Goal: Information Seeking & Learning: Learn about a topic

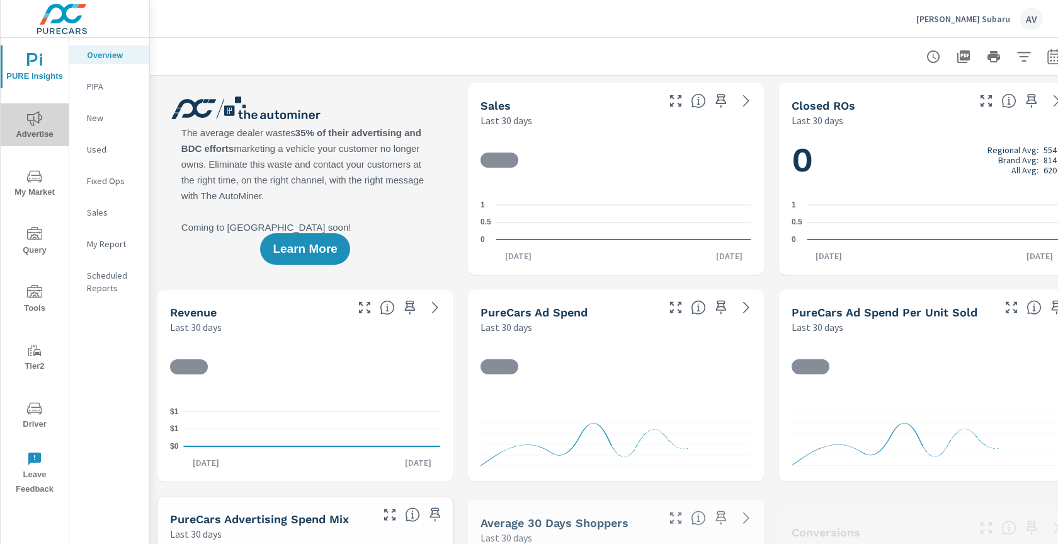
click at [37, 127] on span "Advertise" at bounding box center [34, 126] width 60 height 31
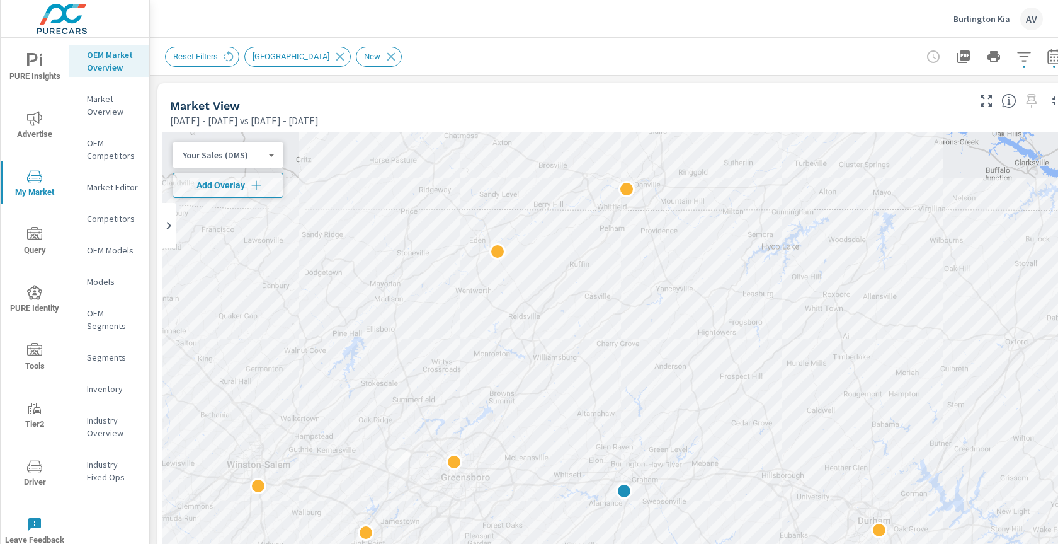
scroll to position [5, 147]
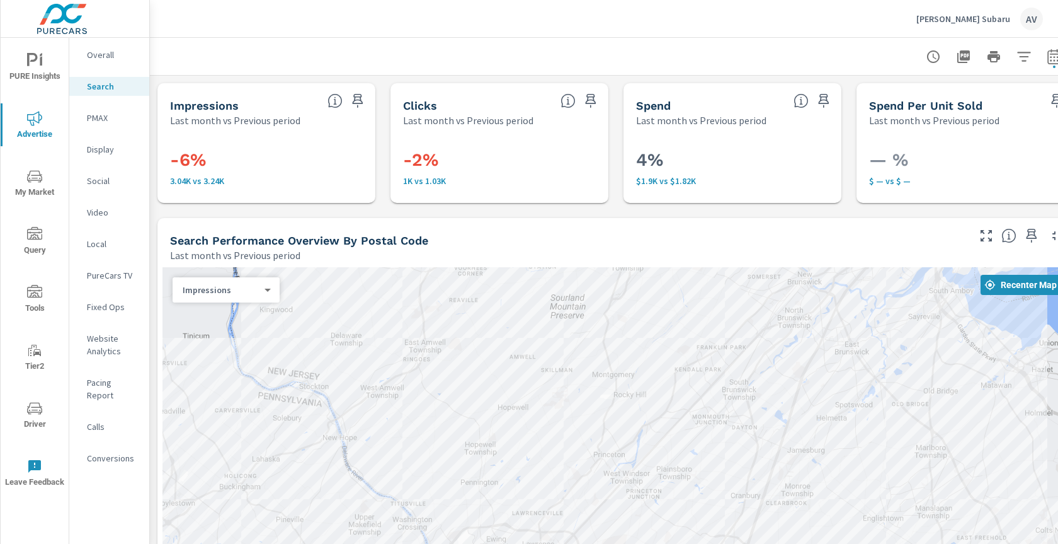
scroll to position [164, 0]
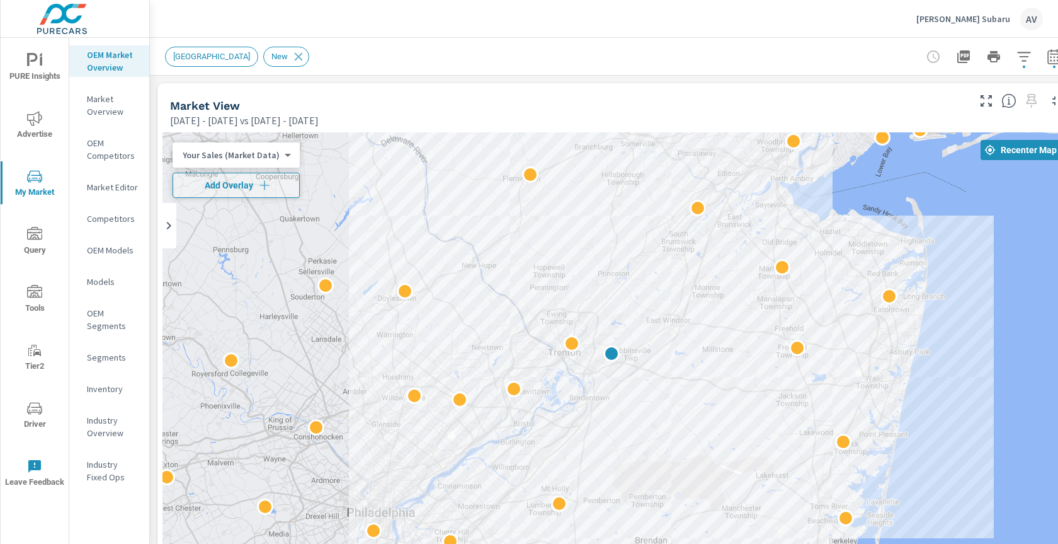
scroll to position [0, 84]
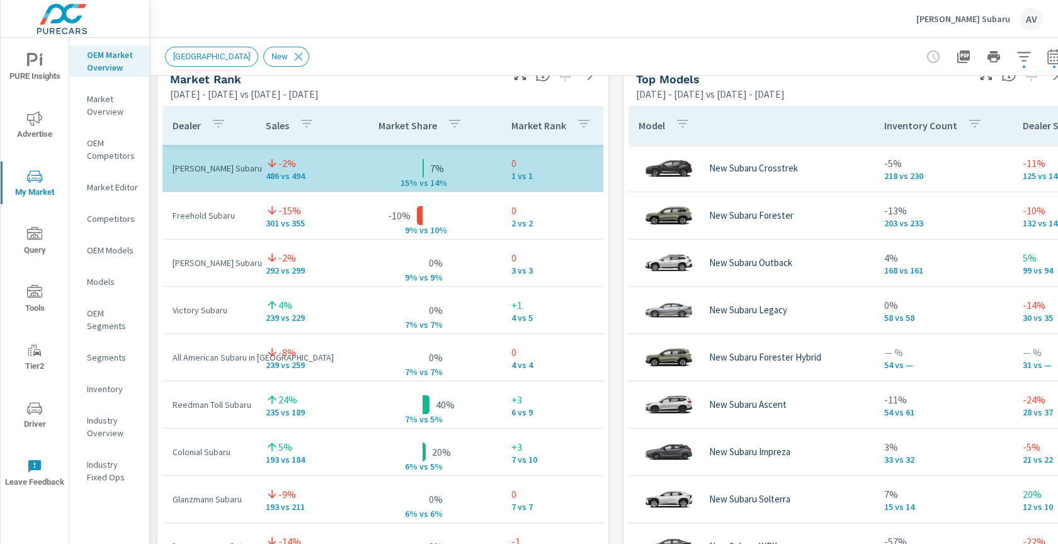
scroll to position [834, 0]
click at [614, 207] on div "Market View Feb 01, 2025 - Jul 31, 2025 vs Aug 01, 2024 - Jan 31, 2025 ← Move l…" at bounding box center [616, 319] width 932 height 2157
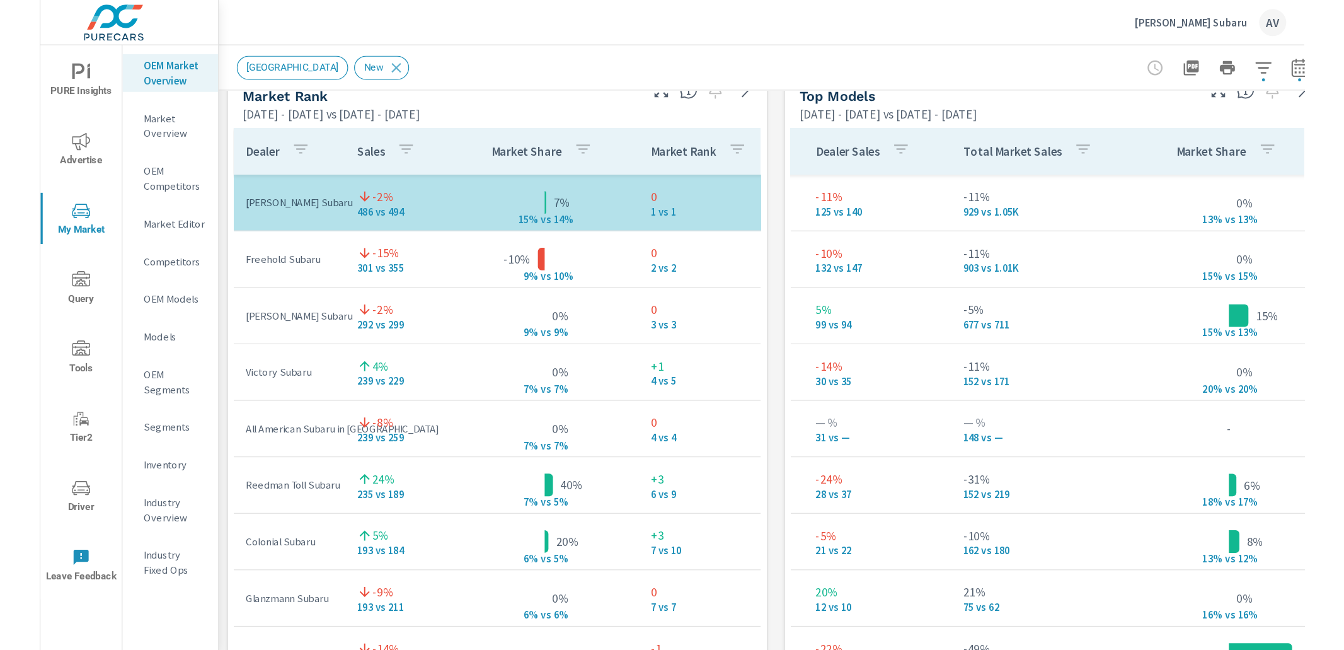
scroll to position [0, 374]
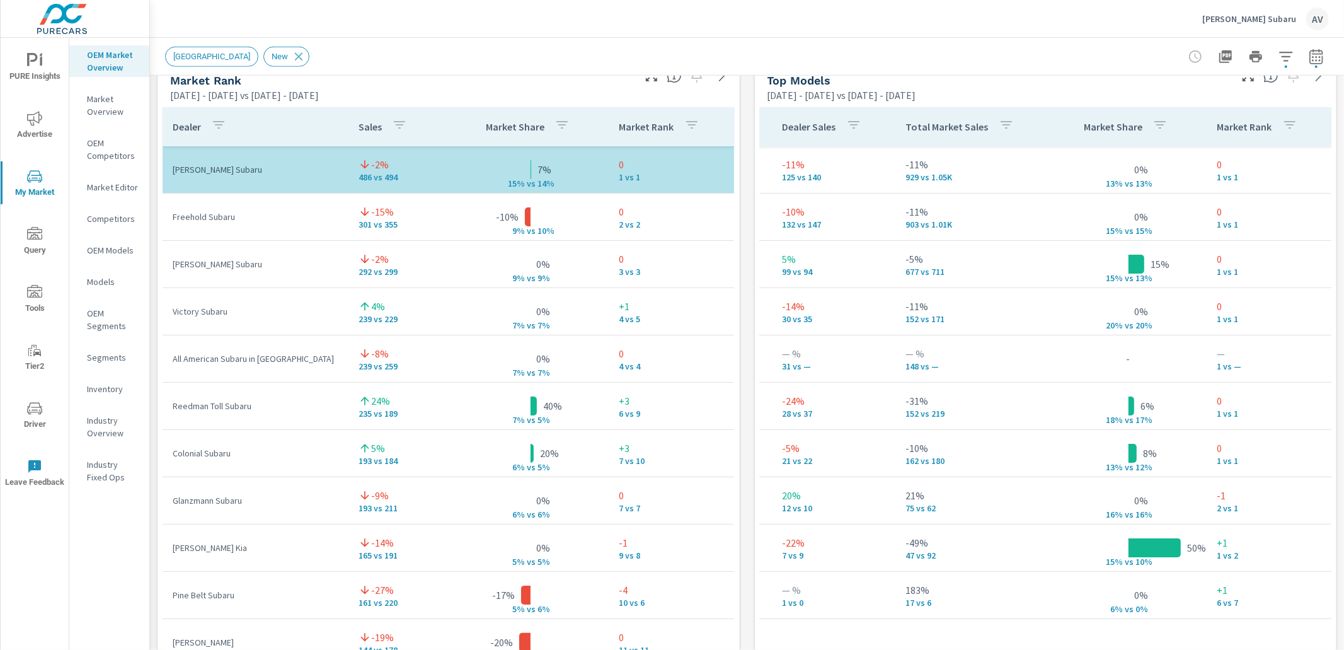
click at [736, 196] on div "Market View Feb 01, 2025 - Jul 31, 2025 vs Aug 01, 2024 - Jan 31, 2025 ← Move l…" at bounding box center [747, 319] width 1194 height 2157
click at [744, 157] on div "Market View Feb 01, 2025 - Jul 31, 2025 vs Aug 01, 2024 - Jan 31, 2025 ← Move l…" at bounding box center [747, 319] width 1194 height 2157
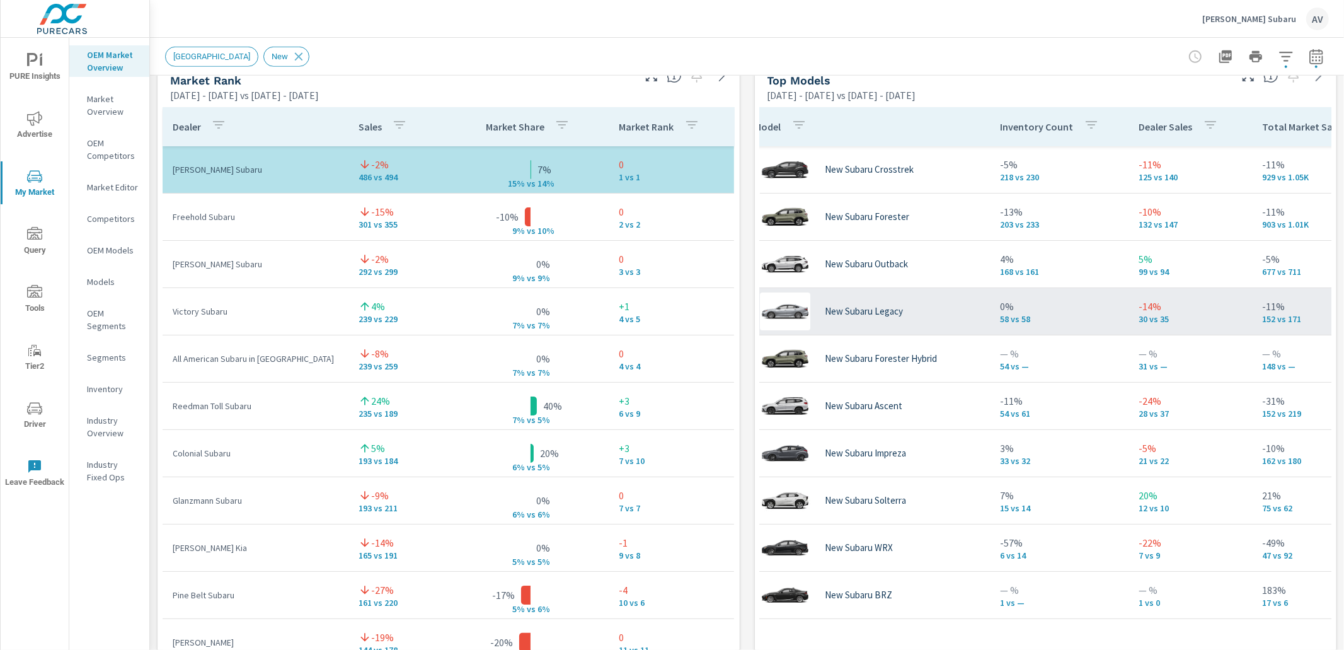
scroll to position [0, 0]
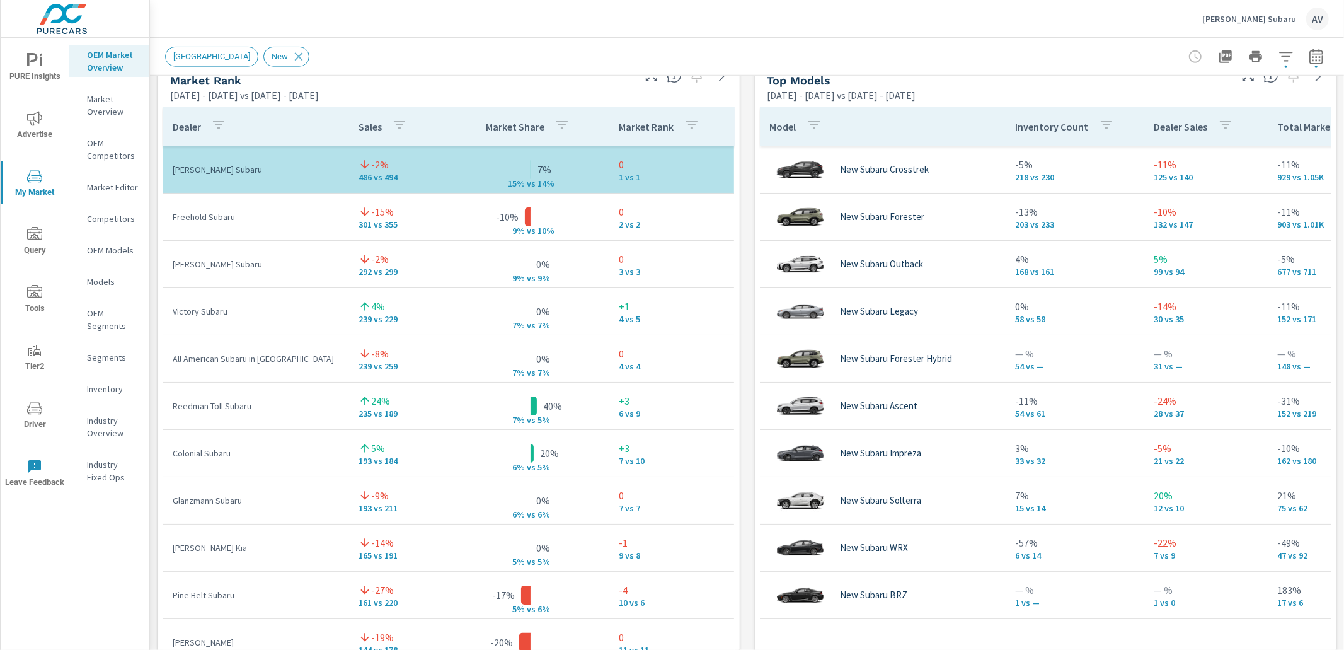
click at [743, 269] on div "Market View Feb 01, 2025 - Jul 31, 2025 vs Aug 01, 2024 - Jan 31, 2025 ← Move l…" at bounding box center [747, 319] width 1194 height 2157
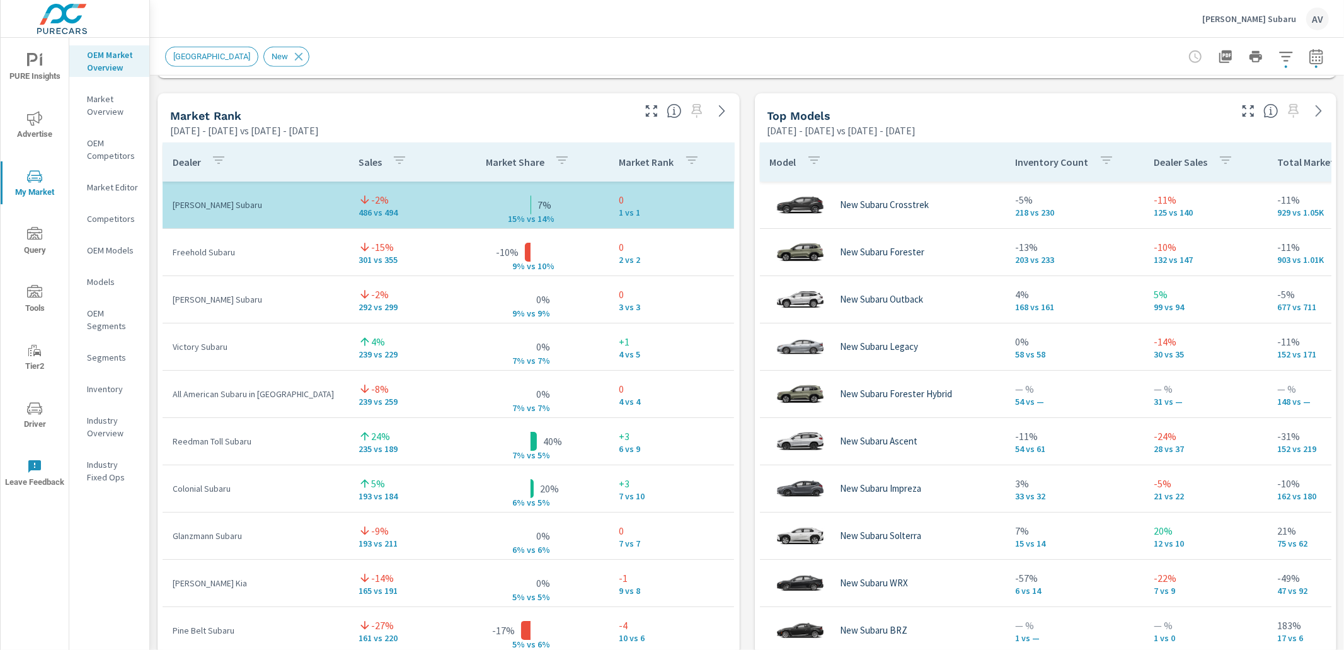
scroll to position [801, 0]
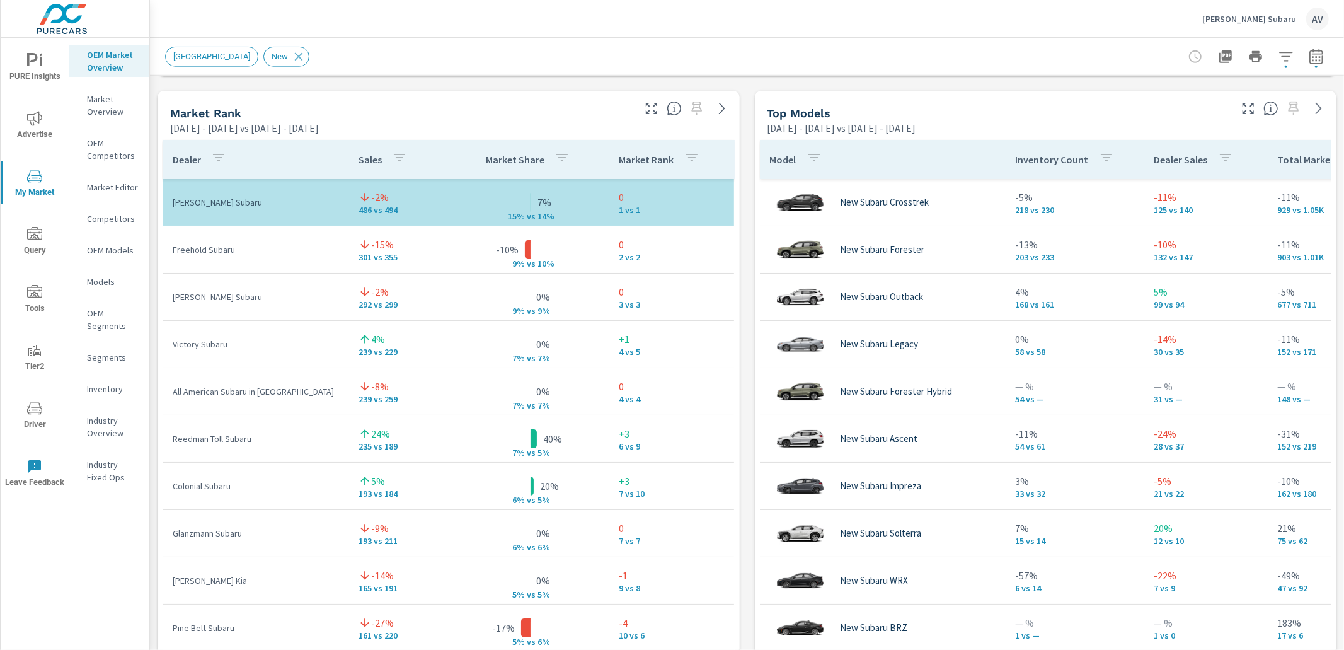
click at [747, 310] on div "Market View Feb 01, 2025 - Jul 31, 2025 vs Aug 01, 2024 - Jan 31, 2025 ← Move l…" at bounding box center [747, 352] width 1194 height 2157
click at [742, 255] on div "Market View Feb 01, 2025 - Jul 31, 2025 vs Aug 01, 2024 - Jan 31, 2025 ← Move l…" at bounding box center [747, 352] width 1194 height 2157
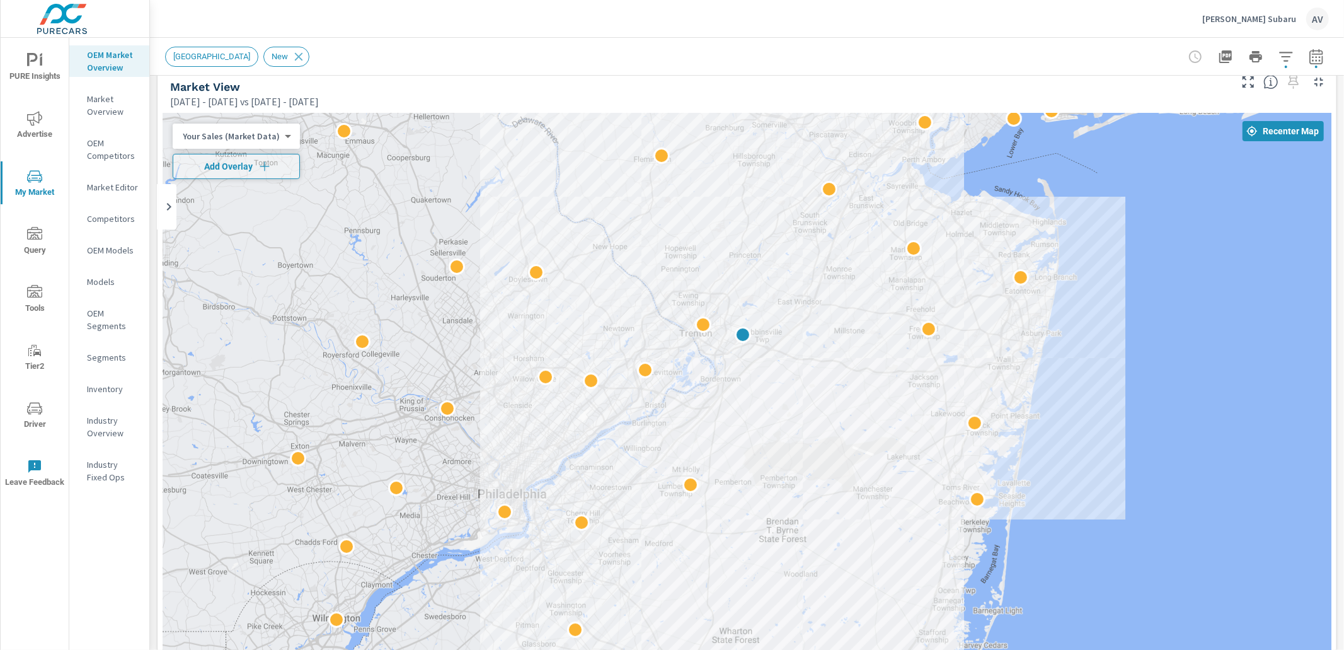
scroll to position [20, 0]
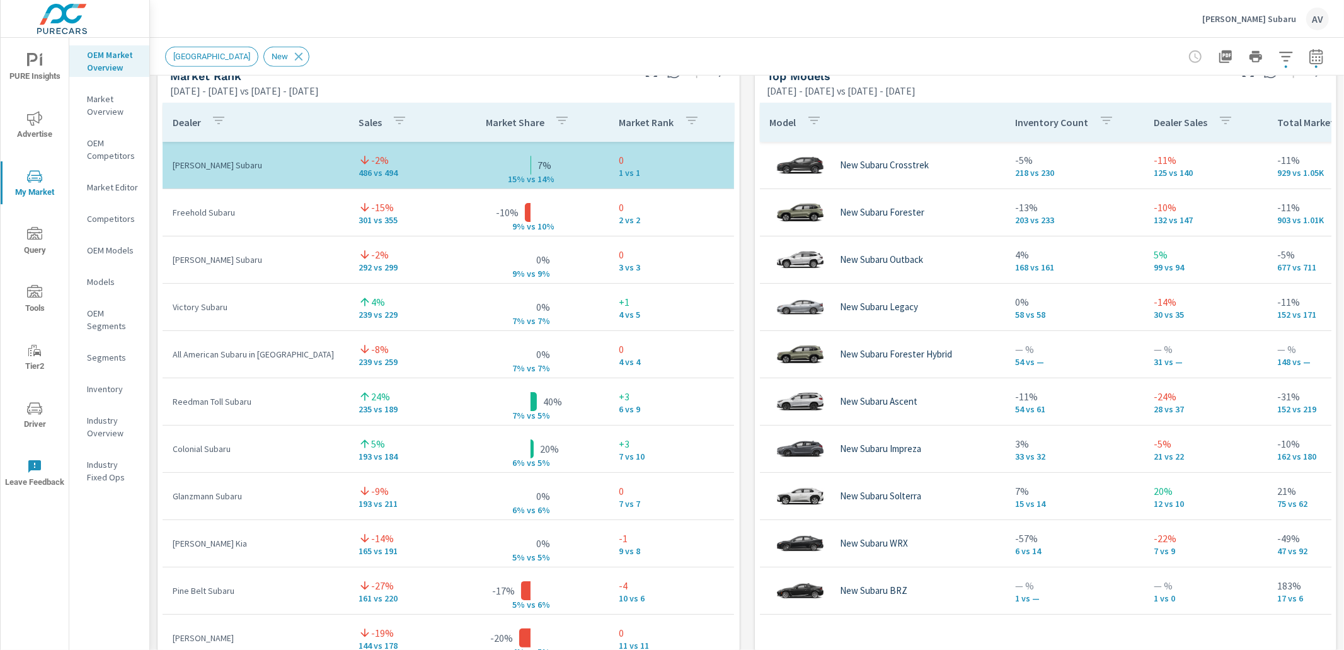
scroll to position [827, 0]
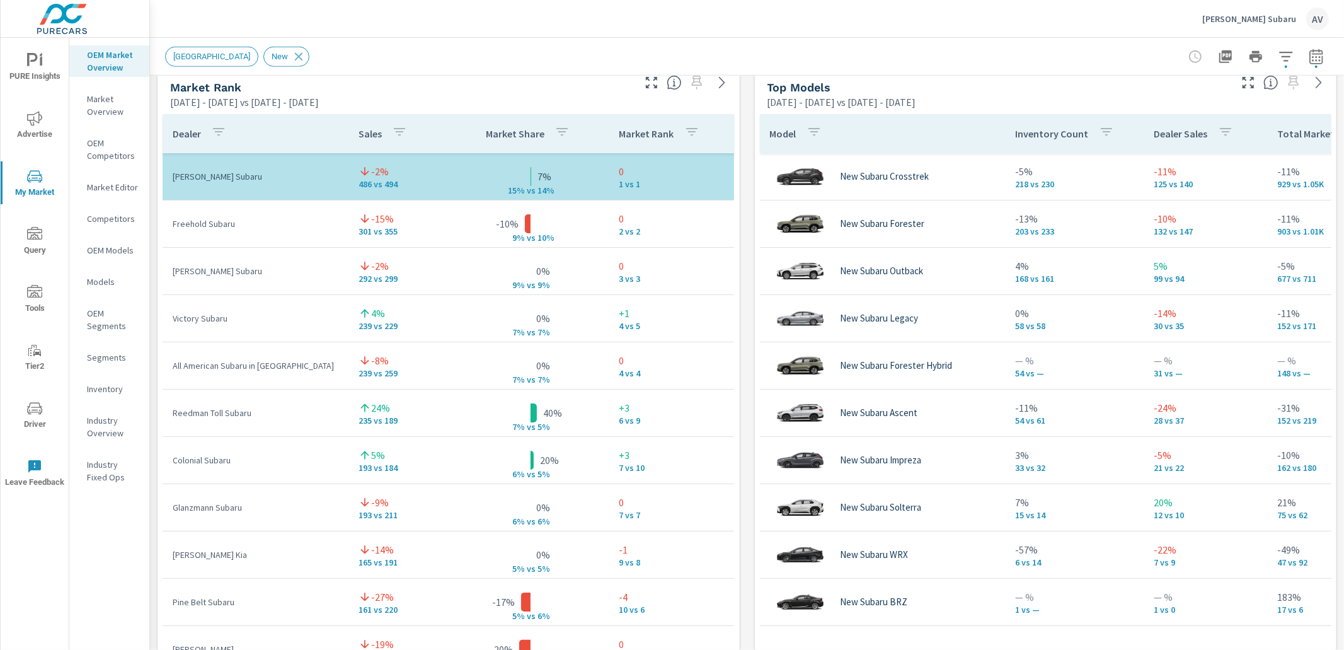
click at [233, 321] on p "Victory Subaru" at bounding box center [256, 318] width 166 height 13
click at [244, 318] on p "Victory Subaru" at bounding box center [256, 318] width 166 height 13
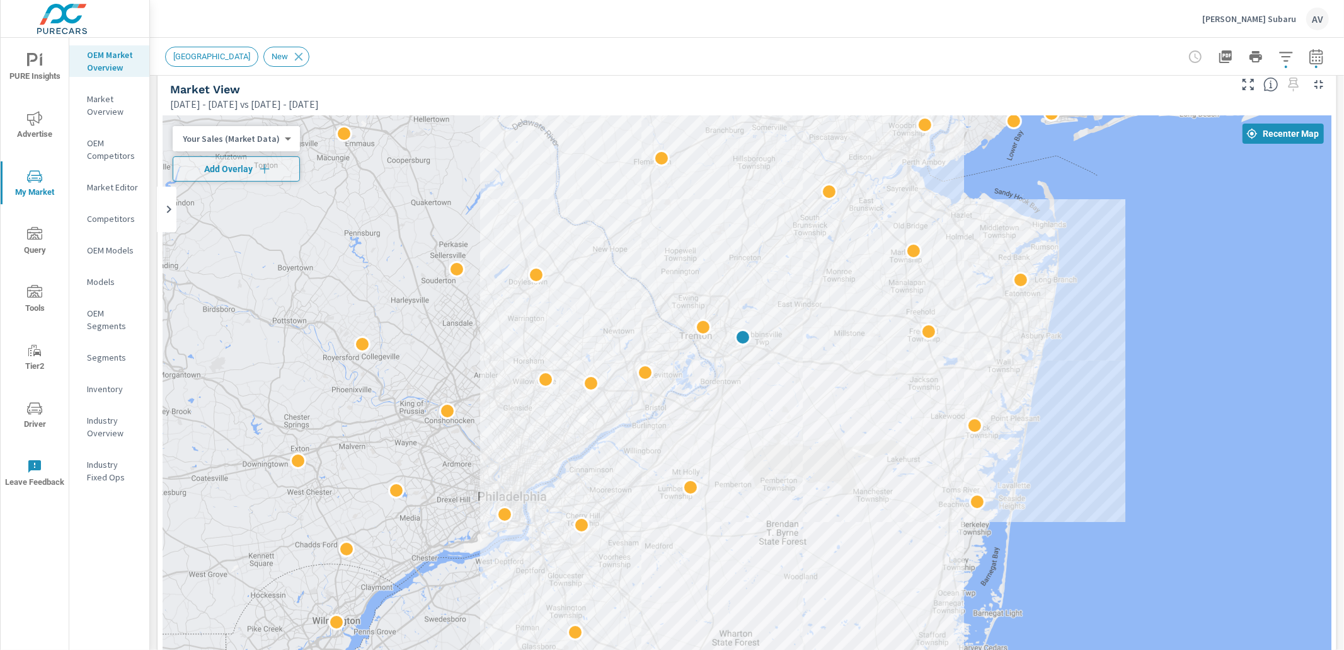
scroll to position [0, 0]
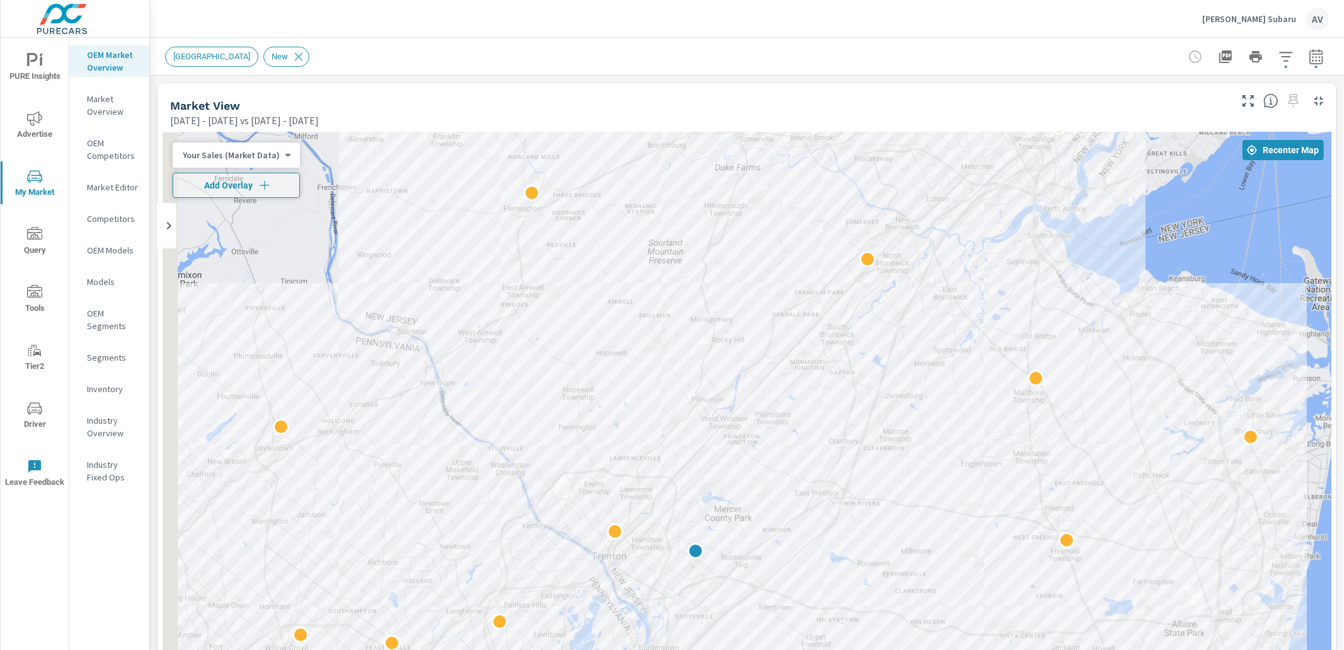
drag, startPoint x: 1135, startPoint y: 357, endPoint x: 1149, endPoint y: 515, distance: 158.7
click at [1058, 518] on div at bounding box center [747, 482] width 1169 height 701
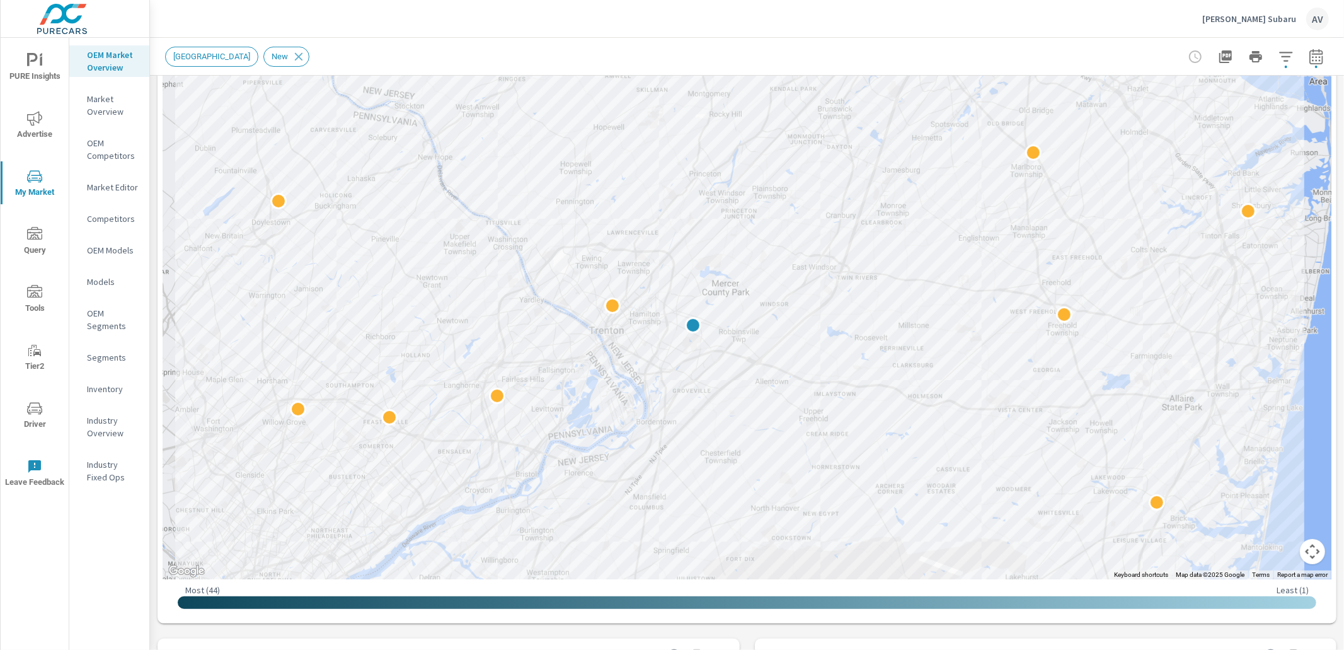
scroll to position [255, 0]
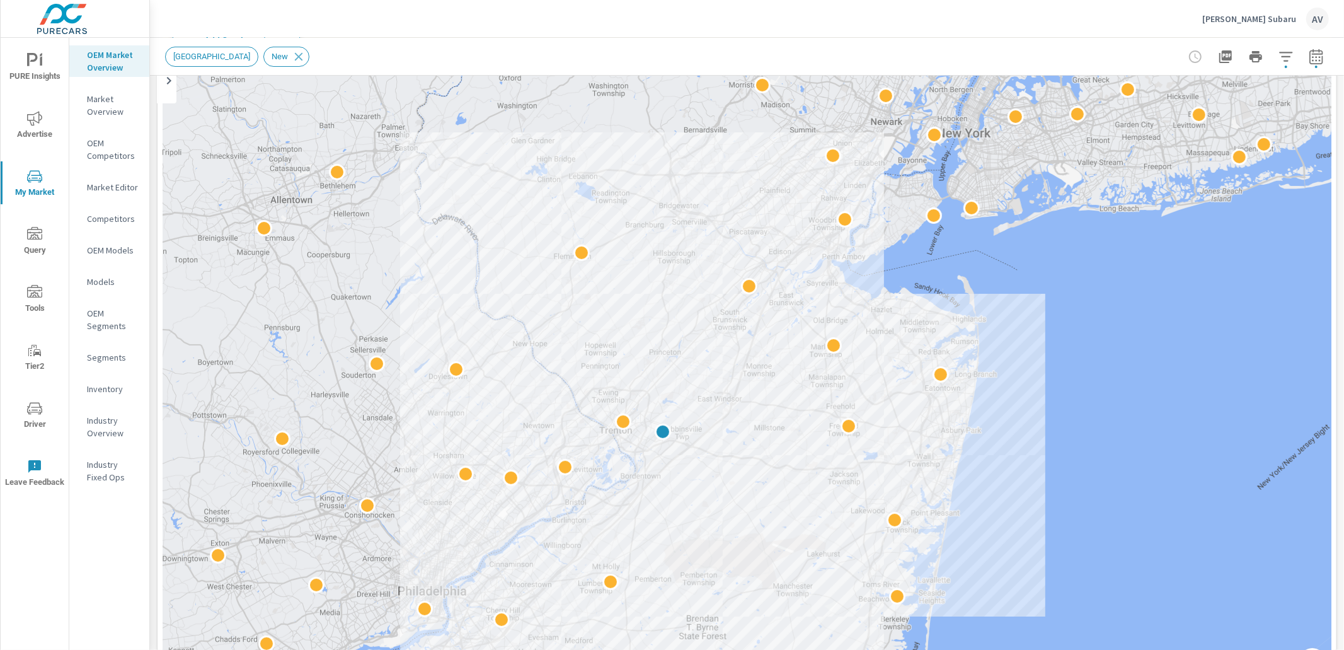
scroll to position [122, 0]
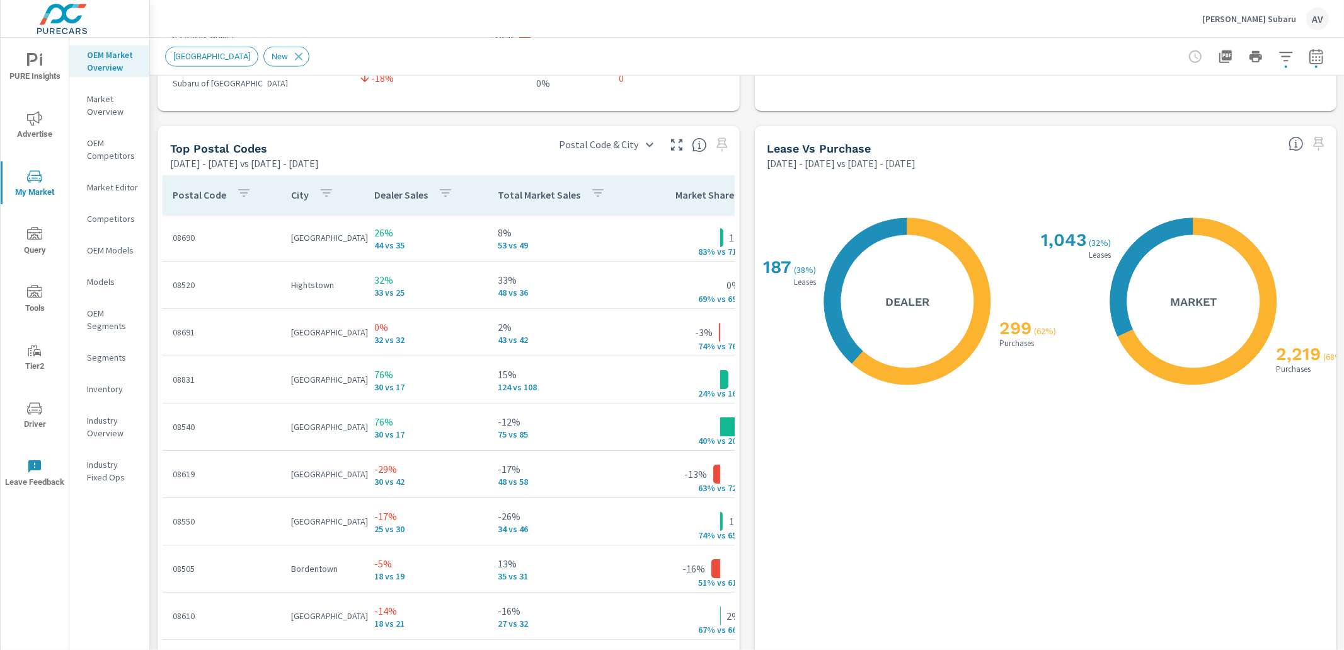
scroll to position [1438, 0]
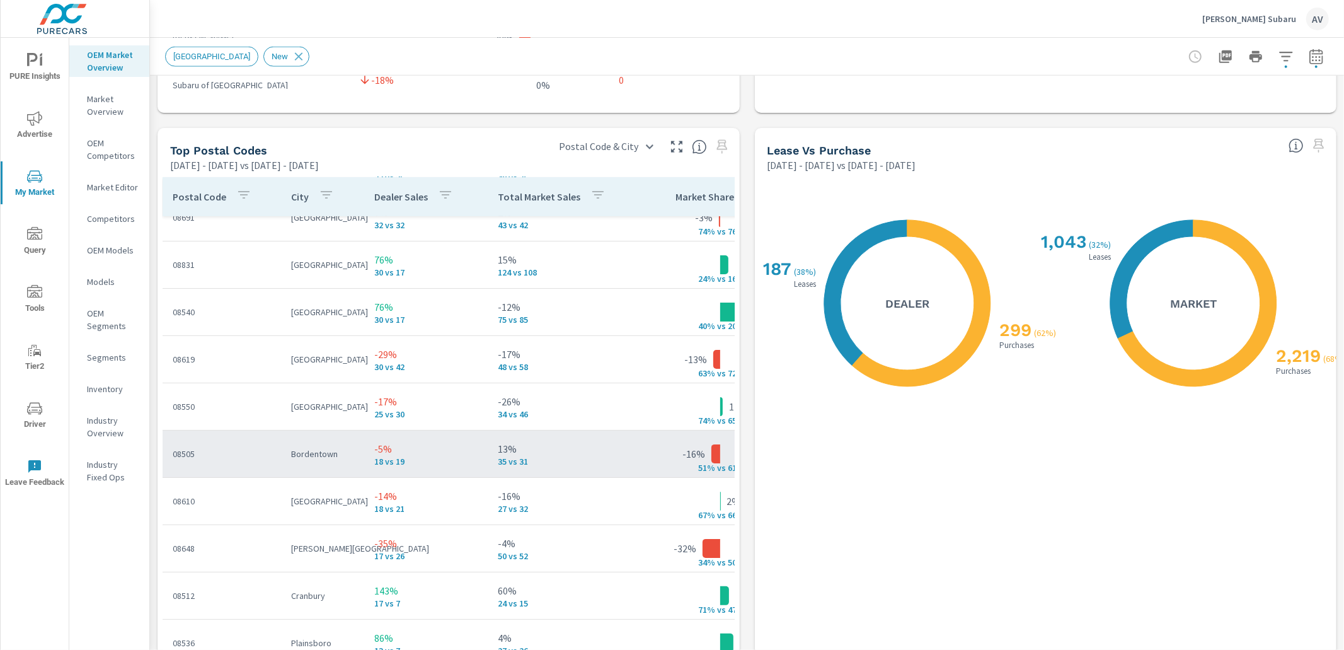
scroll to position [120, 0]
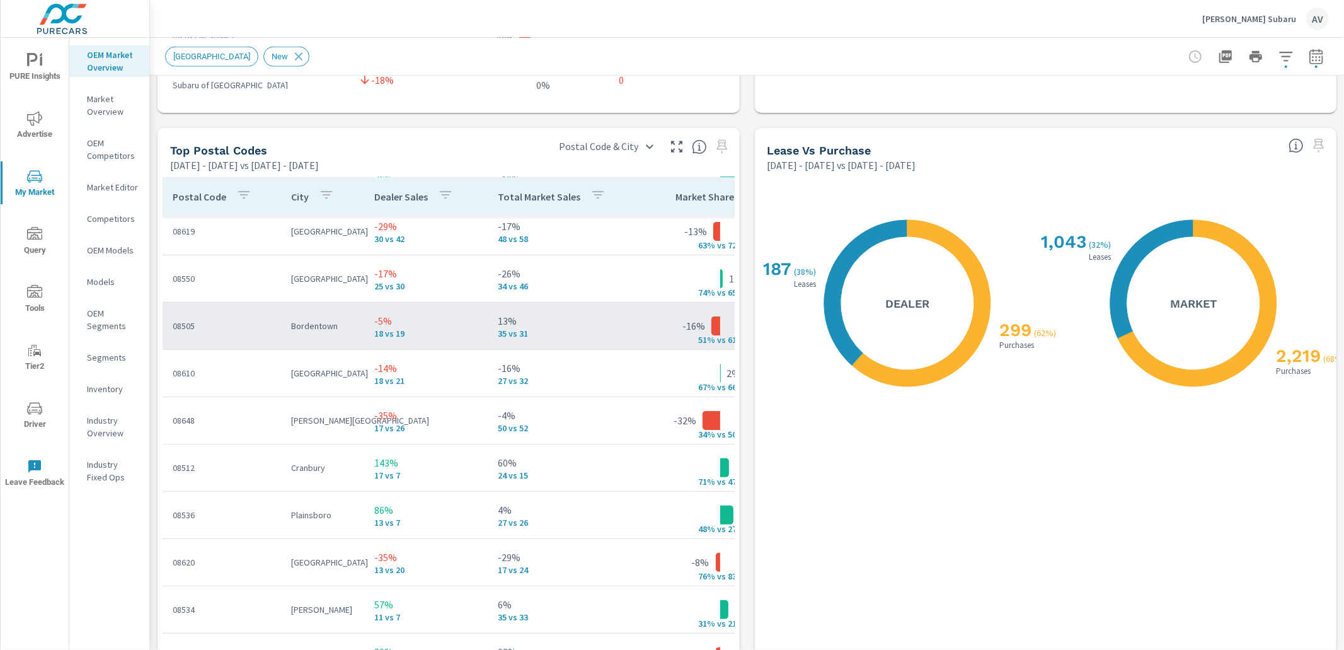
scroll to position [246, 0]
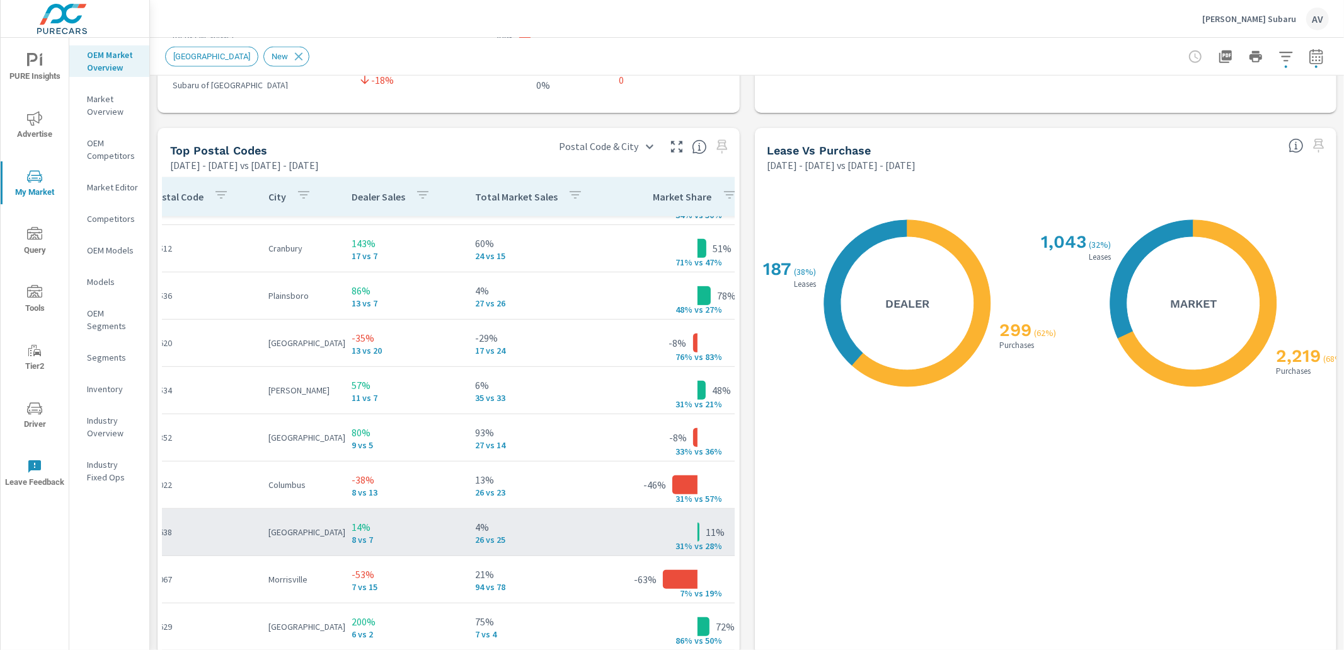
scroll to position [464, 26]
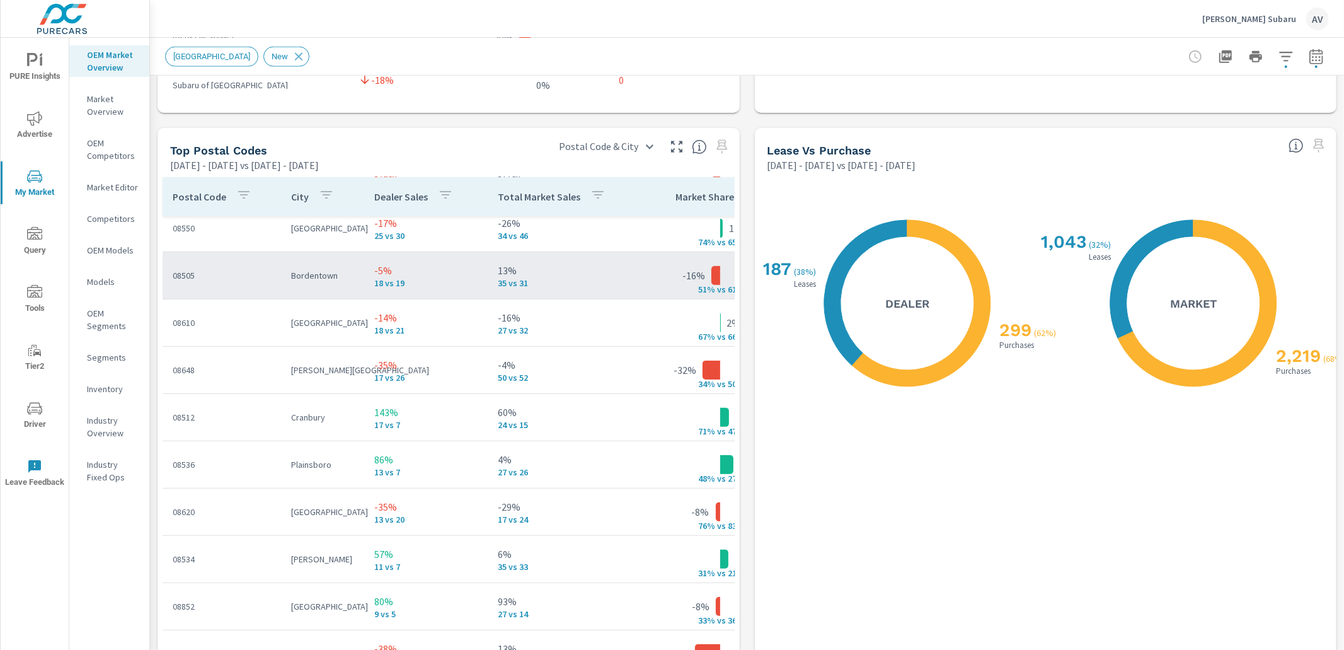
scroll to position [9, 0]
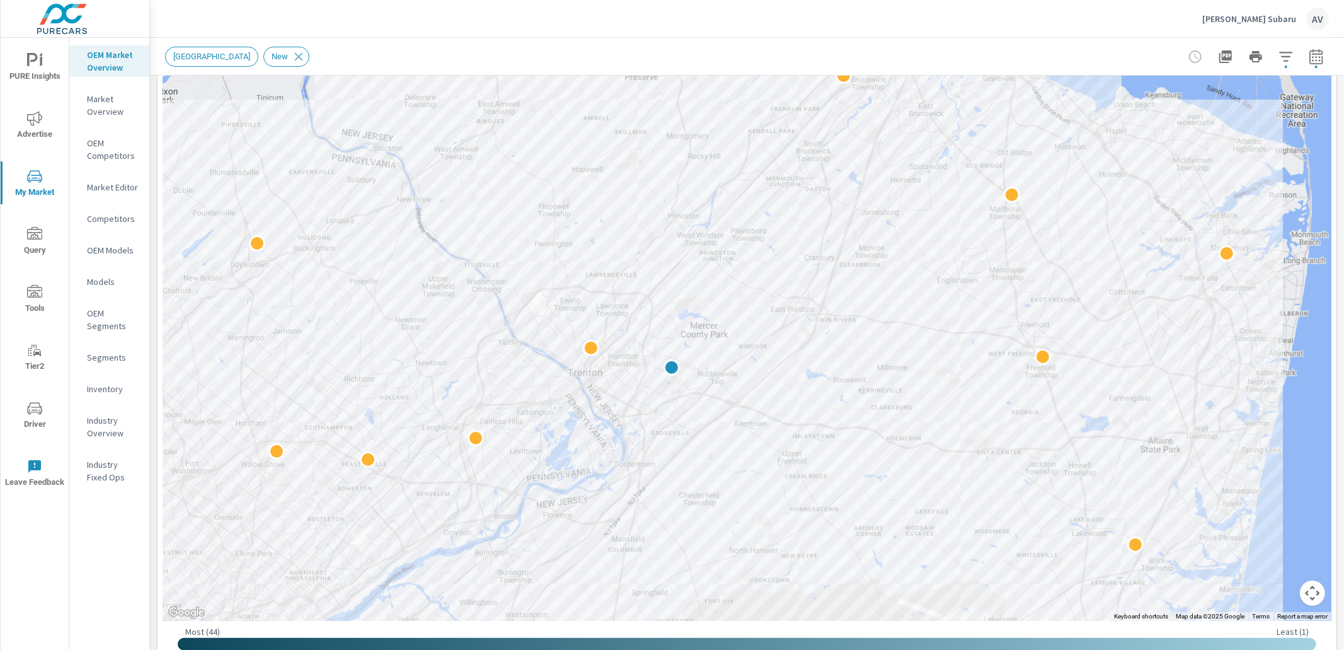
scroll to position [213, 0]
click at [147, 117] on div "Market Overview" at bounding box center [109, 105] width 80 height 32
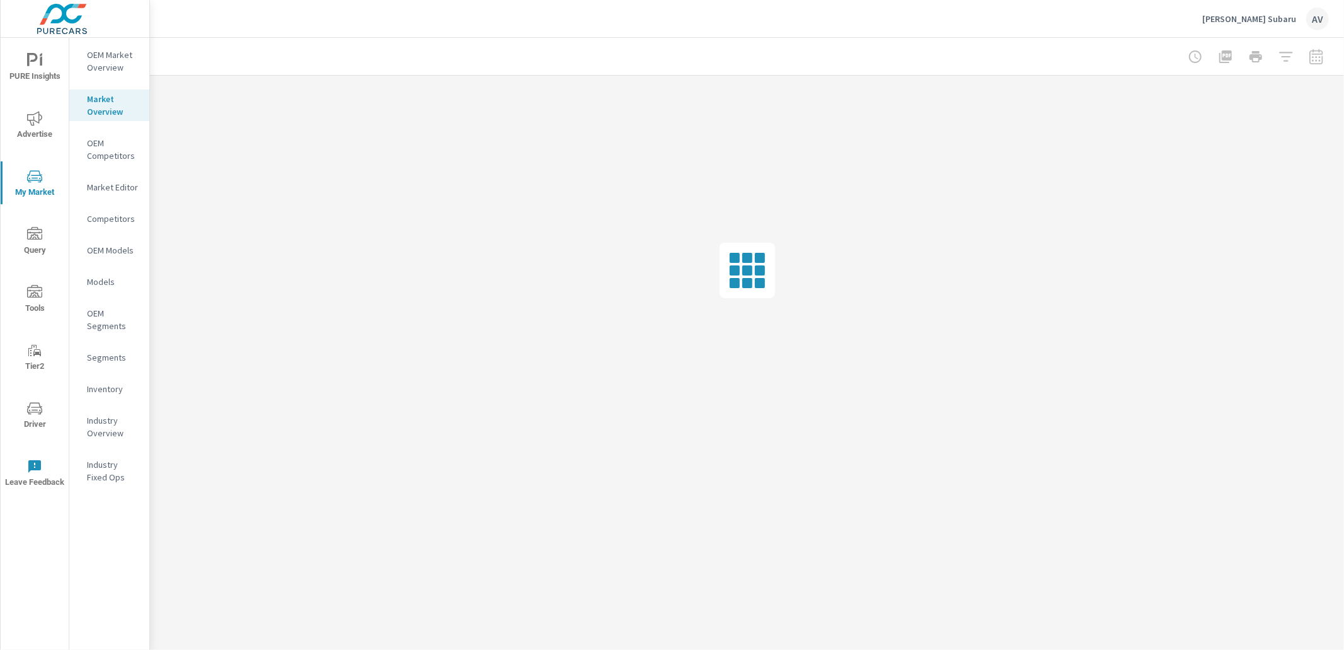
click at [90, 52] on p "OEM Market Overview" at bounding box center [113, 61] width 52 height 25
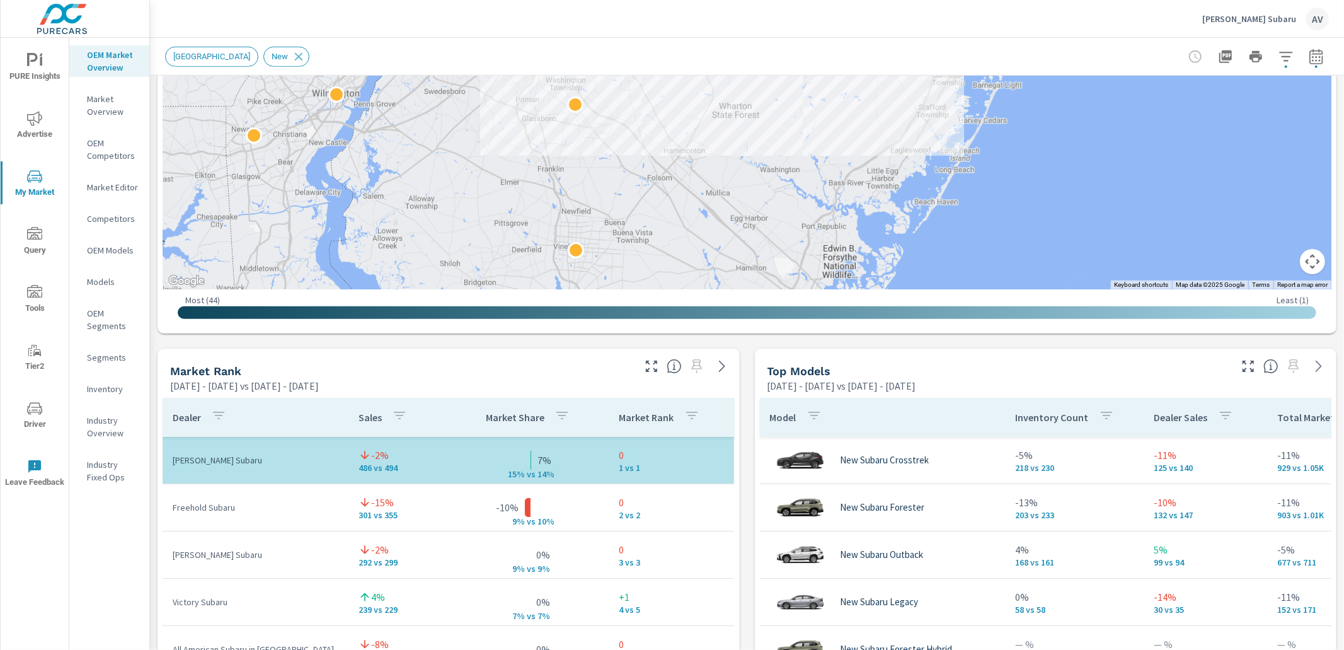
scroll to position [545, 0]
click at [743, 374] on div "Market View Feb 01, 2025 - Jul 31, 2025 vs Aug 01, 2024 - Jan 31, 2025 ← Move l…" at bounding box center [747, 609] width 1194 height 2157
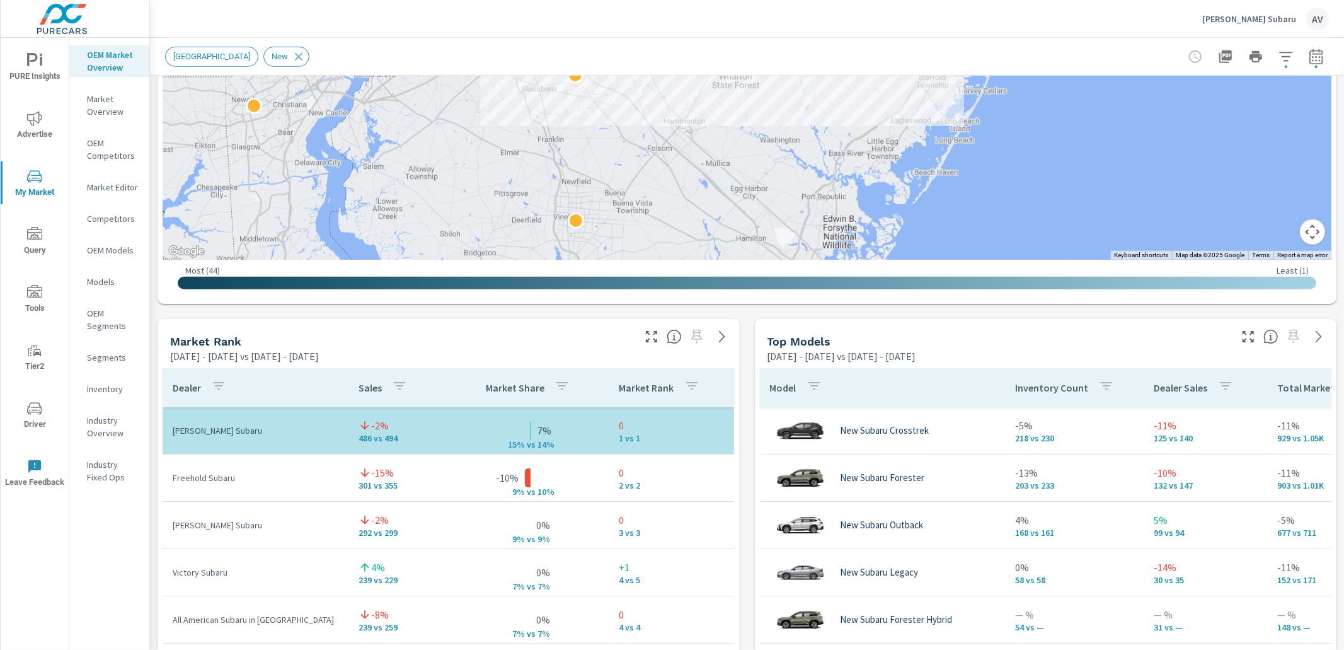
scroll to position [582, 0]
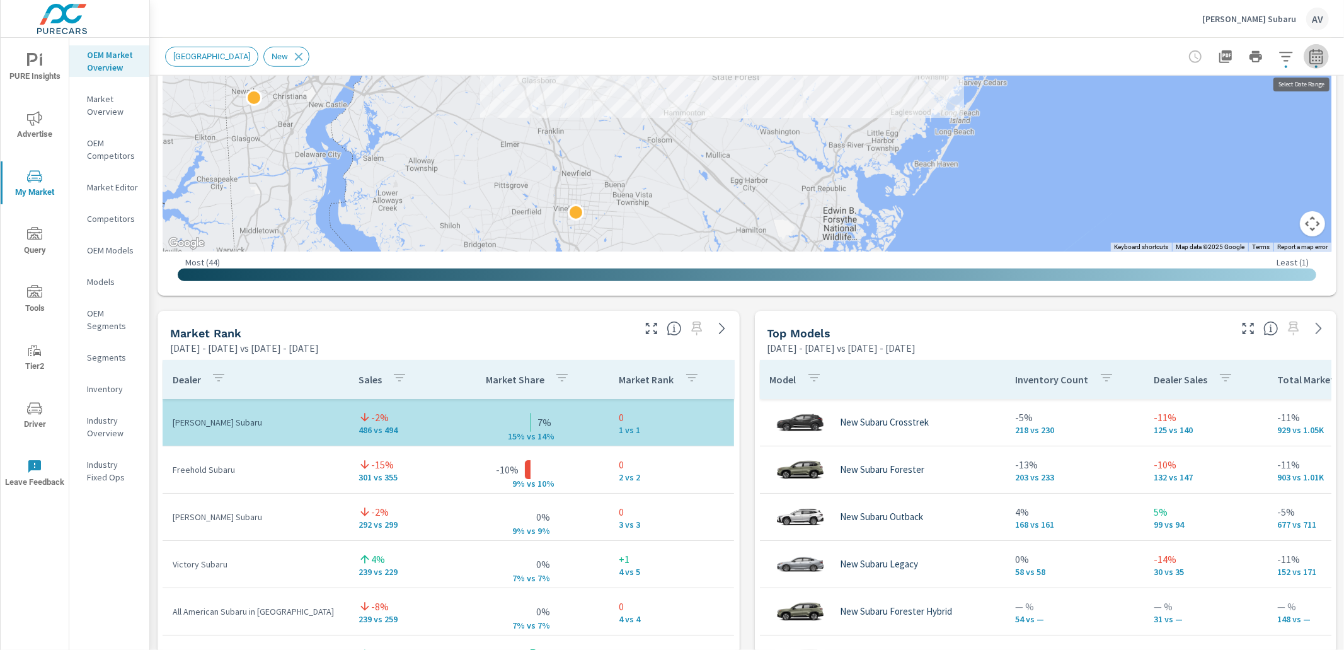
click at [1058, 52] on icon "button" at bounding box center [1316, 56] width 15 height 15
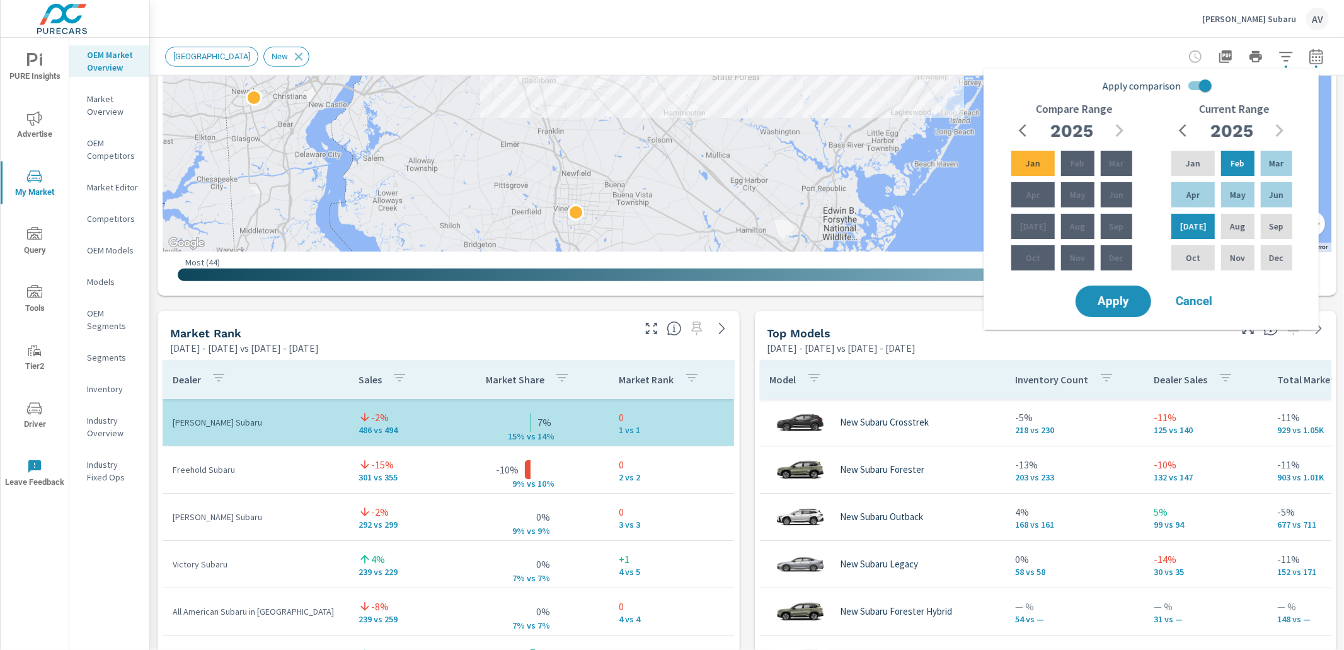
click at [737, 358] on div "Market View Feb 01, 2025 - Jul 31, 2025 vs Aug 01, 2024 - Jan 31, 2025 ← Move l…" at bounding box center [747, 572] width 1194 height 2157
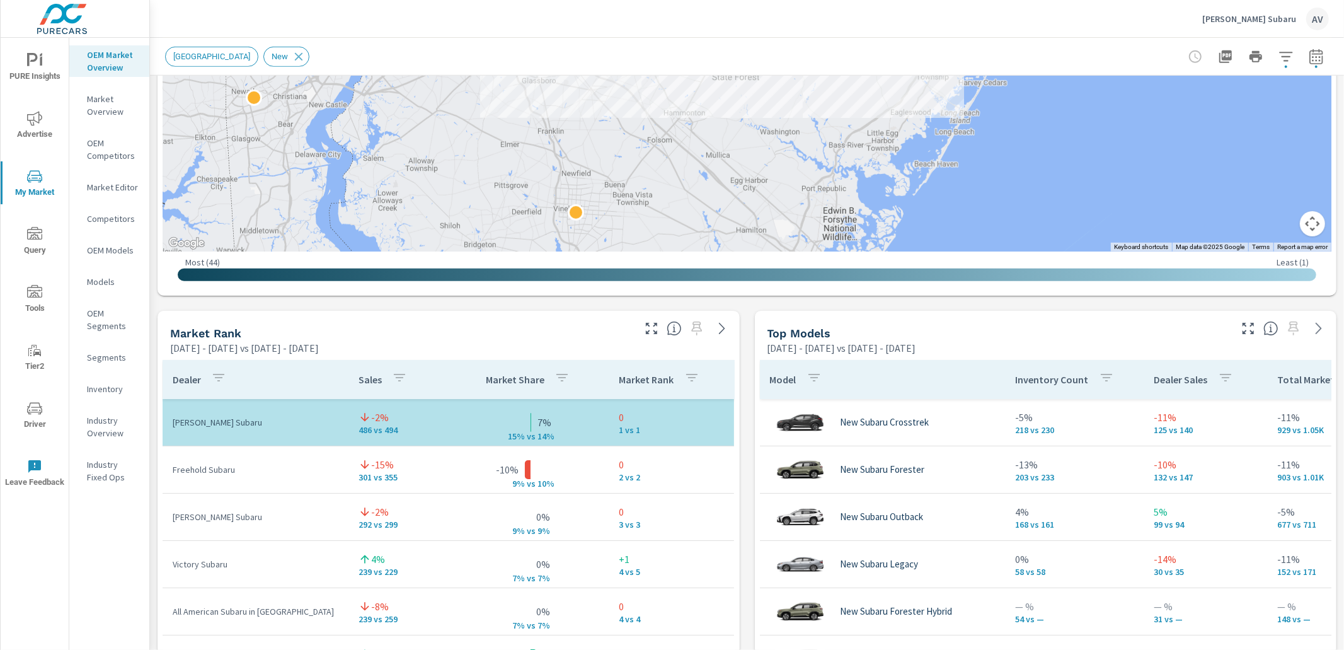
click at [742, 331] on div "Market View Feb 01, 2025 - Jul 31, 2025 vs Aug 01, 2024 - Jan 31, 2025 ← Move l…" at bounding box center [747, 572] width 1194 height 2157
click at [156, 317] on div "Market View Feb 01, 2025 - Jul 31, 2025 vs Aug 01, 2024 - Jan 31, 2025 ← Move l…" at bounding box center [747, 572] width 1194 height 2157
click at [154, 208] on div "Market View Feb 01, 2025 - Jul 31, 2025 vs Aug 01, 2024 - Jan 31, 2025 ← Move l…" at bounding box center [747, 572] width 1194 height 2157
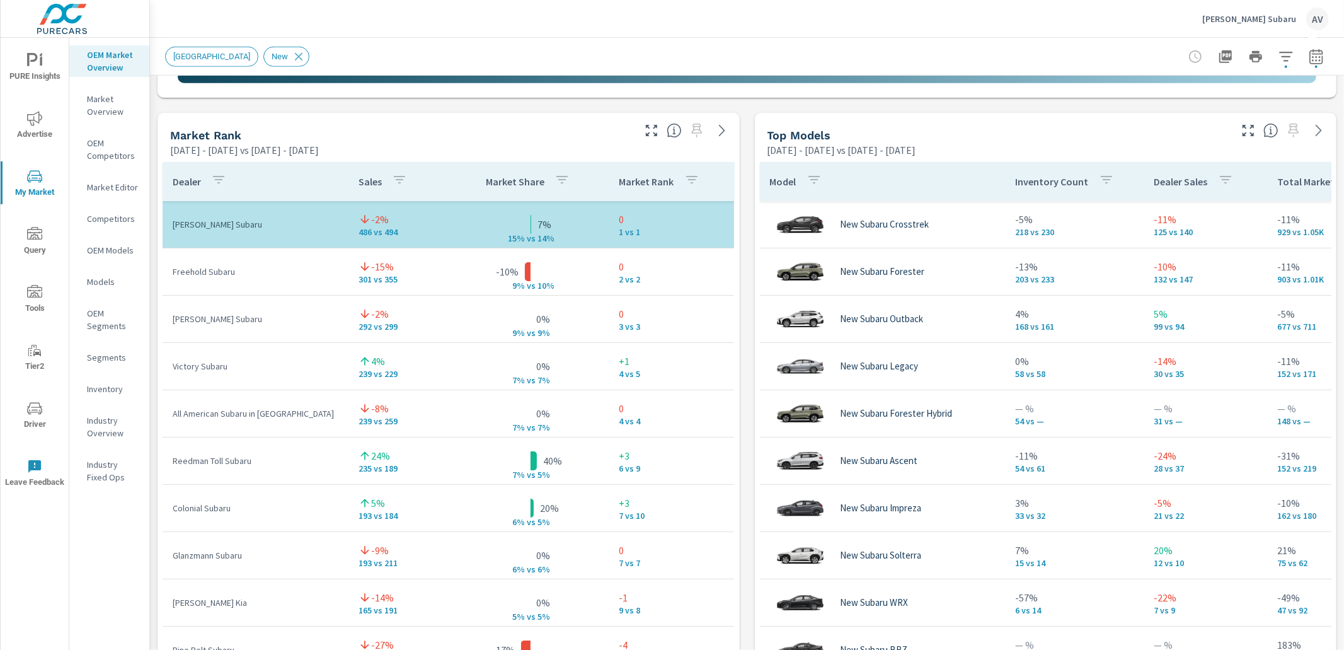
scroll to position [782, 0]
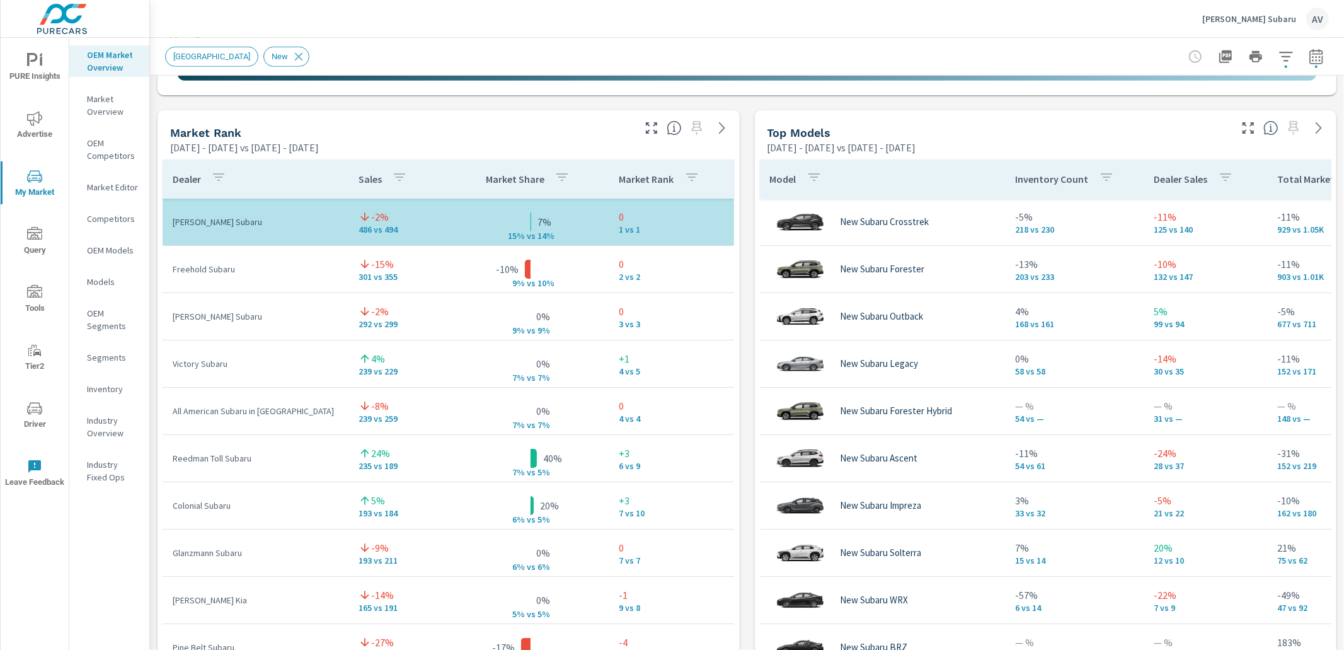
click at [154, 194] on div "Market View Feb 01, 2025 - Jul 31, 2025 vs Aug 01, 2024 - Jan 31, 2025 ← Move l…" at bounding box center [747, 372] width 1194 height 2157
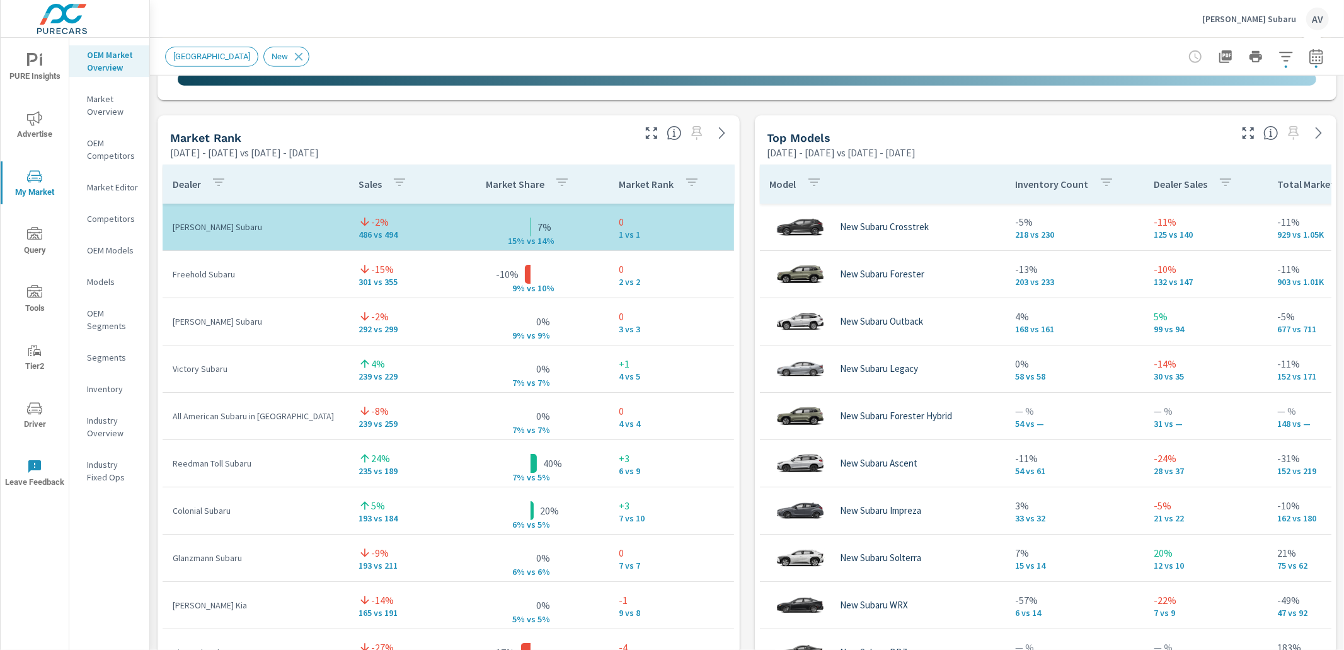
scroll to position [776, 0]
click at [1058, 57] on icon "button" at bounding box center [1316, 56] width 15 height 15
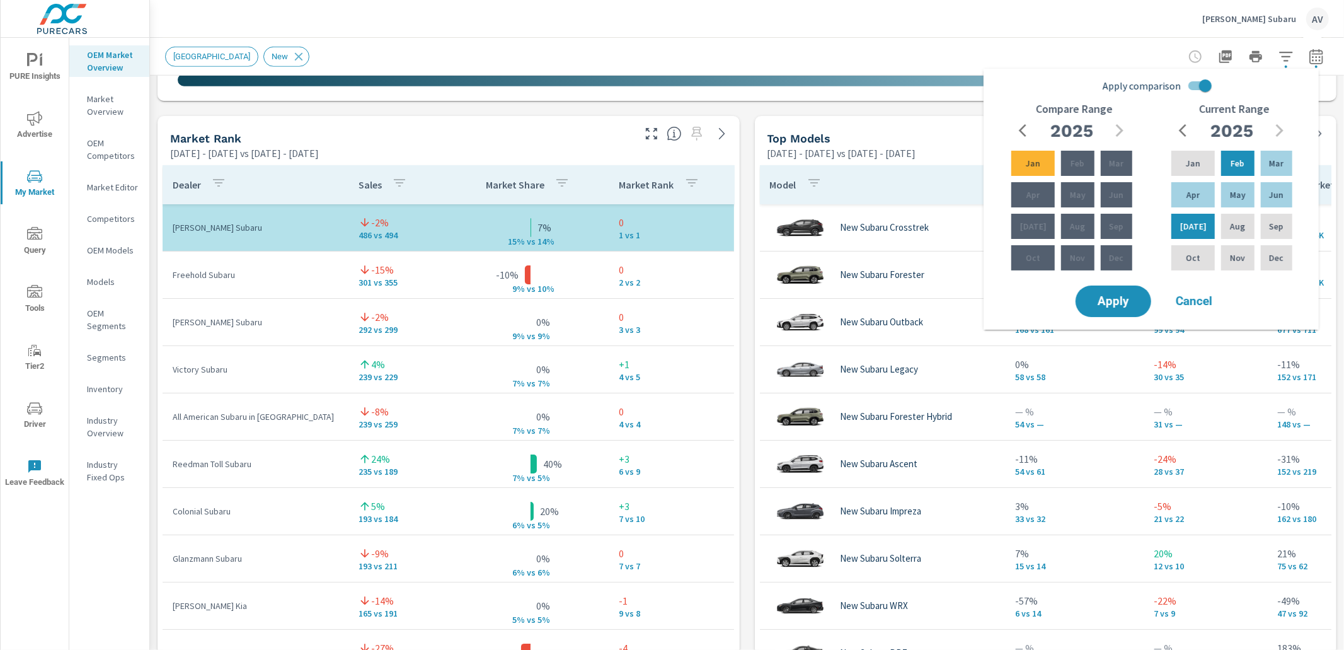
click at [742, 122] on div "Market View Feb 01, 2025 - Jul 31, 2025 vs Aug 01, 2024 - Jan 31, 2025 ← Move l…" at bounding box center [747, 377] width 1194 height 2157
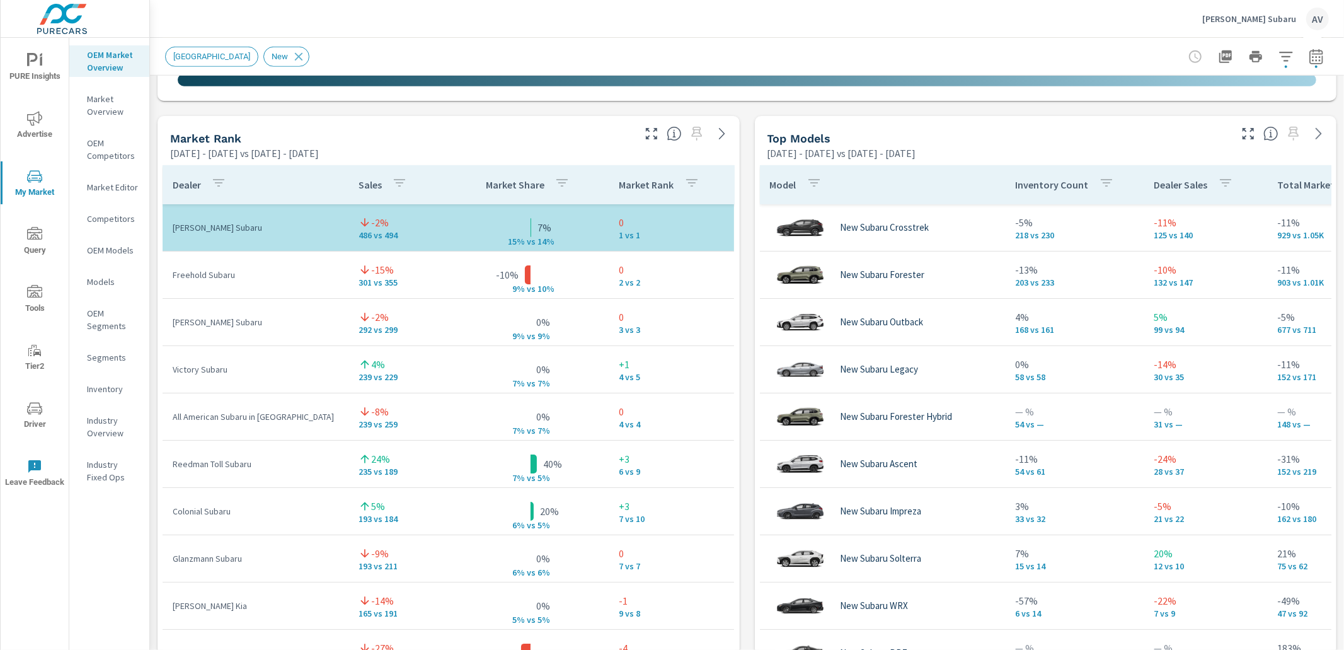
click at [155, 537] on div "Market View Feb 01, 2025 - Jul 31, 2025 vs Aug 01, 2024 - Jan 31, 2025 ← Move l…" at bounding box center [747, 377] width 1194 height 2157
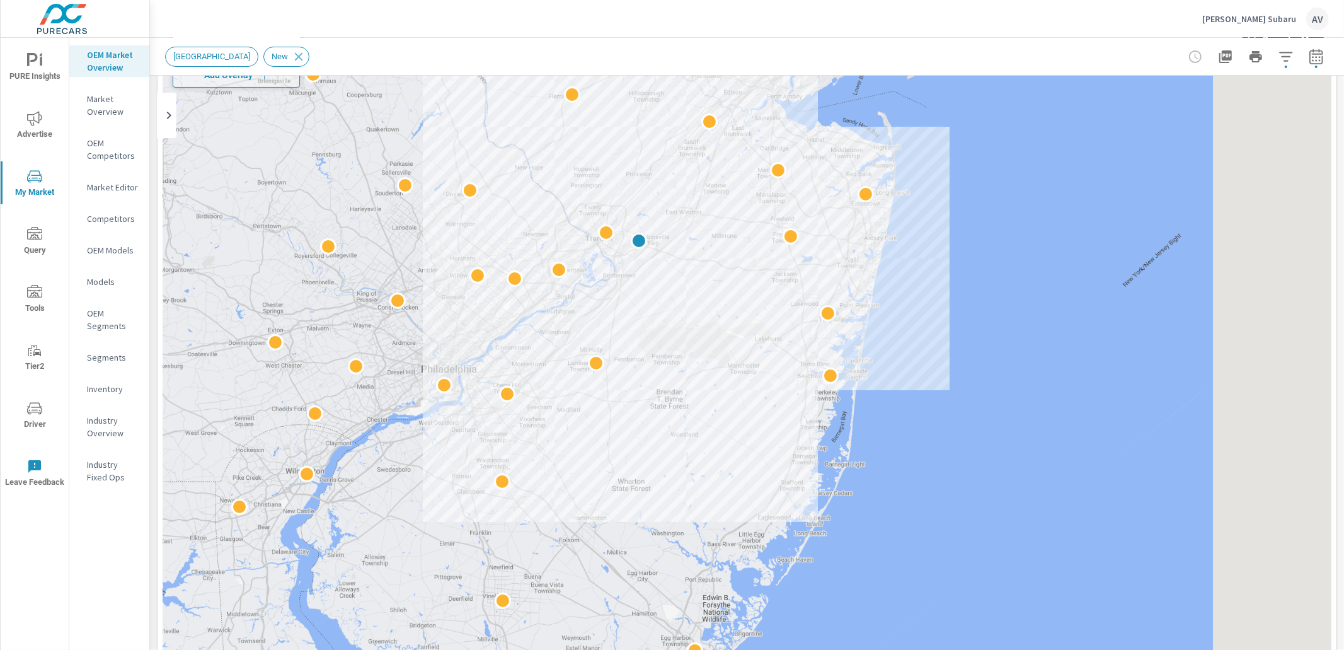
scroll to position [114, 0]
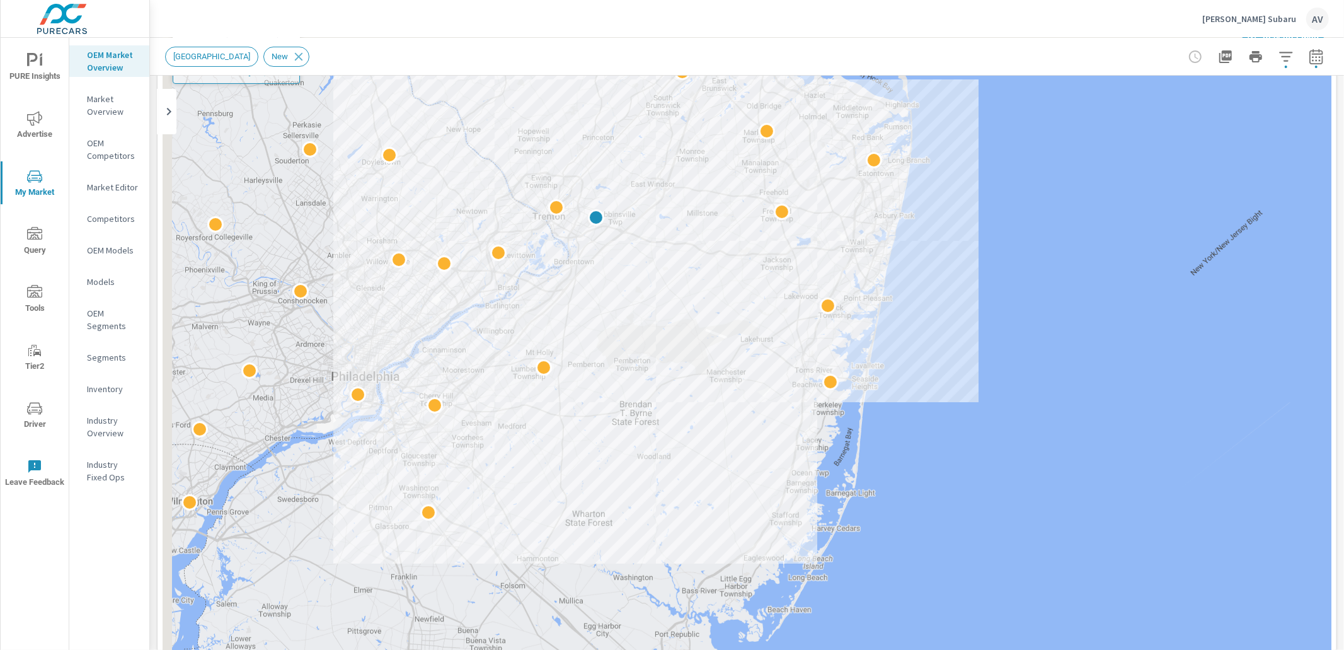
drag, startPoint x: 481, startPoint y: 325, endPoint x: 660, endPoint y: 440, distance: 212.5
click at [659, 440] on div at bounding box center [747, 368] width 1169 height 701
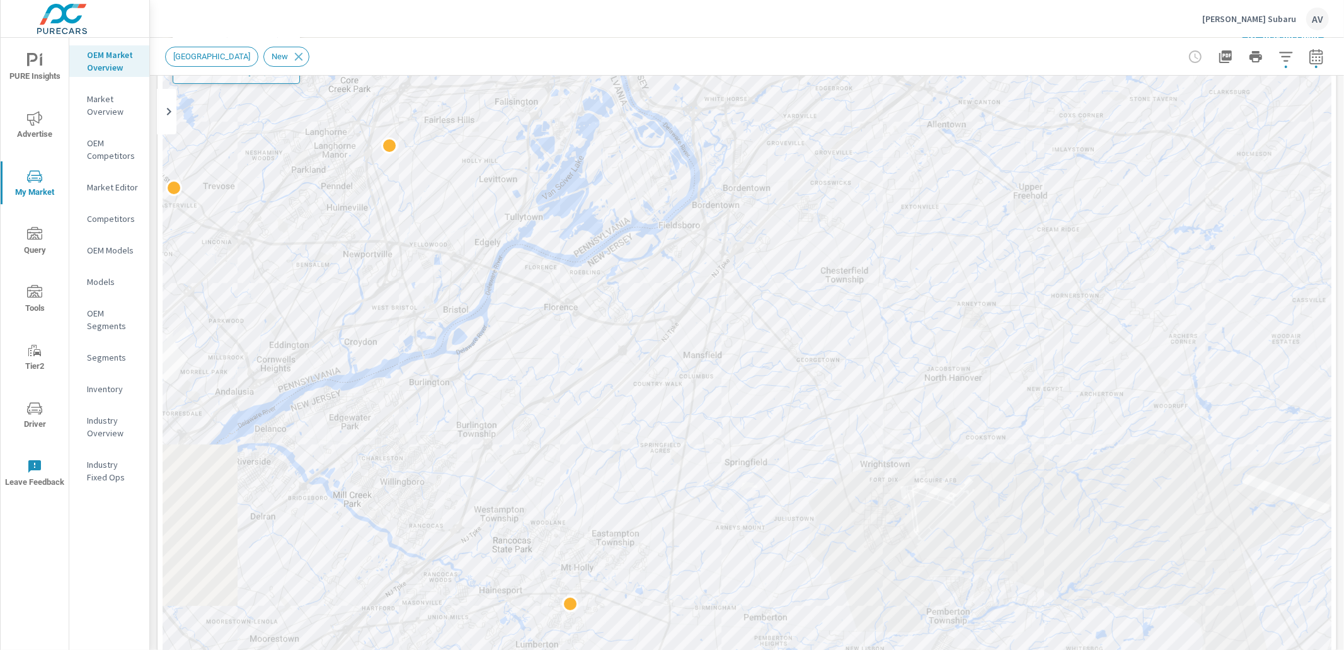
drag, startPoint x: 557, startPoint y: 284, endPoint x: 879, endPoint y: 563, distance: 426.5
click at [868, 543] on div at bounding box center [747, 368] width 1169 height 701
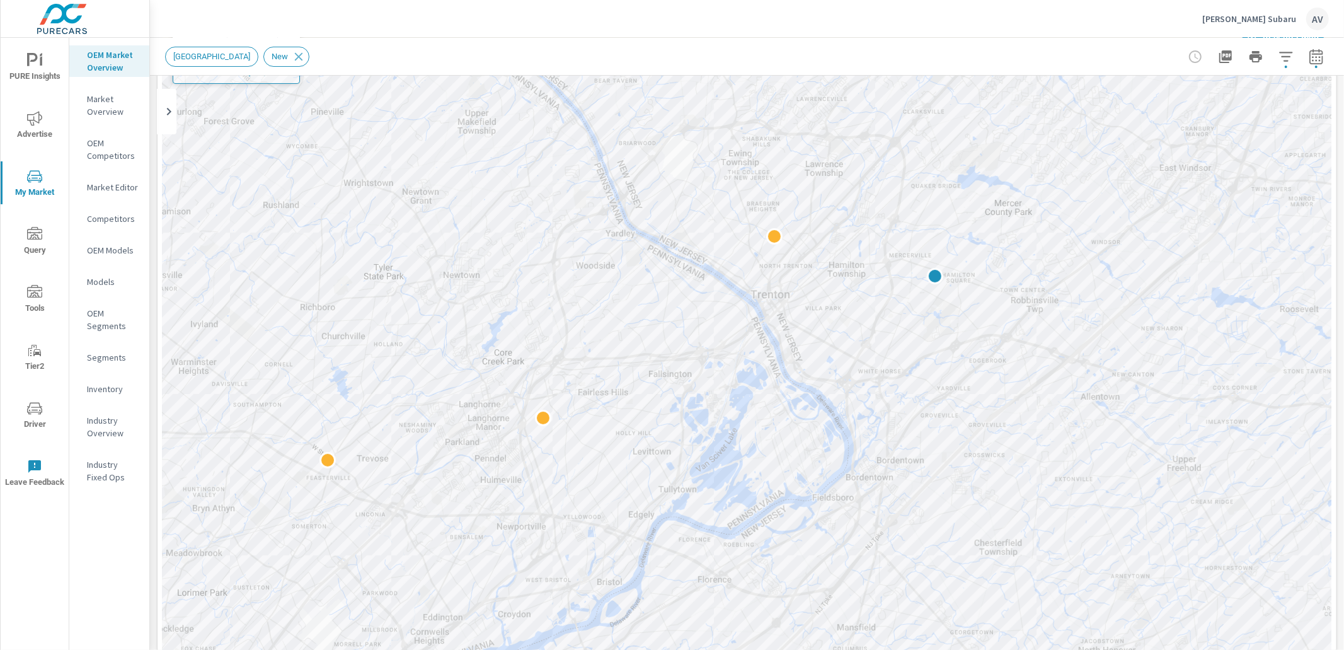
drag, startPoint x: 677, startPoint y: 167, endPoint x: 745, endPoint y: 318, distance: 165.8
click at [734, 316] on div at bounding box center [747, 368] width 1169 height 701
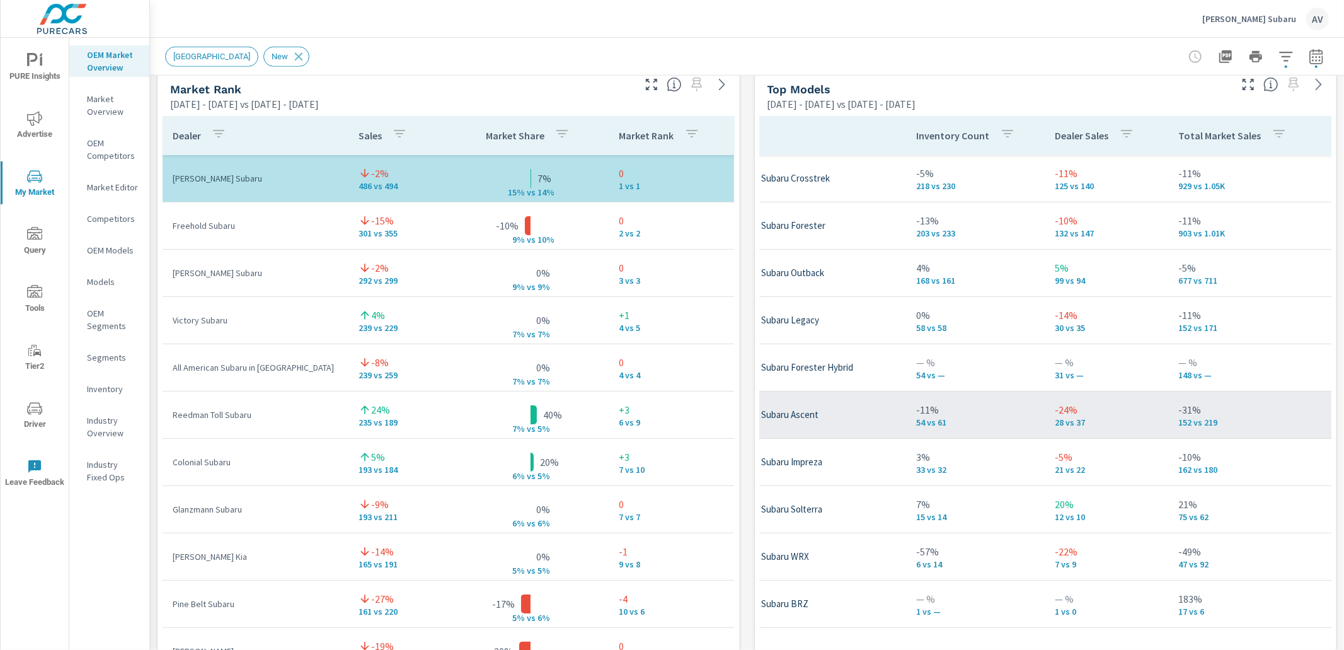
scroll to position [0, 108]
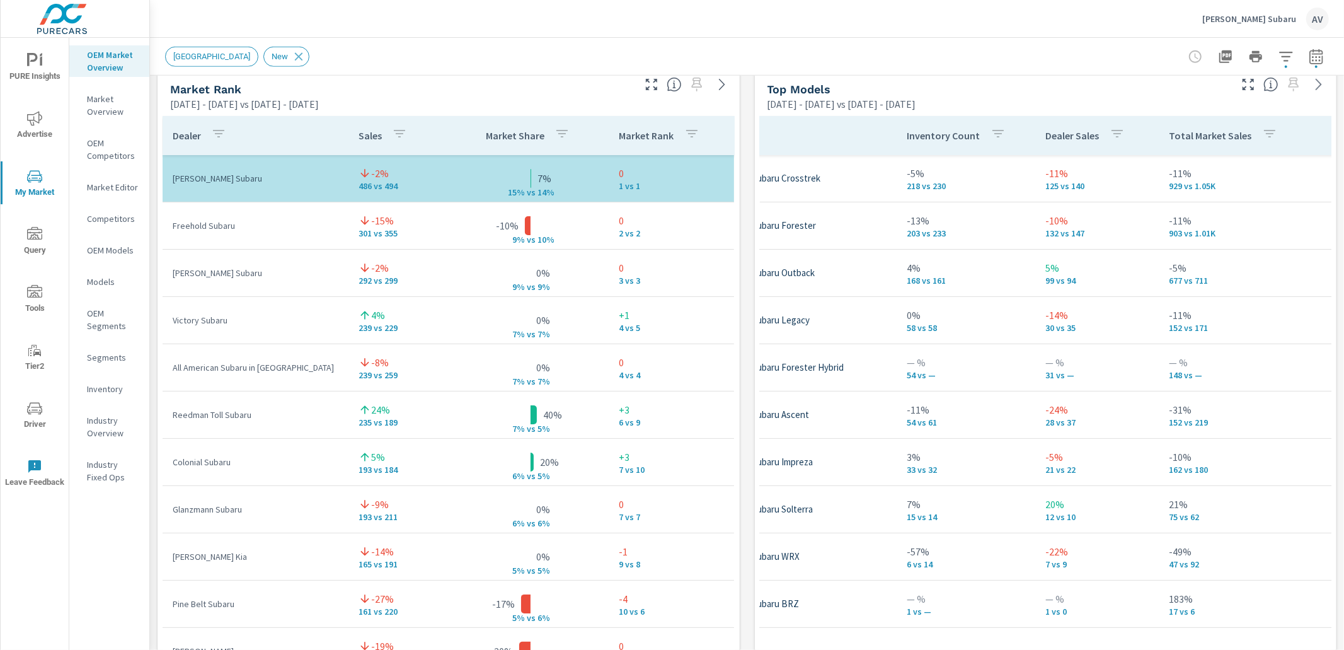
click at [743, 220] on div "Market View Feb 01, 2025 - Jul 31, 2025 vs Aug 01, 2024 - Jan 31, 2025 ← Move l…" at bounding box center [747, 328] width 1194 height 2157
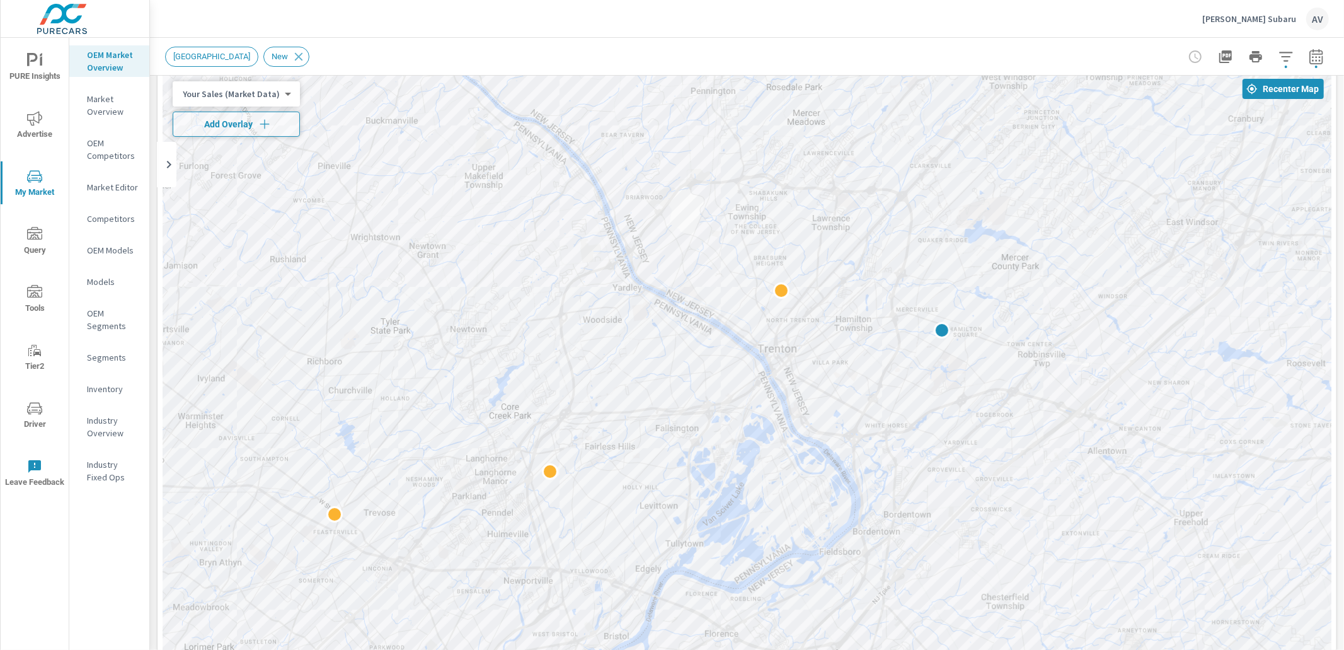
scroll to position [78, 0]
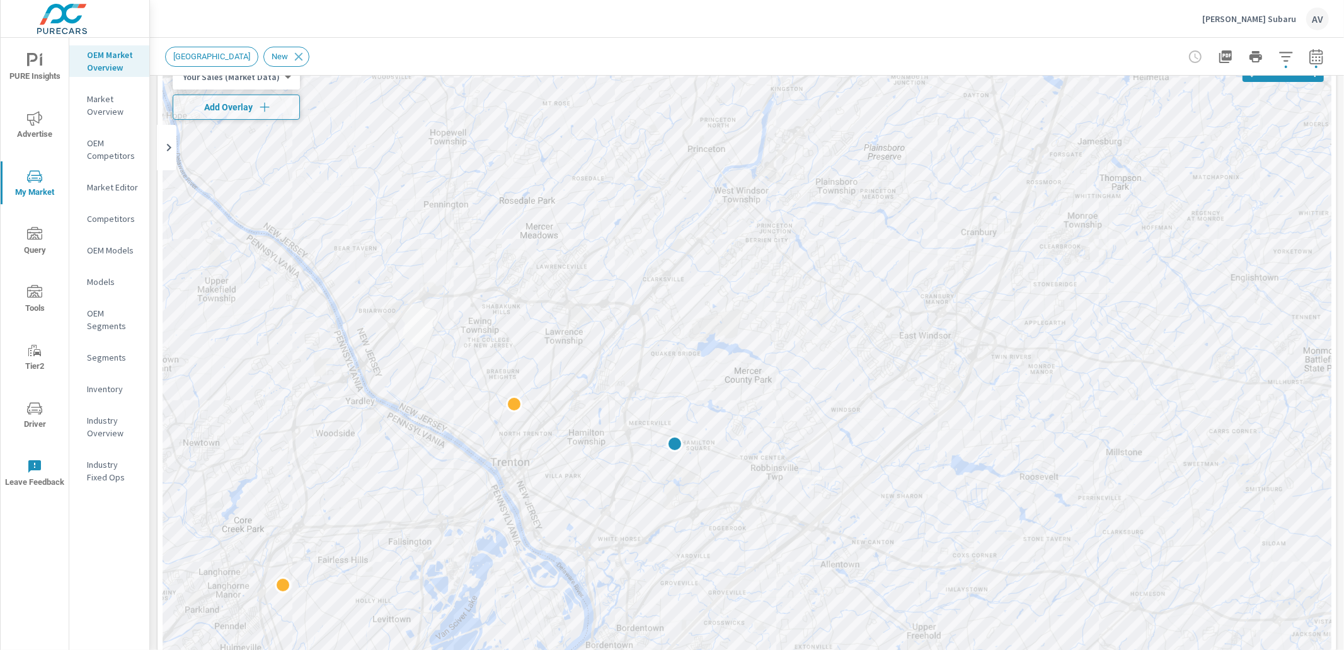
drag, startPoint x: 1086, startPoint y: 350, endPoint x: 816, endPoint y: 480, distance: 299.3
click at [816, 480] on div at bounding box center [747, 404] width 1169 height 701
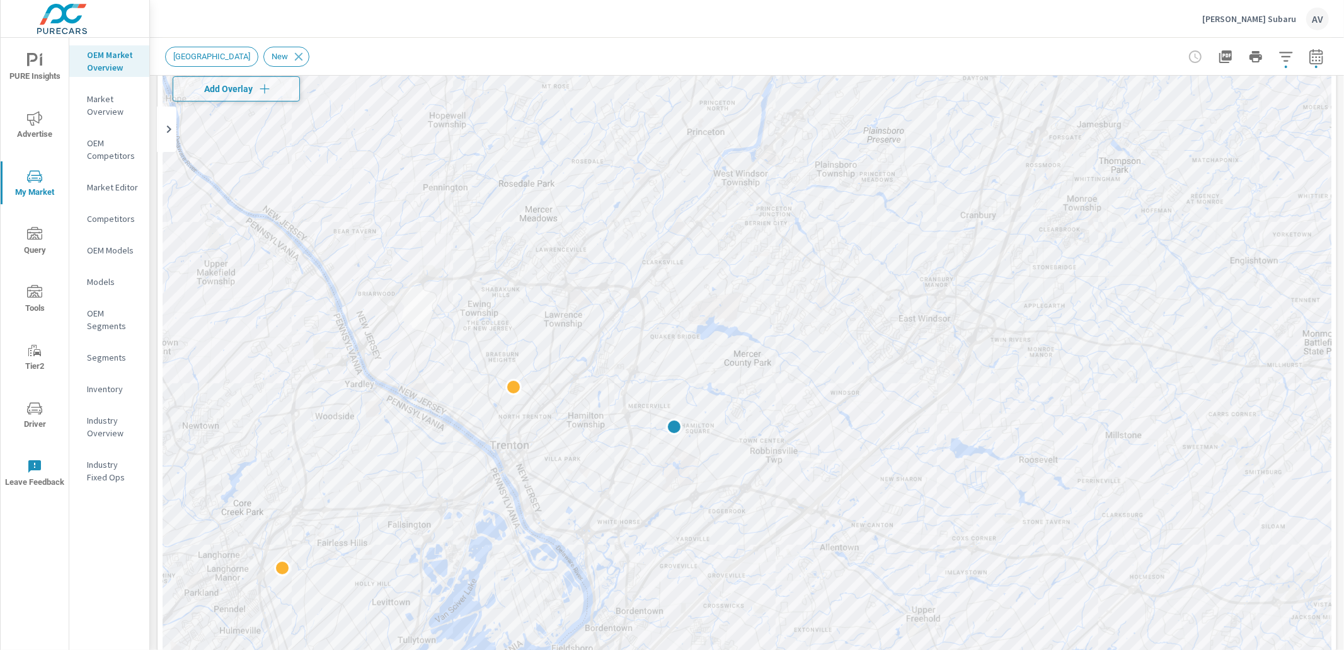
scroll to position [70, 0]
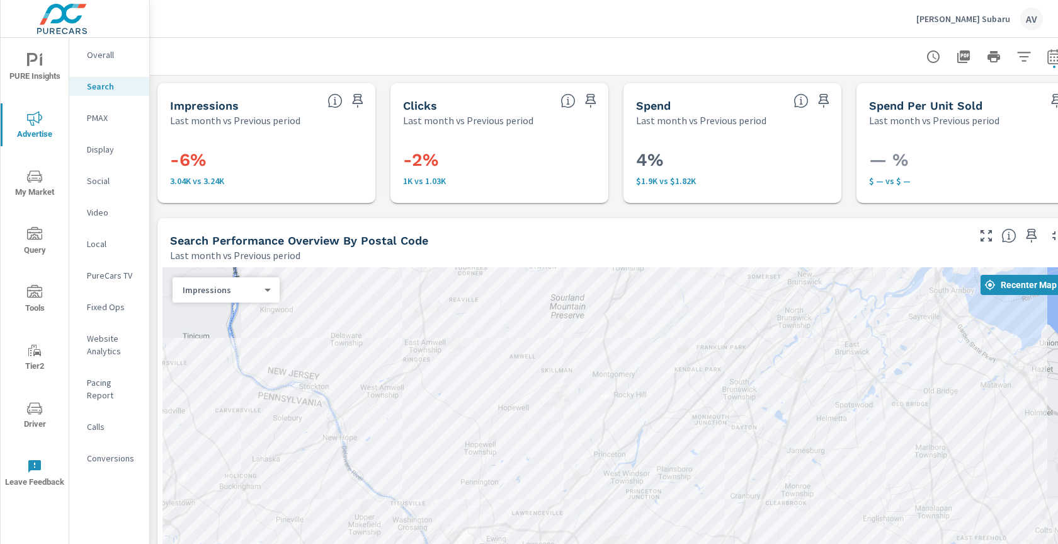
click at [336, 53] on div at bounding box center [616, 56] width 902 height 37
click at [149, 148] on div "Display" at bounding box center [109, 149] width 80 height 19
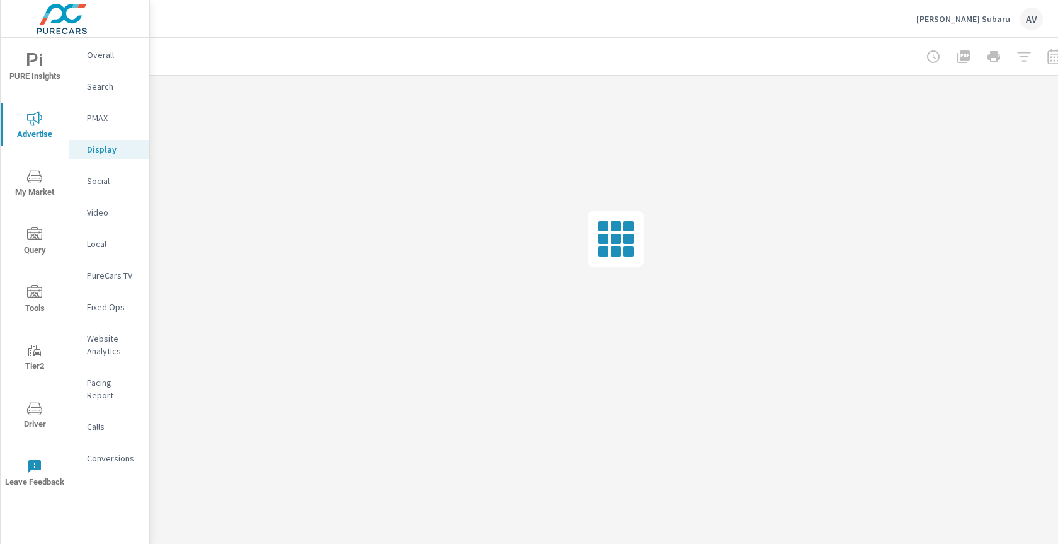
click at [123, 124] on div "PMAX" at bounding box center [109, 117] width 80 height 19
click at [123, 94] on div "Search" at bounding box center [109, 86] width 80 height 19
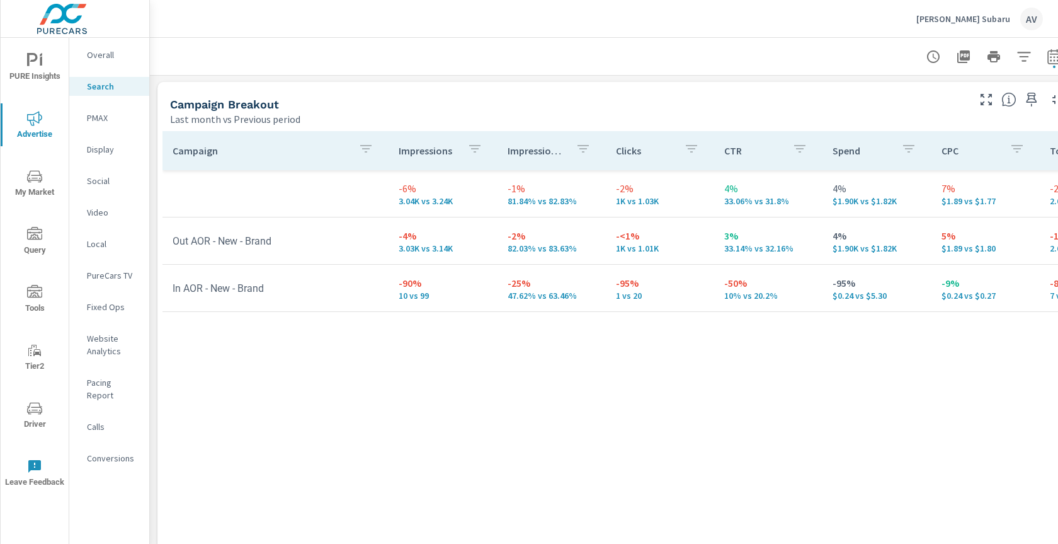
scroll to position [1217, 0]
click at [1032, 100] on icon "button" at bounding box center [1032, 98] width 11 height 14
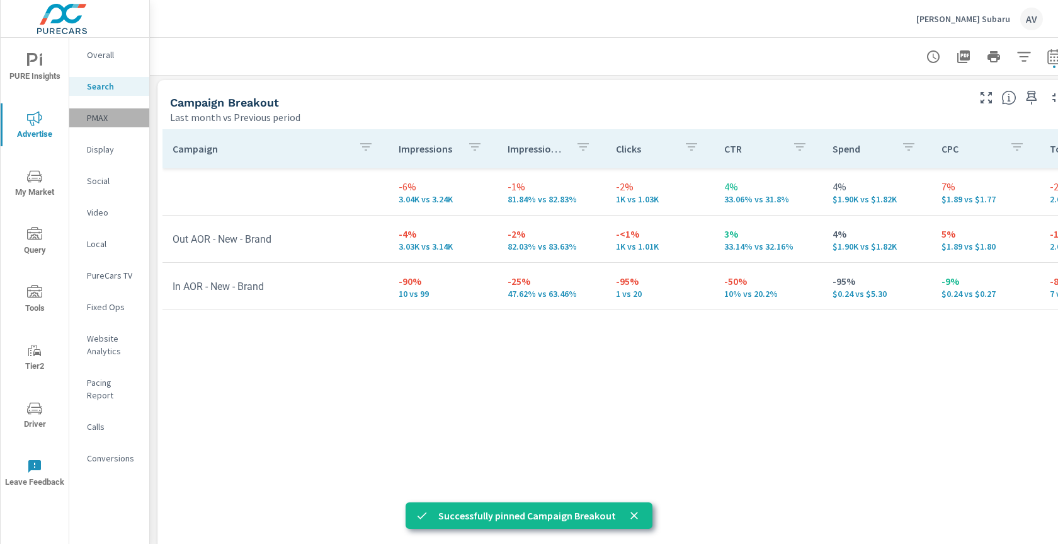
click at [112, 122] on p "PMAX" at bounding box center [113, 118] width 52 height 13
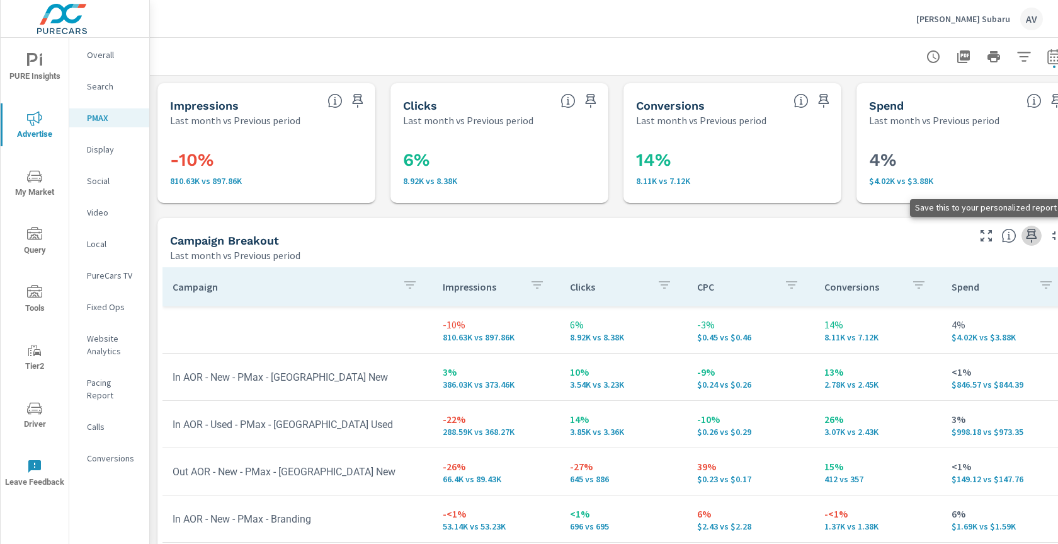
click at [1033, 235] on icon "button" at bounding box center [1032, 236] width 11 height 14
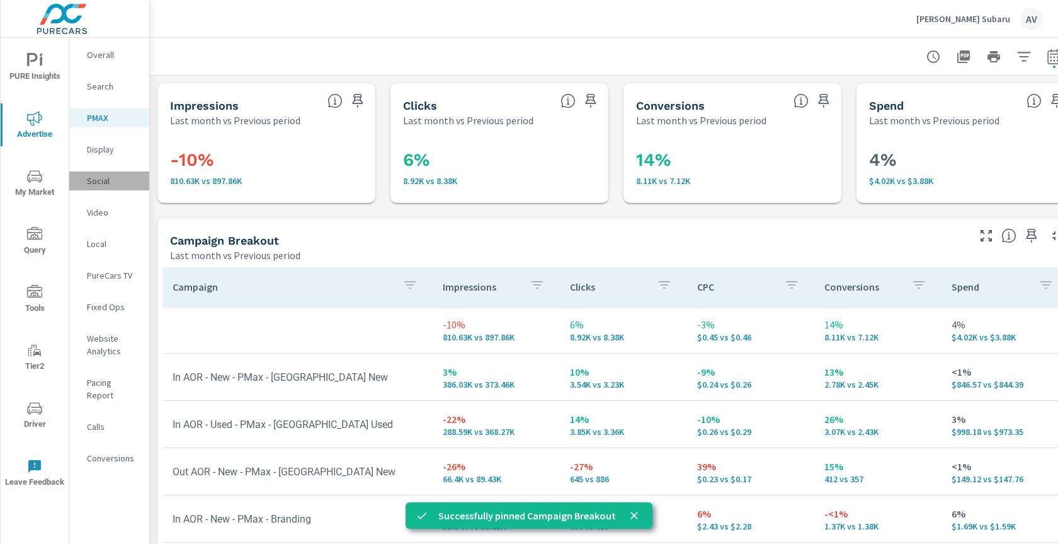
click at [86, 186] on div "Social" at bounding box center [109, 180] width 80 height 19
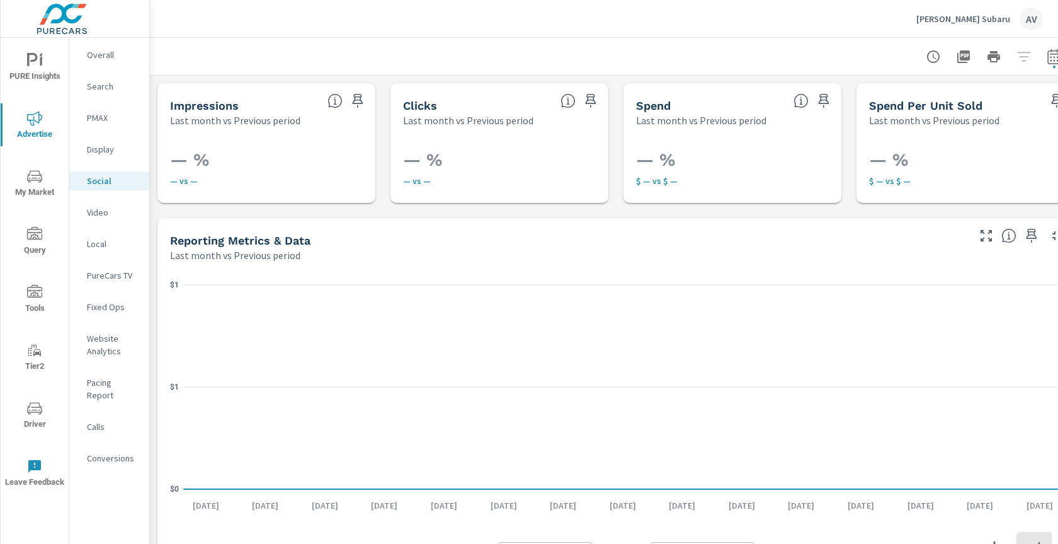
click at [103, 341] on p "Website Analytics" at bounding box center [113, 344] width 52 height 25
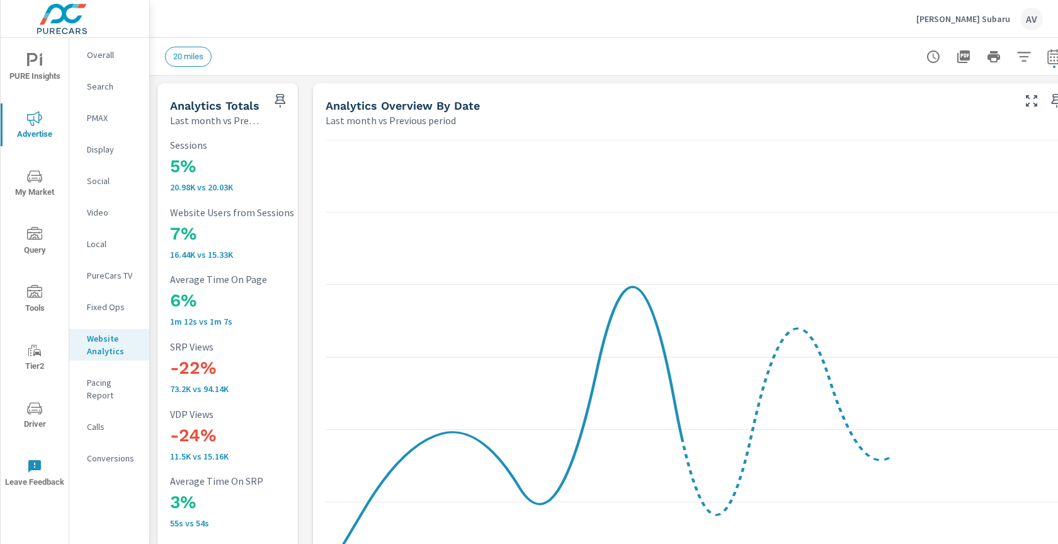
click at [281, 98] on icon "button" at bounding box center [280, 100] width 15 height 15
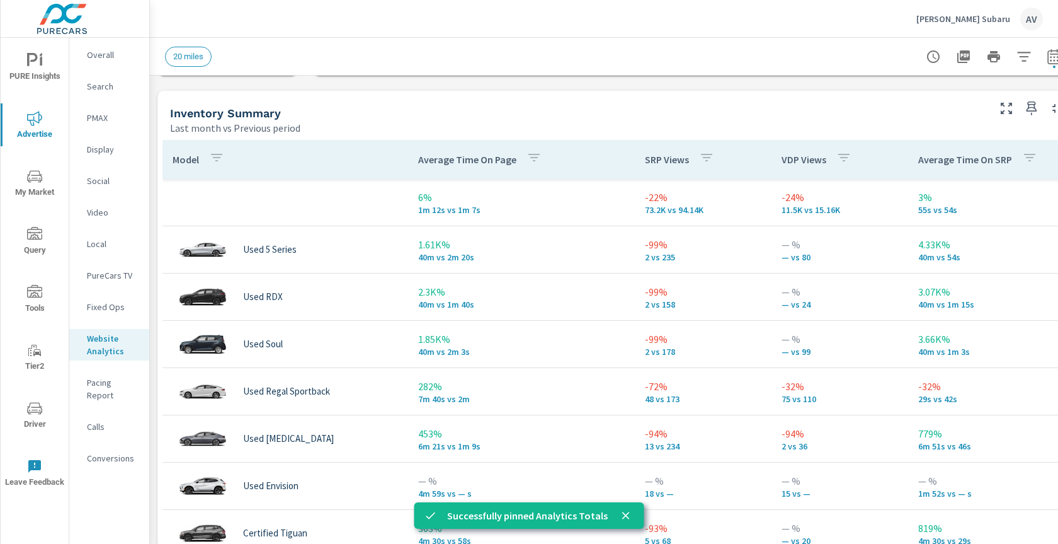
scroll to position [533, 0]
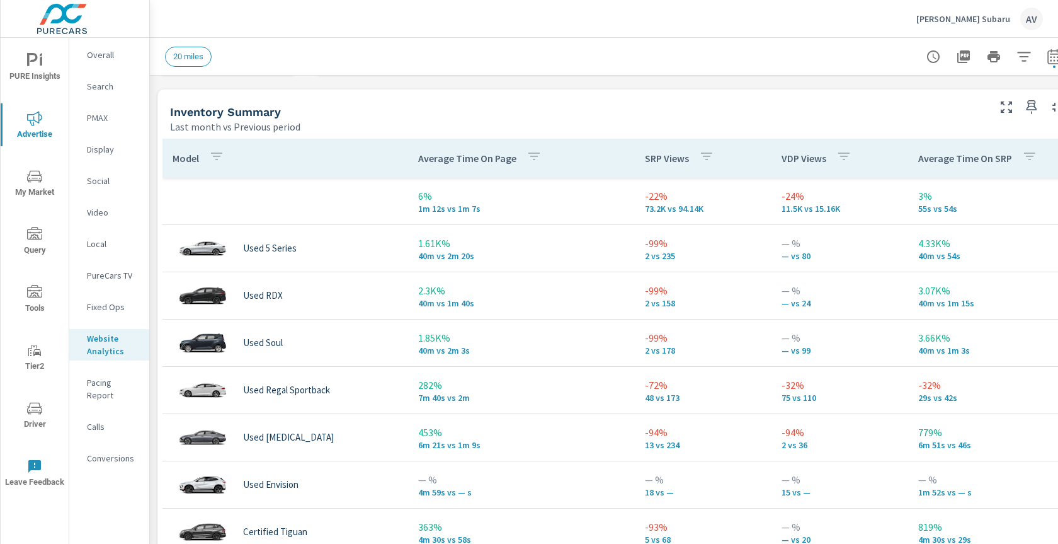
click at [468, 121] on div "Last month vs Previous period" at bounding box center [578, 126] width 816 height 15
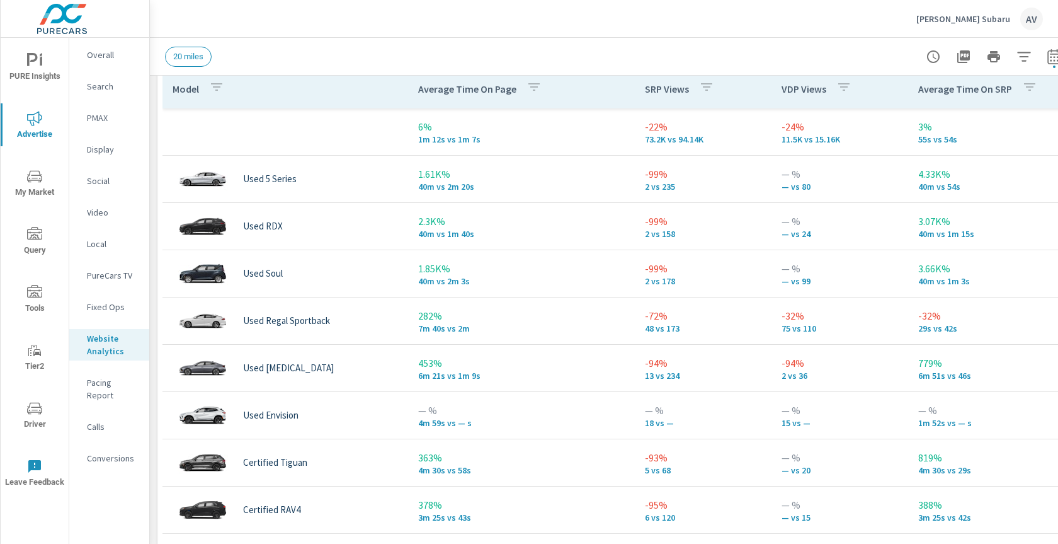
scroll to position [612, 0]
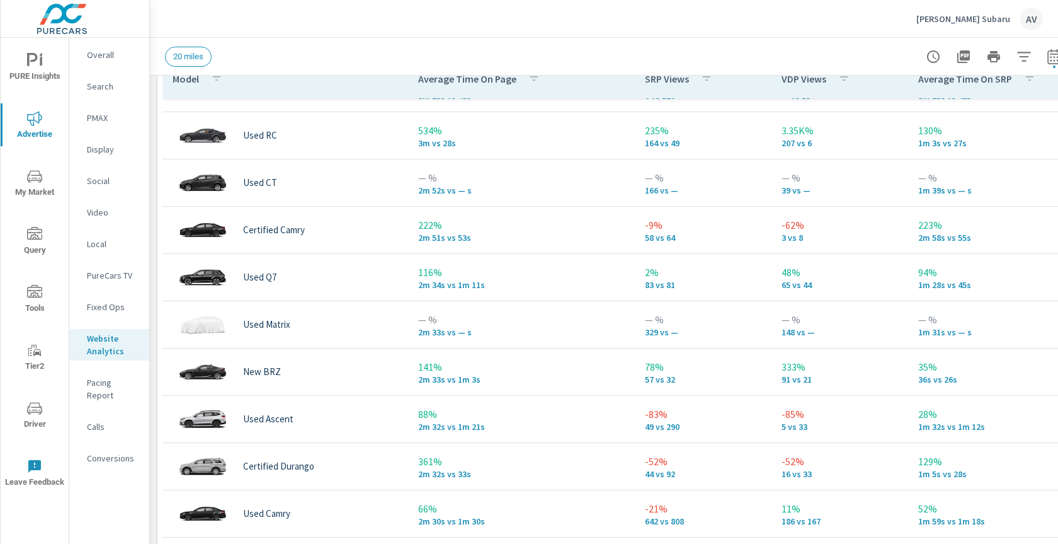
scroll to position [445, 0]
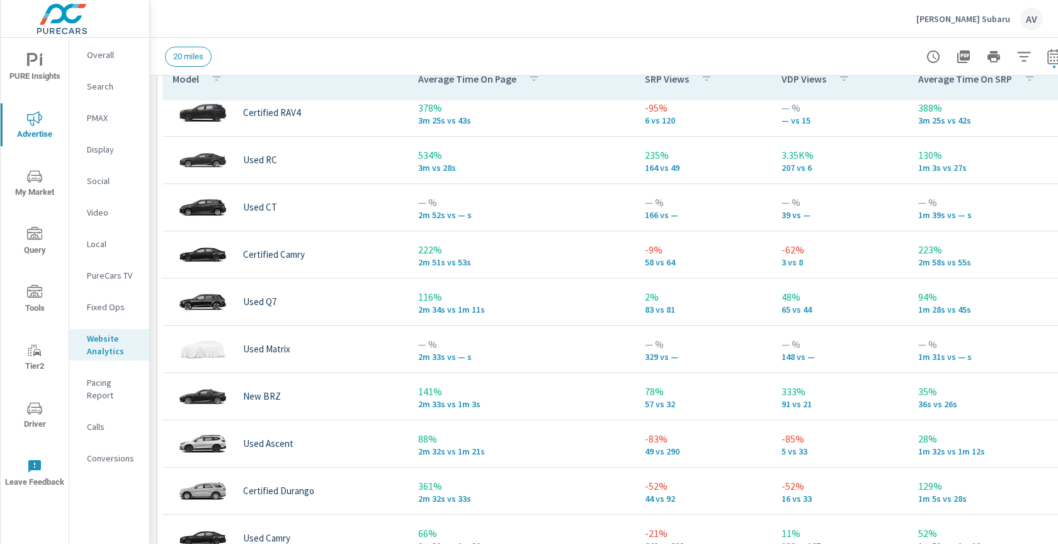
scroll to position [44, 0]
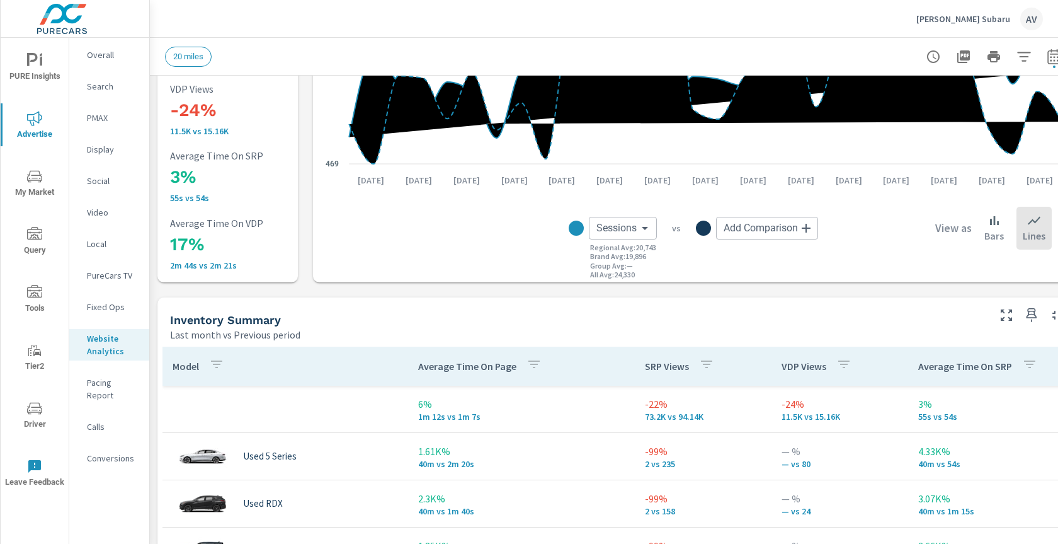
scroll to position [323, 0]
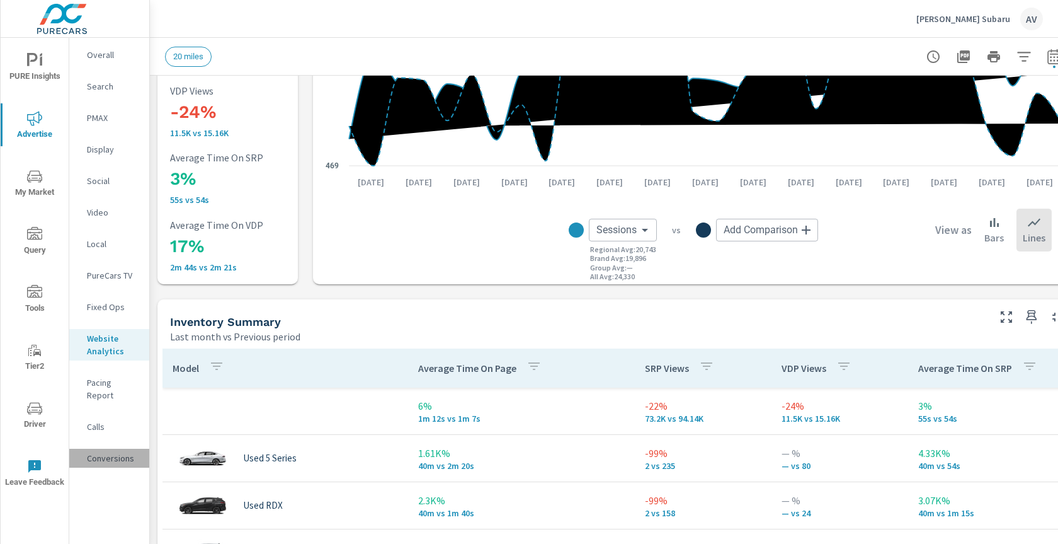
click at [98, 452] on p "Conversions" at bounding box center [113, 458] width 52 height 13
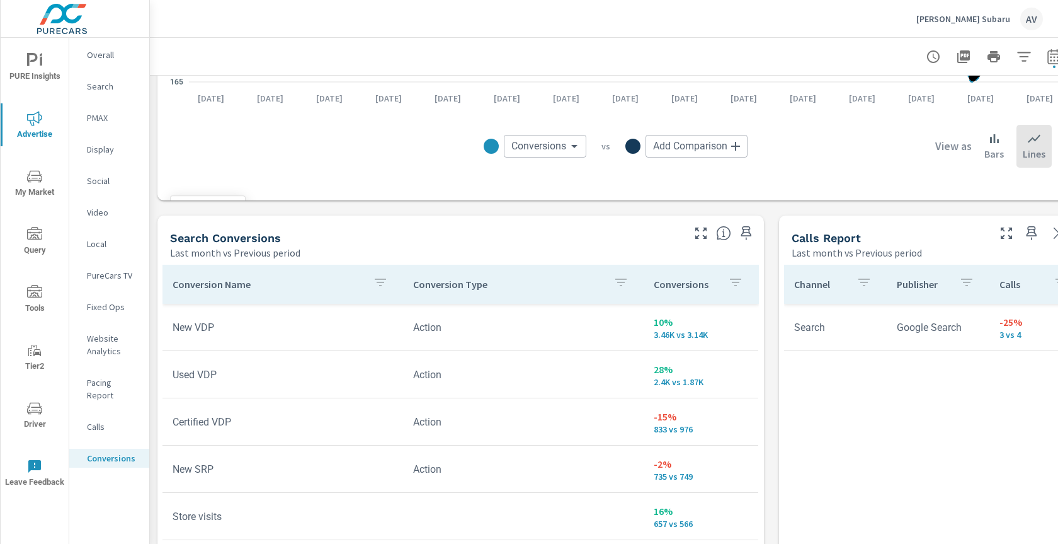
scroll to position [573, 0]
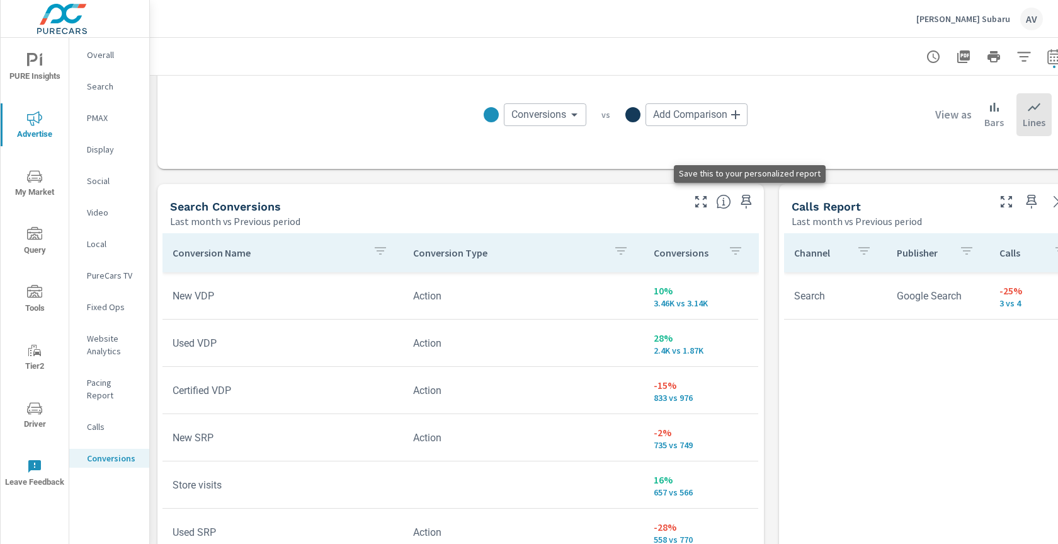
click at [746, 203] on icon "button" at bounding box center [746, 201] width 15 height 15
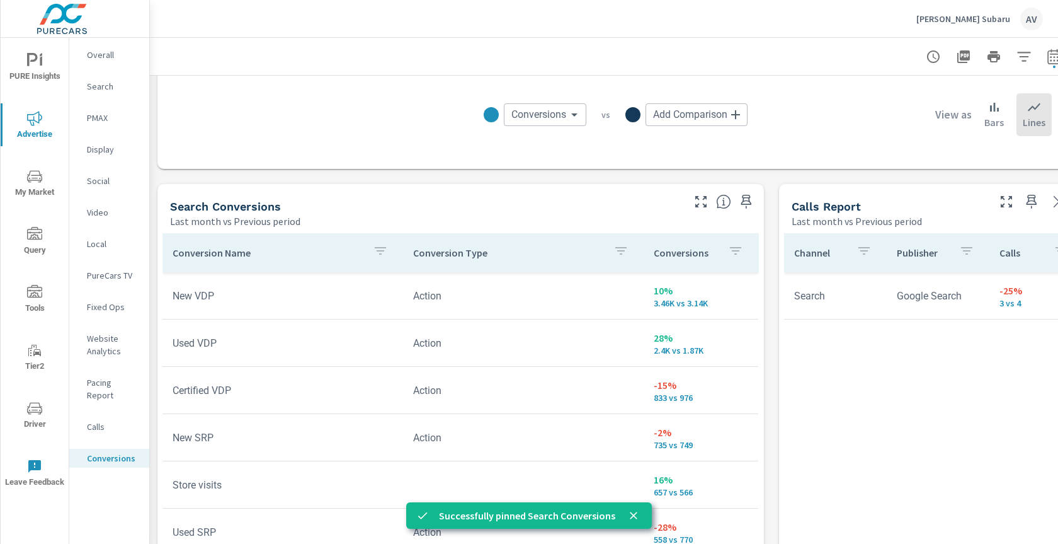
click at [156, 183] on div "All Conversions Last month vs Previous period 5% 10.15K vs 9.65K Conversions Se…" at bounding box center [616, 378] width 932 height 1753
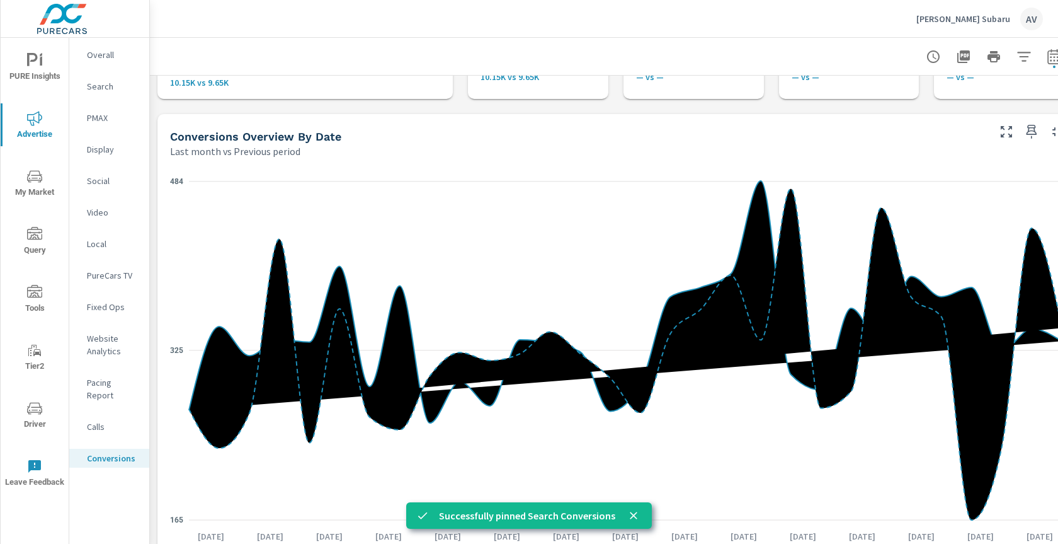
scroll to position [0, 0]
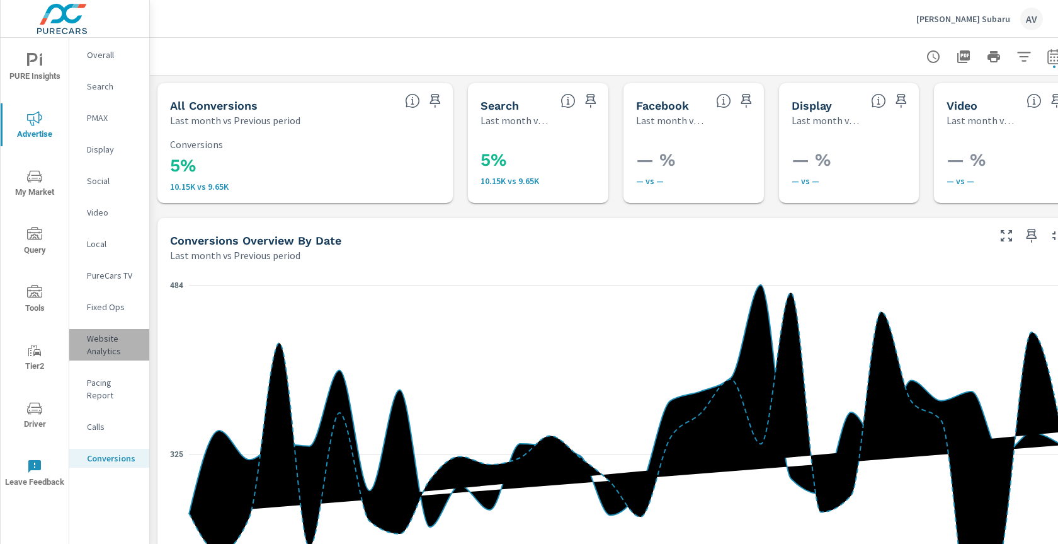
click at [91, 347] on p "Website Analytics" at bounding box center [113, 344] width 52 height 25
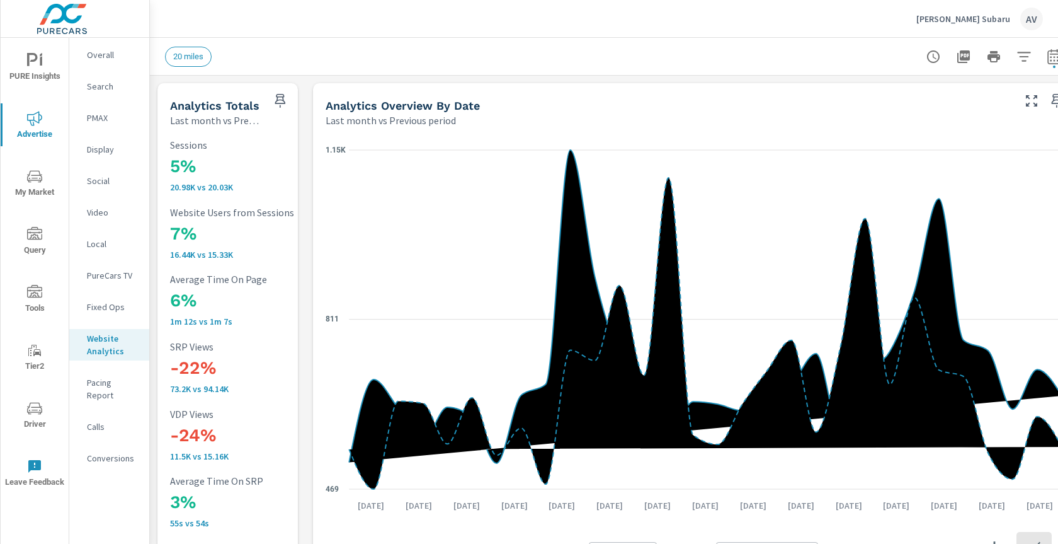
click at [165, 302] on div "5% 20.98K vs 20.03K Sessions 7% 16.44K vs 15.33K Website Users from Sessions 6%…" at bounding box center [228, 367] width 130 height 470
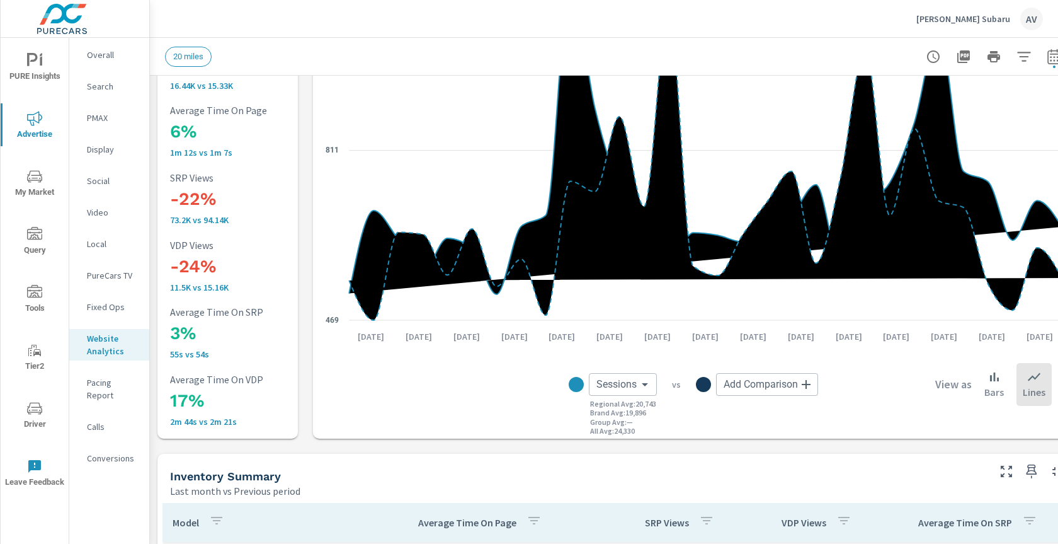
scroll to position [170, 0]
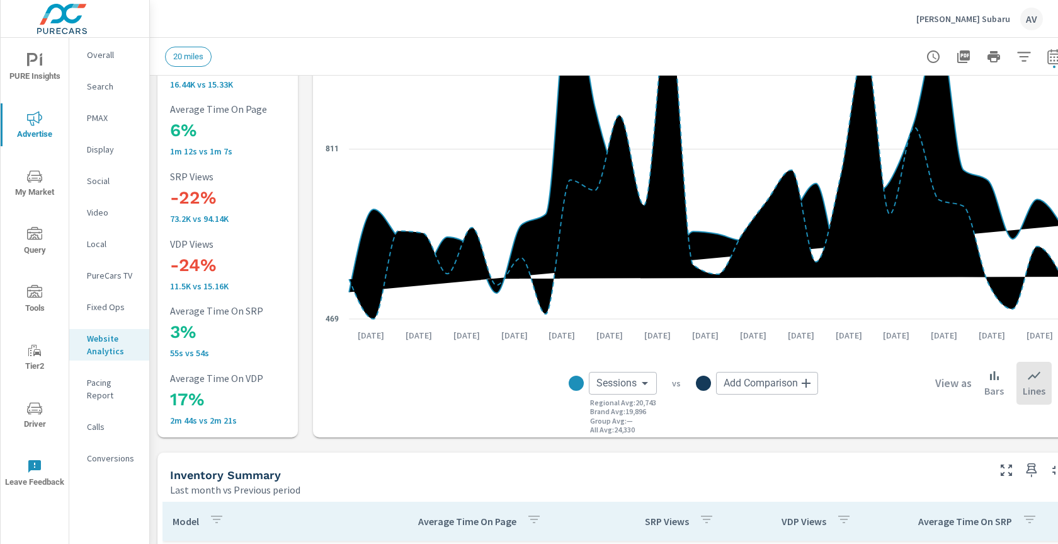
click at [161, 292] on div "5% 20.98K vs 20.03K Sessions 7% 16.44K vs 15.33K Website Users from Sessions 6%…" at bounding box center [228, 197] width 140 height 480
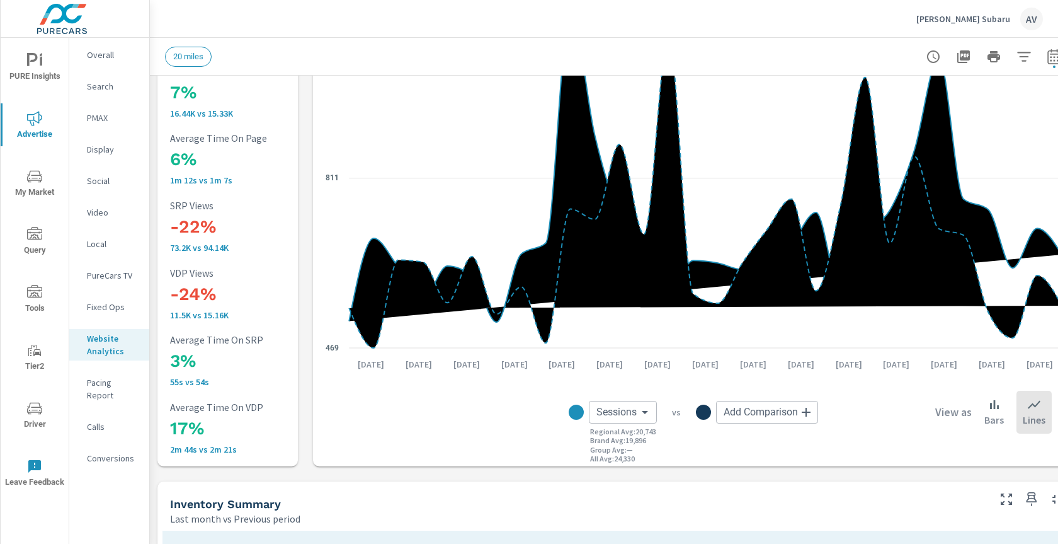
scroll to position [140, 0]
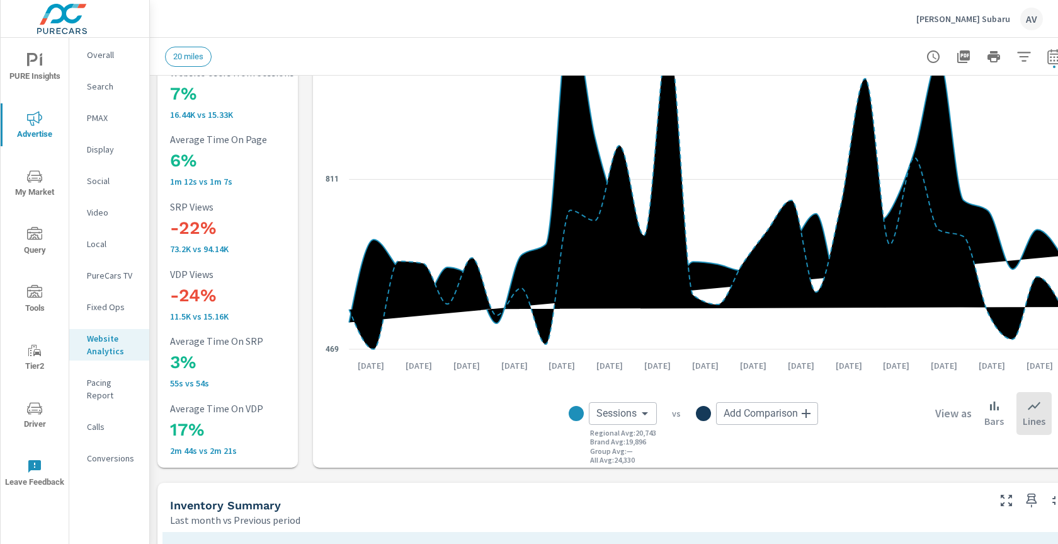
click at [30, 64] on icon "nav menu" at bounding box center [34, 60] width 15 height 15
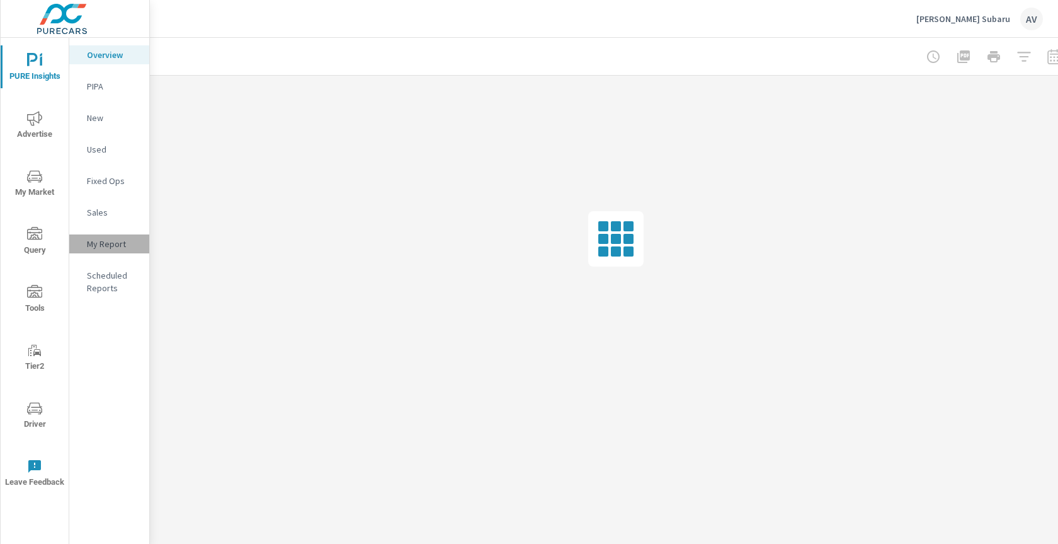
click at [100, 248] on p "My Report" at bounding box center [113, 244] width 52 height 13
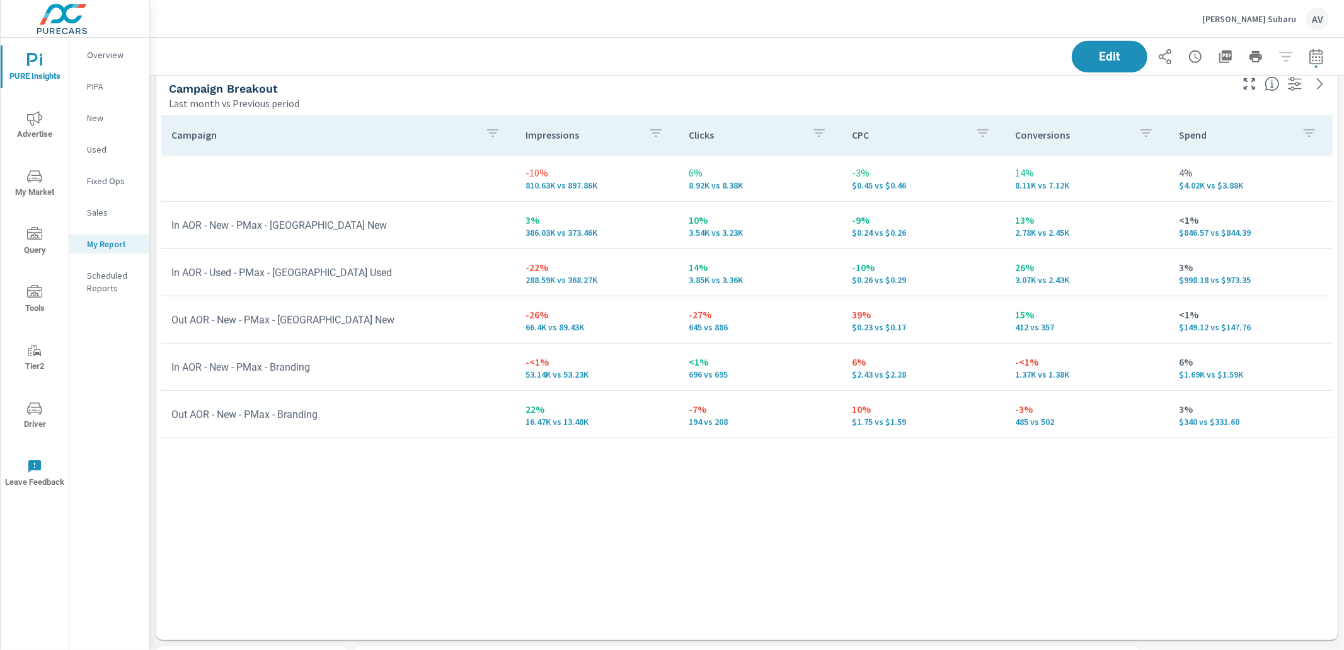
scroll to position [6, 6]
click at [414, 115] on th "Campaign" at bounding box center [336, 134] width 351 height 39
click at [709, 478] on div "Campaign Impressions Clicks CPC Conversions Spend -10% 810.63K vs 897.86K 6% 8.…" at bounding box center [741, 365] width 1161 height 500
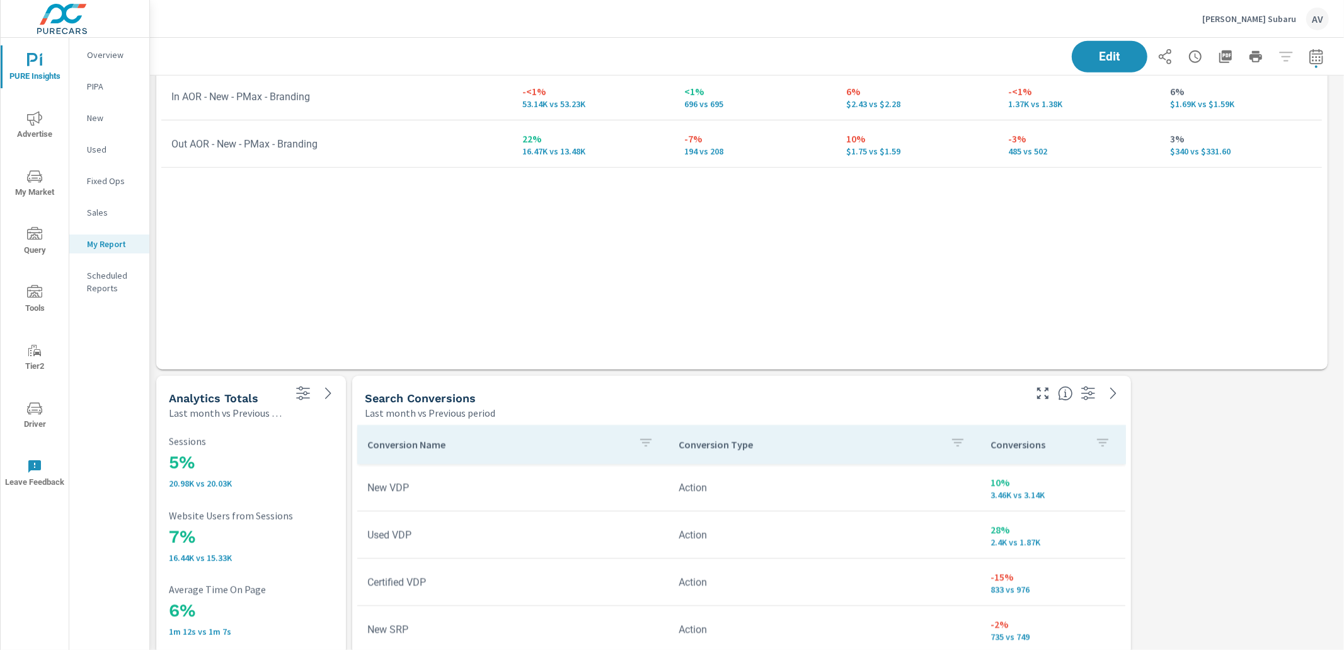
scroll to position [917, 0]
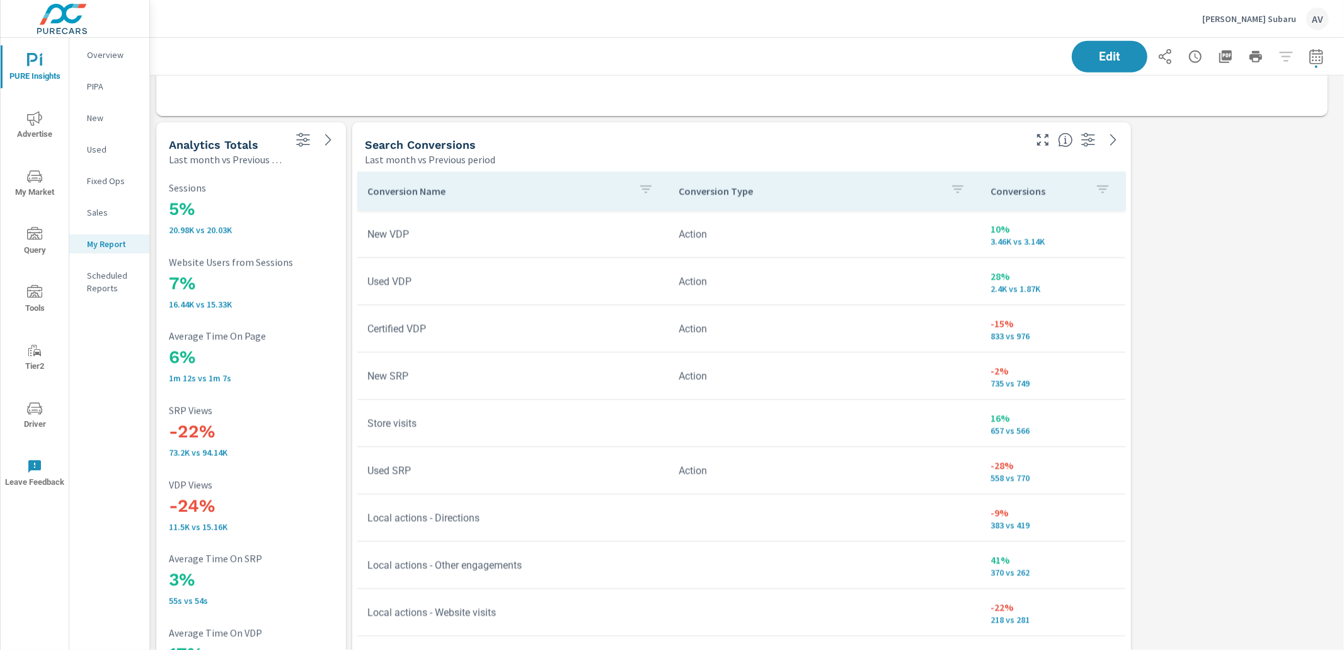
scroll to position [1118, 0]
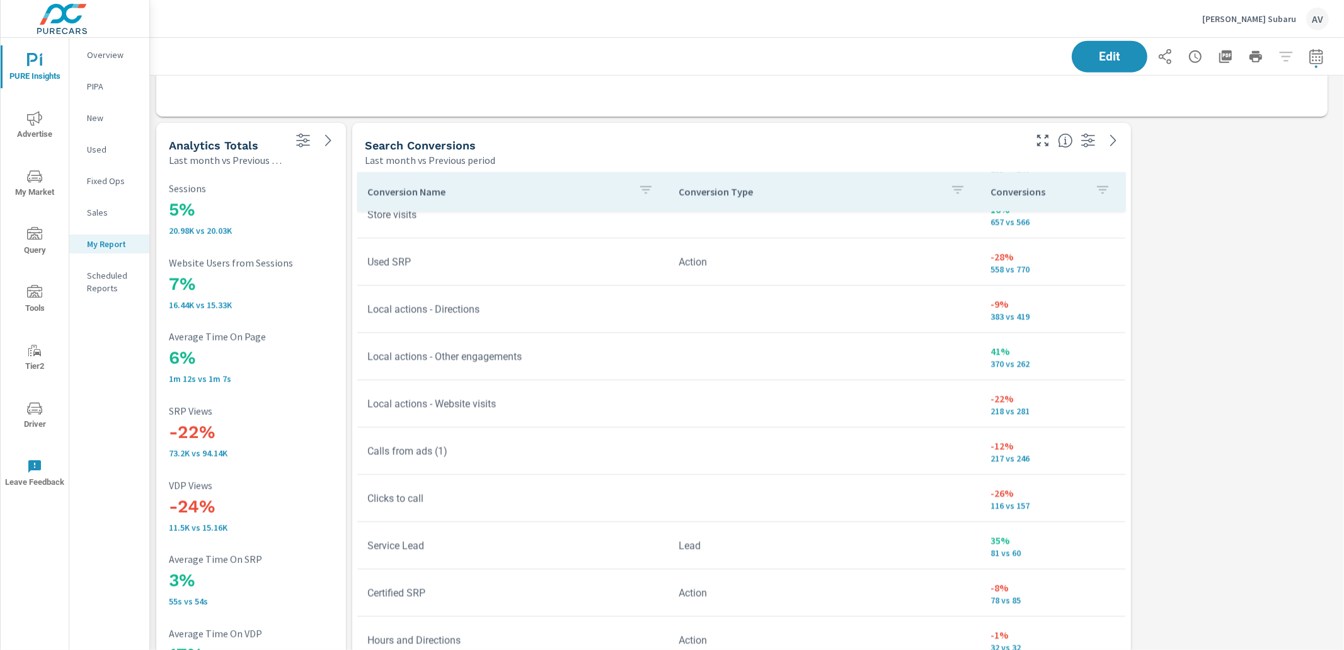
scroll to position [212, 0]
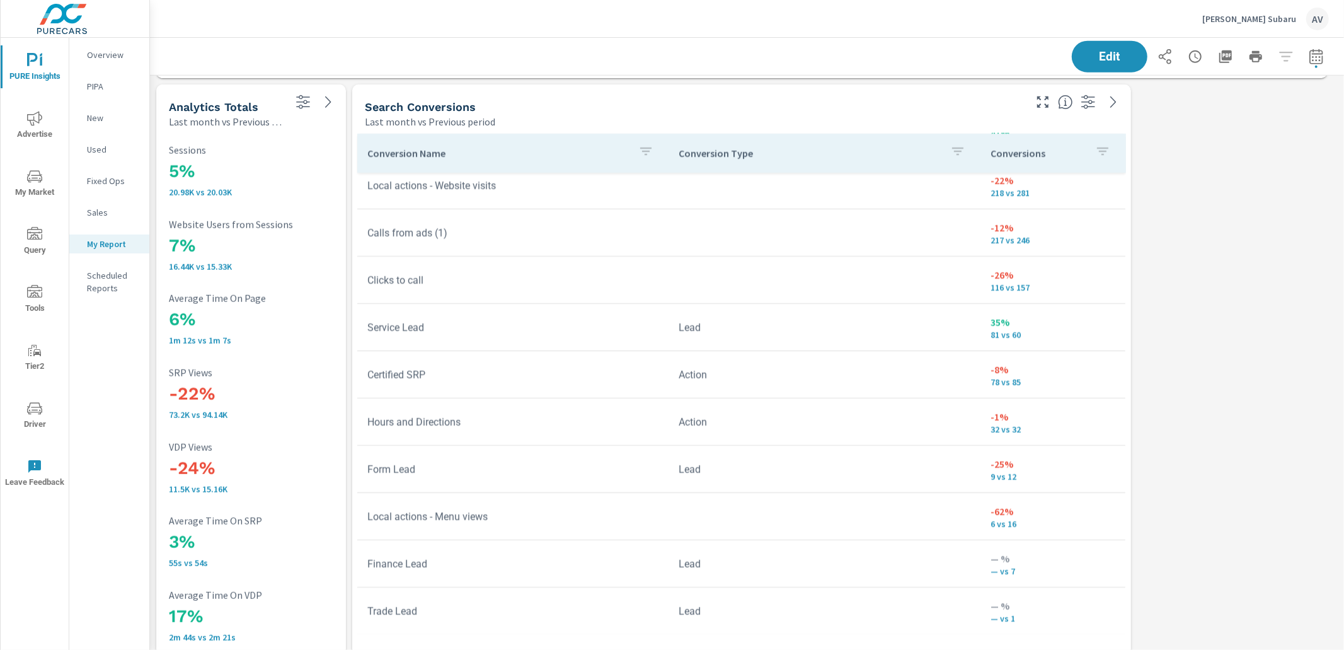
scroll to position [1171, 0]
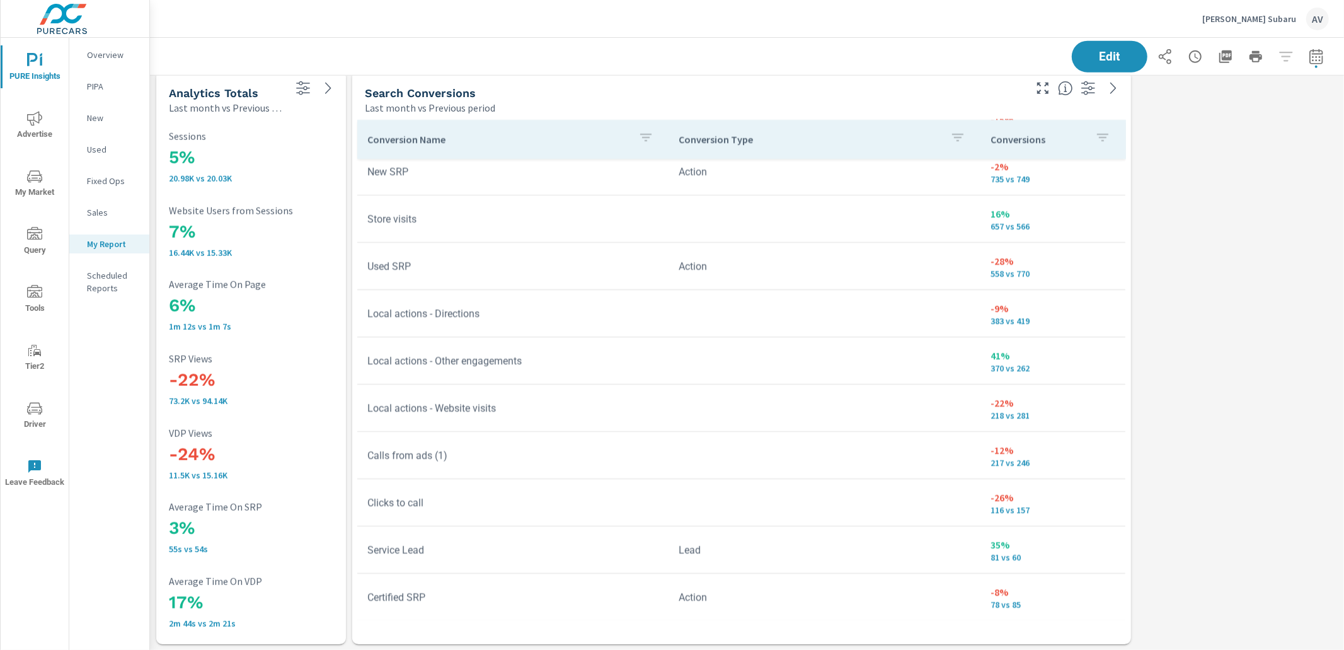
scroll to position [152, 0]
drag, startPoint x: 1030, startPoint y: 464, endPoint x: 973, endPoint y: 451, distance: 58.7
click at [980, 452] on td "-12% 217 vs 246" at bounding box center [1052, 455] width 145 height 45
click at [923, 459] on td at bounding box center [823, 455] width 311 height 20
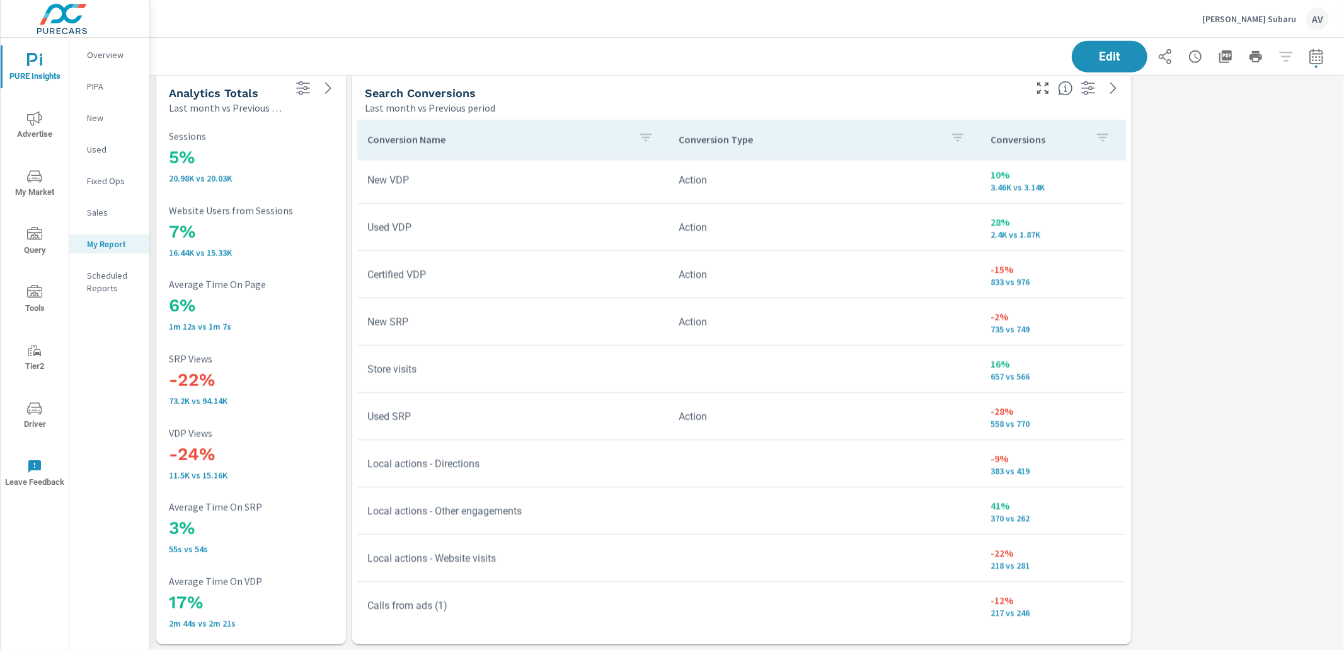
scroll to position [5, 0]
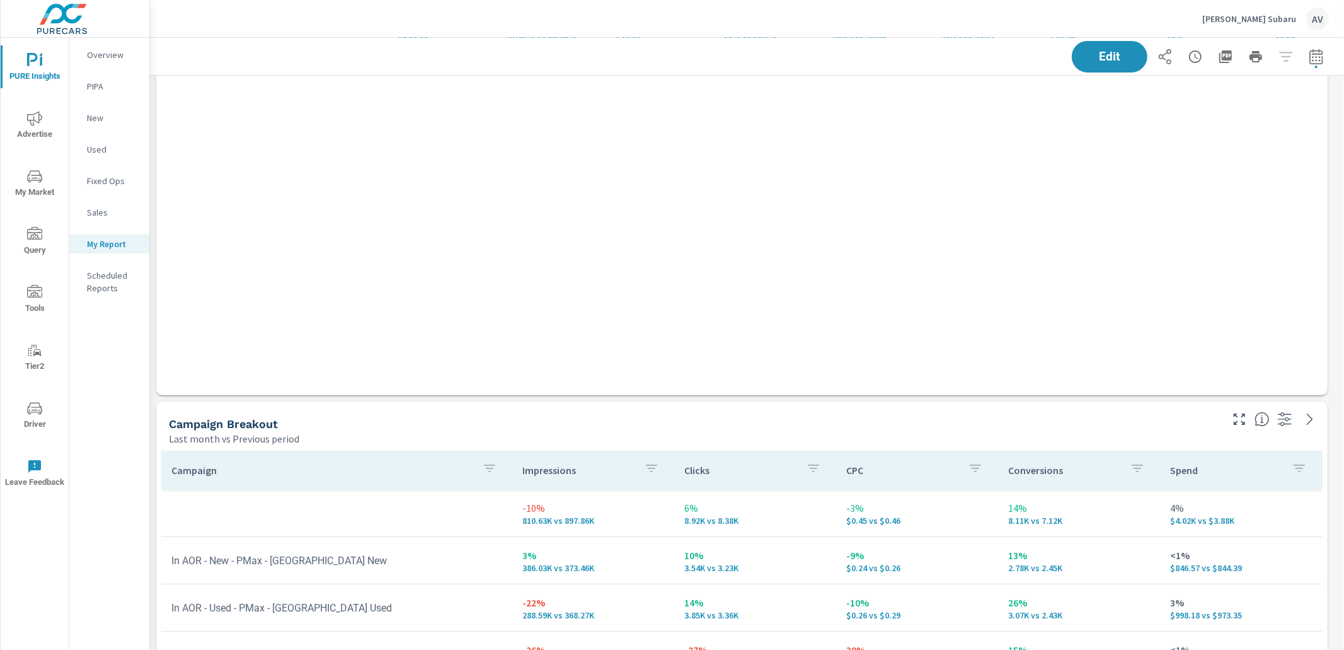
scroll to position [0, 0]
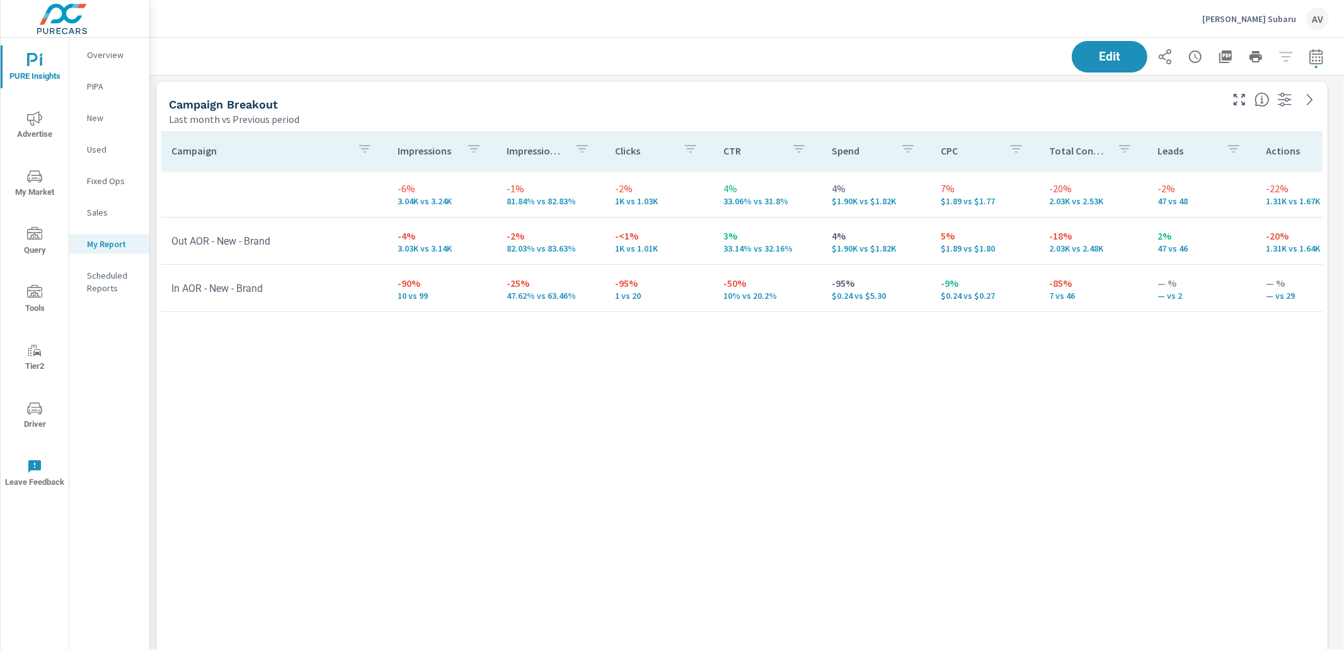
click at [424, 301] on td "-90% 10 vs 99" at bounding box center [441, 287] width 108 height 45
click at [995, 302] on td "-9% $0.24 vs $0.27" at bounding box center [985, 287] width 108 height 45
click at [452, 304] on td "-90% 10 vs 99" at bounding box center [441, 287] width 108 height 45
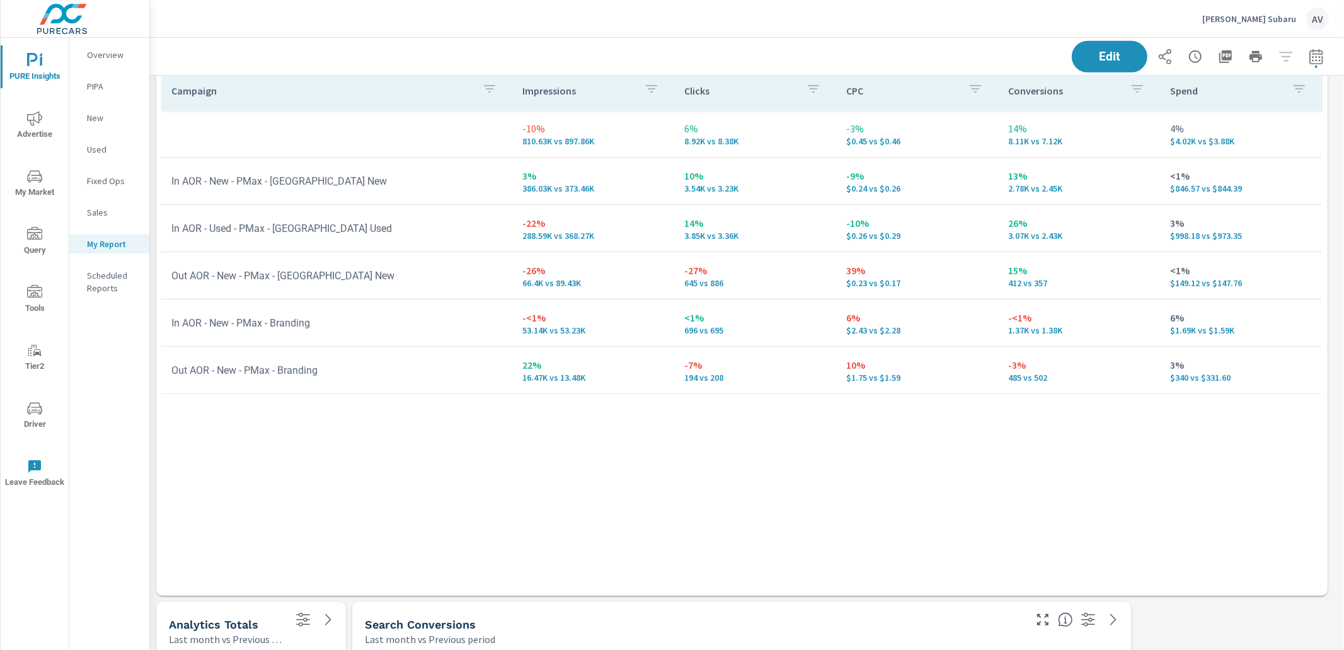
scroll to position [643, 0]
click at [674, 469] on div "Campaign Impressions Clicks CPC Conversions Spend -10% 810.63K vs 897.86K 6% 8.…" at bounding box center [741, 318] width 1161 height 500
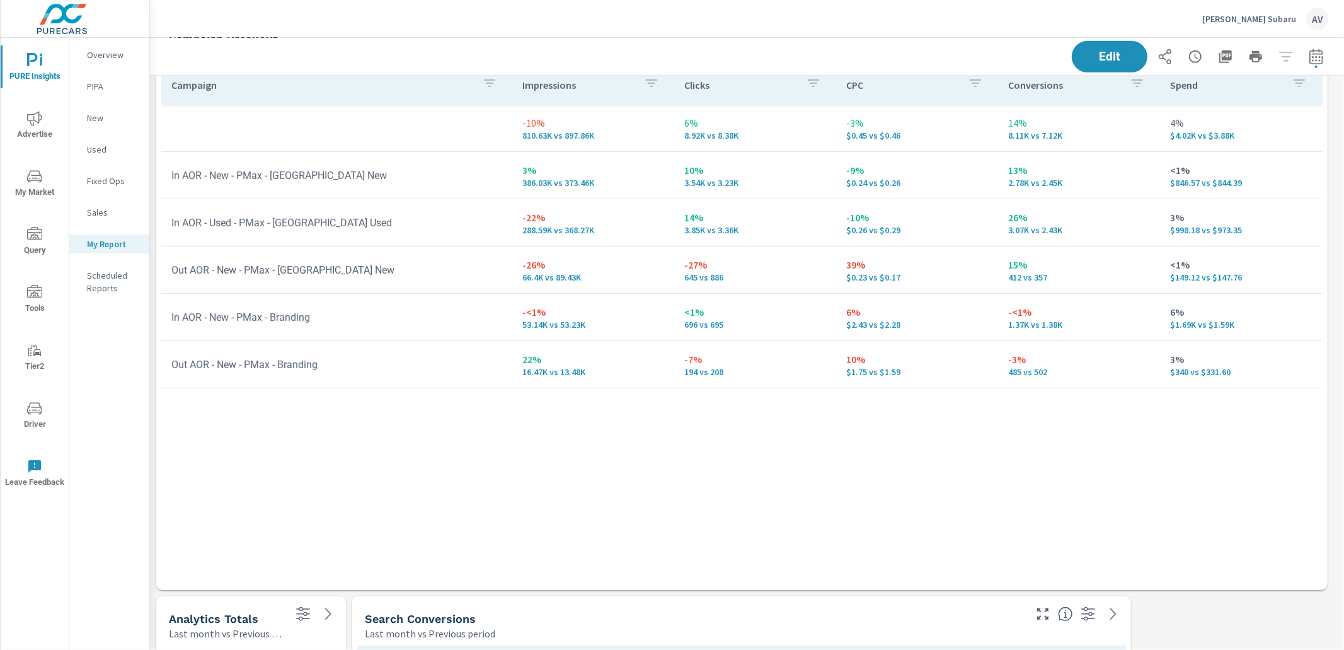
scroll to position [622, 0]
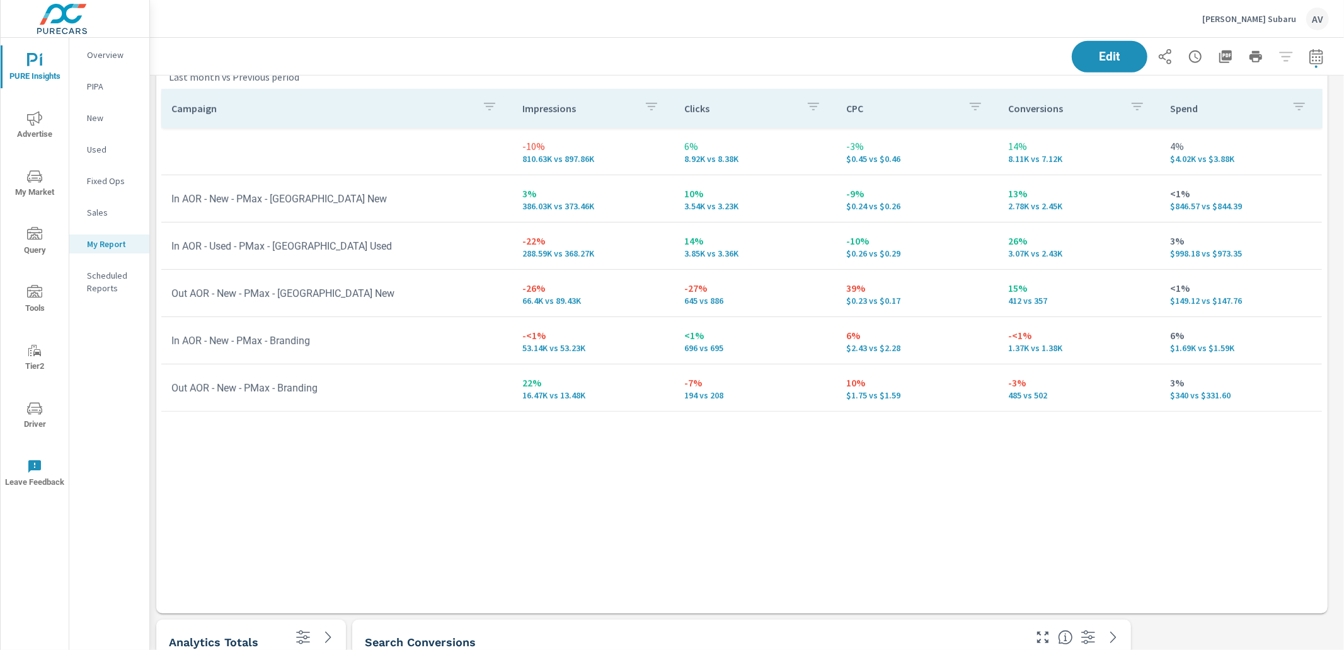
click at [783, 543] on div "Campaign Impressions Clicks CPC Conversions Spend -10% 810.63K vs 897.86K 6% 8.…" at bounding box center [741, 339] width 1161 height 500
click at [154, 446] on div "Campaign Breakout Last month vs Previous period Campaign Impressions Impression…" at bounding box center [747, 326] width 1194 height 1745
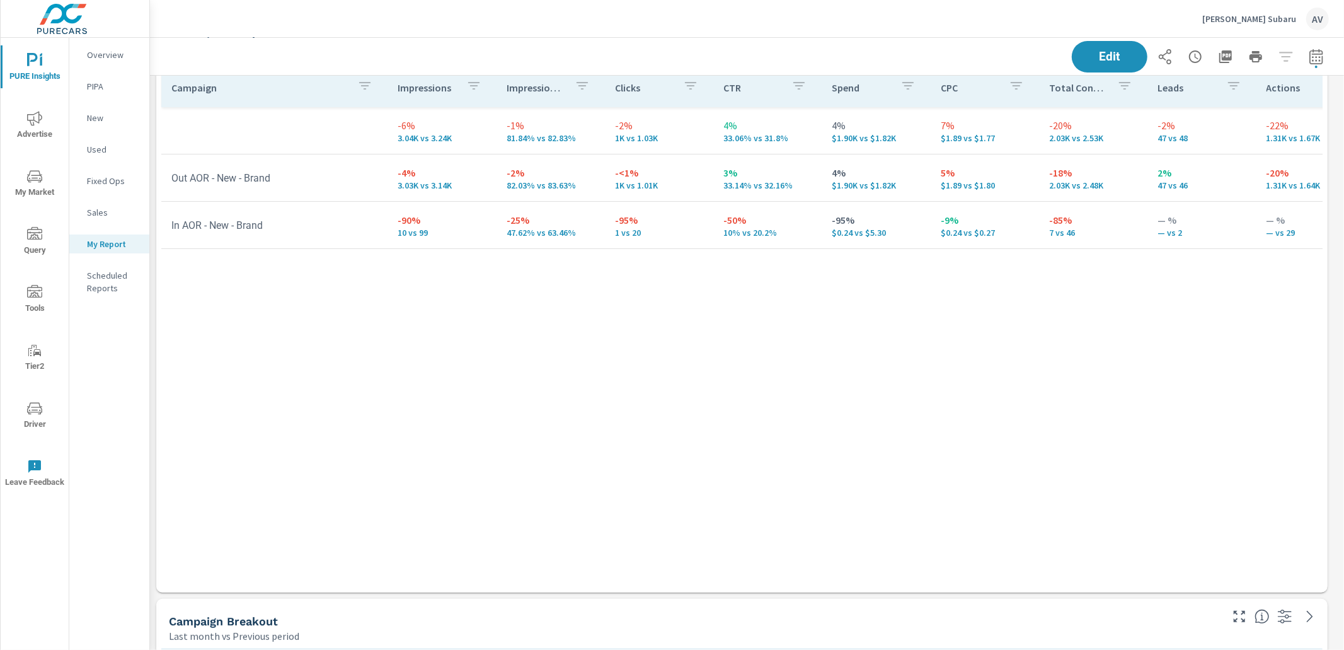
scroll to position [77, 0]
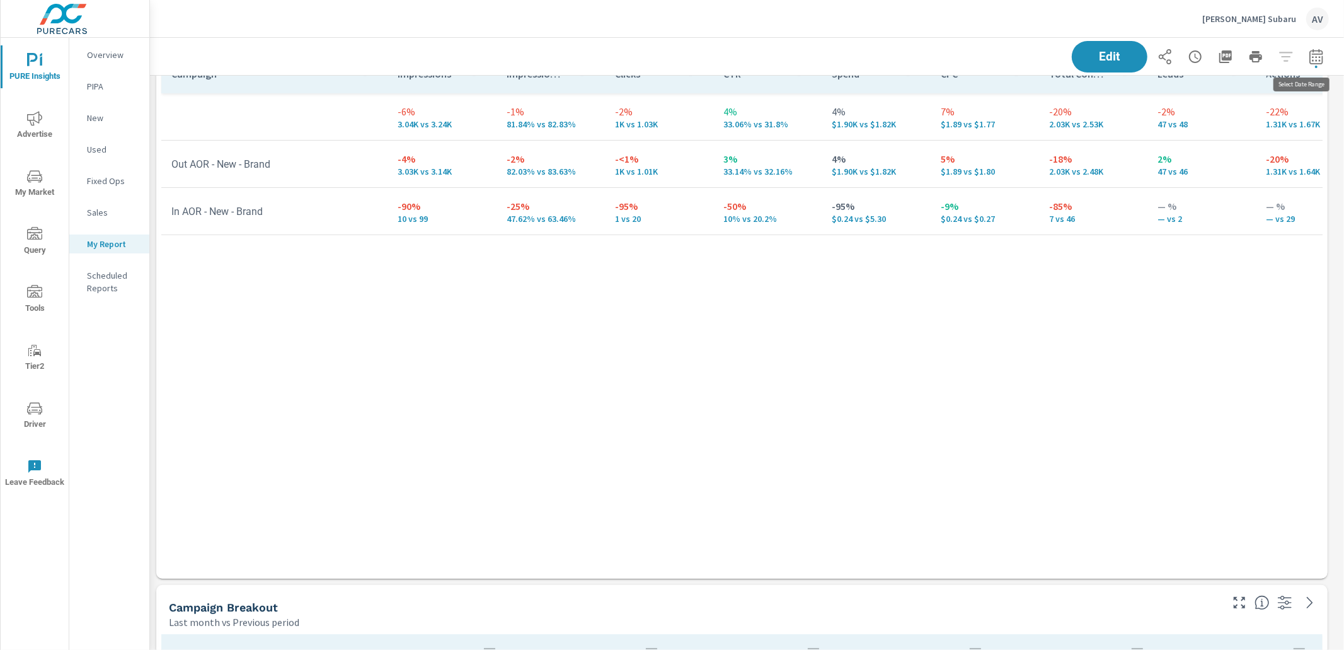
click at [1058, 58] on icon "button" at bounding box center [1316, 56] width 15 height 15
click at [1058, 59] on icon "button" at bounding box center [1316, 56] width 15 height 15
click at [1058, 57] on icon "button" at bounding box center [1316, 56] width 15 height 15
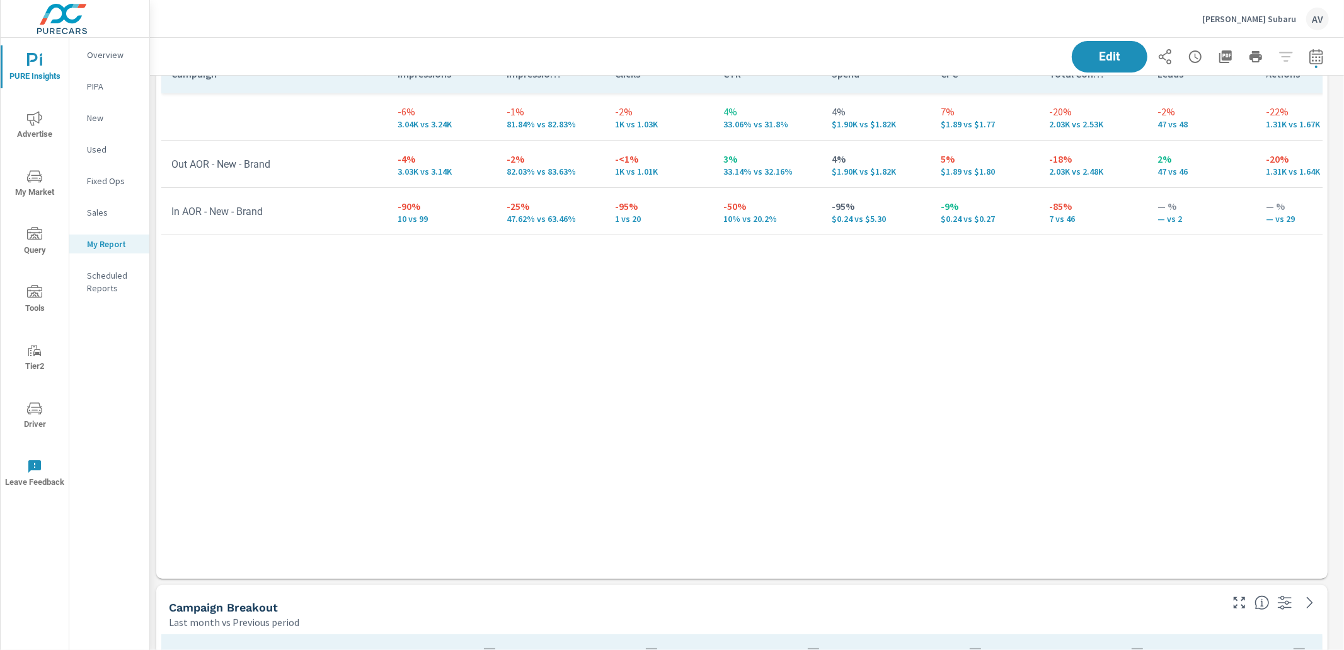
click at [1058, 347] on div "Campaign Impressions Impression Share Clicks CTR Spend CPC Total Conversions Le…" at bounding box center [741, 304] width 1161 height 500
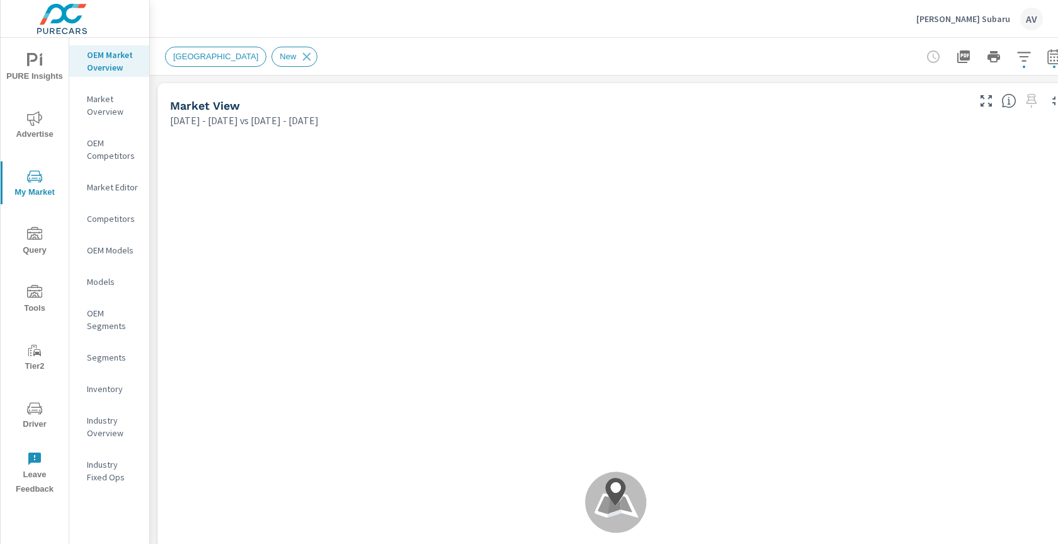
click at [106, 428] on p "Industry Overview" at bounding box center [113, 426] width 52 height 25
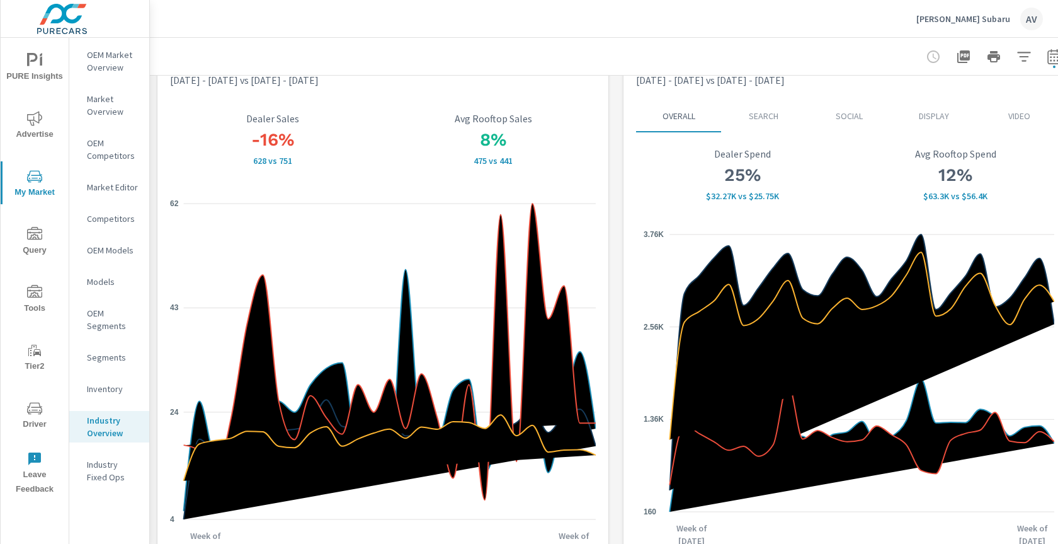
scroll to position [47, 0]
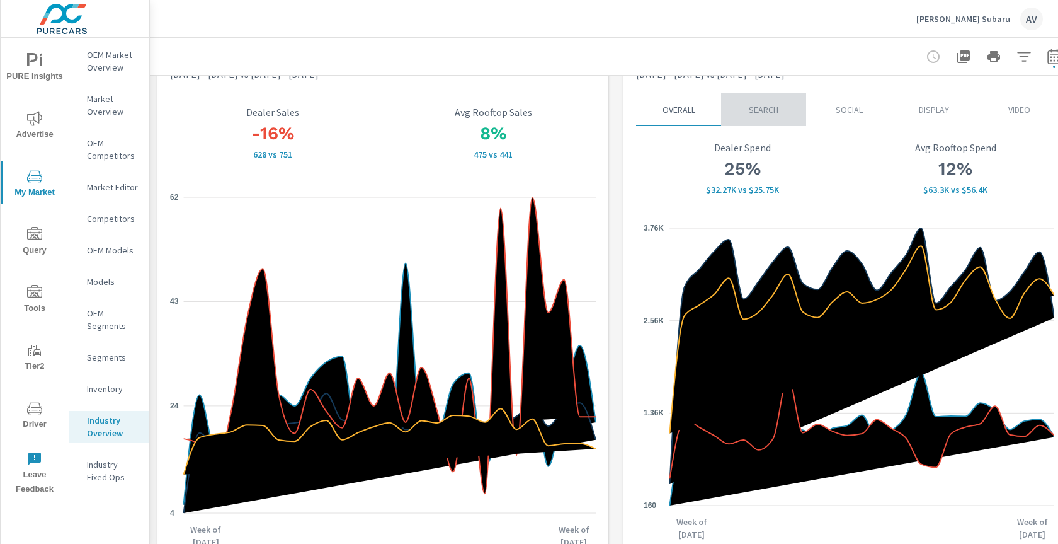
click at [775, 106] on p "Search" at bounding box center [763, 109] width 65 height 13
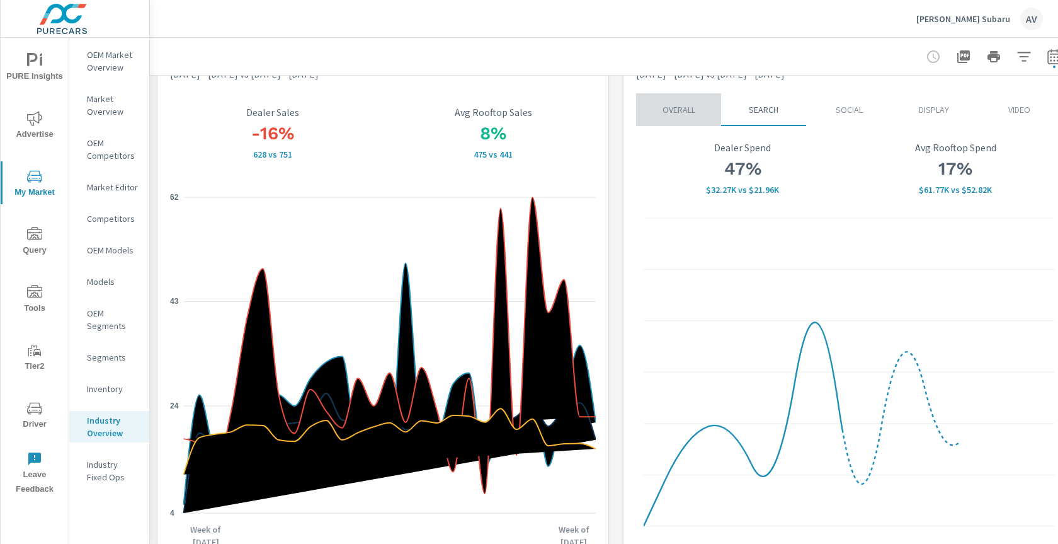
click at [673, 103] on p "Overall" at bounding box center [678, 109] width 65 height 13
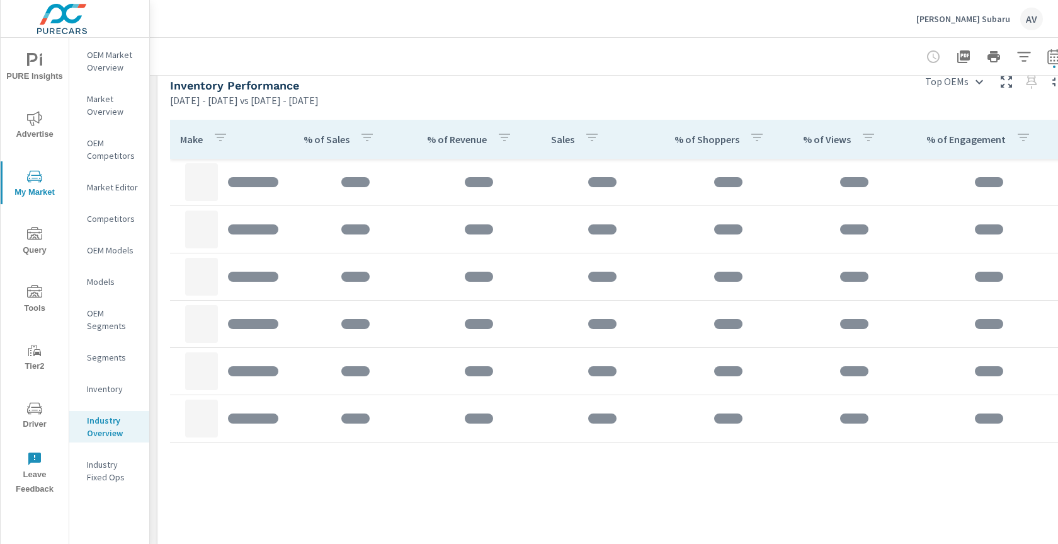
scroll to position [544, 0]
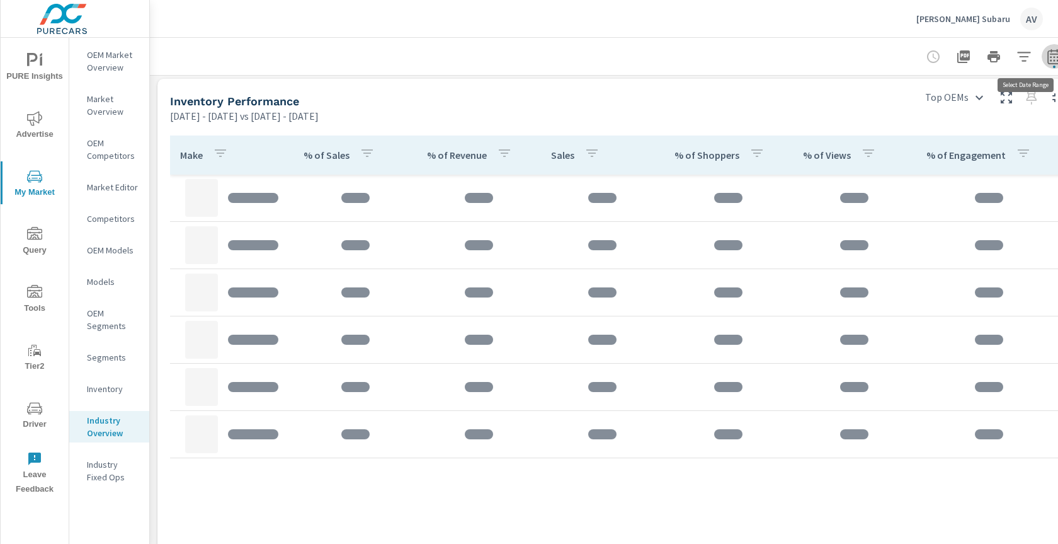
click at [1055, 58] on icon "button" at bounding box center [1054, 56] width 15 height 15
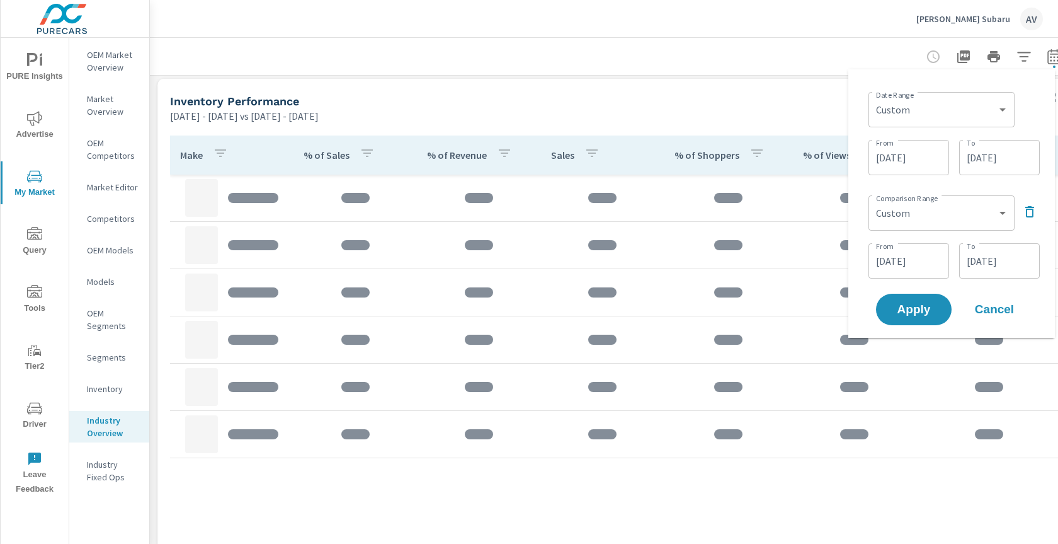
click at [1030, 213] on icon "button" at bounding box center [1030, 211] width 15 height 15
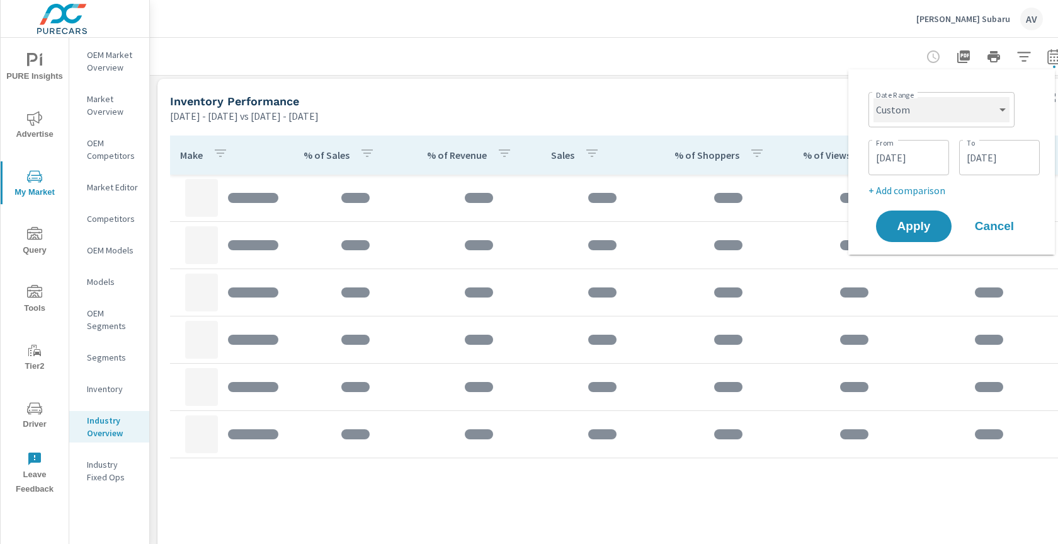
click at [985, 120] on select "Custom [DATE] Last week Last 7 days Last 14 days Last 30 days Last 45 days Last…" at bounding box center [942, 109] width 136 height 25
click at [874, 97] on select "Custom [DATE] Last week Last 7 days Last 14 days Last 30 days Last 45 days Last…" at bounding box center [942, 109] width 136 height 25
select select "Last month"
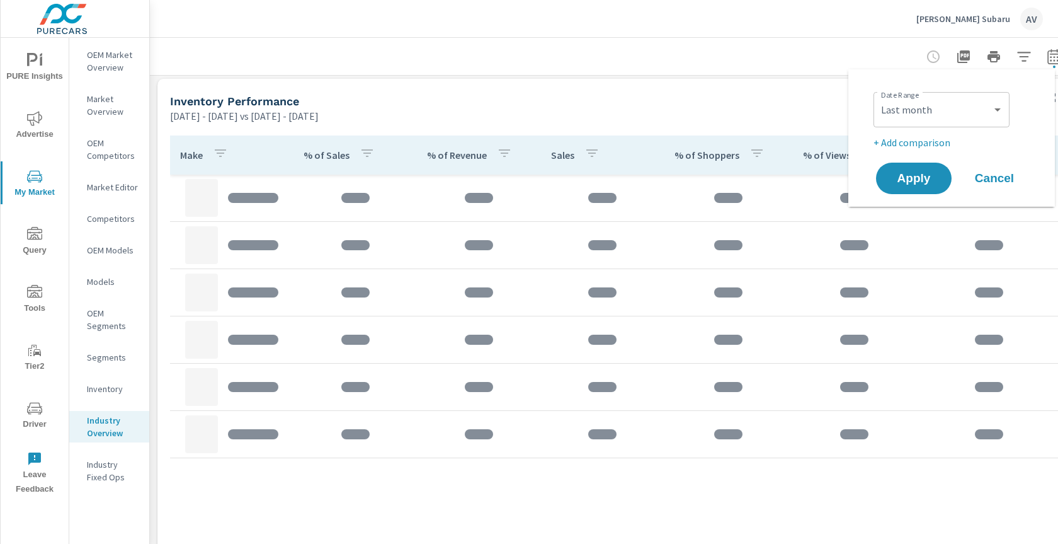
click at [932, 146] on p "+ Add comparison" at bounding box center [954, 142] width 161 height 15
select select "Previous period"
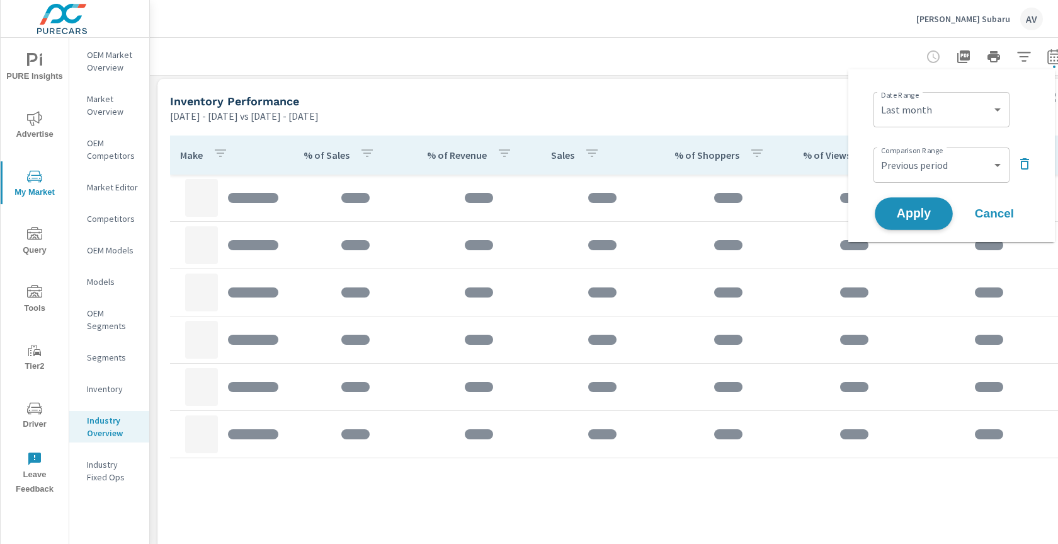
click at [905, 208] on span "Apply" at bounding box center [914, 214] width 52 height 12
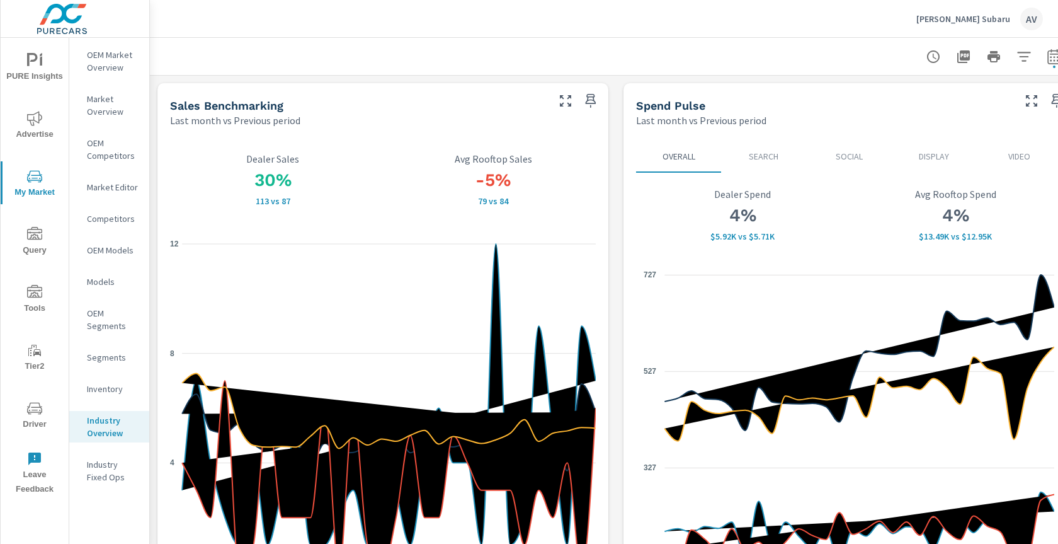
click at [603, 40] on div at bounding box center [616, 56] width 902 height 37
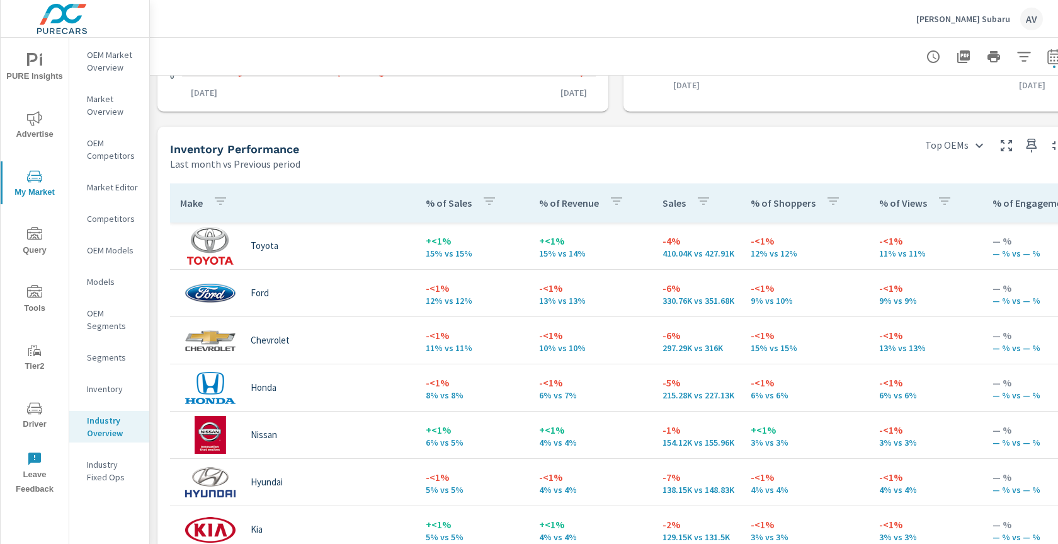
scroll to position [500, 0]
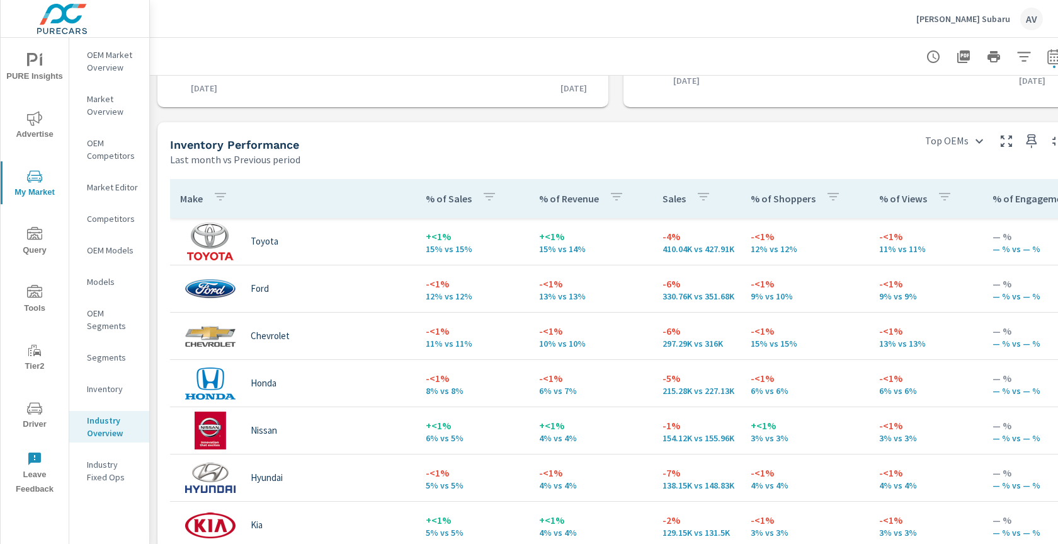
click at [159, 178] on div "Make % of Sales % of Revenue Sales % of Shoppers % of Views % of Engagement Toy…" at bounding box center [616, 541] width 917 height 750
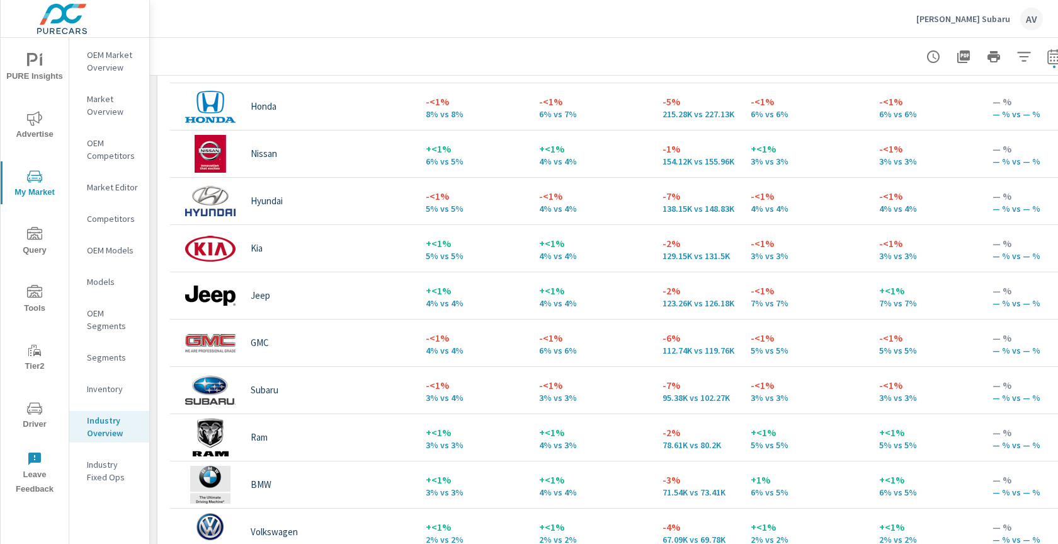
scroll to position [785, 0]
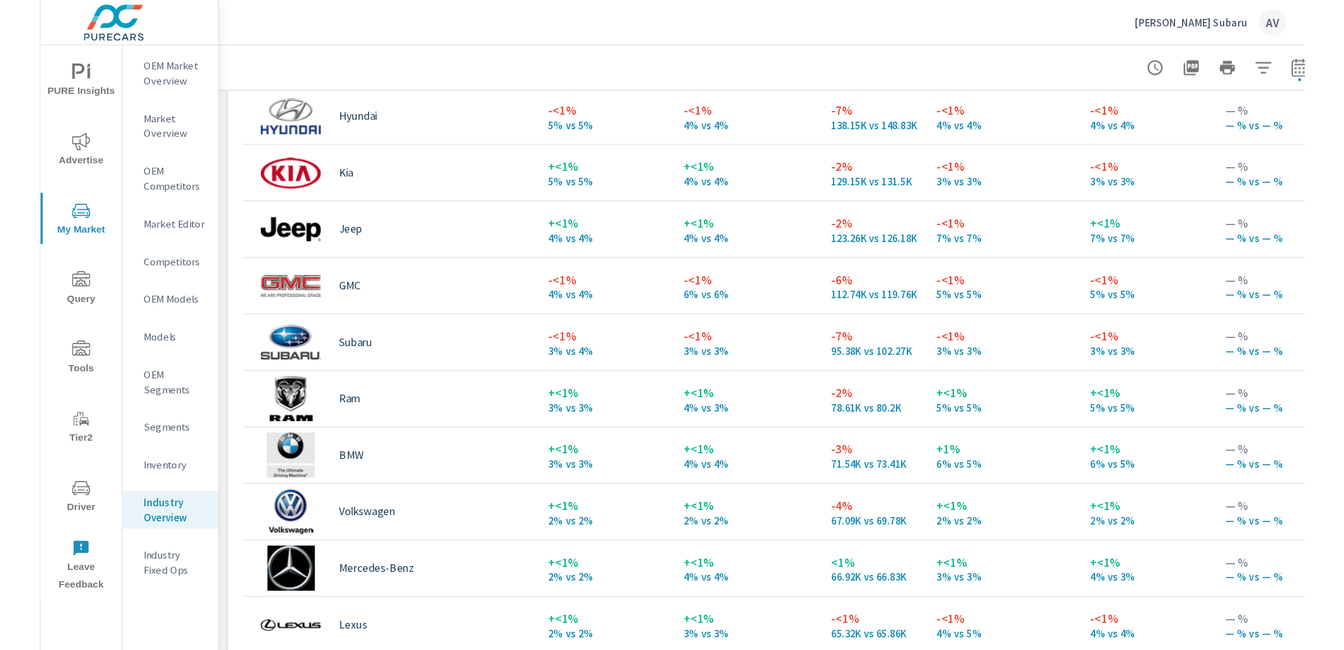
scroll to position [95, 0]
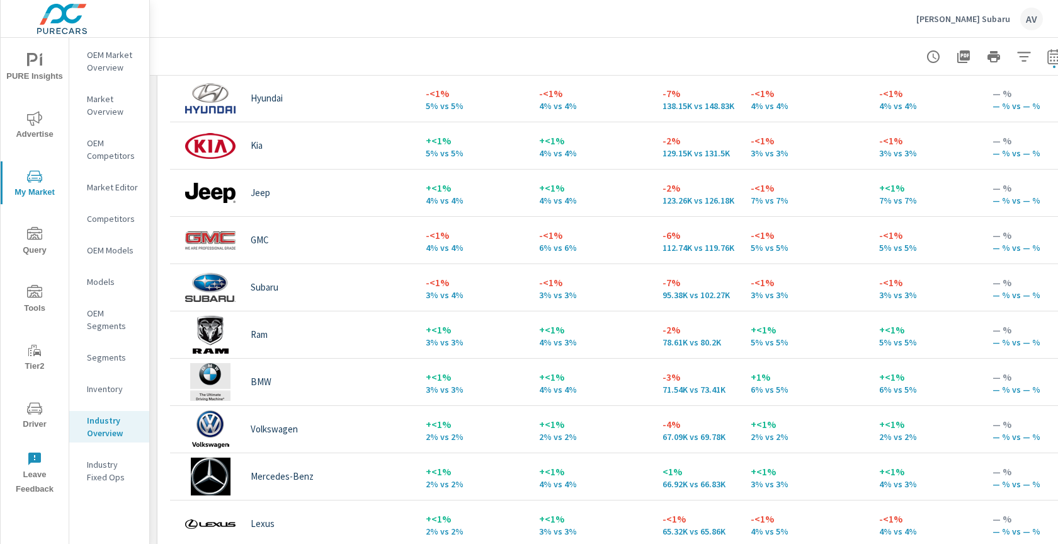
click at [903, 295] on p "3% vs 3%" at bounding box center [925, 295] width 93 height 10
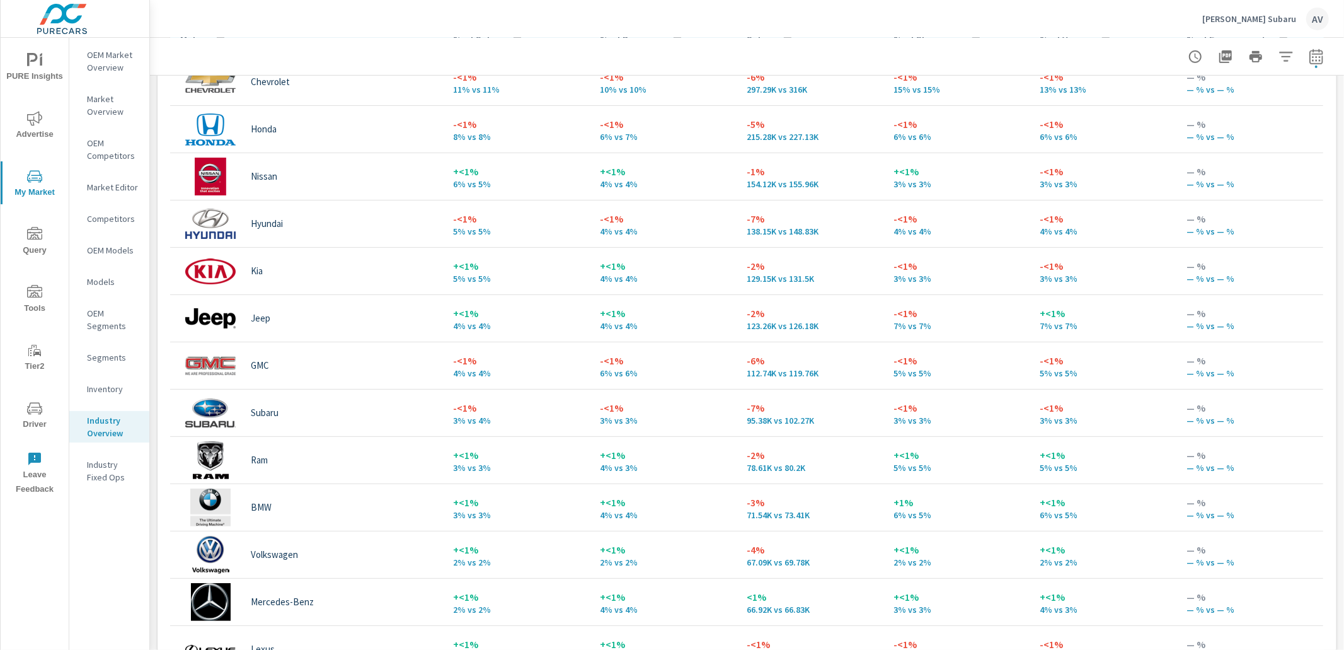
scroll to position [660, 0]
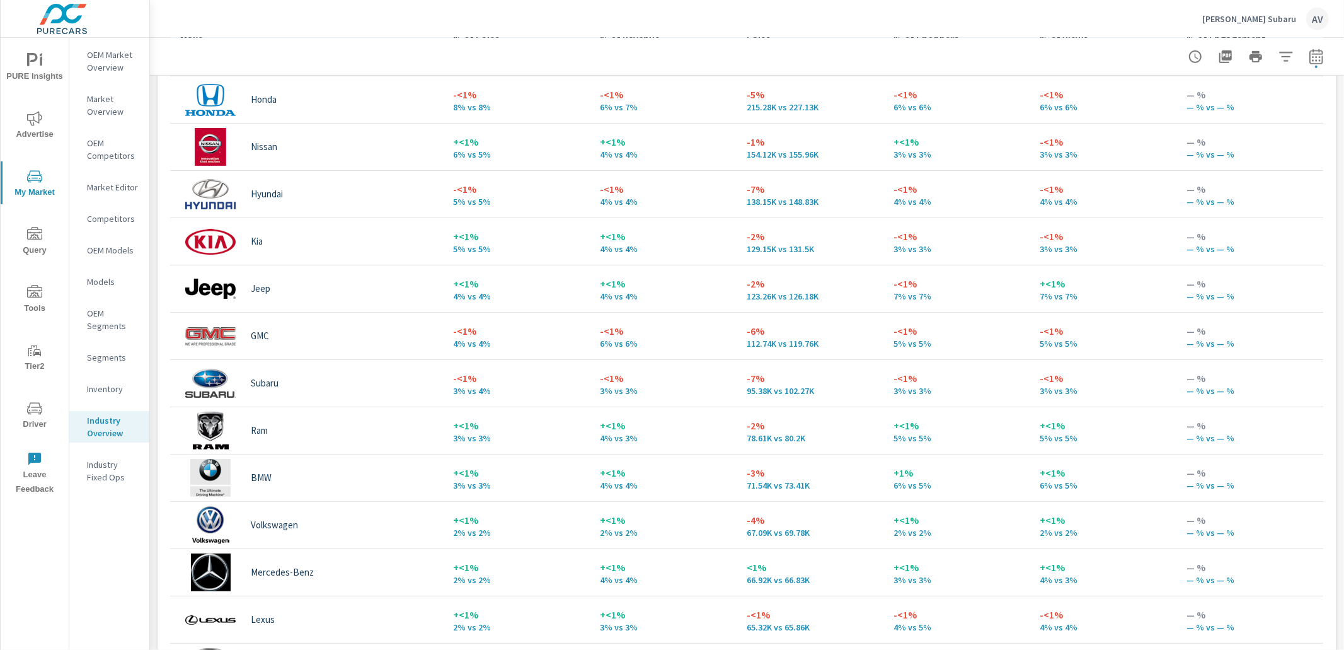
scroll to position [84, 0]
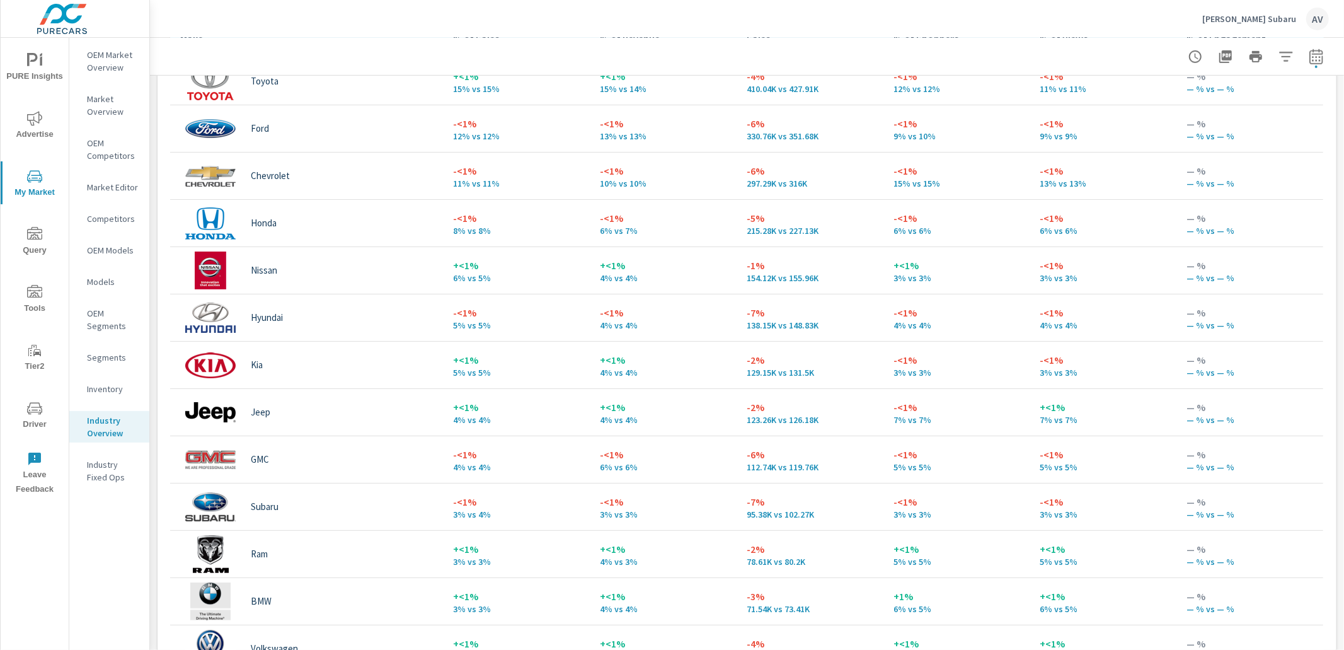
click at [534, 496] on p "-<1%" at bounding box center [517, 501] width 127 height 15
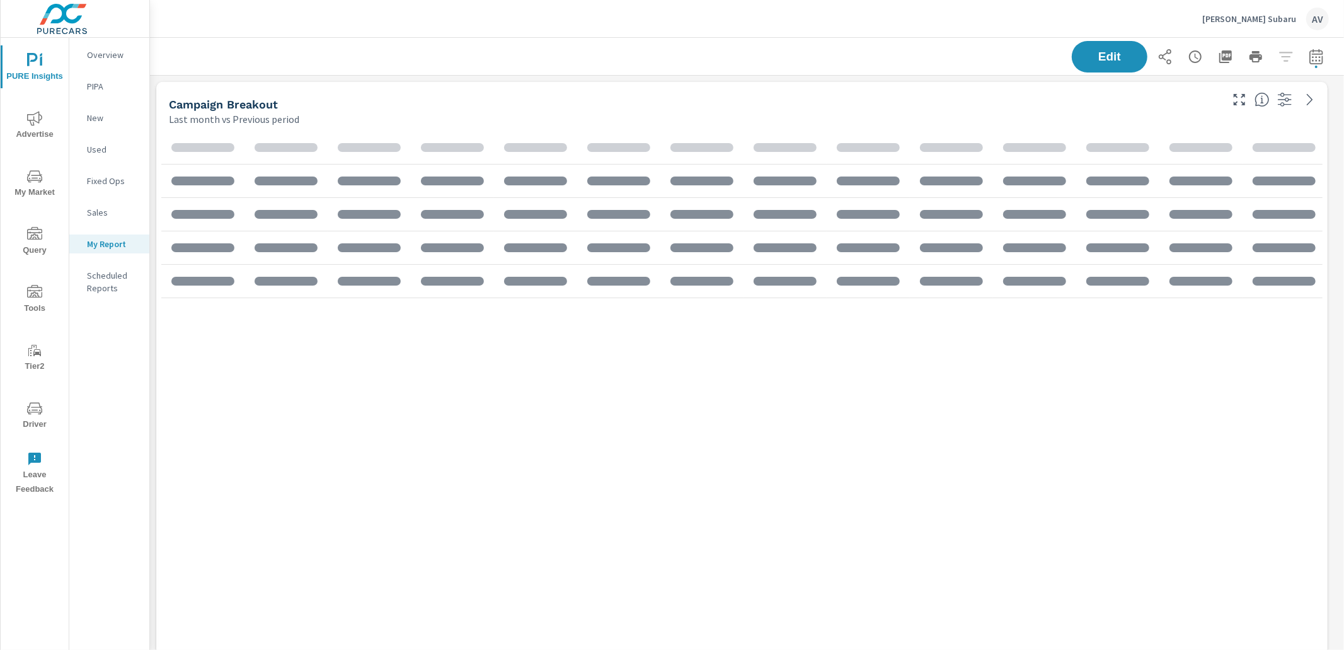
scroll to position [1767, 1206]
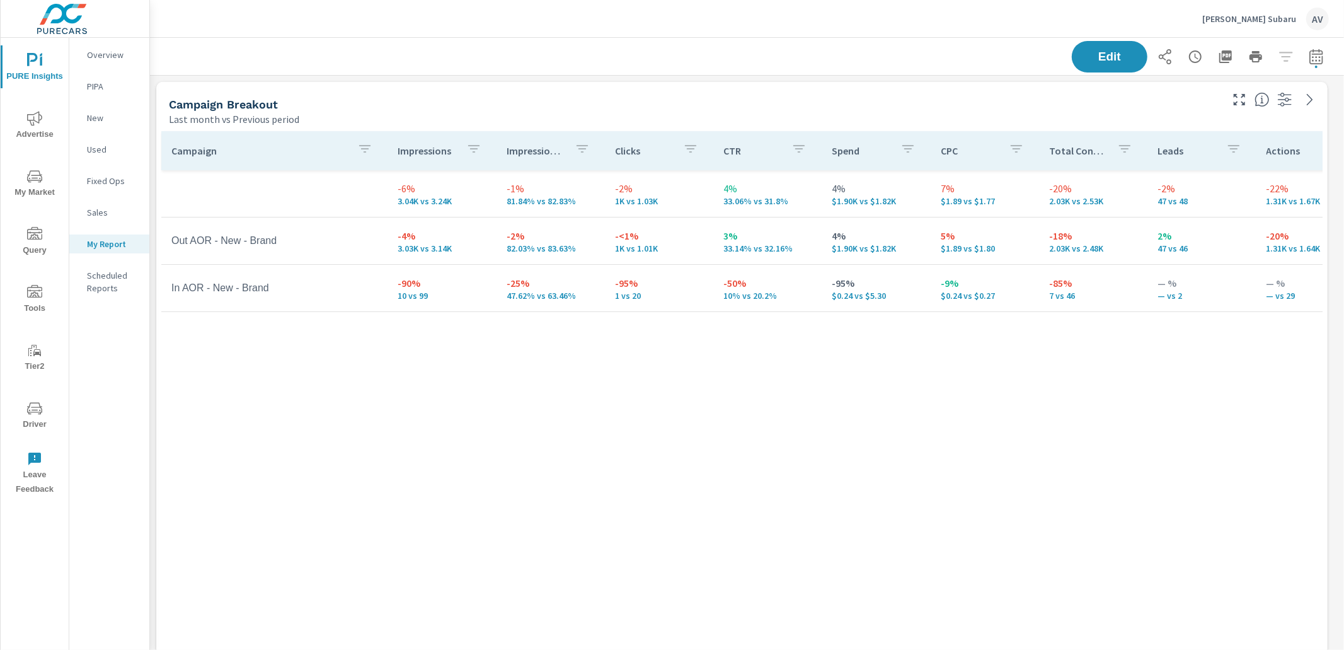
click at [1171, 373] on div "Campaign Impressions Impression Share Clicks CTR Spend CPC Total Conversions Le…" at bounding box center [741, 381] width 1161 height 500
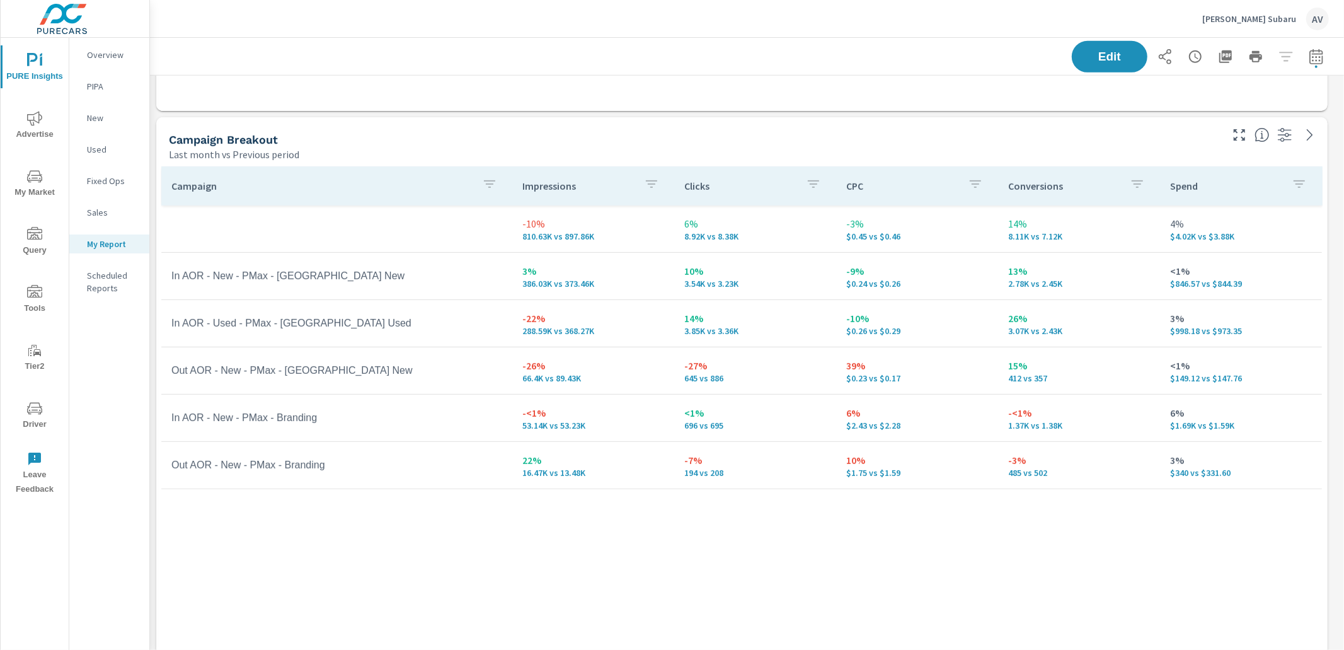
scroll to position [638, 0]
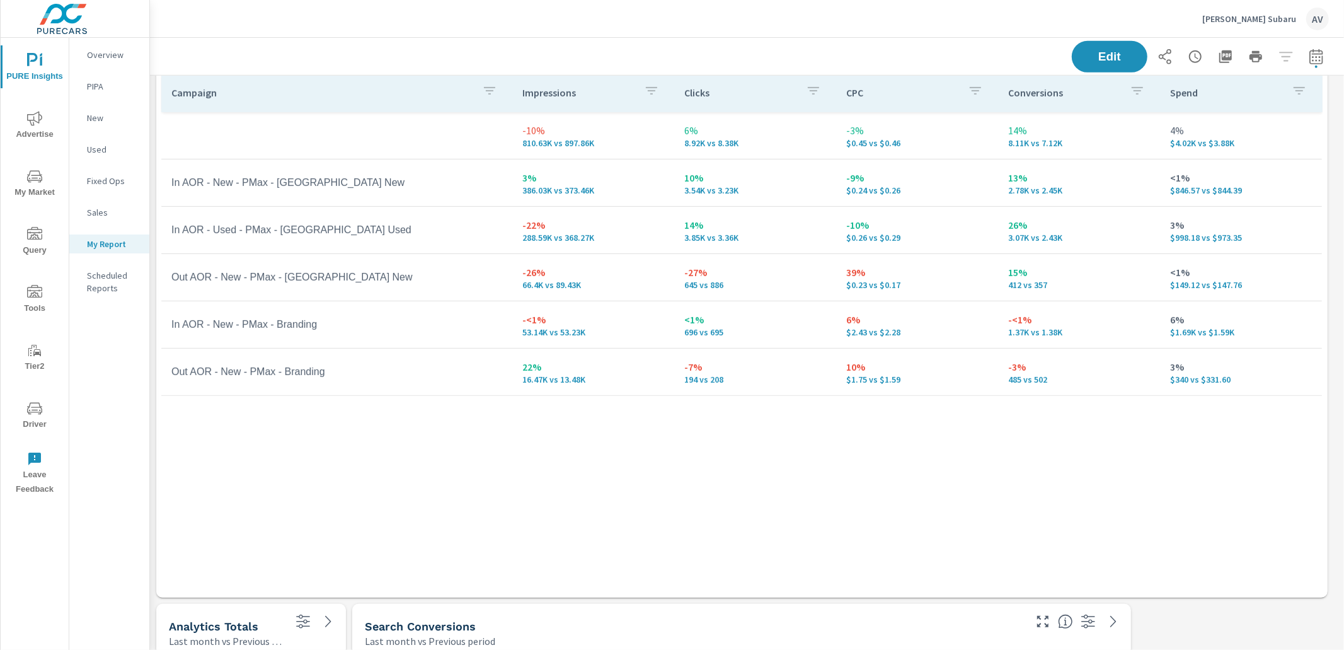
click at [1309, 50] on icon "button" at bounding box center [1315, 56] width 13 height 15
select select "Last month"
select select "Previous period"
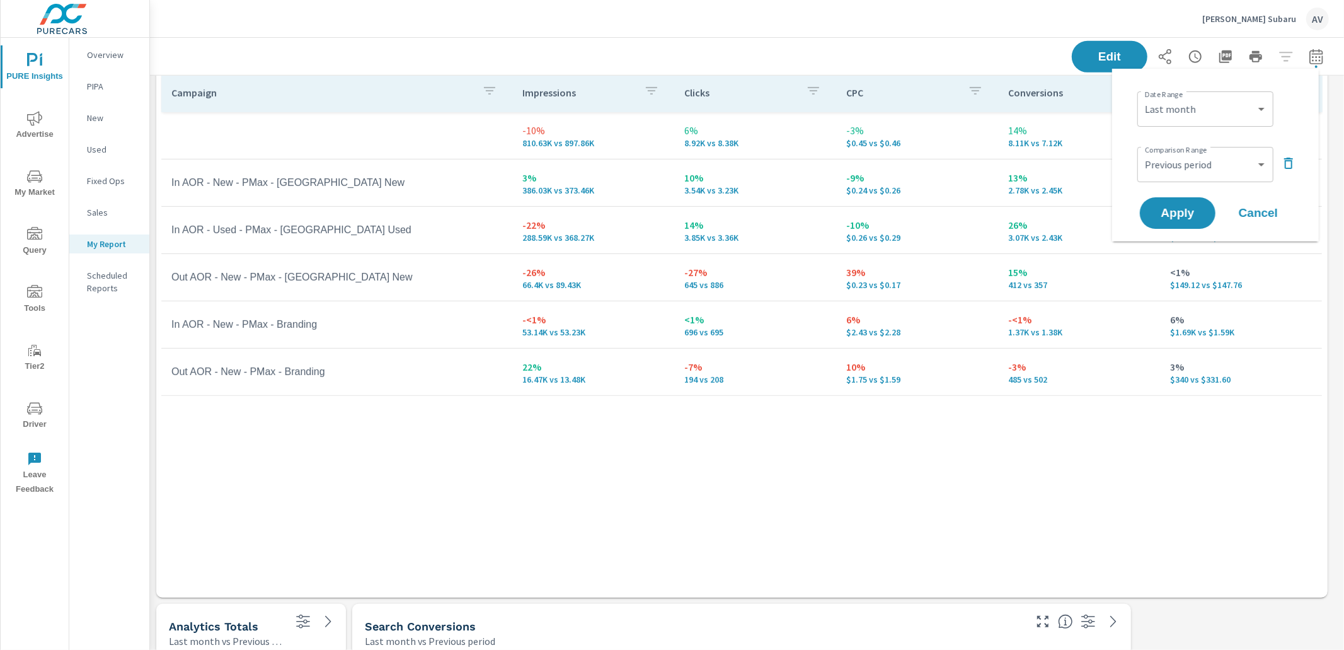
scroll to position [1767, 1206]
click at [1289, 164] on icon "button" at bounding box center [1288, 163] width 15 height 15
click at [1174, 180] on span "Apply" at bounding box center [1178, 178] width 52 height 12
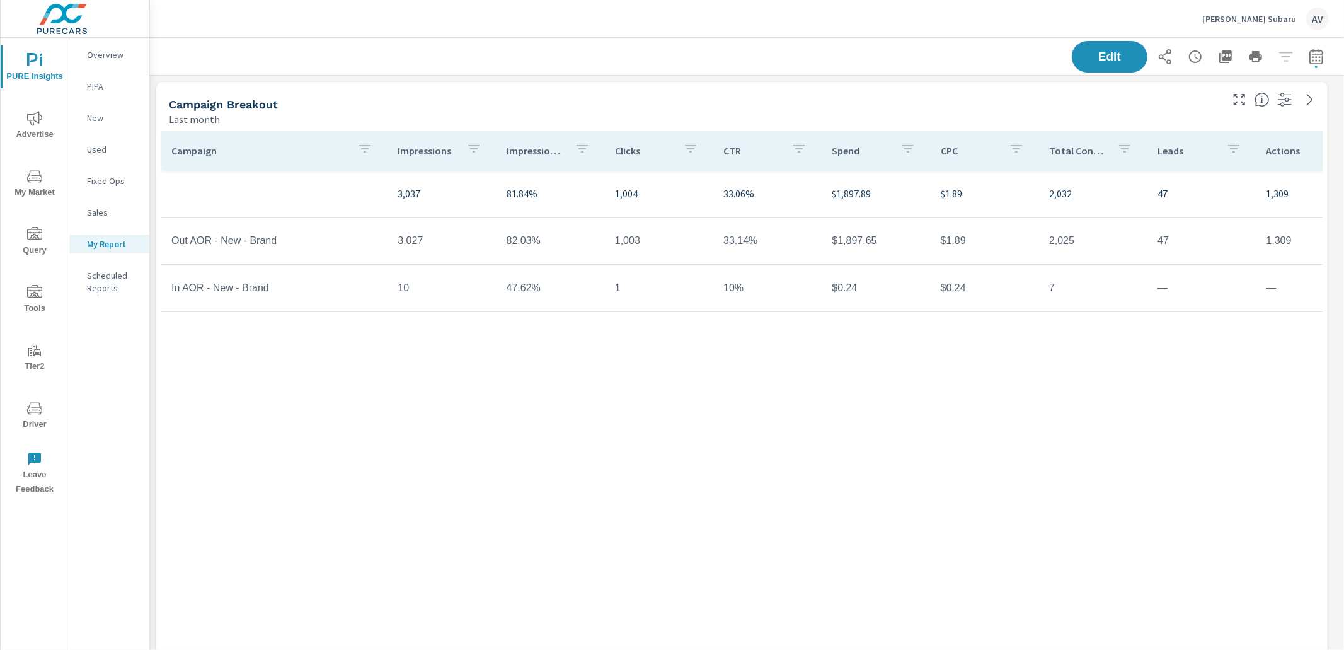
click at [707, 409] on div "Campaign Impressions Impression Share Clicks CTR Spend CPC Total Conversions Le…" at bounding box center [741, 381] width 1161 height 500
click at [188, 355] on div "Campaign Impressions Impression Share Clicks CTR Spend CPC Total Conversions Le…" at bounding box center [741, 381] width 1161 height 500
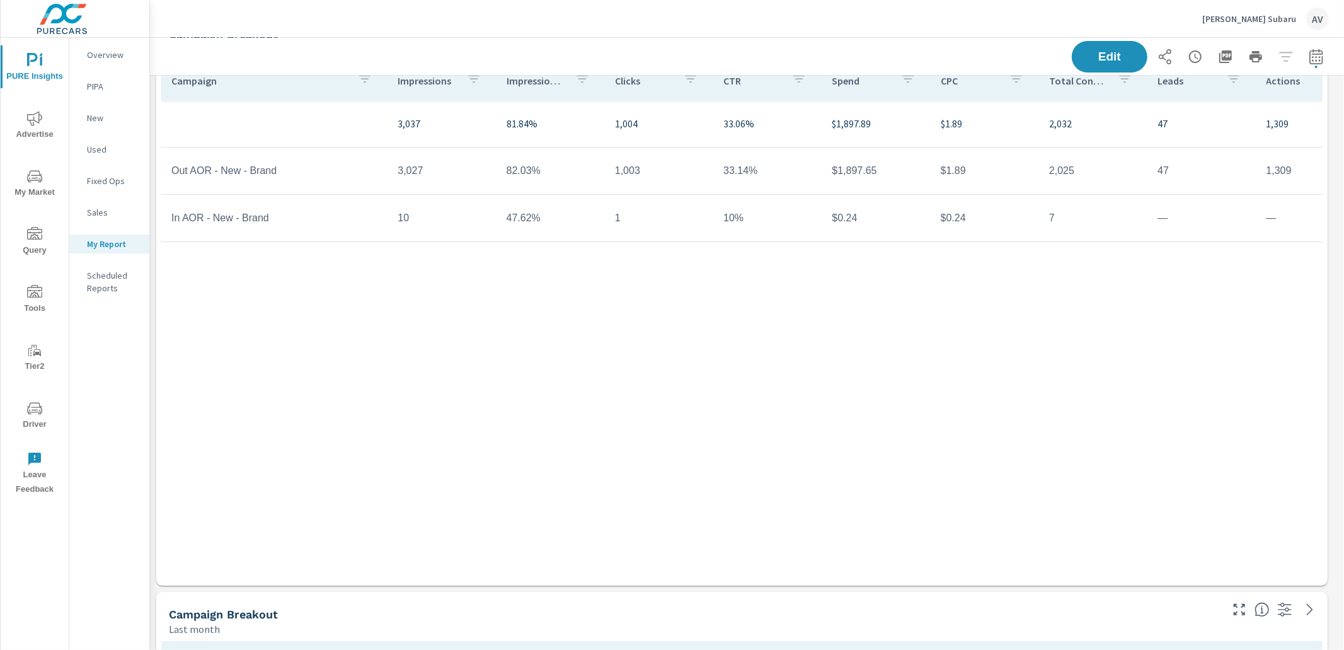
scroll to position [72, 0]
click at [411, 444] on div "Campaign Impressions Impression Share Clicks CTR Spend CPC Total Conversions Le…" at bounding box center [741, 309] width 1161 height 500
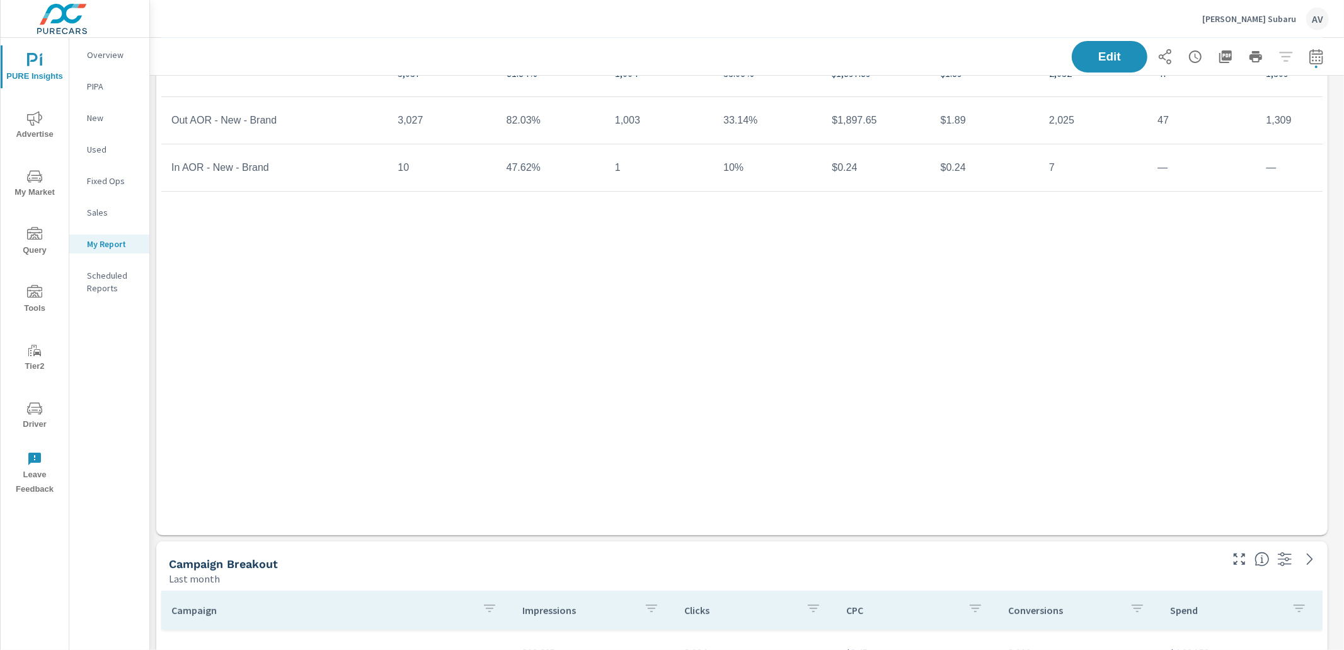
scroll to position [122, 0]
click at [341, 352] on div "Campaign Impressions Impression Share Clicks CTR Spend CPC Total Conversions Le…" at bounding box center [741, 259] width 1161 height 500
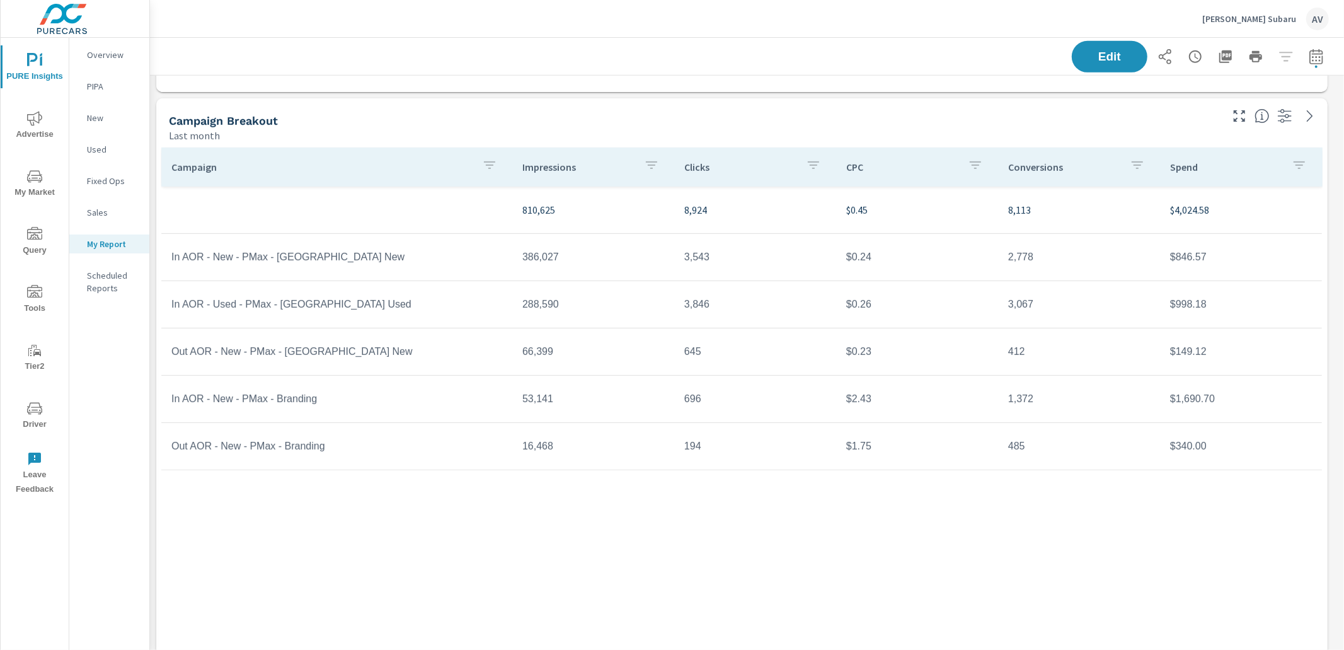
scroll to position [563, 0]
click at [740, 511] on div "Campaign Impressions Clicks CPC Conversions Spend 810,625 8,924 $0.45 8,113 $4,…" at bounding box center [741, 398] width 1161 height 500
click at [688, 129] on div "Last month" at bounding box center [694, 136] width 1050 height 15
click at [629, 522] on div "Campaign Impressions Clicks CPC Conversions Spend 810,625 8,924 $0.45 8,113 $4,…" at bounding box center [741, 398] width 1161 height 500
click at [846, 122] on div "Campaign Breakout" at bounding box center [694, 121] width 1050 height 14
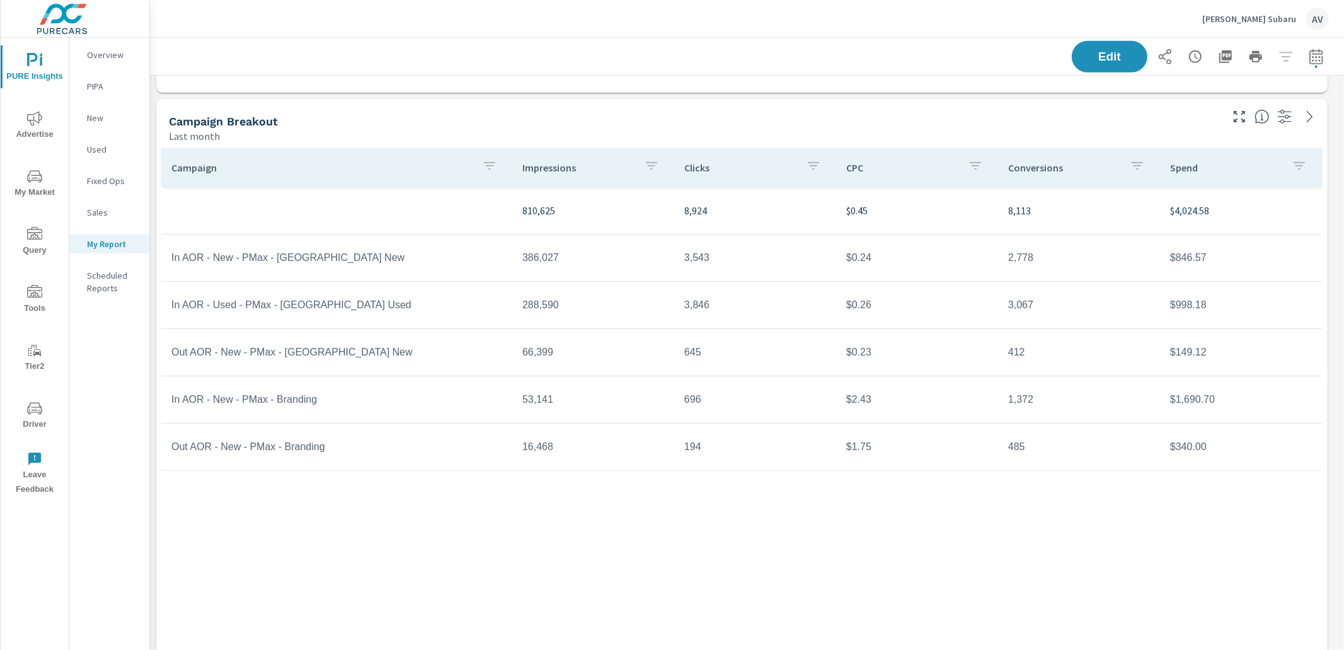
drag, startPoint x: 582, startPoint y: 544, endPoint x: 571, endPoint y: 534, distance: 14.7
click at [582, 544] on div "Campaign Impressions Clicks CPC Conversions Spend 810,625 8,924 $0.45 8,113 $4,…" at bounding box center [741, 398] width 1161 height 500
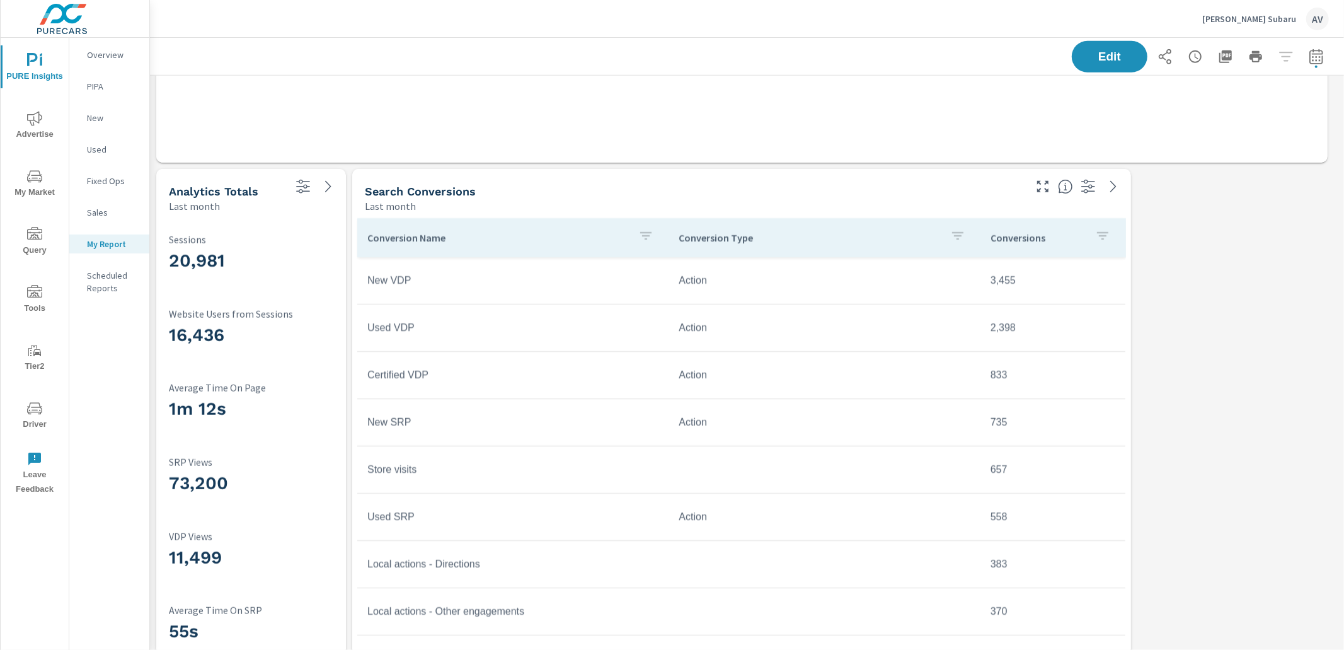
scroll to position [1171, 0]
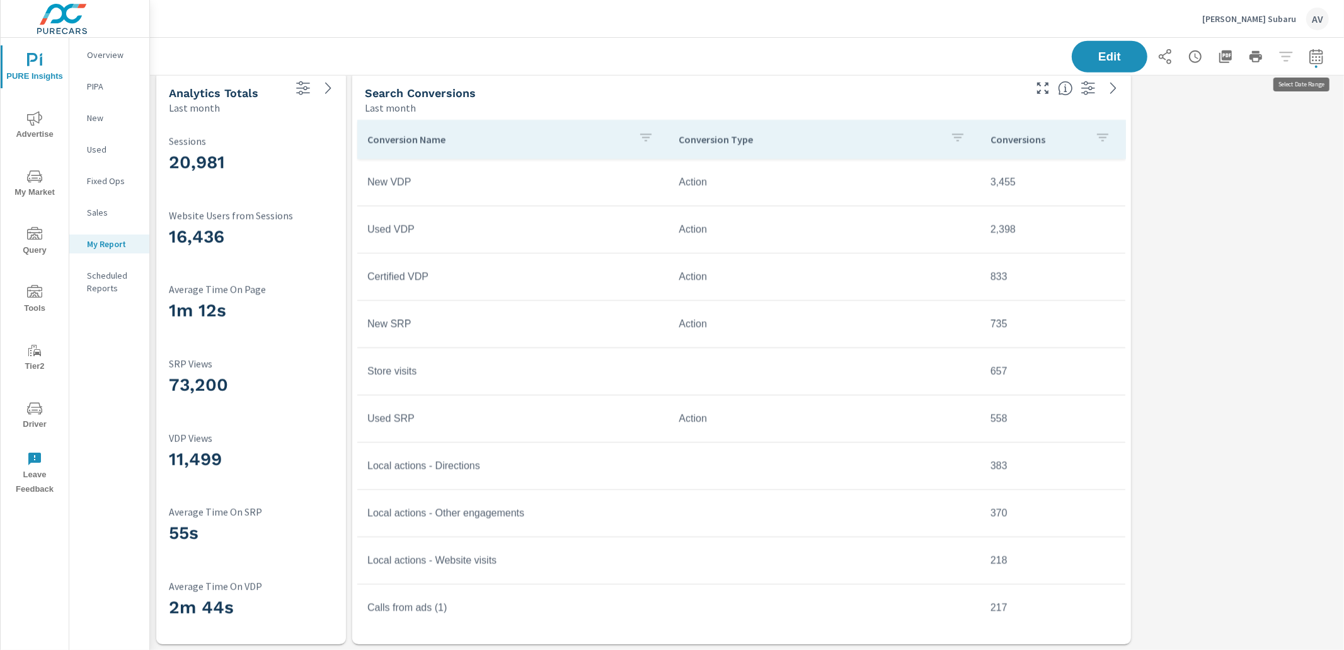
click at [1309, 54] on icon "button" at bounding box center [1315, 56] width 13 height 15
select select "Last month"
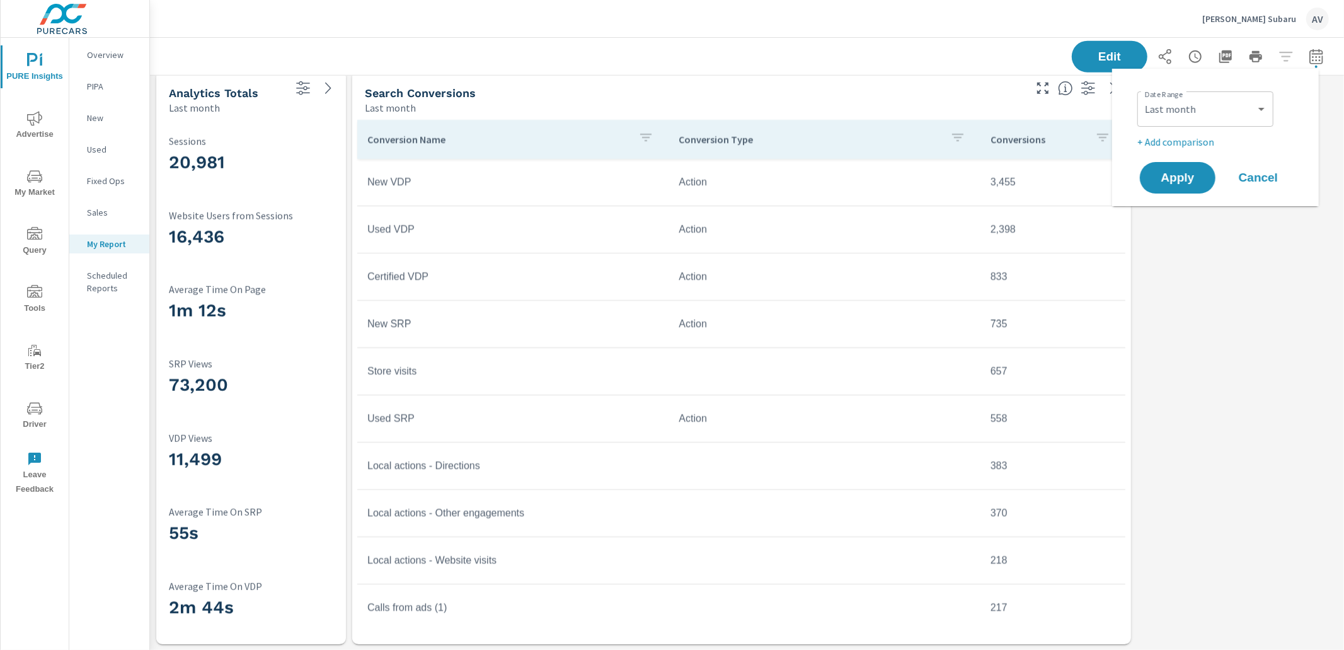
click at [1173, 144] on p "+ Add comparison" at bounding box center [1217, 141] width 161 height 15
select select "Previous period"
click at [1193, 161] on select "Custom Previous period Previous month Previous year" at bounding box center [1205, 164] width 126 height 25
click at [1194, 222] on button "Apply" at bounding box center [1177, 213] width 78 height 33
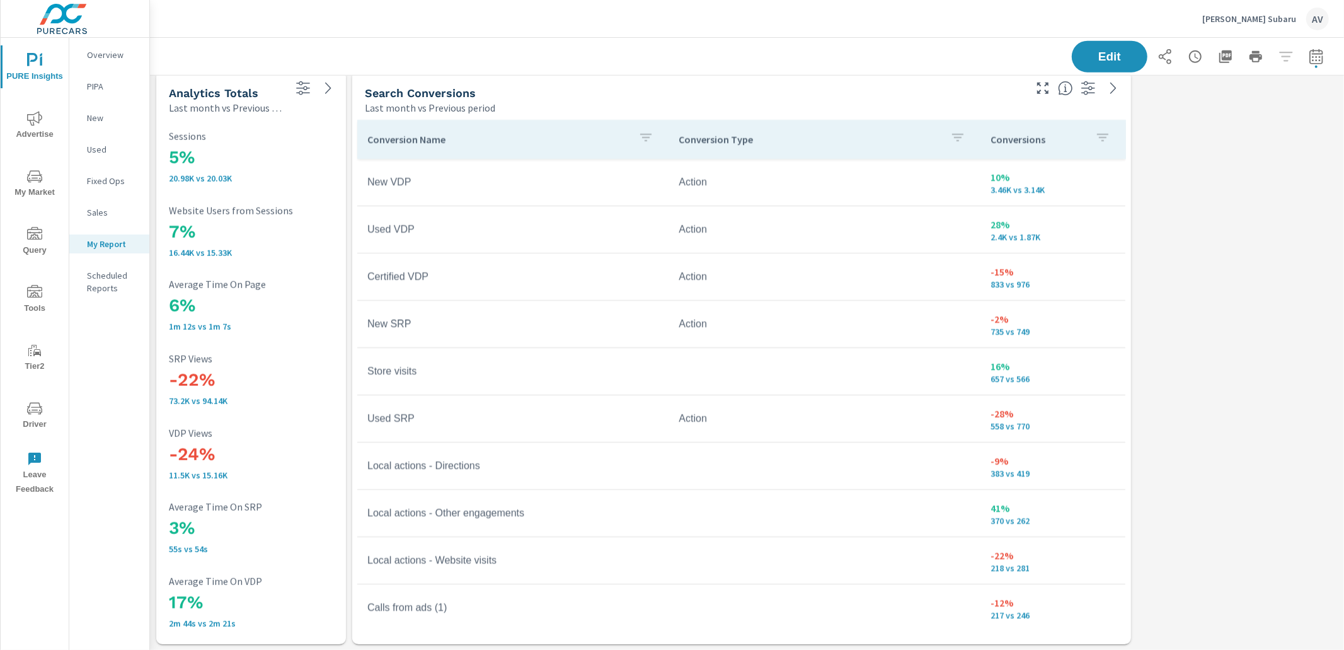
scroll to position [1767, 1206]
click at [261, 334] on div "5% 20.98K vs 20.03K Sessions 7% 16.44K vs 15.33K Website Users from Sessions 6%…" at bounding box center [251, 379] width 180 height 519
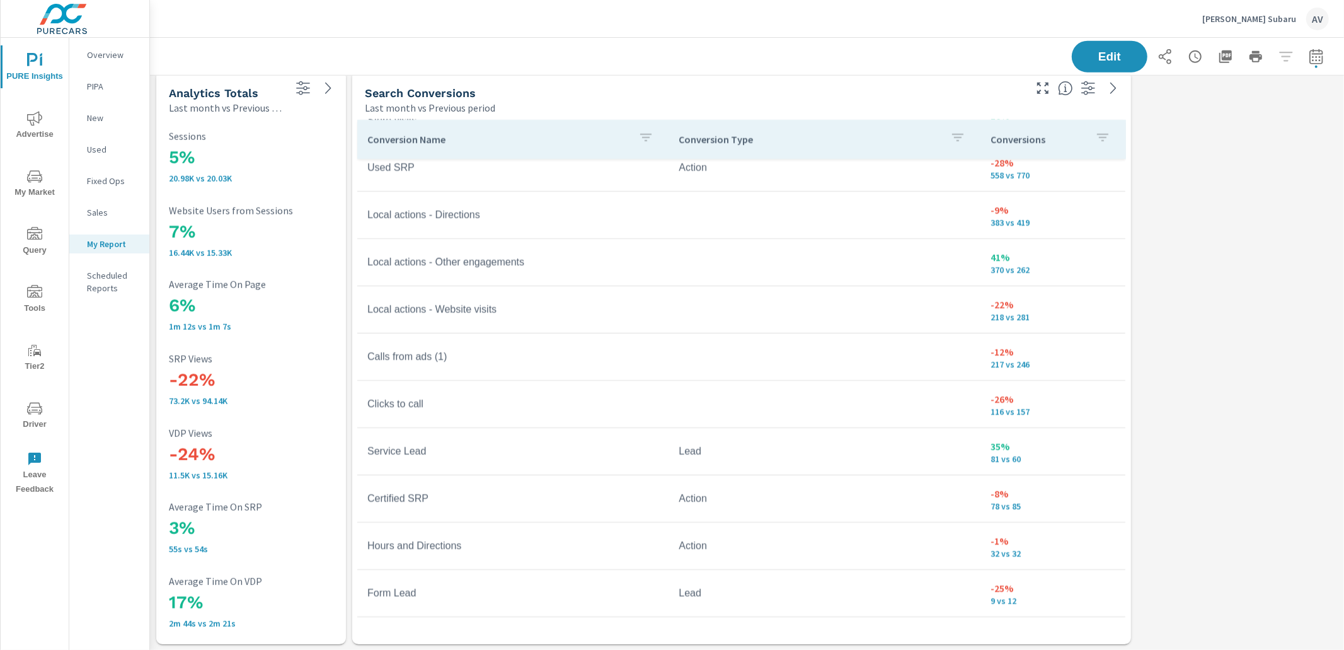
scroll to position [256, 0]
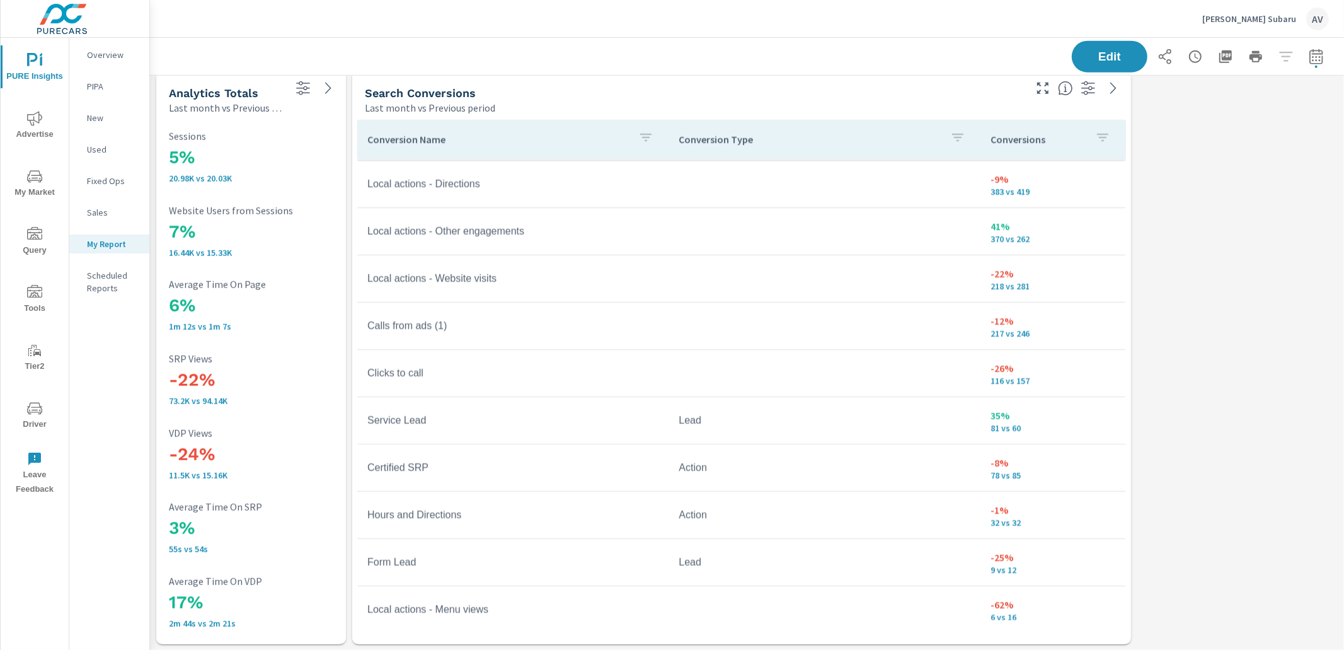
scroll to position [285, 0]
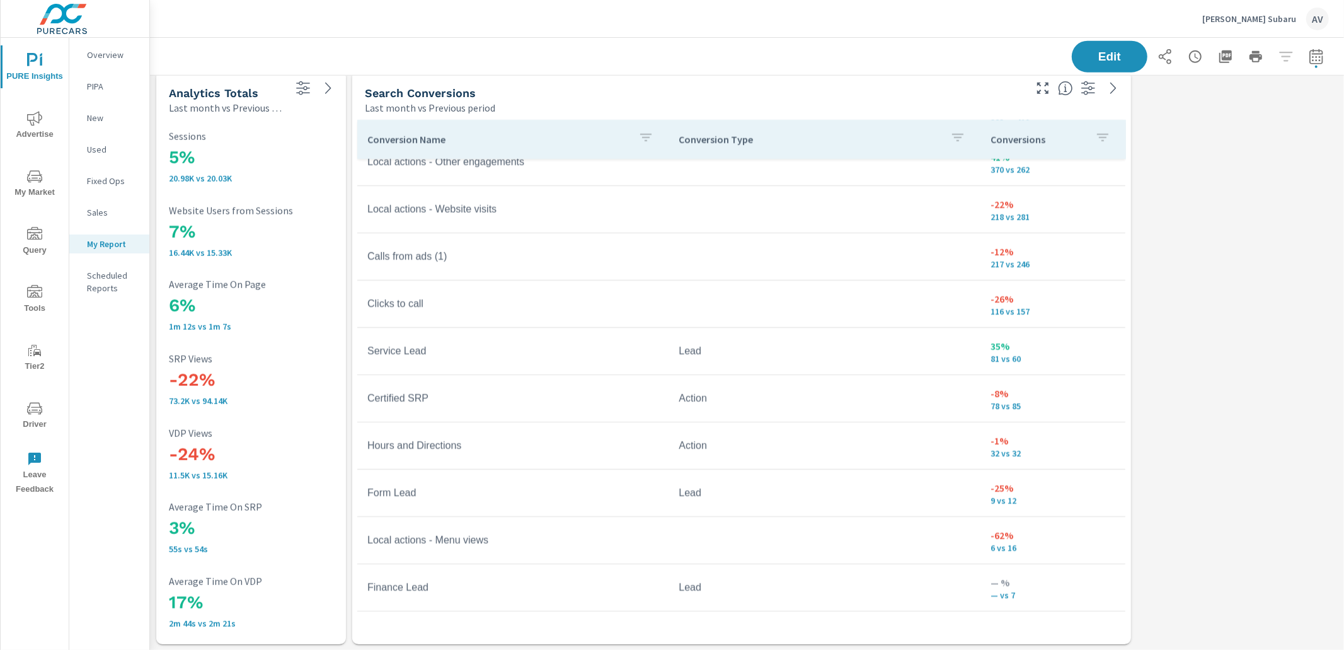
scroll to position [389, 0]
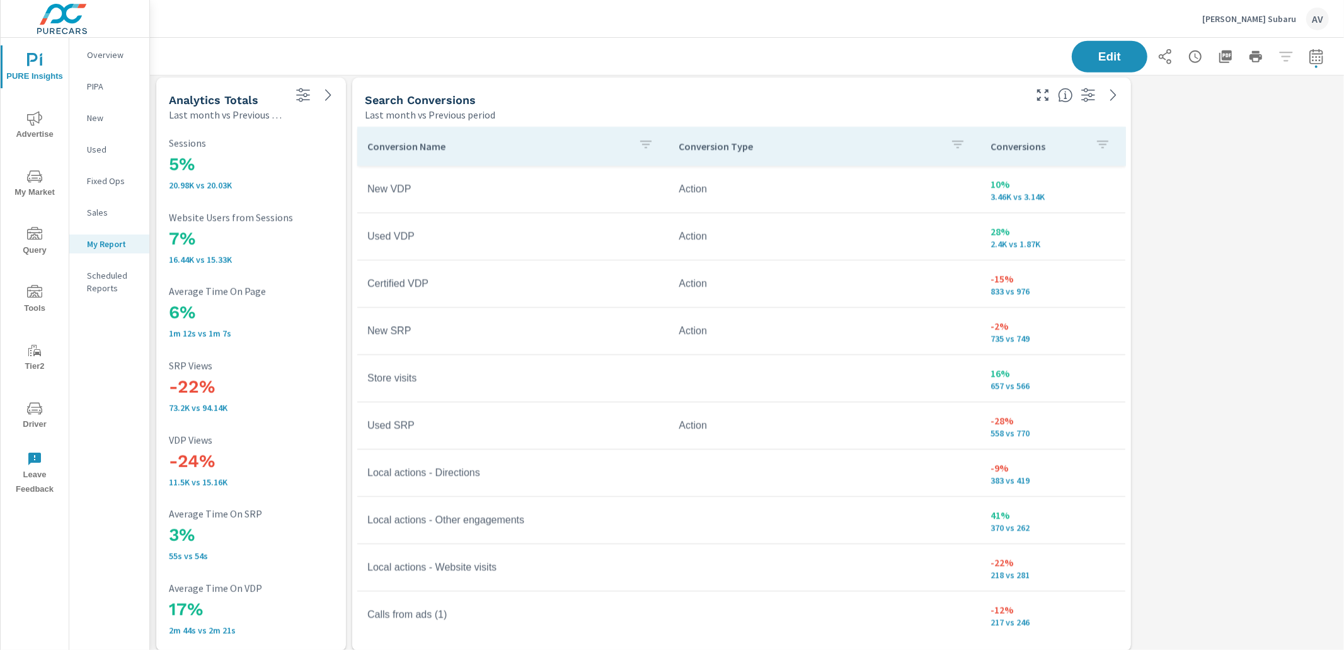
scroll to position [1163, 0]
drag, startPoint x: 545, startPoint y: 525, endPoint x: 361, endPoint y: 524, distance: 184.0
click at [358, 529] on td "Local actions - Other engagements" at bounding box center [512, 521] width 311 height 32
click at [379, 519] on td "Local actions - Other engagements" at bounding box center [512, 521] width 311 height 32
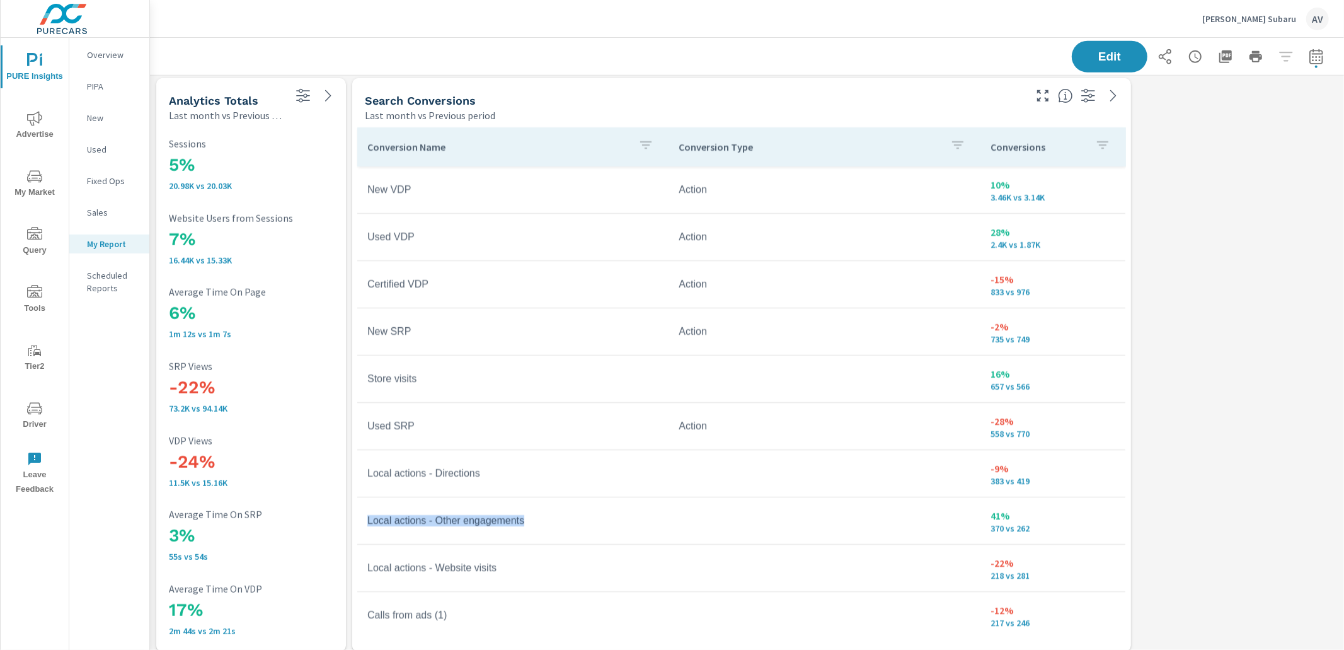
click at [379, 519] on td "Local actions - Other engagements" at bounding box center [512, 521] width 311 height 32
copy td "Local actions - Other engagements"
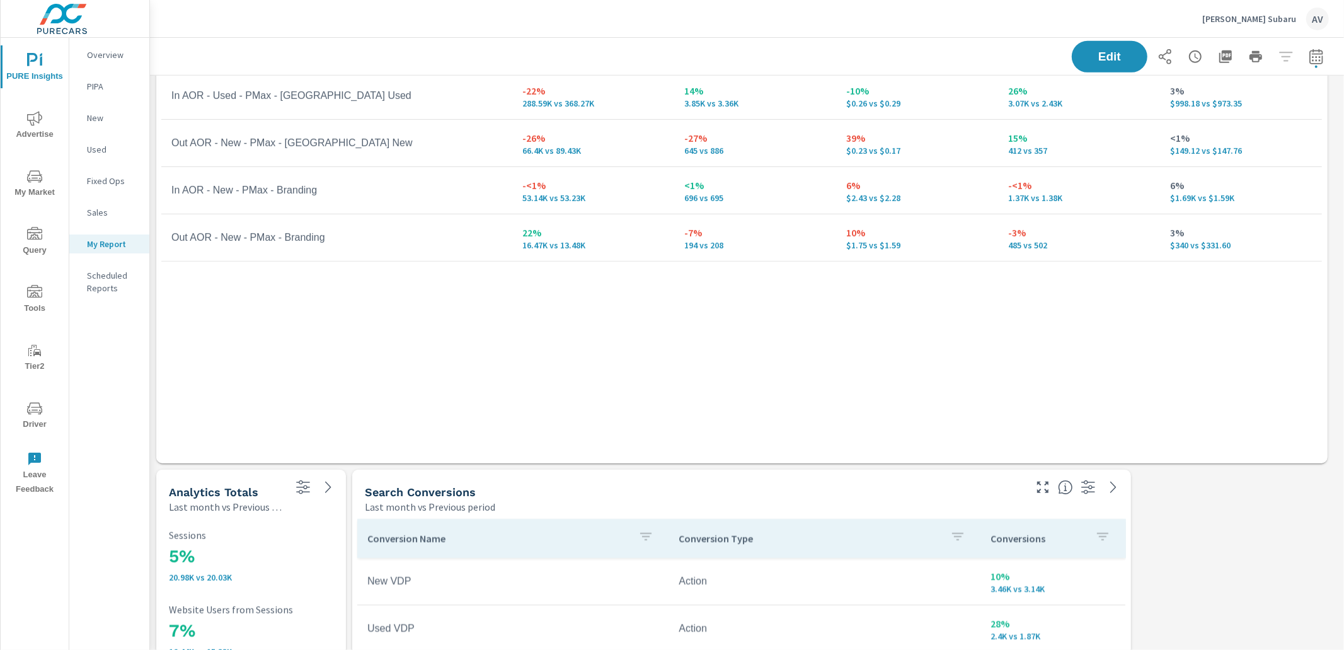
scroll to position [588, 0]
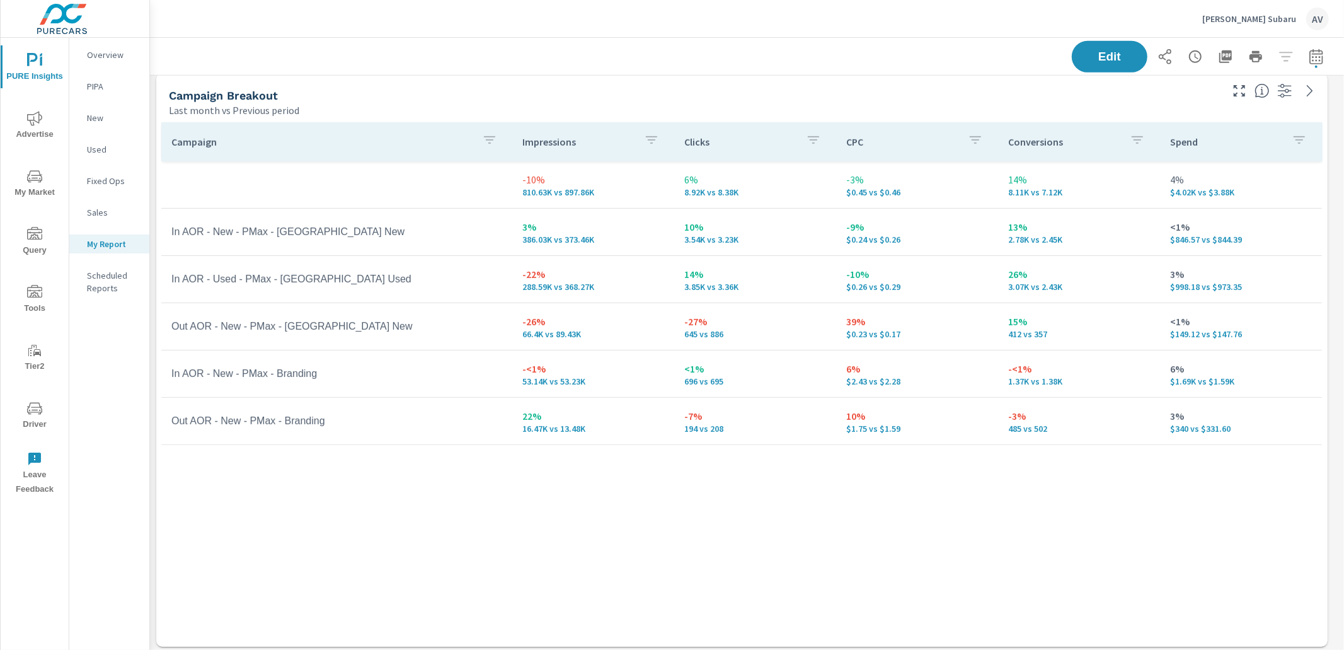
click at [589, 370] on p "-<1%" at bounding box center [593, 368] width 142 height 15
click at [687, 523] on div "Campaign Impressions Clicks CPC Conversions Spend -10% 810.63K vs 897.86K 6% 8.…" at bounding box center [741, 372] width 1161 height 500
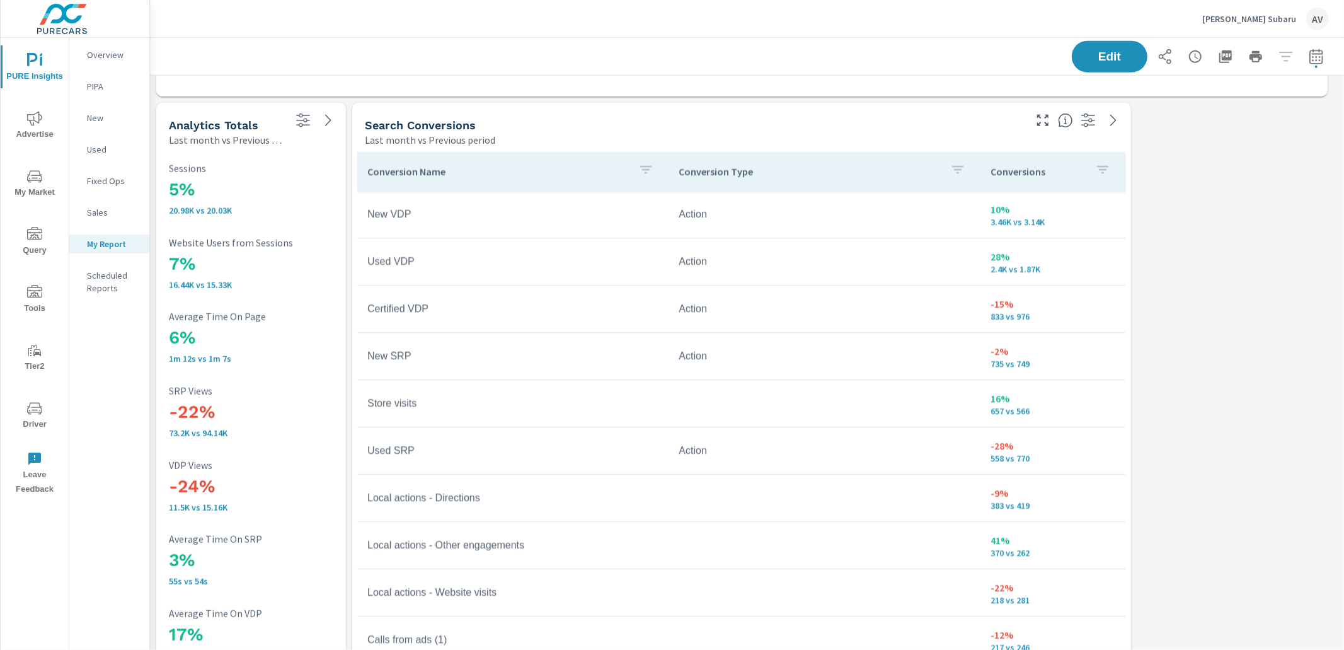
scroll to position [1171, 0]
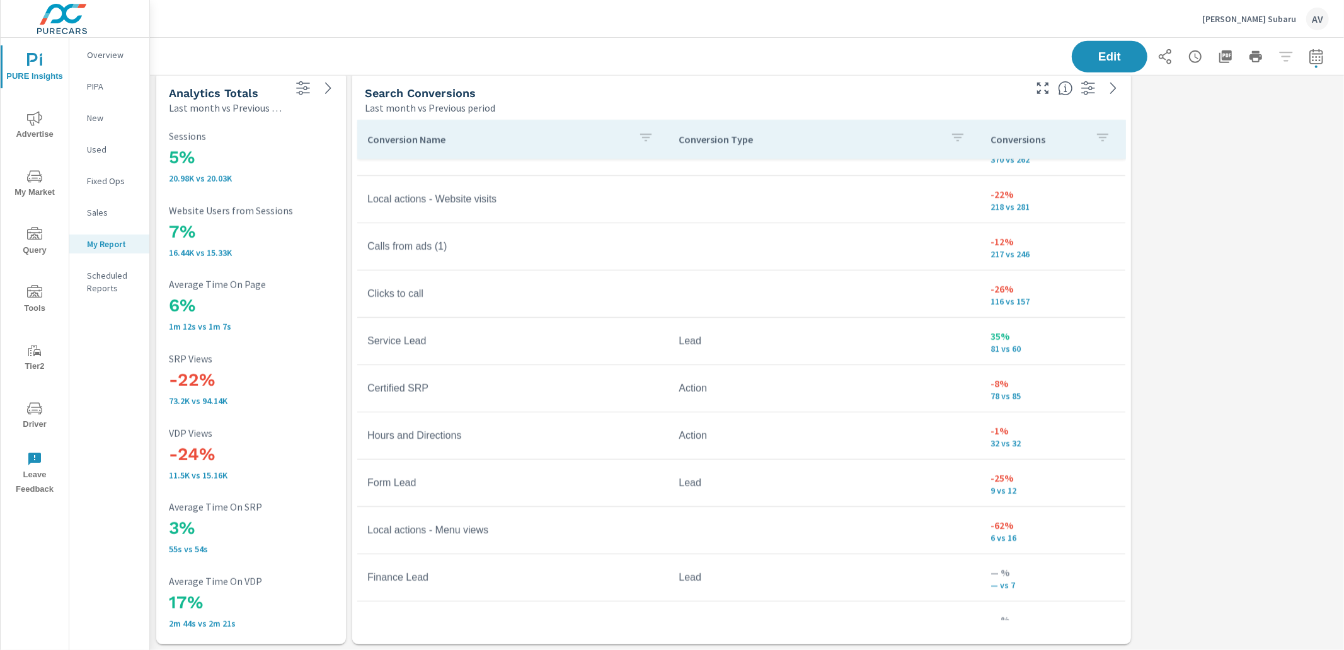
scroll to position [103, 0]
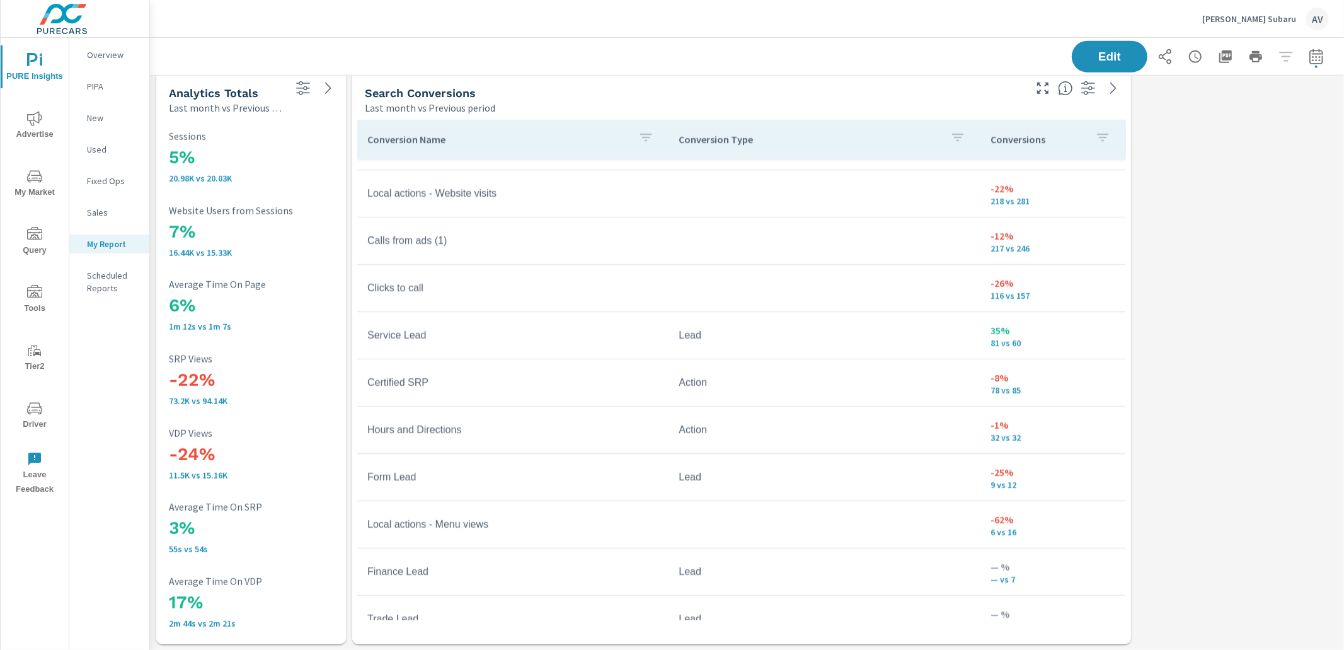
scroll to position [345, 0]
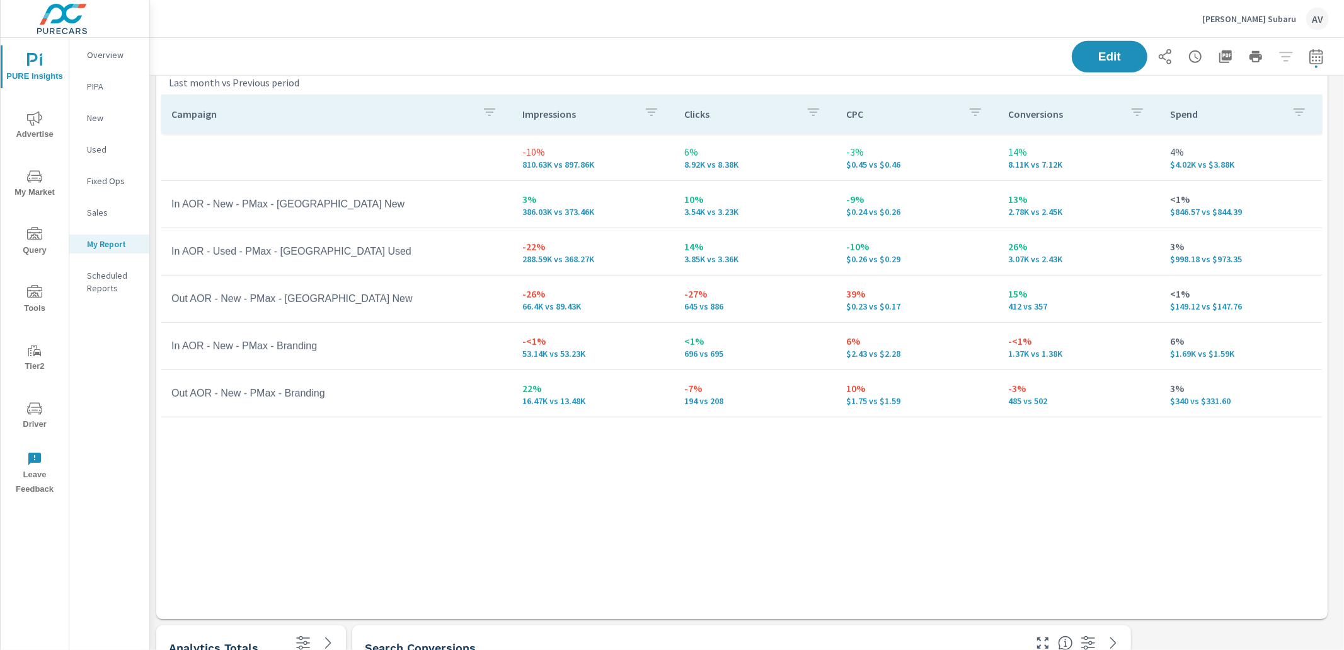
scroll to position [609, 0]
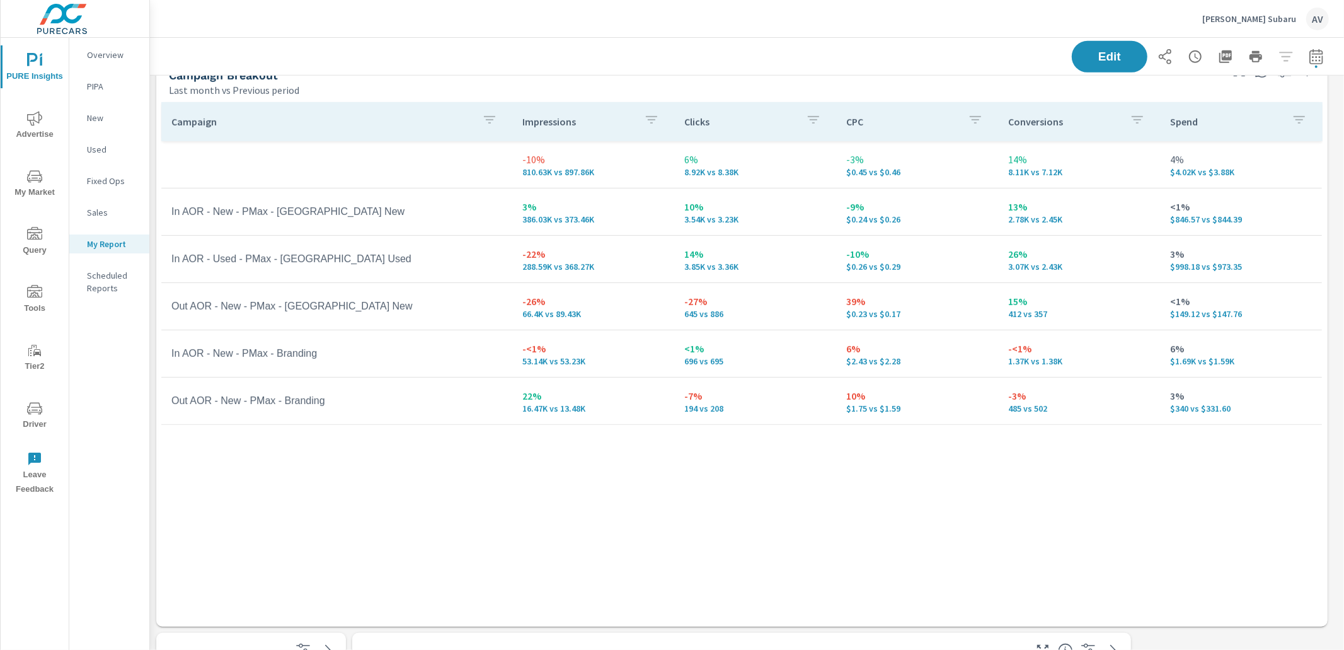
click at [1142, 505] on div "Campaign Impressions Clicks CPC Conversions Spend -10% 810.63K vs 897.86K 6% 8.…" at bounding box center [741, 352] width 1161 height 500
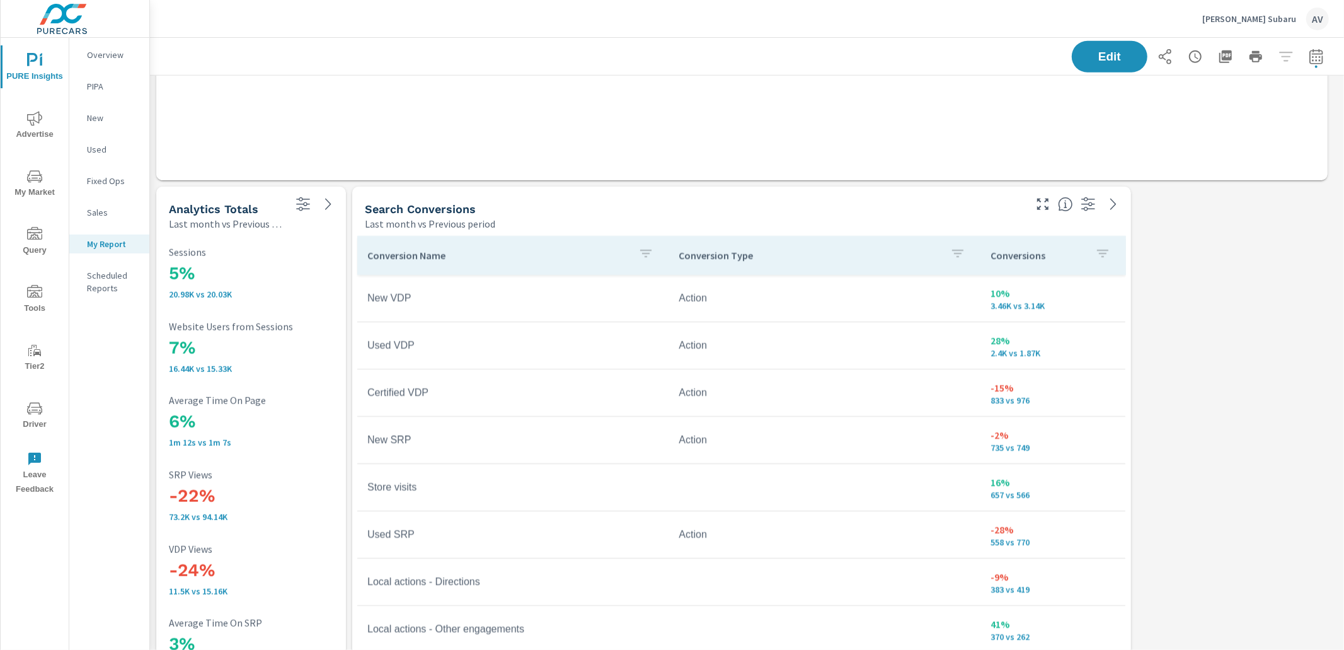
scroll to position [1062, 0]
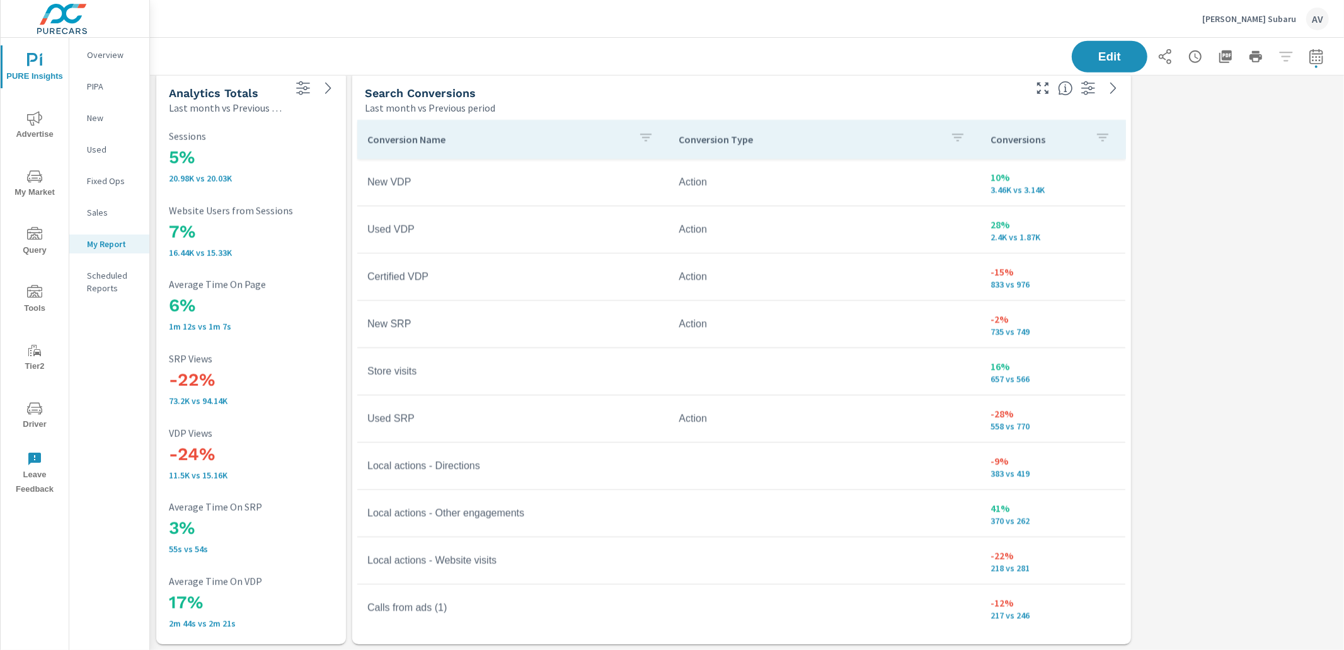
scroll to position [1767, 1206]
click at [203, 304] on h3 "6%" at bounding box center [252, 305] width 166 height 21
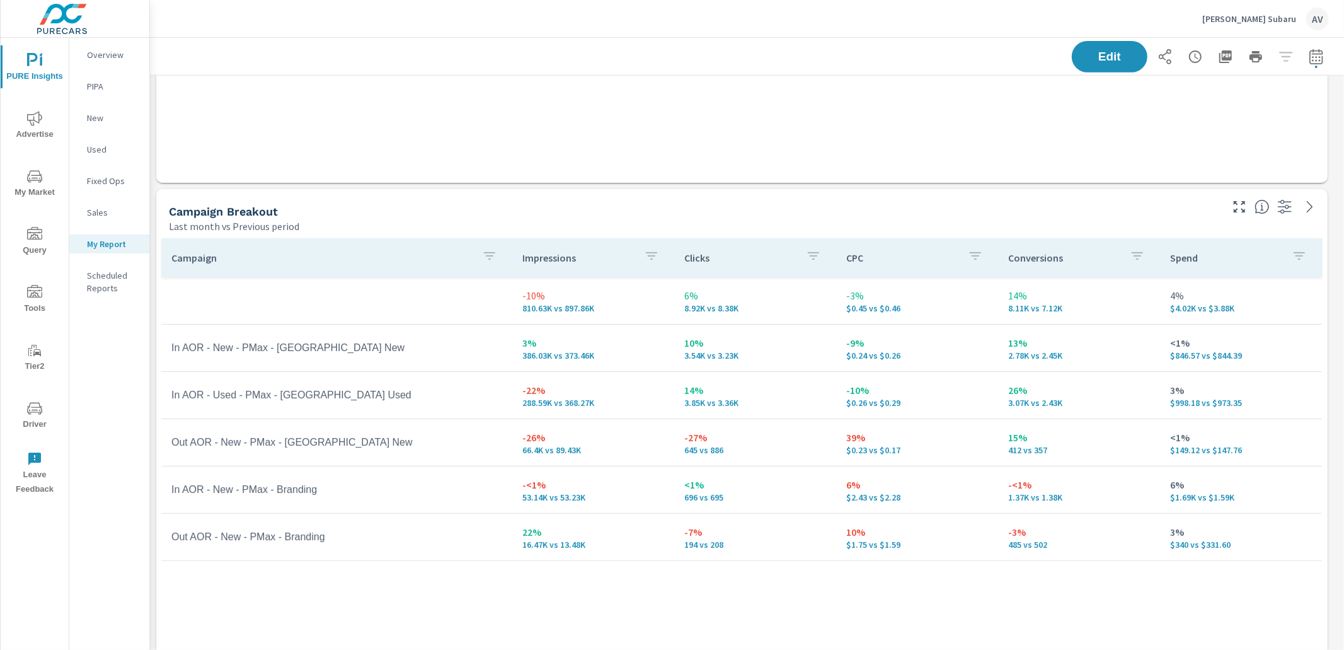
scroll to position [470, 0]
click at [985, 227] on div "Last month vs Previous period" at bounding box center [694, 228] width 1050 height 15
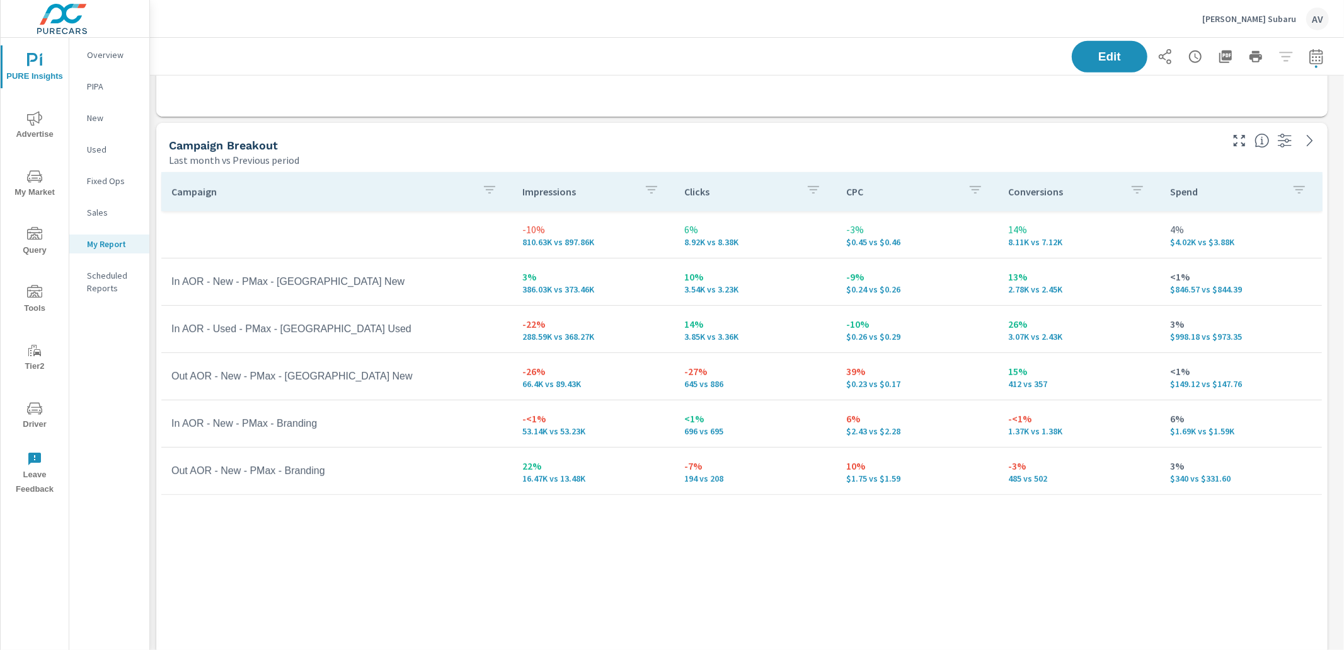
scroll to position [545, 0]
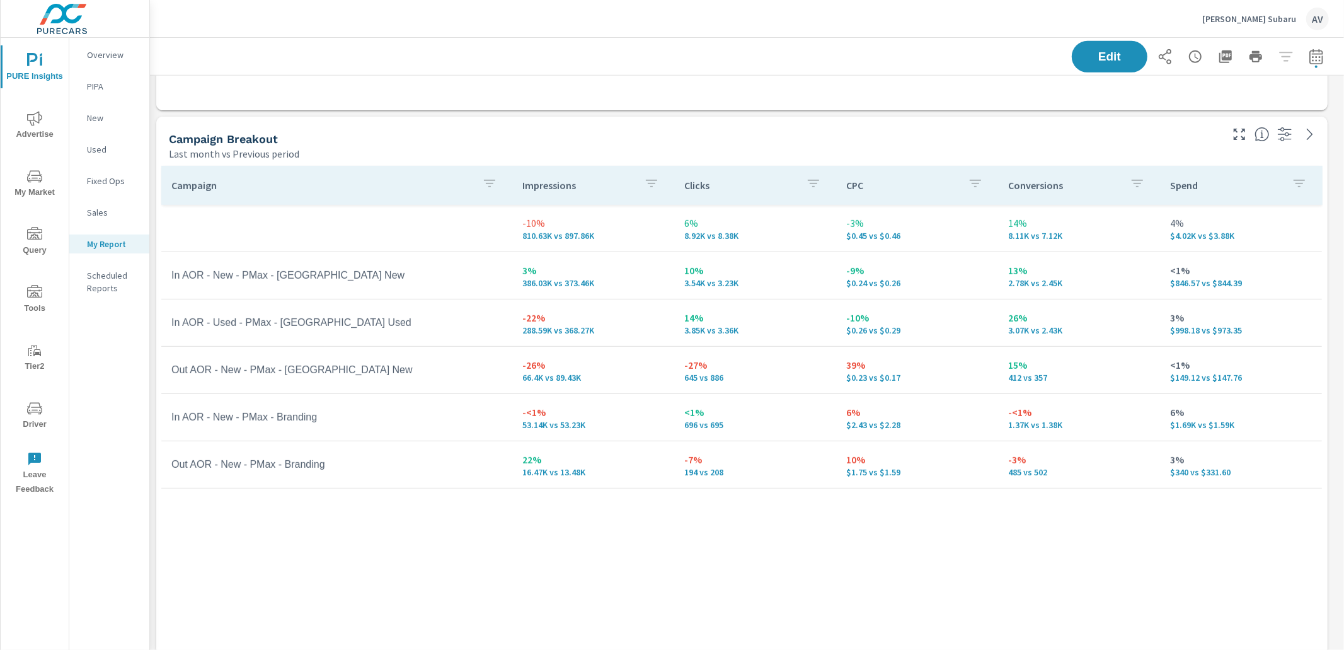
click at [786, 144] on div "Campaign Breakout" at bounding box center [694, 139] width 1050 height 14
click at [810, 146] on div "Last month vs Previous period" at bounding box center [694, 153] width 1050 height 15
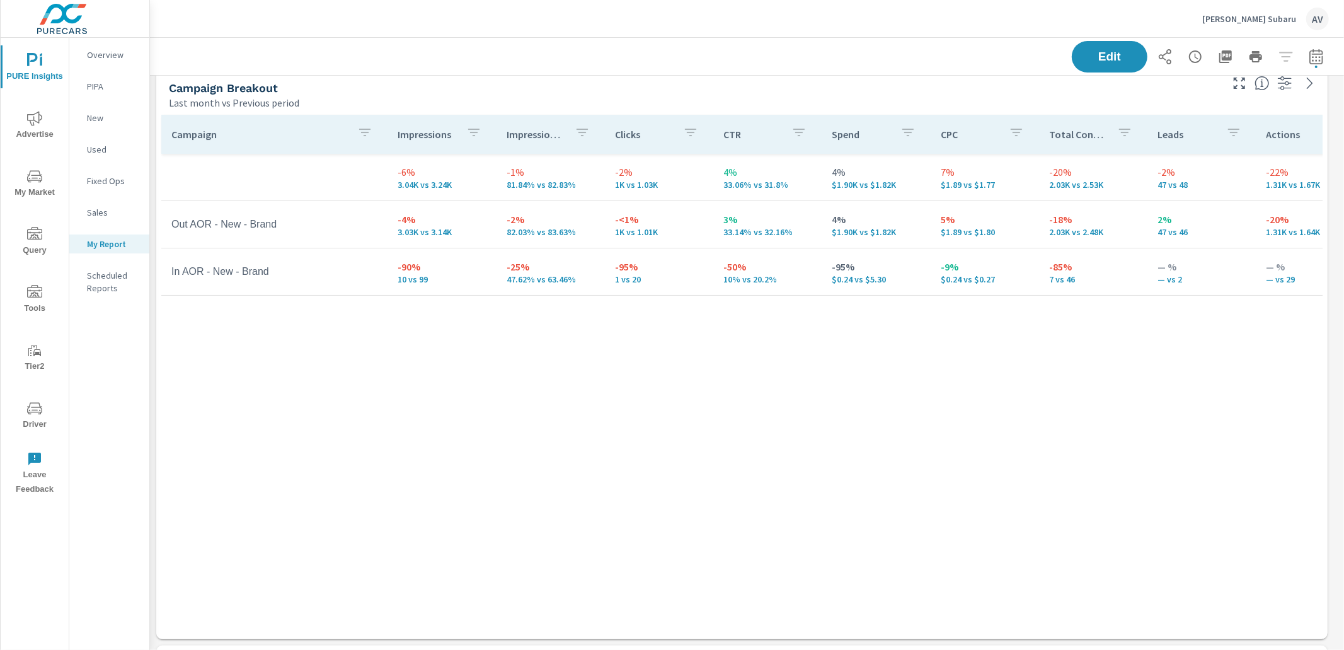
scroll to position [0, 0]
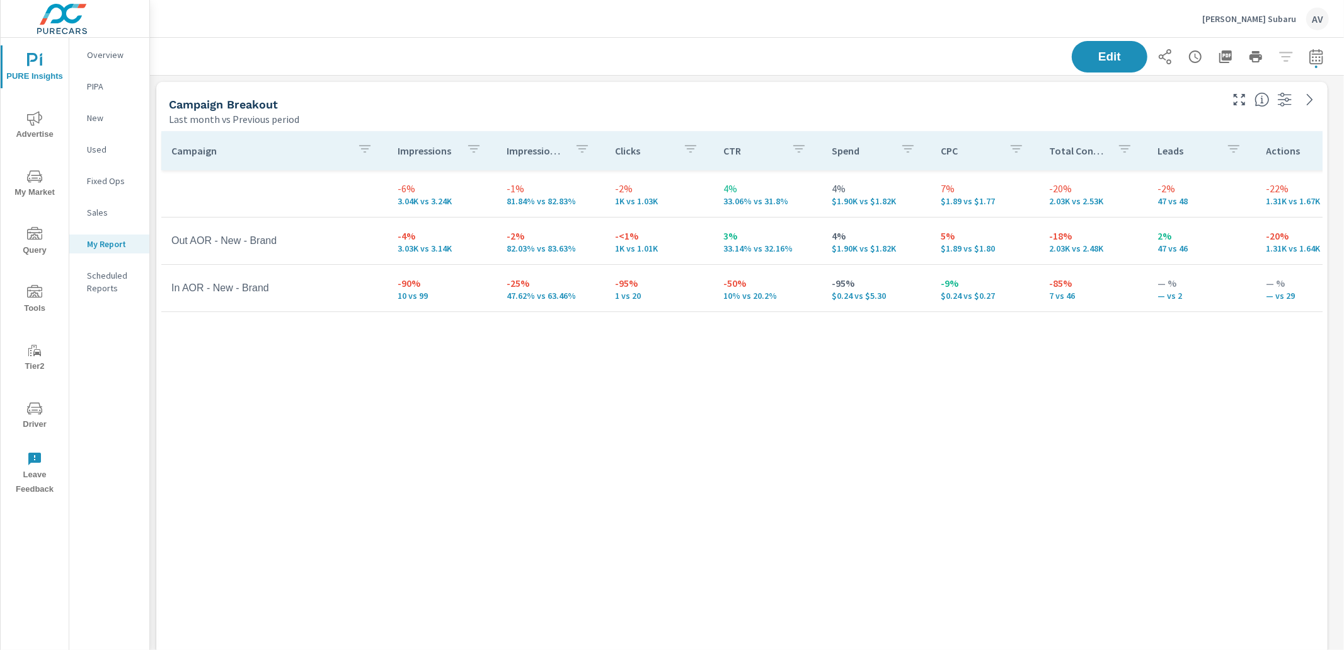
click at [887, 110] on div "Campaign Breakout" at bounding box center [694, 104] width 1050 height 14
click at [1201, 392] on div "Campaign Impressions Impression Share Clicks CTR Spend CPC Total Conversions Le…" at bounding box center [741, 381] width 1161 height 500
click at [1309, 59] on icon "button" at bounding box center [1316, 56] width 15 height 15
select select "Last month"
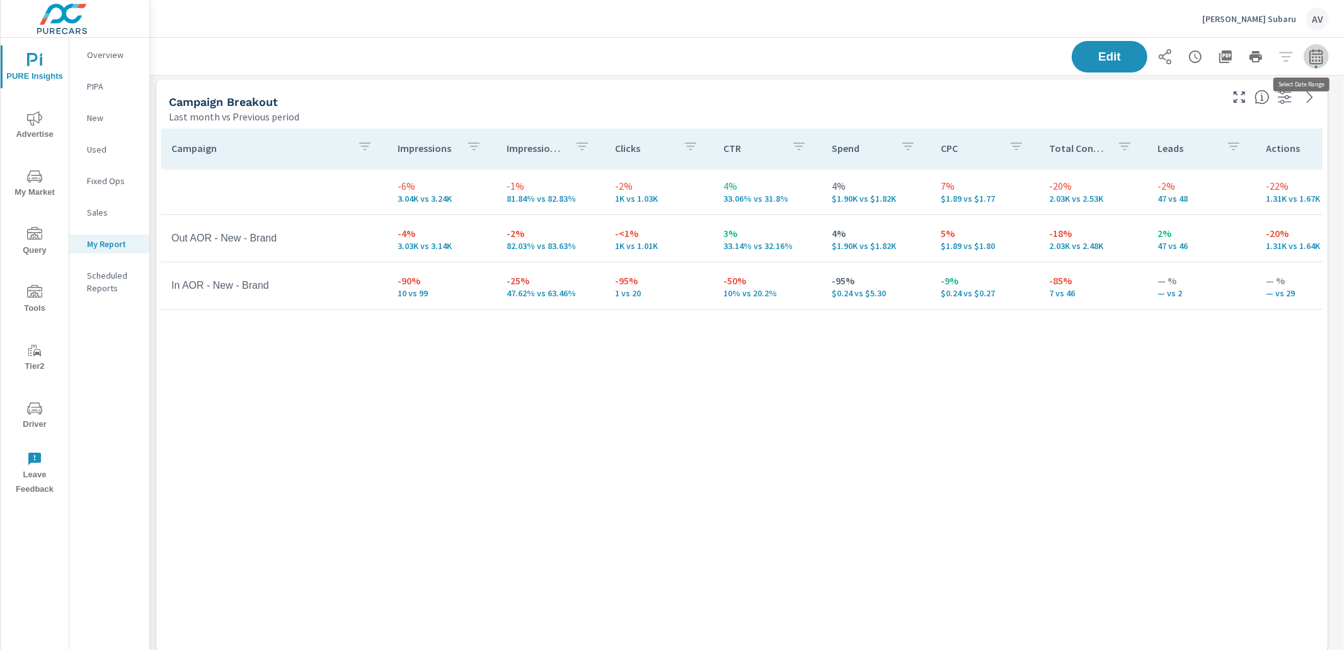
select select "Previous period"
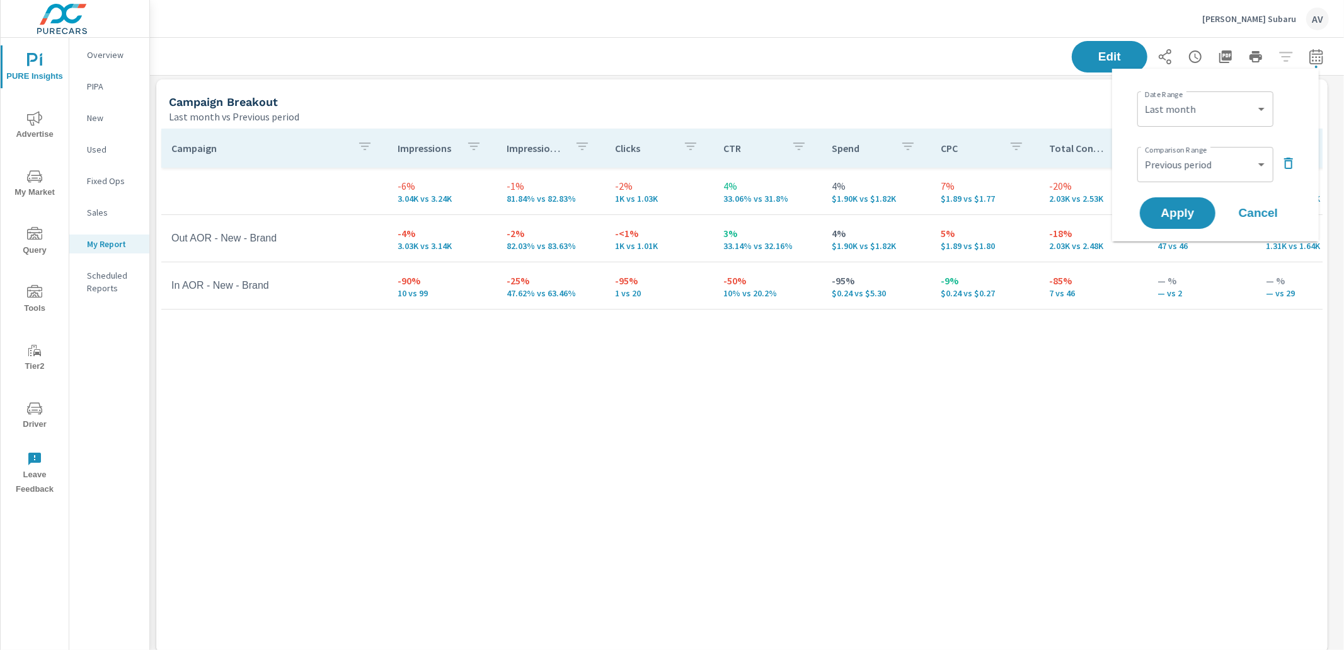
scroll to position [1767, 1206]
click at [797, 423] on div "Campaign Impressions Impression Share Clicks CTR Spend CPC Total Conversions Le…" at bounding box center [741, 379] width 1161 height 500
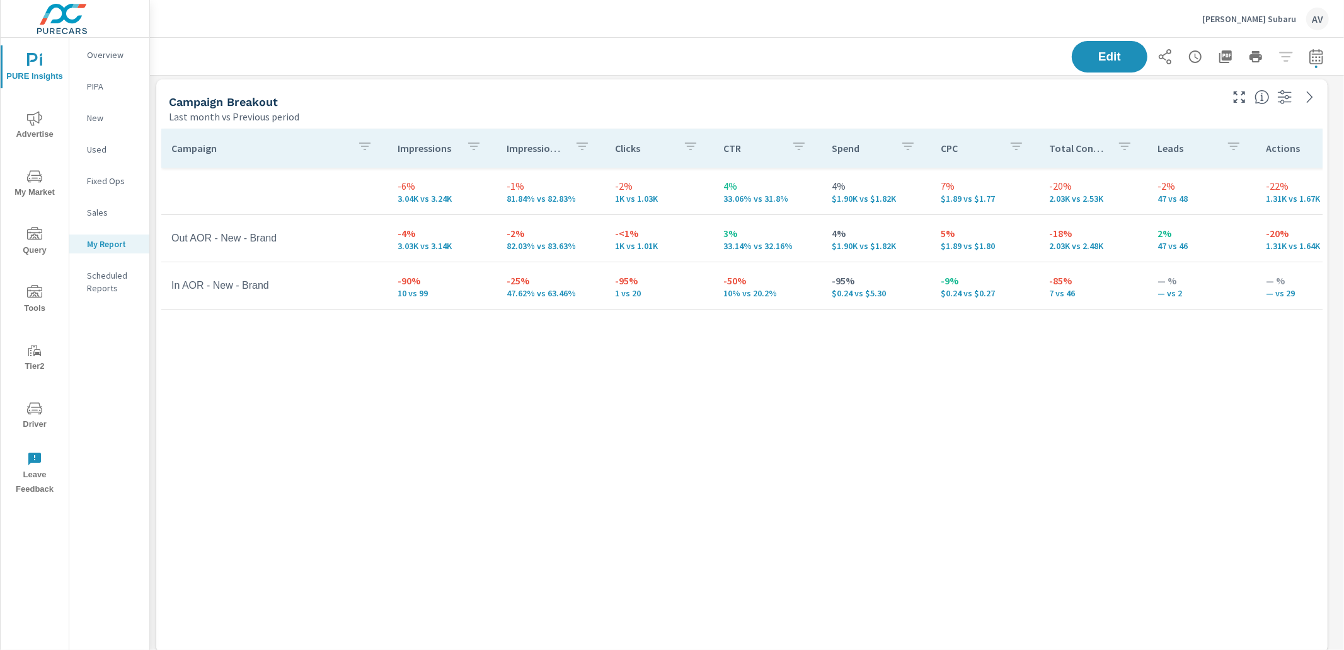
click at [1309, 53] on icon "button" at bounding box center [1315, 56] width 13 height 15
select select "Last month"
select select "Previous period"
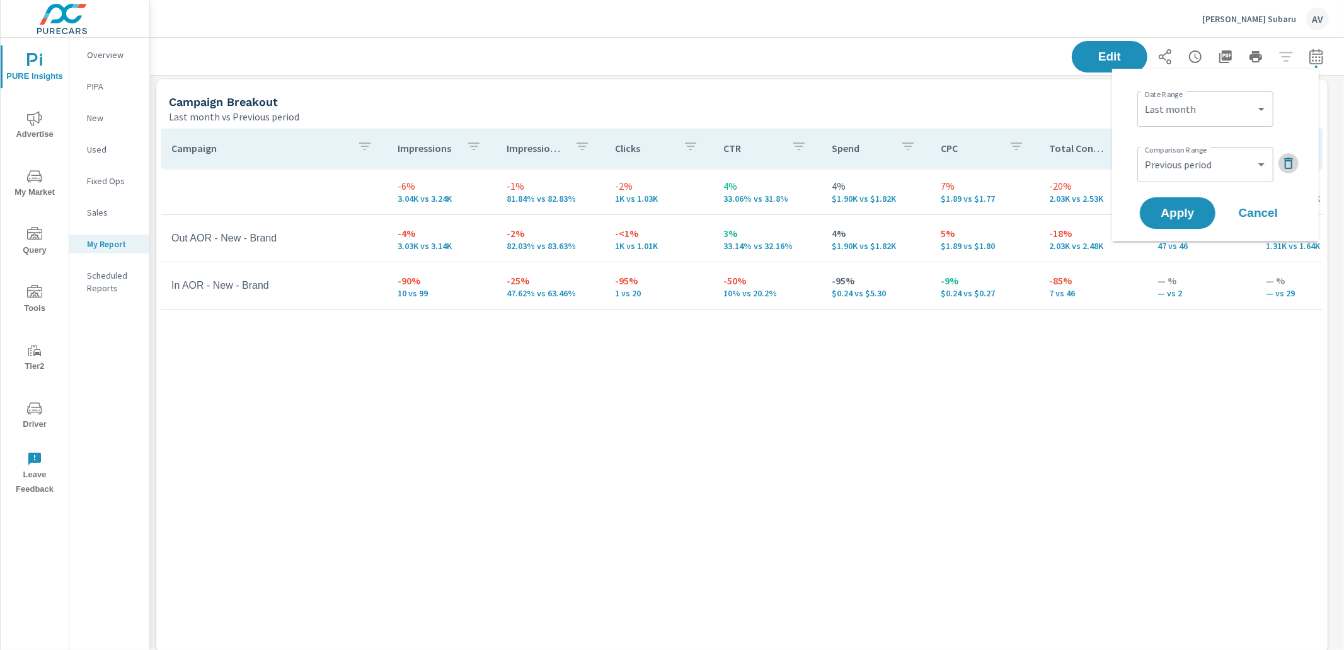
click at [1287, 163] on icon "button" at bounding box center [1288, 163] width 15 height 15
click at [1189, 181] on span "Apply" at bounding box center [1178, 178] width 52 height 12
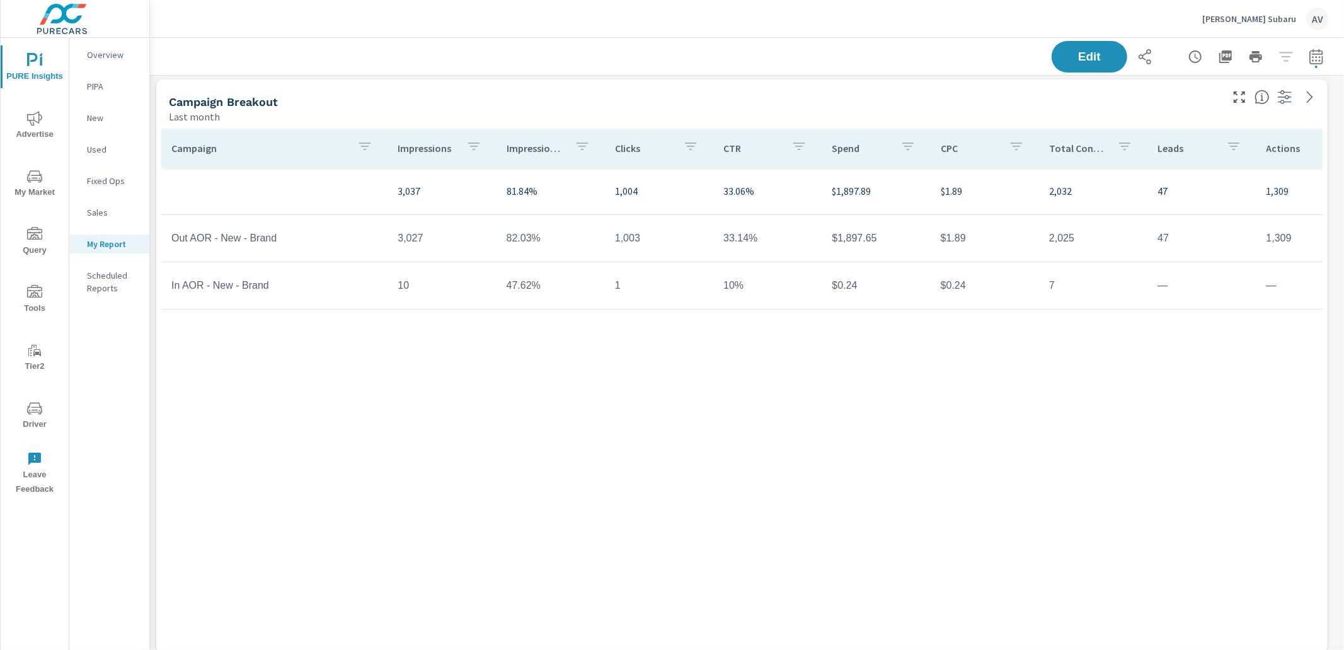
scroll to position [1767, 1206]
click at [1309, 54] on icon "button" at bounding box center [1315, 56] width 13 height 15
click at [1309, 55] on icon "button" at bounding box center [1316, 56] width 15 height 15
select select "Last month"
click at [1309, 58] on icon "button" at bounding box center [1316, 56] width 15 height 15
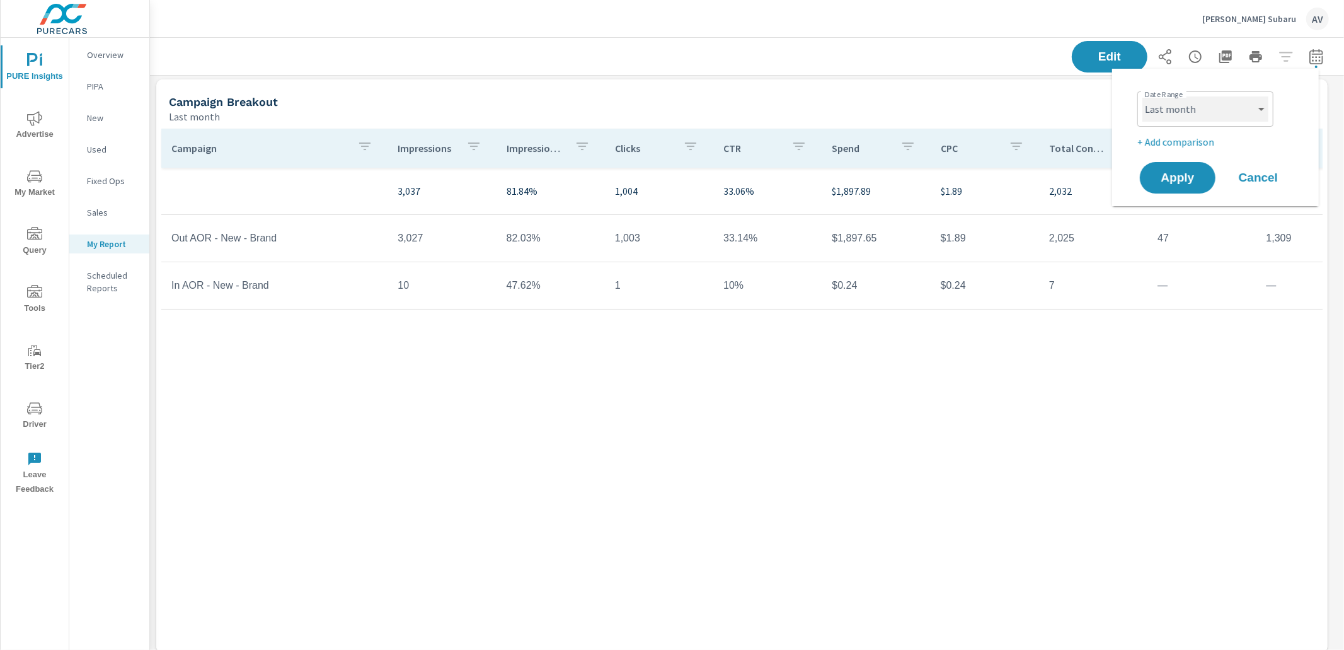
click at [1240, 116] on select "Custom Yesterday Last week Last 7 days Last 14 days Last 30 days Last 45 days L…" at bounding box center [1205, 108] width 126 height 25
click at [1142, 96] on select "Custom Yesterday Last week Last 7 days Last 14 days Last 30 days Last 45 days L…" at bounding box center [1205, 108] width 126 height 25
select select "Month to date"
click at [1186, 140] on p "+ Add comparison" at bounding box center [1217, 141] width 161 height 15
select select "Previous period"
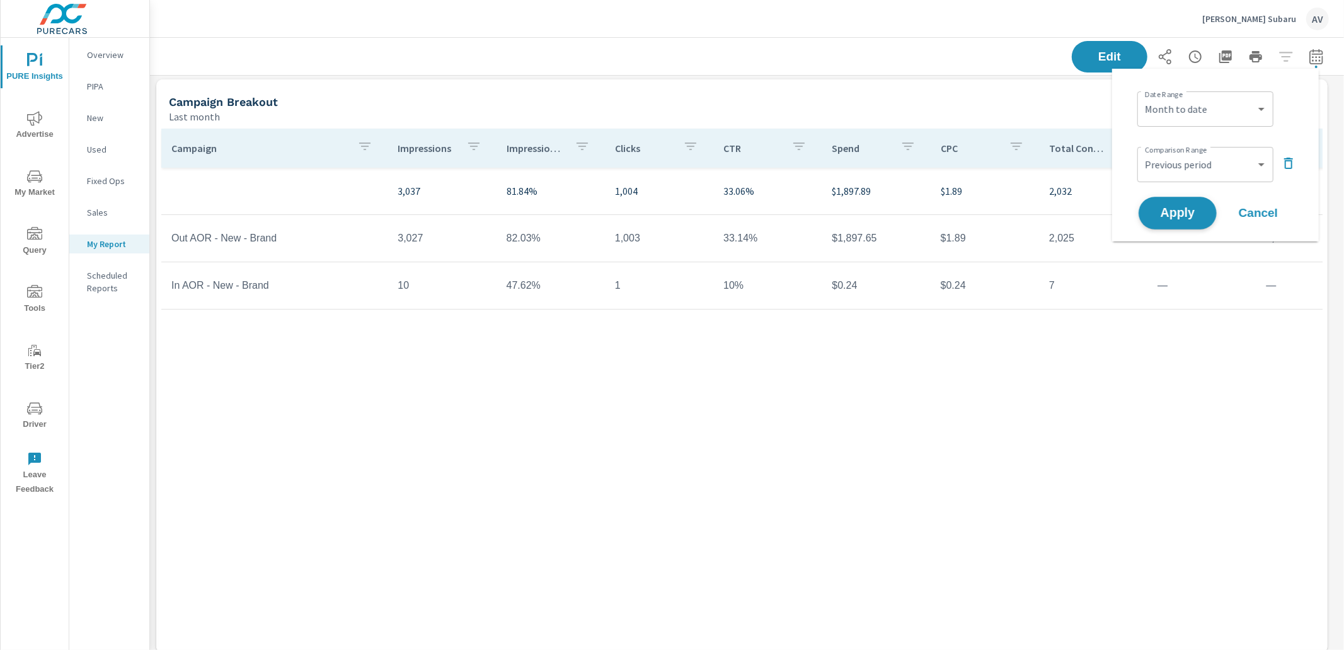
click at [1201, 218] on button "Apply" at bounding box center [1177, 213] width 78 height 33
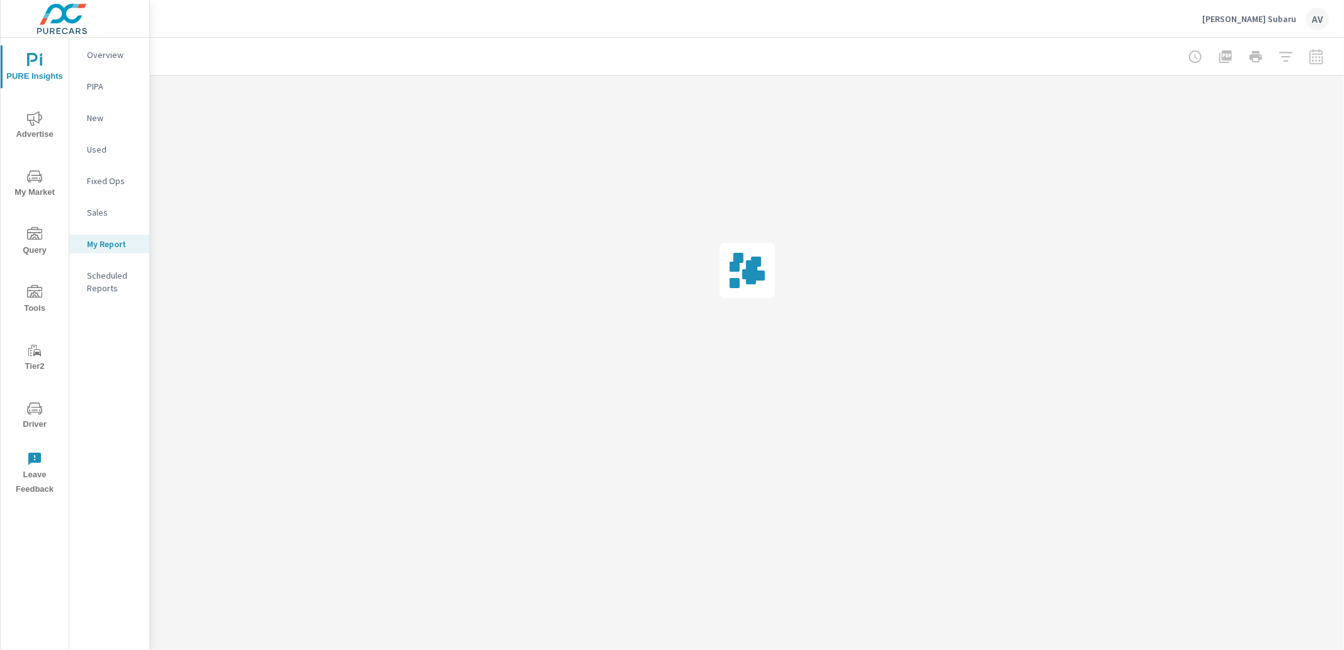
scroll to position [1767, 1206]
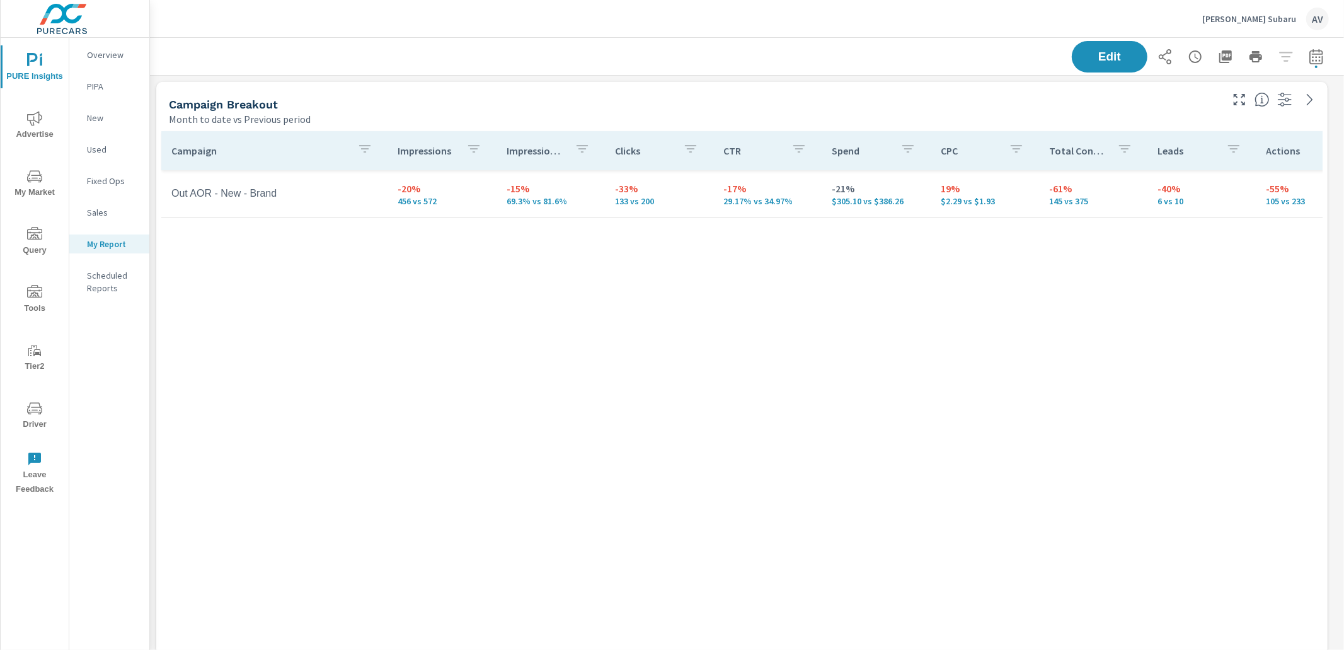
click at [1138, 365] on div "Campaign Impressions Impression Share Clicks CTR Spend CPC Total Conversions Le…" at bounding box center [741, 381] width 1161 height 500
click at [1312, 56] on icon "button" at bounding box center [1316, 58] width 8 height 5
select select "Month to date"
select select "Previous period"
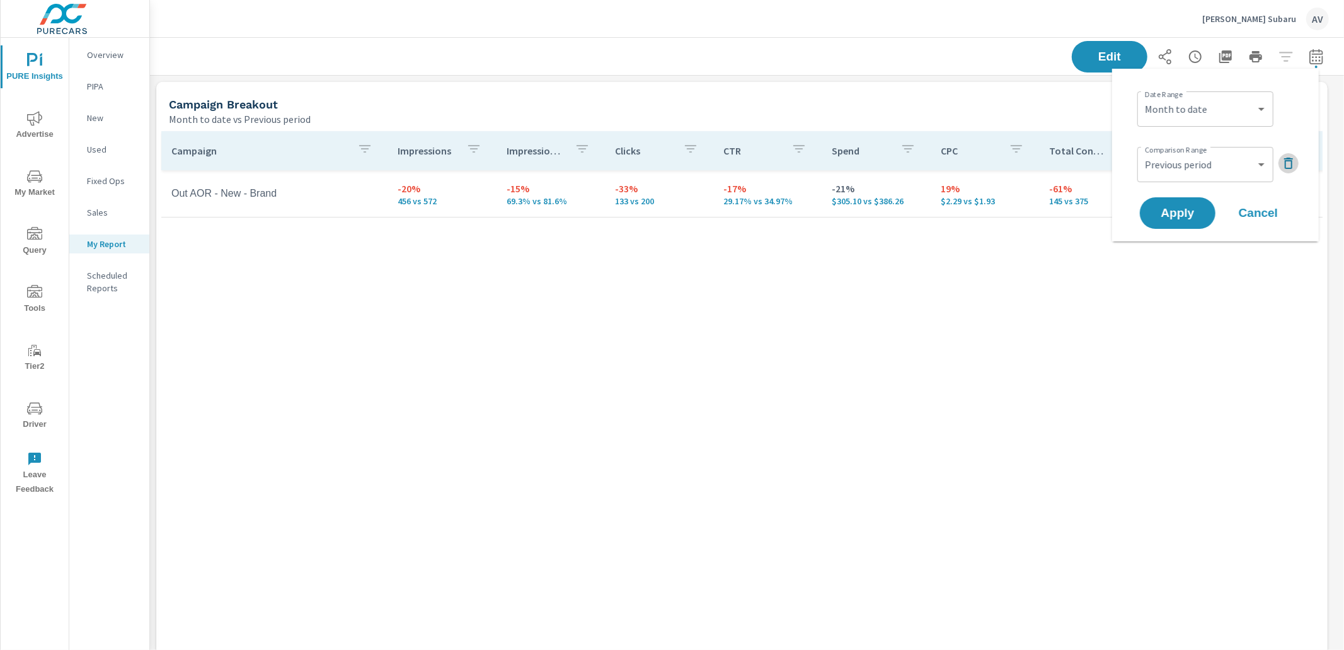
click at [1288, 166] on icon "button" at bounding box center [1288, 163] width 15 height 15
click at [1187, 176] on span "Apply" at bounding box center [1178, 178] width 52 height 12
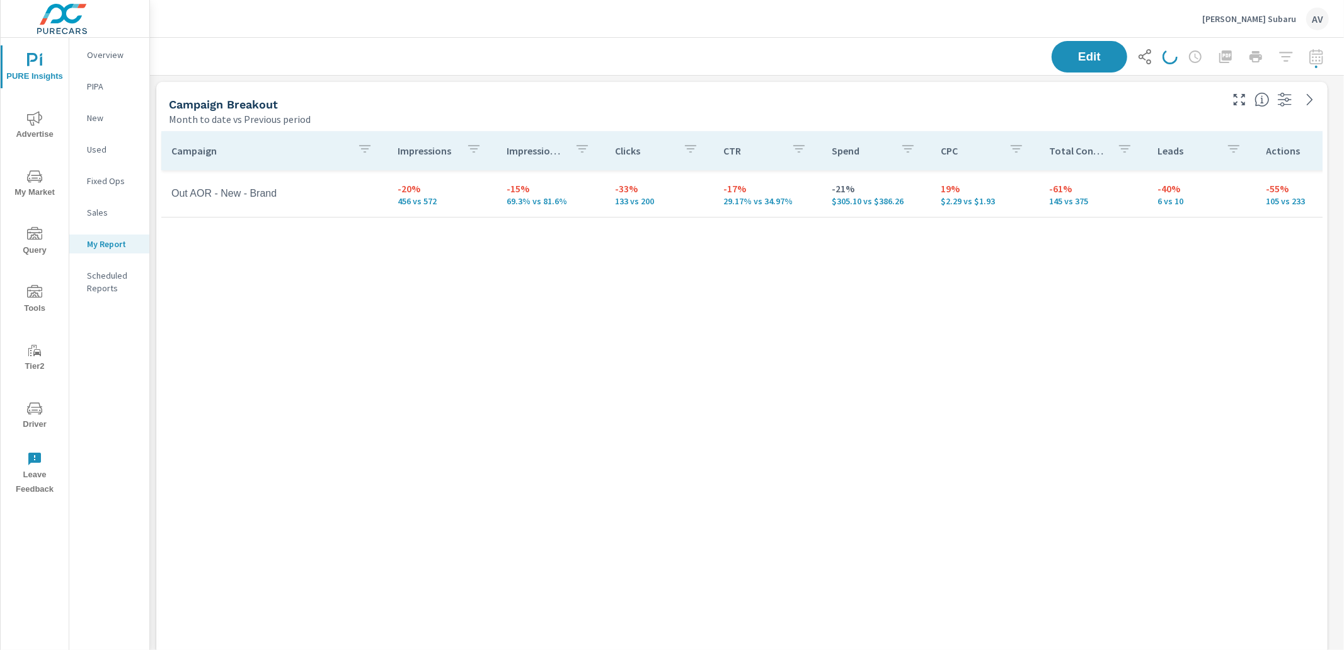
scroll to position [1767, 1206]
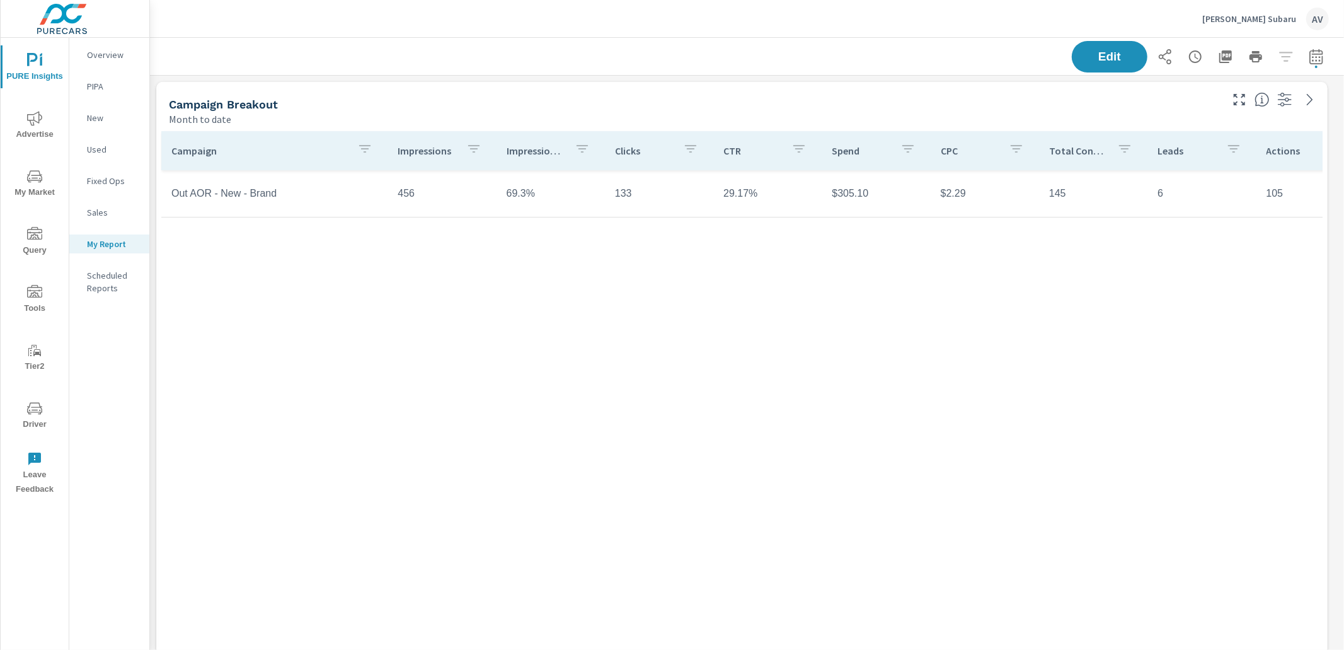
click at [806, 418] on div "Campaign Impressions Impression Share Clicks CTR Spend CPC Total Conversions Le…" at bounding box center [741, 381] width 1161 height 500
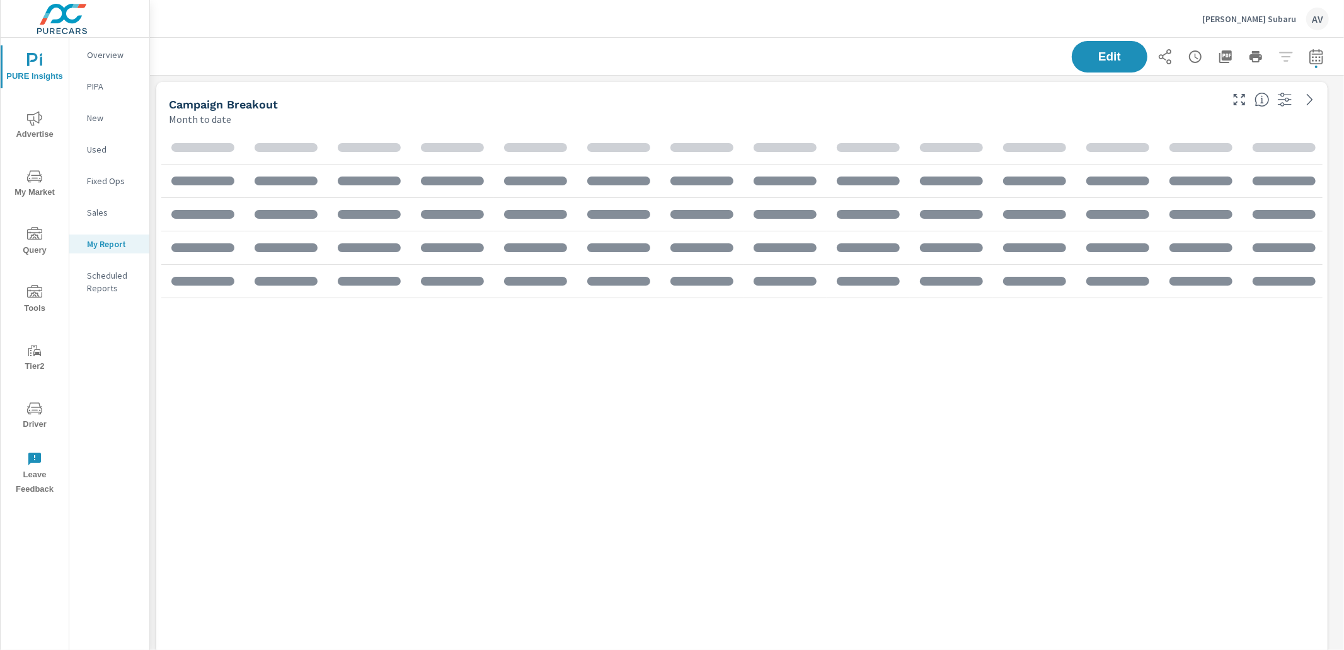
scroll to position [1767, 1206]
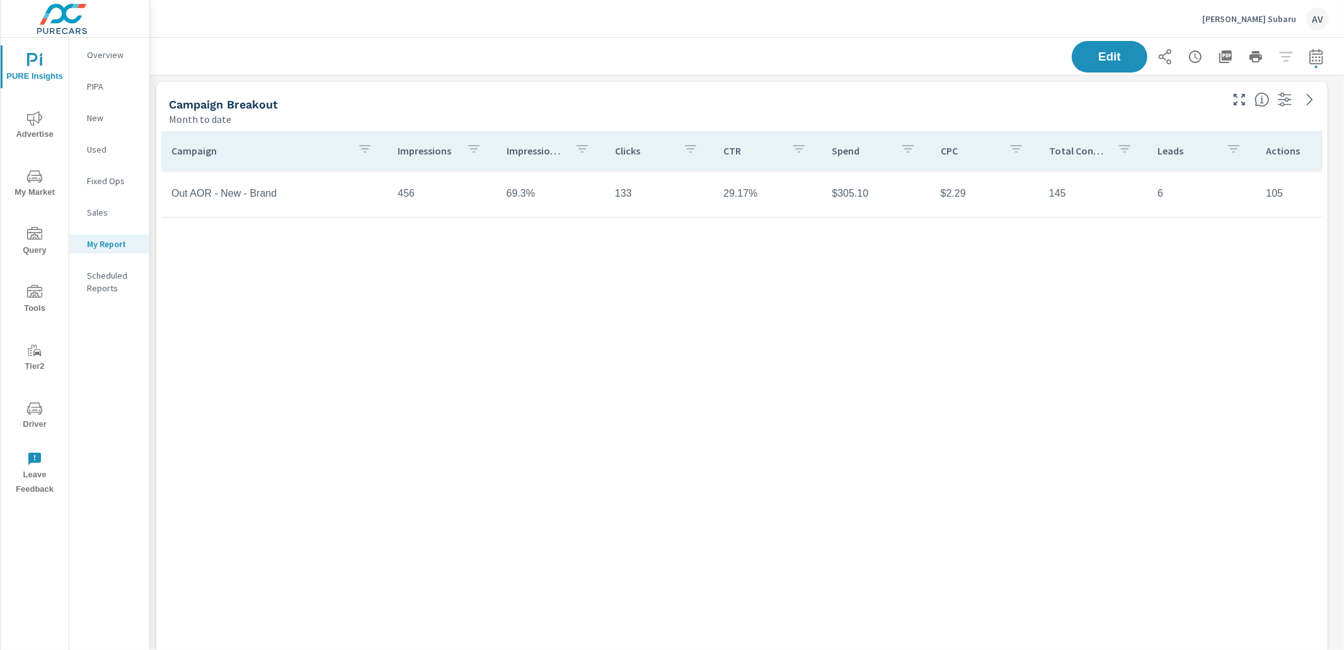
click at [1024, 300] on div "Campaign Impressions Impression Share Clicks CTR Spend CPC Total Conversions Le…" at bounding box center [741, 381] width 1161 height 500
click at [1312, 55] on icon "button" at bounding box center [1316, 56] width 15 height 15
select select "Month to date"
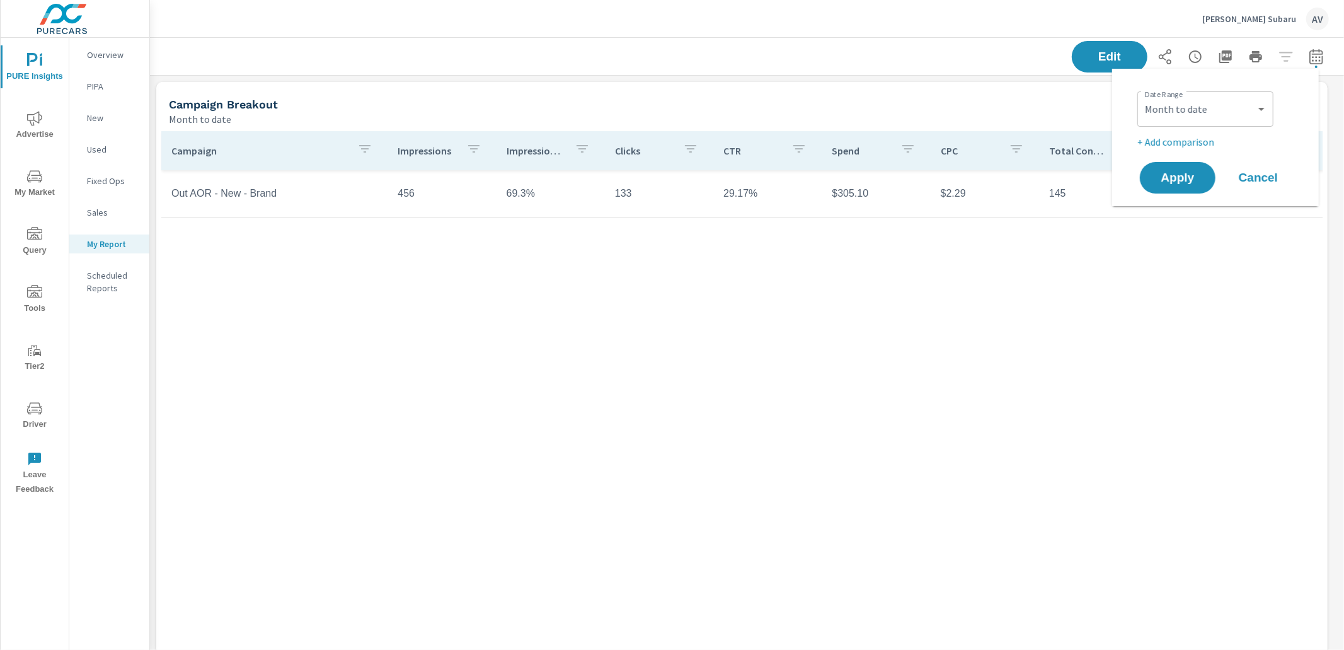
click at [1200, 143] on p "+ Add comparison" at bounding box center [1217, 141] width 161 height 15
click at [1266, 113] on select "Custom [DATE] Last week Last 7 days Last 14 days Last 30 days Last 45 days Last…" at bounding box center [1205, 108] width 126 height 25
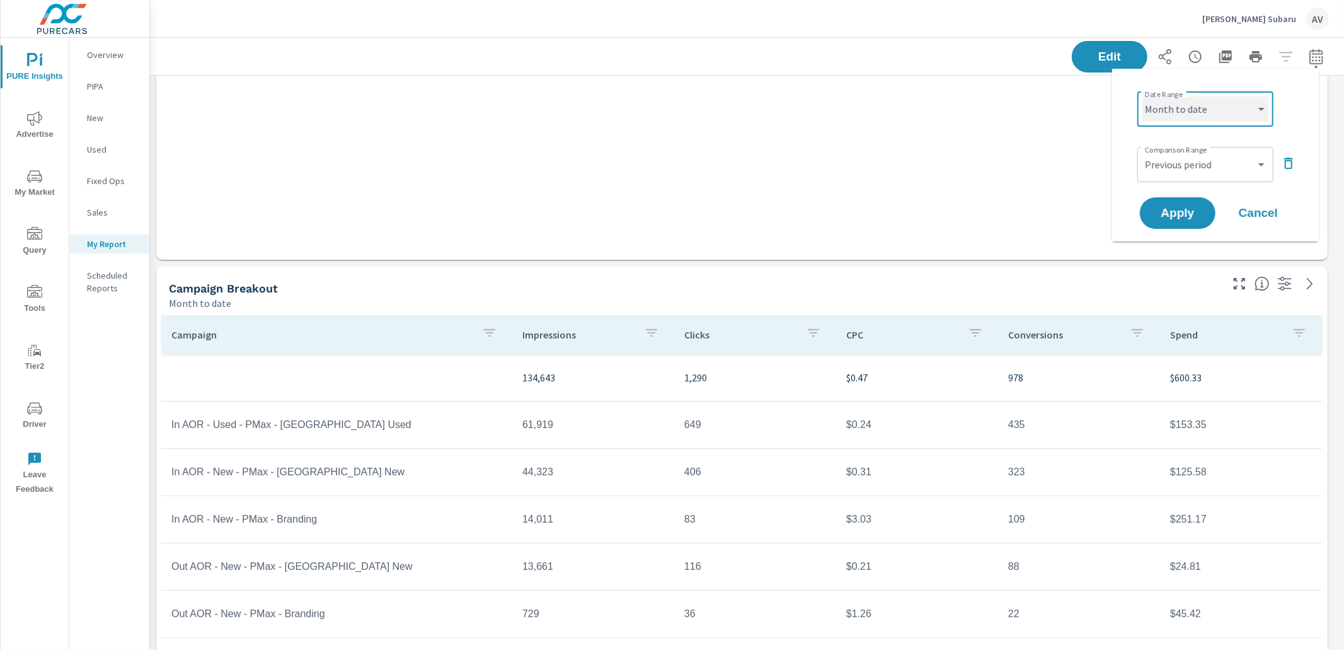
scroll to position [426, 0]
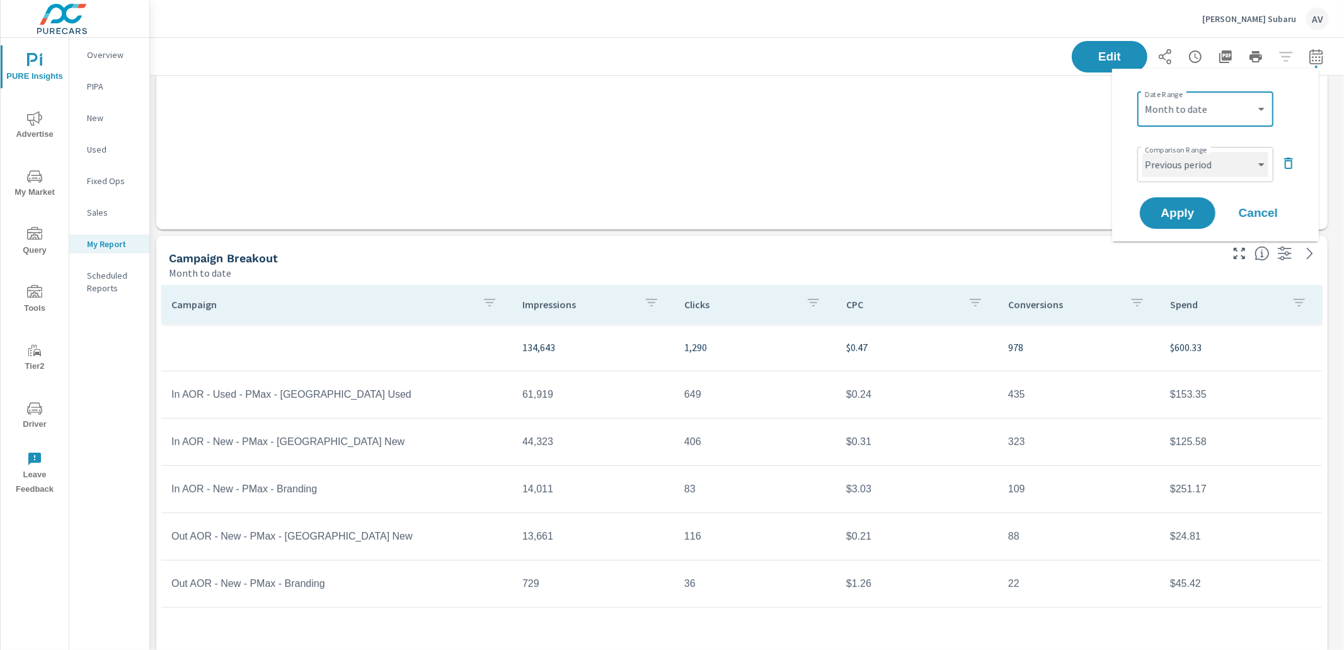
click at [1204, 173] on select "Custom Previous period Previous month Previous year" at bounding box center [1205, 164] width 126 height 25
click at [1142, 152] on select "Custom Previous period Previous month Previous year" at bounding box center [1205, 164] width 126 height 25
select select "Previous month"
click at [1184, 212] on span "Apply" at bounding box center [1178, 213] width 52 height 12
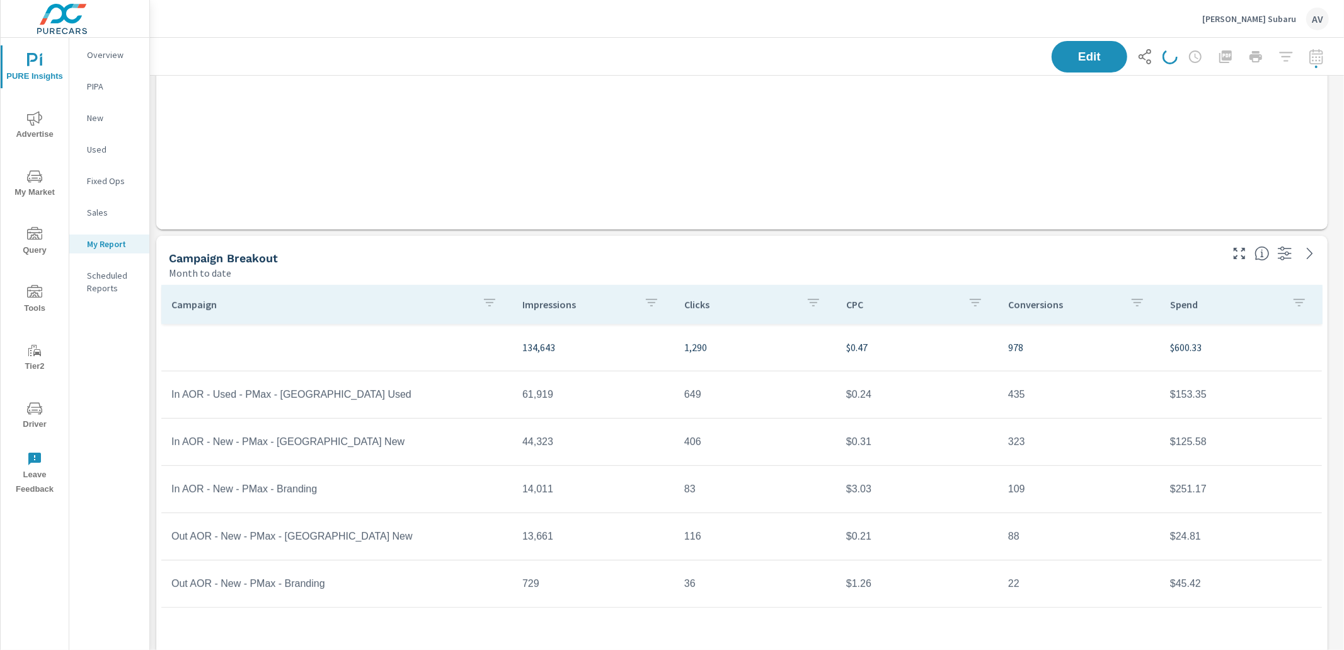
scroll to position [1767, 1206]
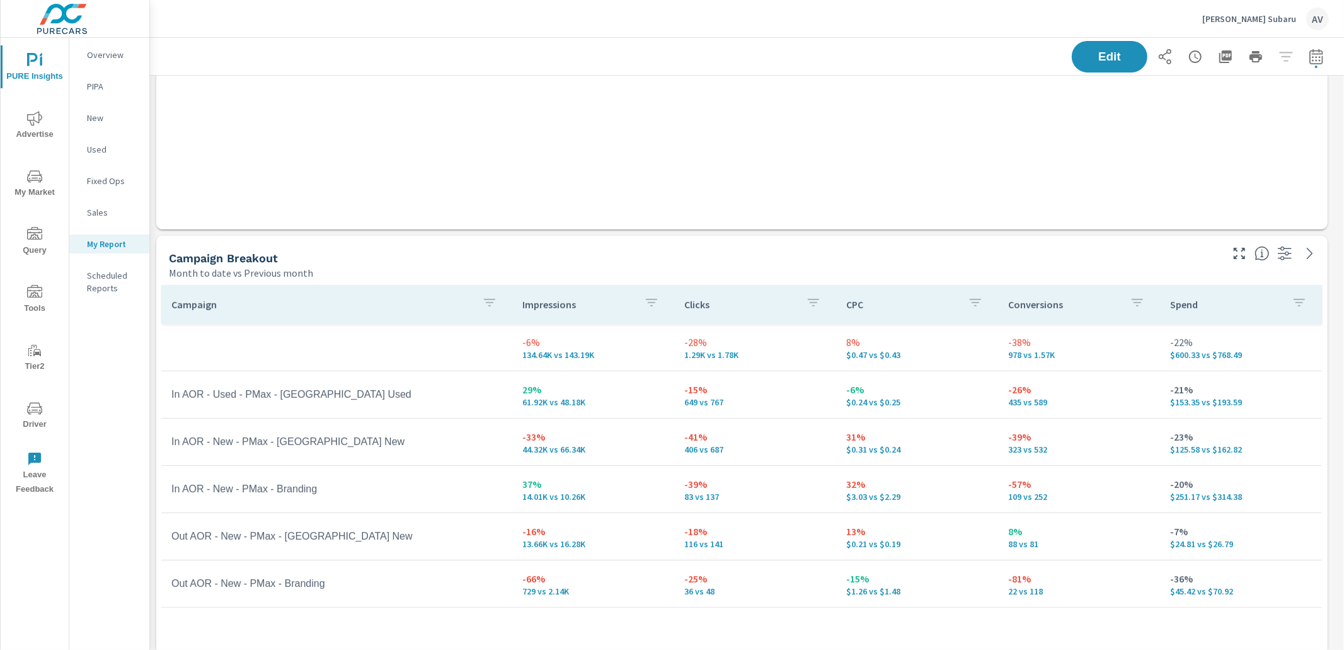
click at [409, 262] on div "Campaign Breakout" at bounding box center [694, 258] width 1050 height 14
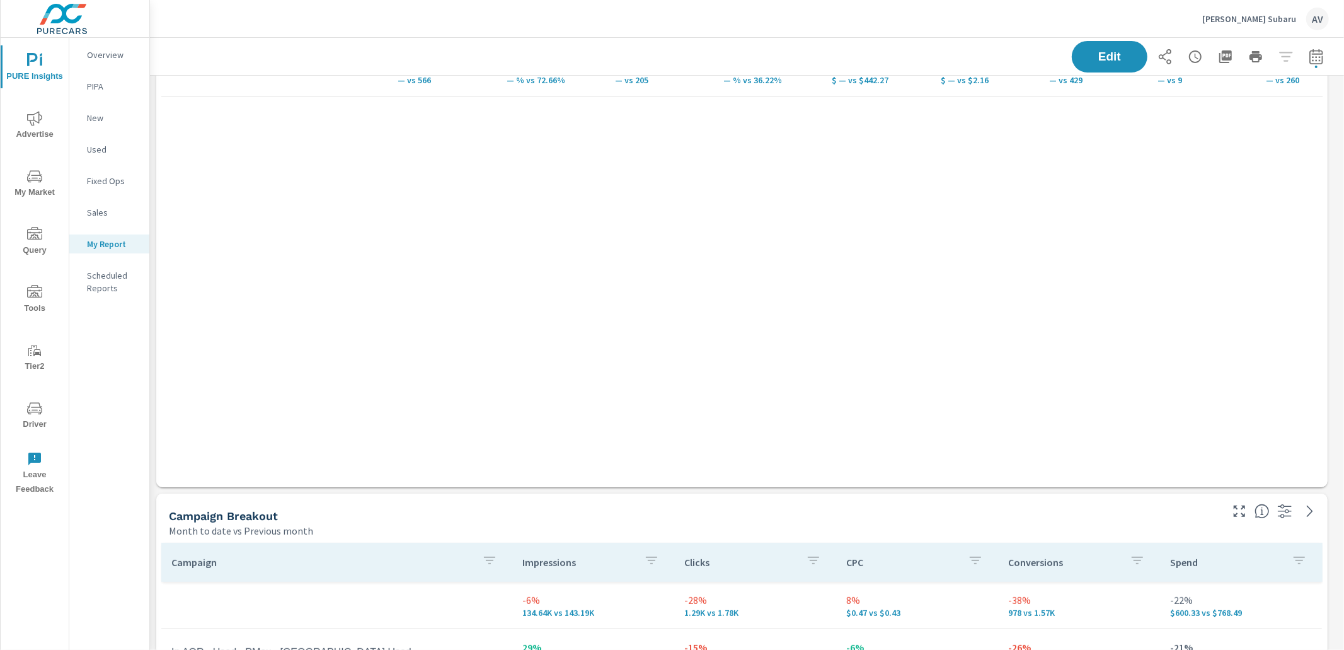
scroll to position [0, 0]
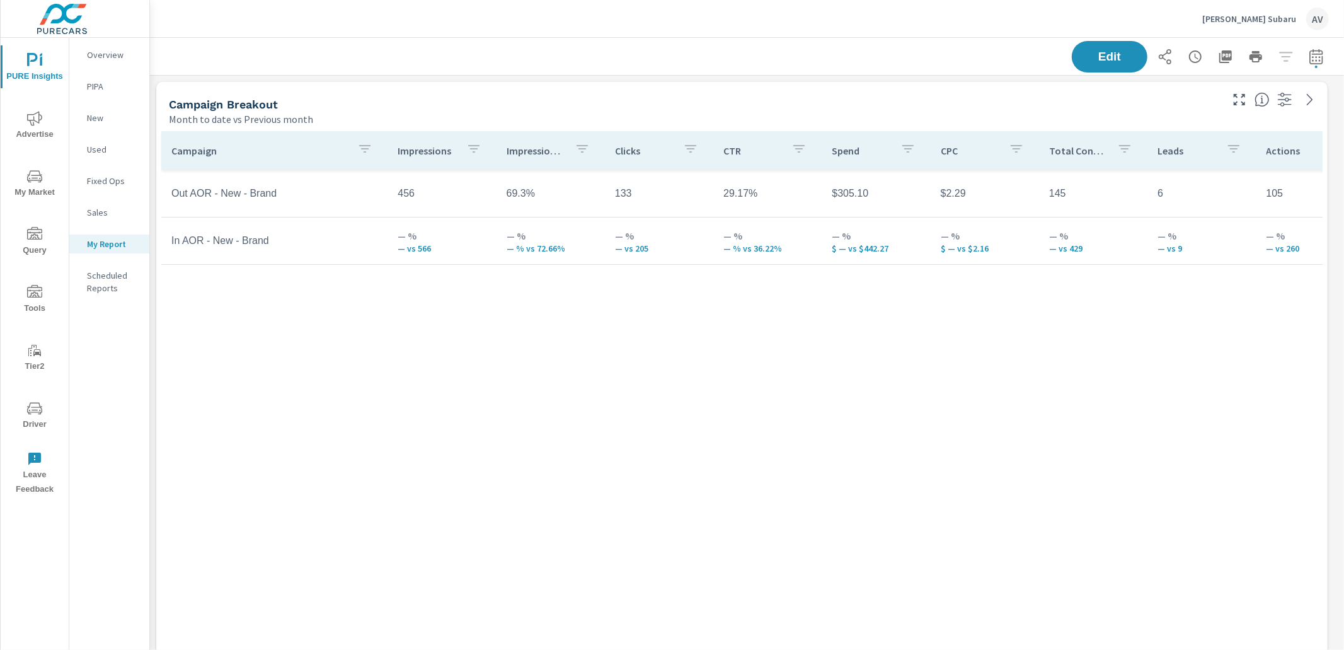
click at [530, 300] on div "Campaign Impressions Impression Share Clicks CTR Spend CPC Total Conversions Le…" at bounding box center [741, 381] width 1161 height 500
click at [1309, 58] on icon "button" at bounding box center [1316, 56] width 15 height 15
select select "Month to date"
select select "Previous month"
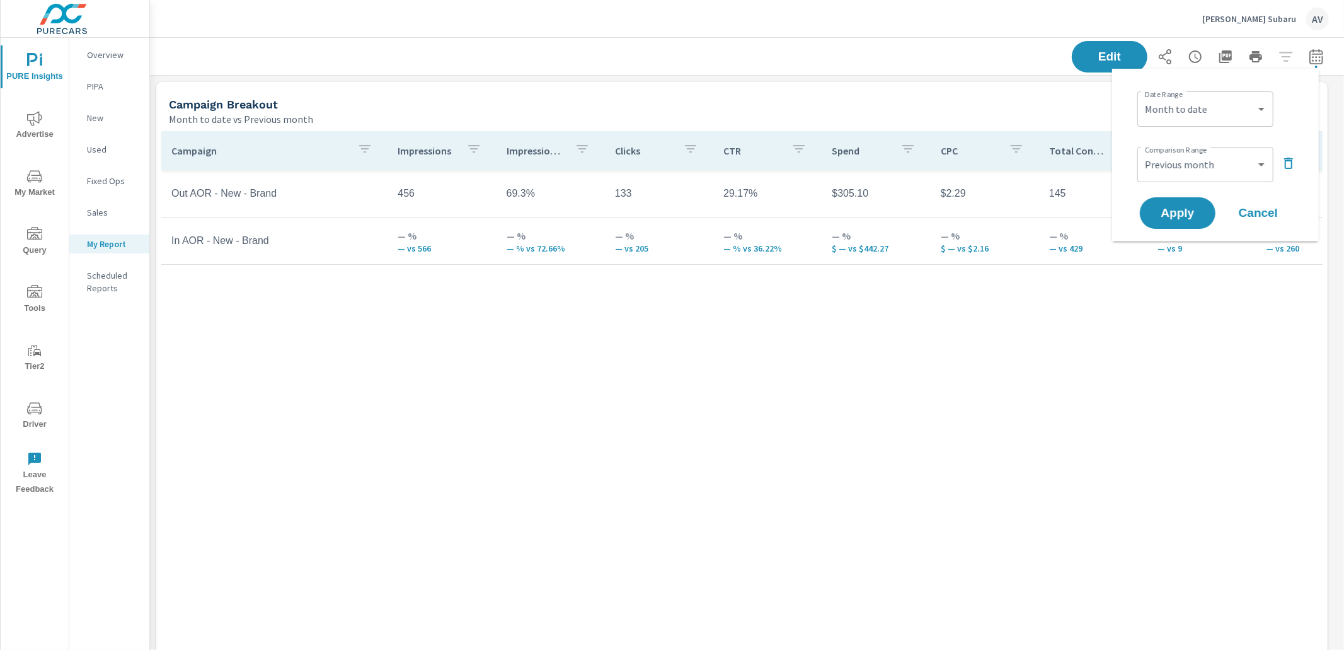
click at [1293, 163] on icon "button" at bounding box center [1288, 163] width 15 height 15
click at [1191, 106] on select "Custom Yesterday Last week Last 7 days Last 14 days Last 30 days Last 45 days L…" at bounding box center [1205, 108] width 126 height 25
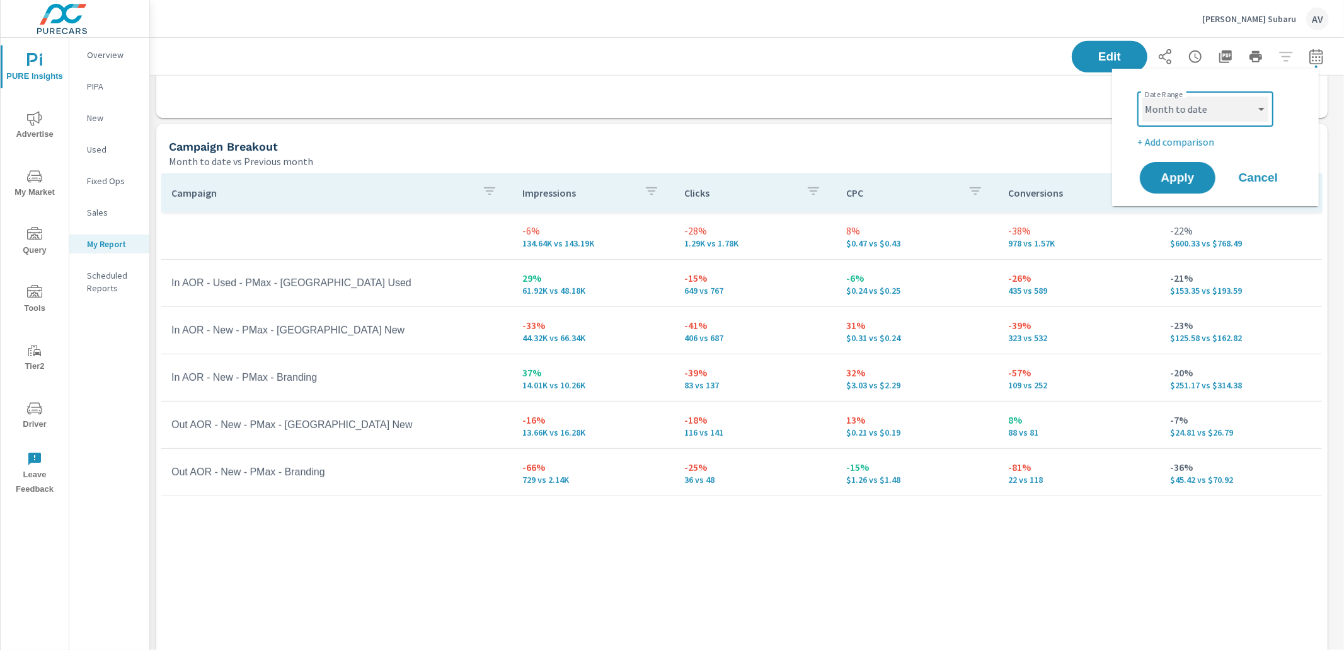
scroll to position [577, 0]
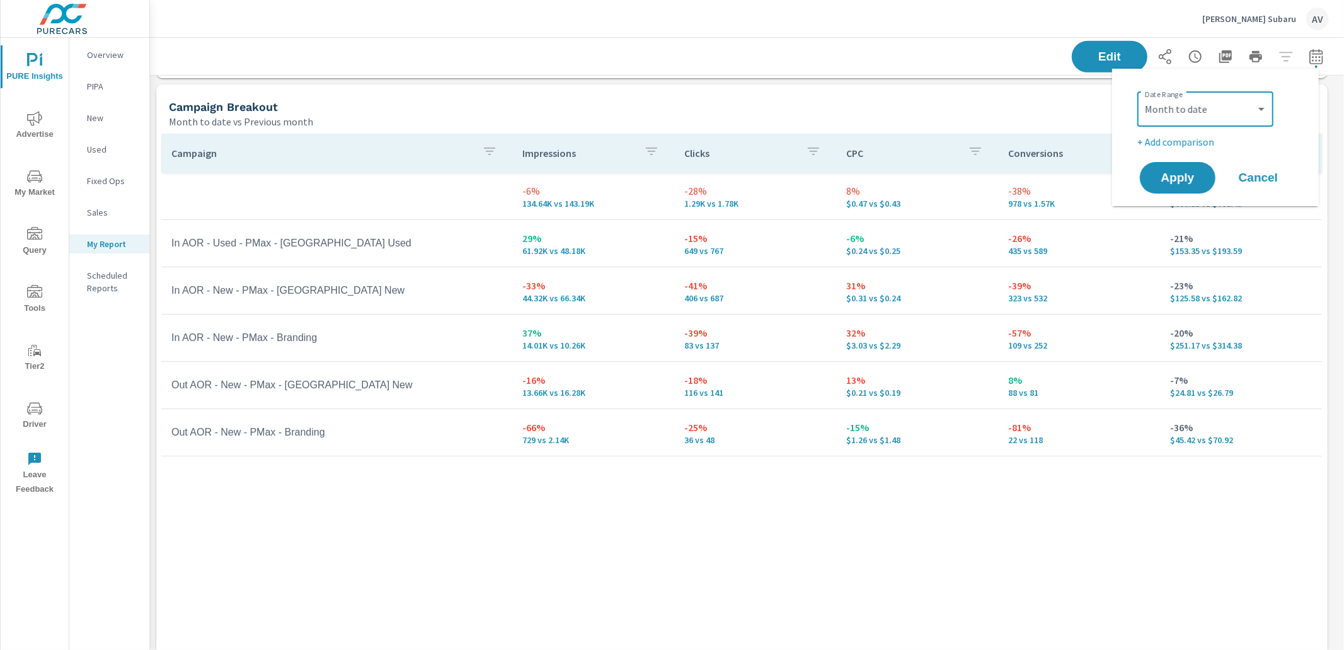
click at [1157, 582] on div "Campaign Impressions Clicks CPC Conversions Spend -6% 134.64K vs 143.19K -28% 1…" at bounding box center [741, 384] width 1161 height 500
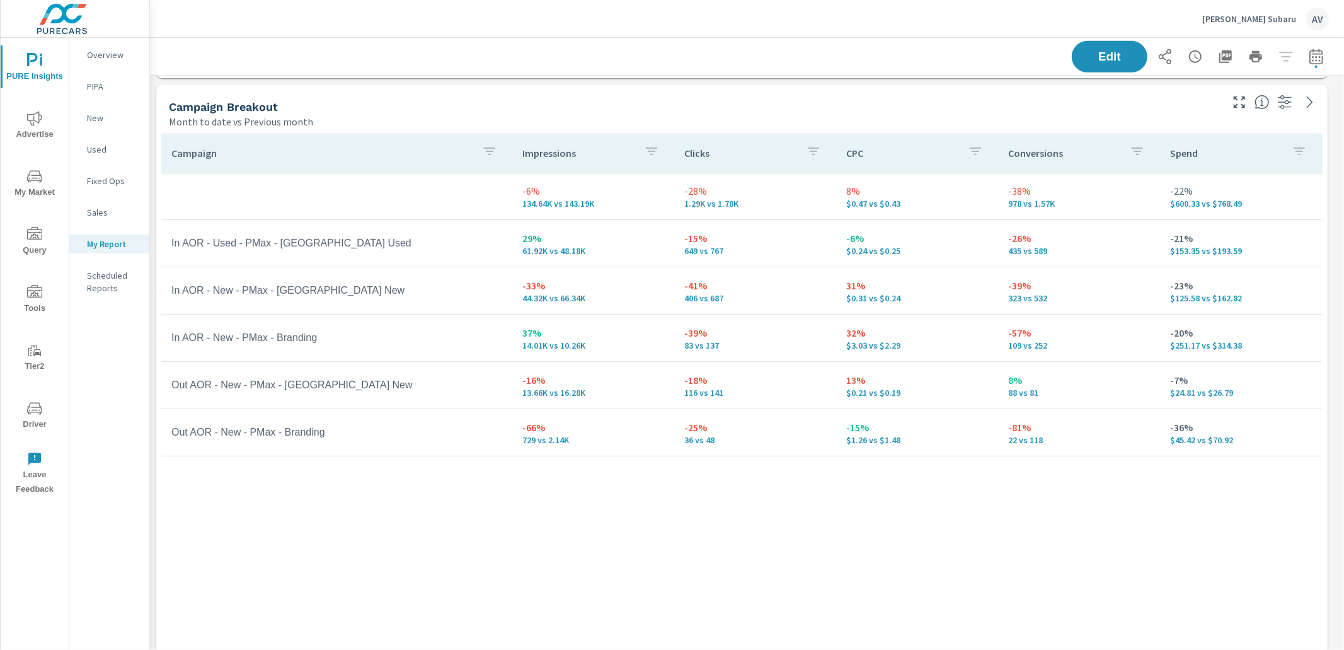
scroll to position [1767, 1206]
click at [1128, 389] on p "88 vs 81" at bounding box center [1079, 392] width 142 height 10
click at [1309, 59] on icon "button" at bounding box center [1315, 56] width 13 height 15
select select "Month to date"
select select "Previous month"
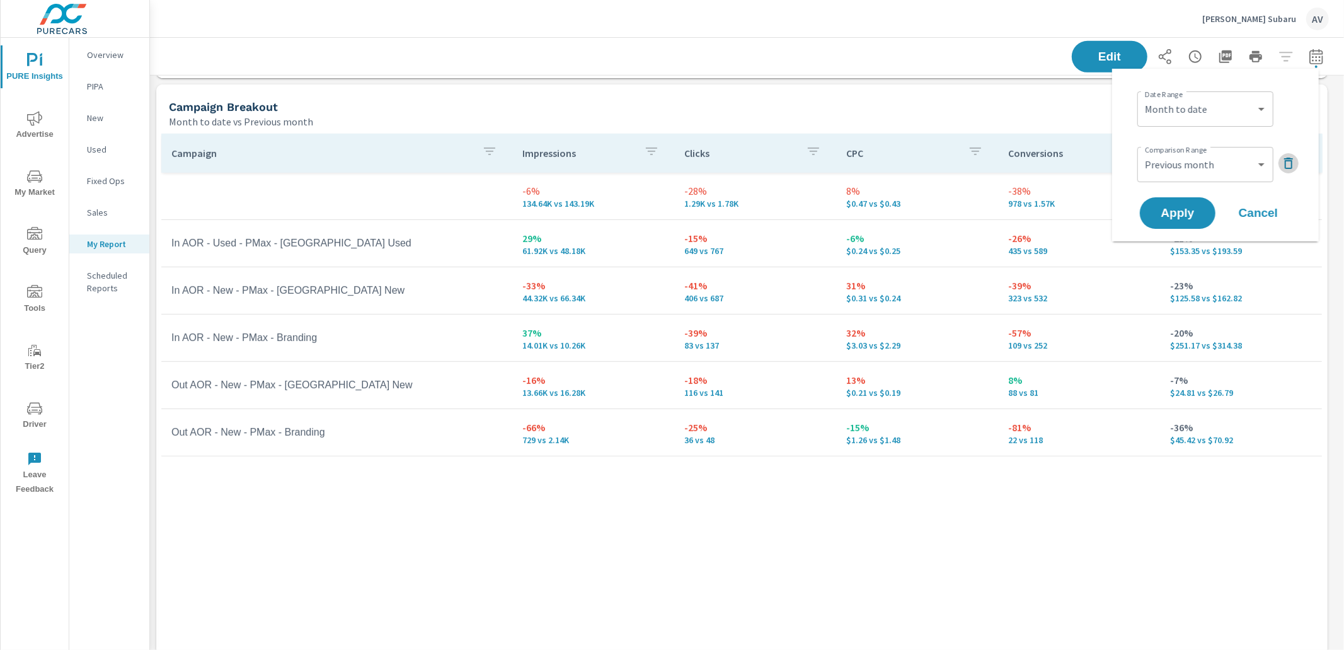
click at [1285, 163] on icon "button" at bounding box center [1288, 163] width 9 height 11
click at [1205, 115] on select "Custom Yesterday Last week Last 7 days Last 14 days Last 30 days Last 45 days L…" at bounding box center [1205, 108] width 126 height 25
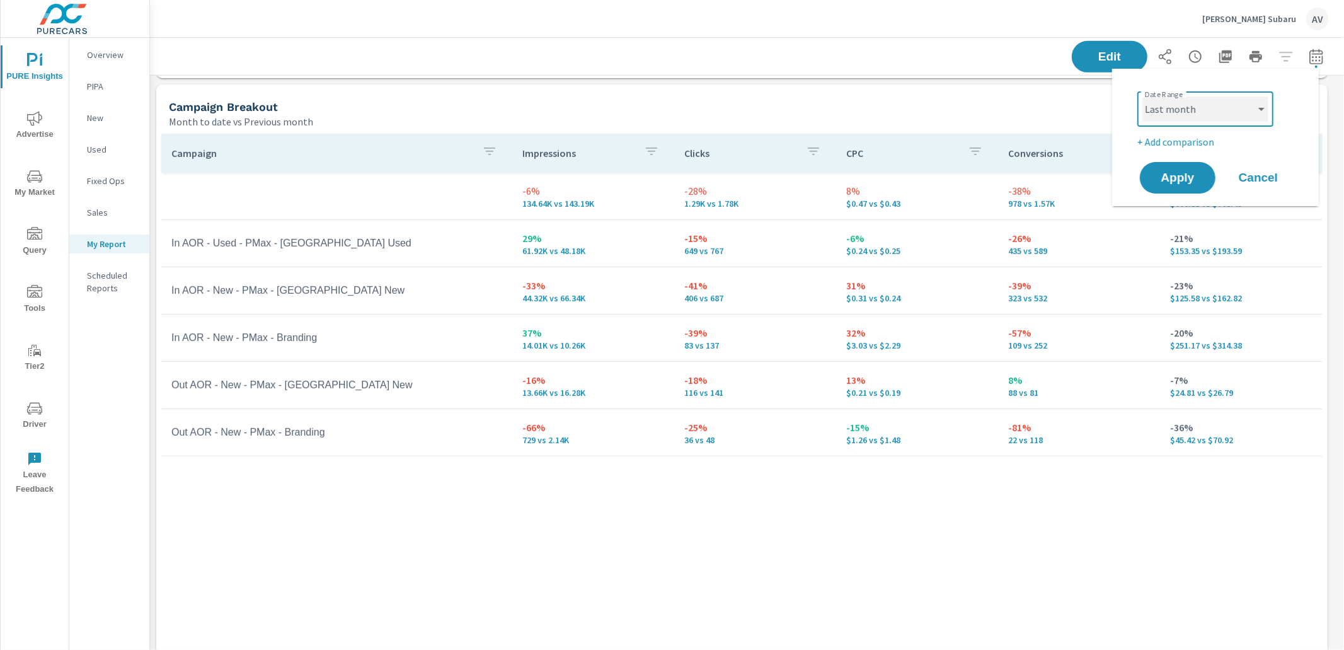
click at [1142, 96] on select "Custom Yesterday Last week Last 7 days Last 14 days Last 30 days Last 45 days L…" at bounding box center [1205, 108] width 126 height 25
select select "Last month"
click at [1185, 172] on span "Apply" at bounding box center [1178, 178] width 52 height 12
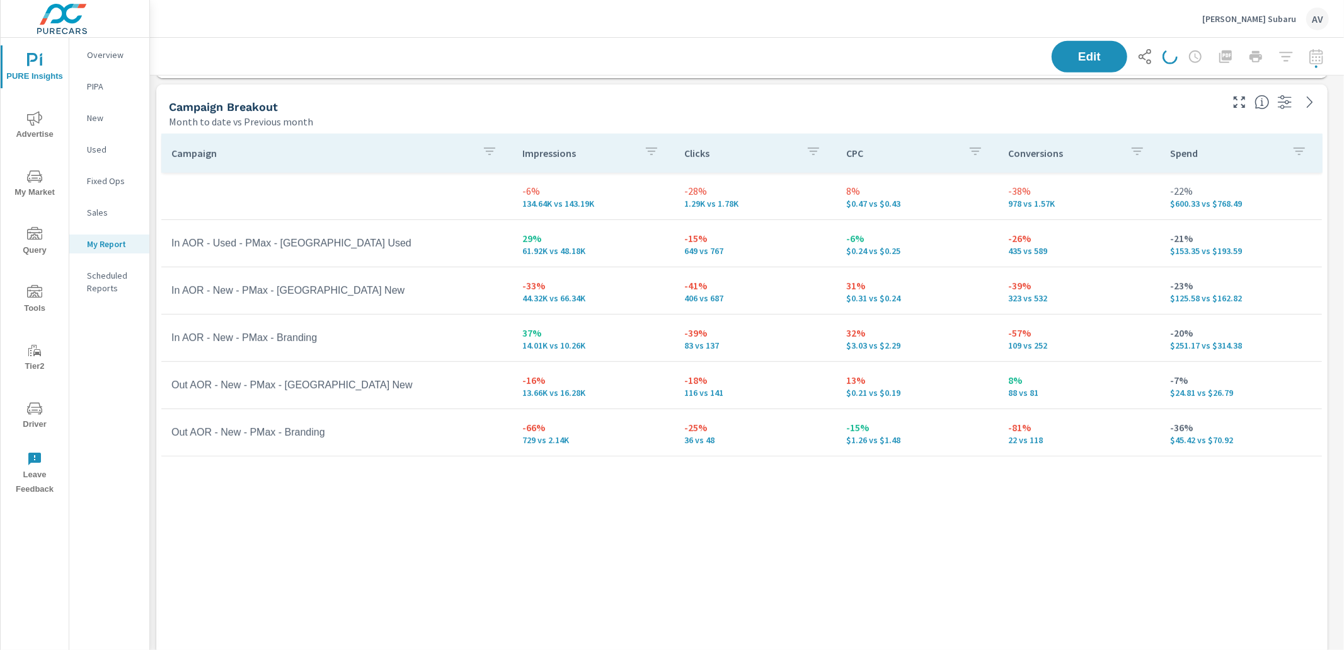
scroll to position [1767, 1206]
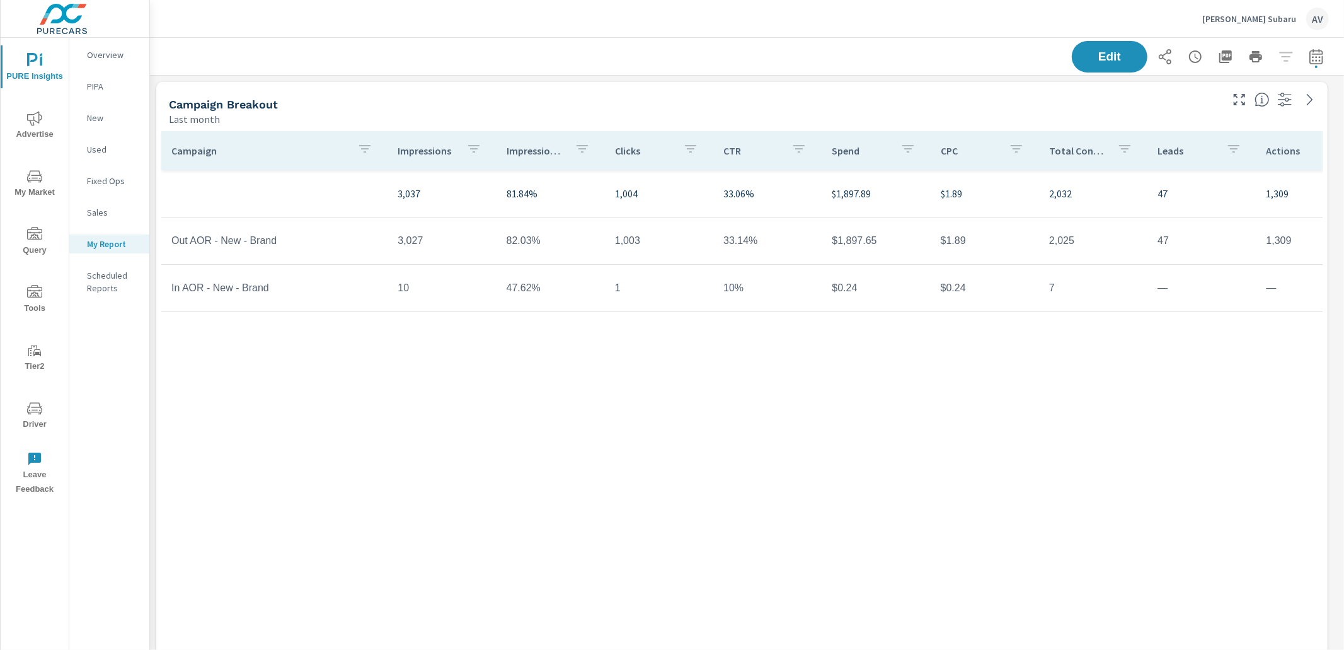
click at [222, 118] on div "Last month" at bounding box center [694, 119] width 1050 height 15
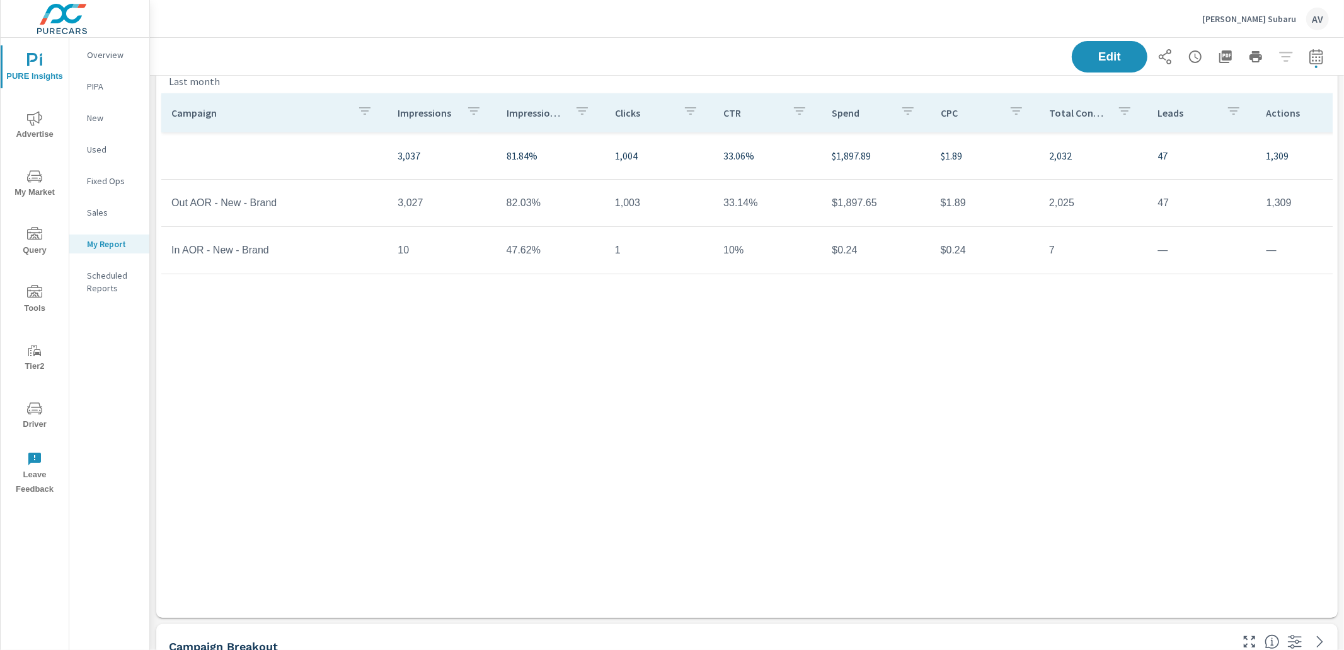
scroll to position [1767, 1206]
click at [585, 436] on div "Campaign Impressions Impression Share Clicks CTR Spend CPC Total Conversions Le…" at bounding box center [746, 343] width 1171 height 500
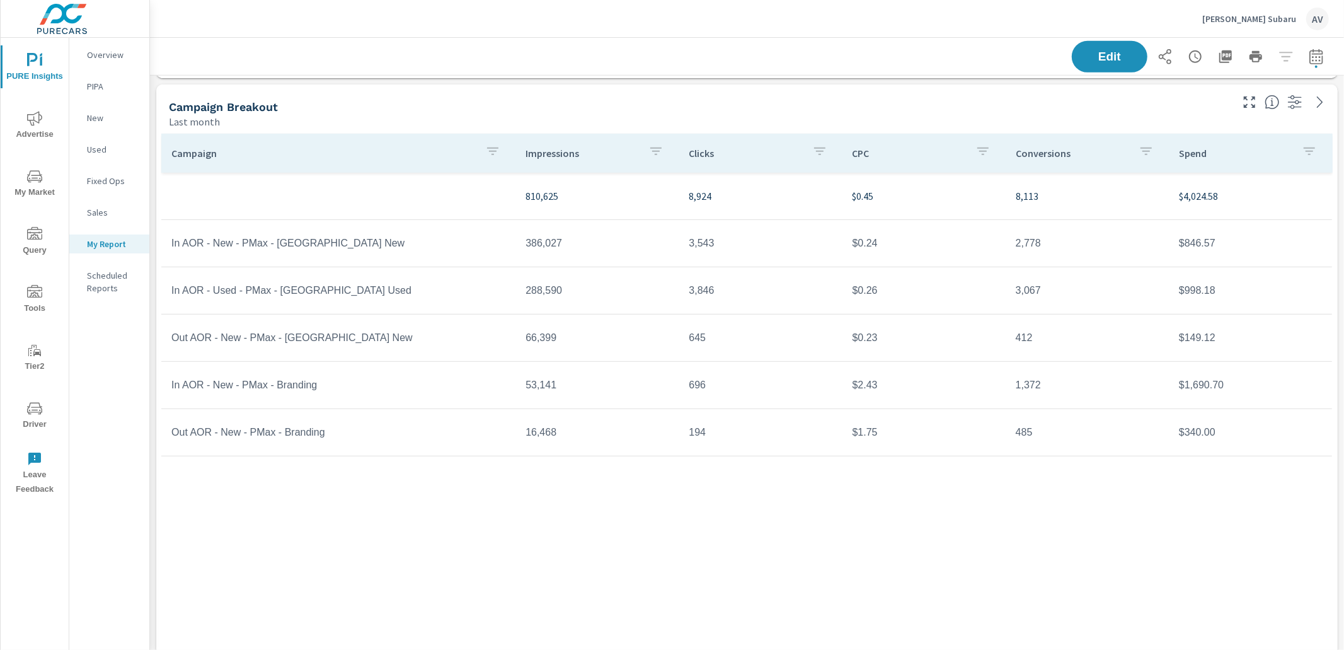
scroll to position [479, 0]
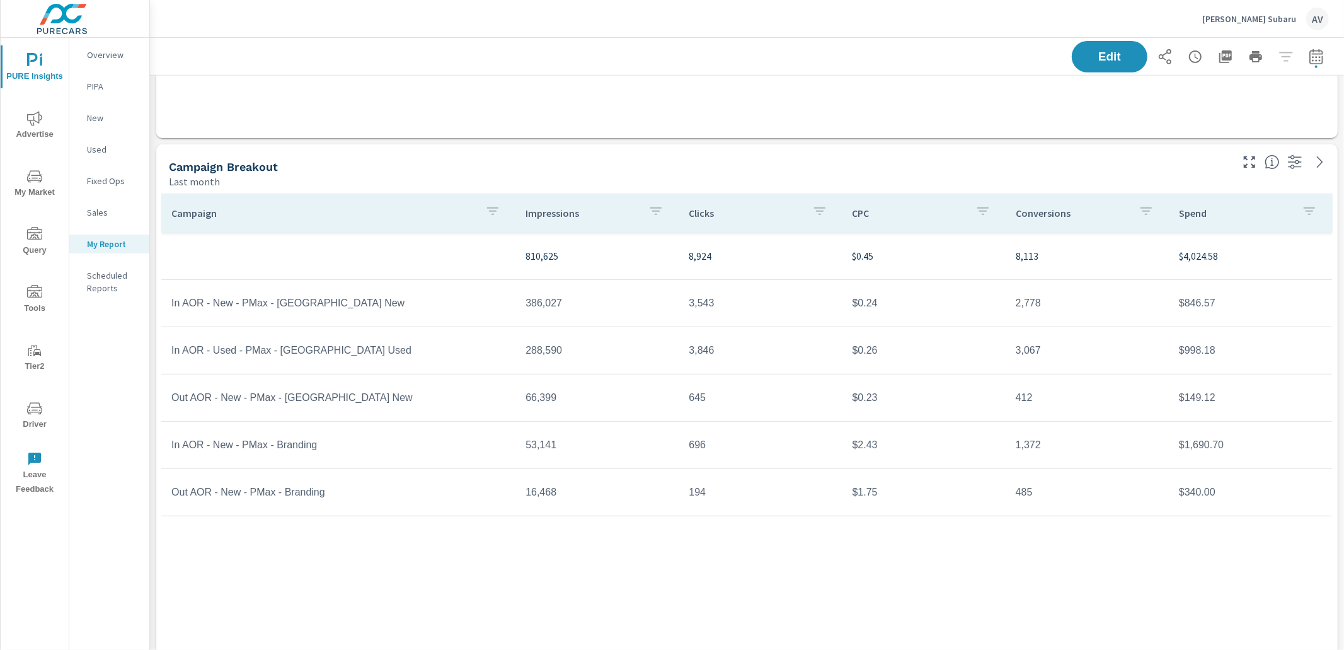
click at [508, 174] on div "Campaign Breakout" at bounding box center [699, 166] width 1060 height 14
click at [877, 461] on td "$2.43" at bounding box center [923, 445] width 163 height 32
drag, startPoint x: 382, startPoint y: 204, endPoint x: 161, endPoint y: 163, distance: 224.4
click at [372, 174] on div "Campaign Breakout" at bounding box center [699, 166] width 1060 height 14
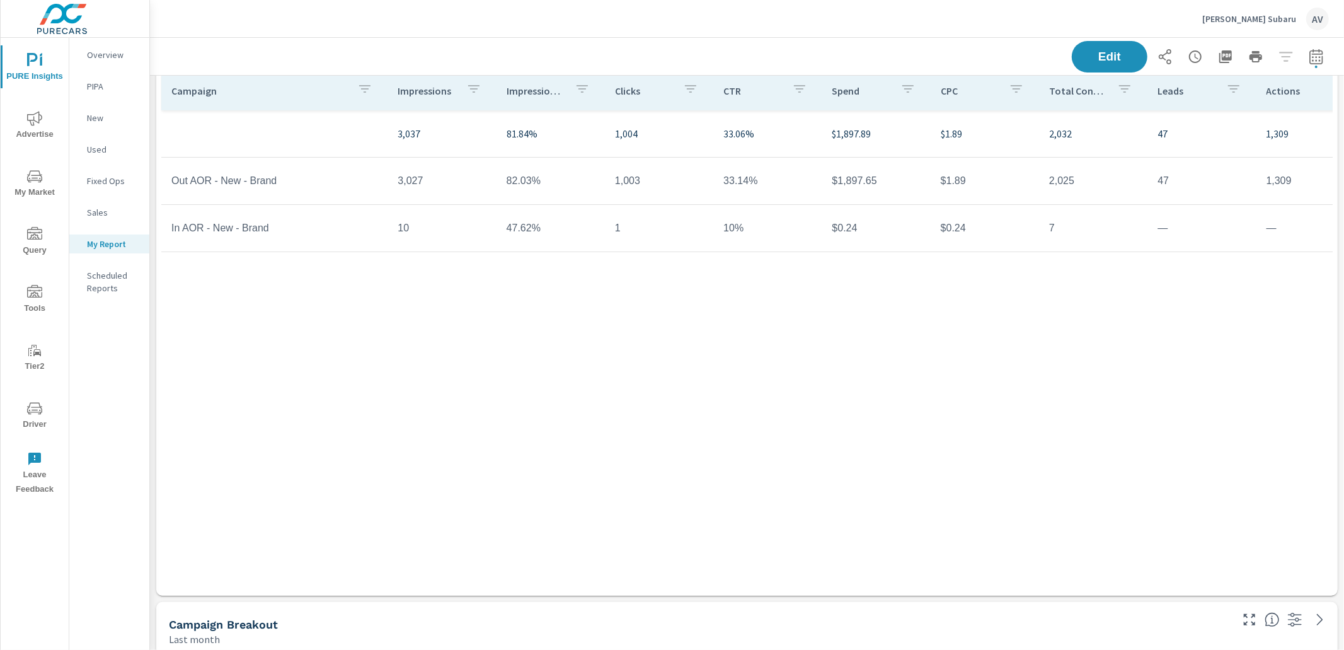
scroll to position [24, 0]
click at [510, 543] on div "Campaign Impressions Impression Share Clicks CTR Spend CPC Total Conversions Le…" at bounding box center [746, 319] width 1171 height 500
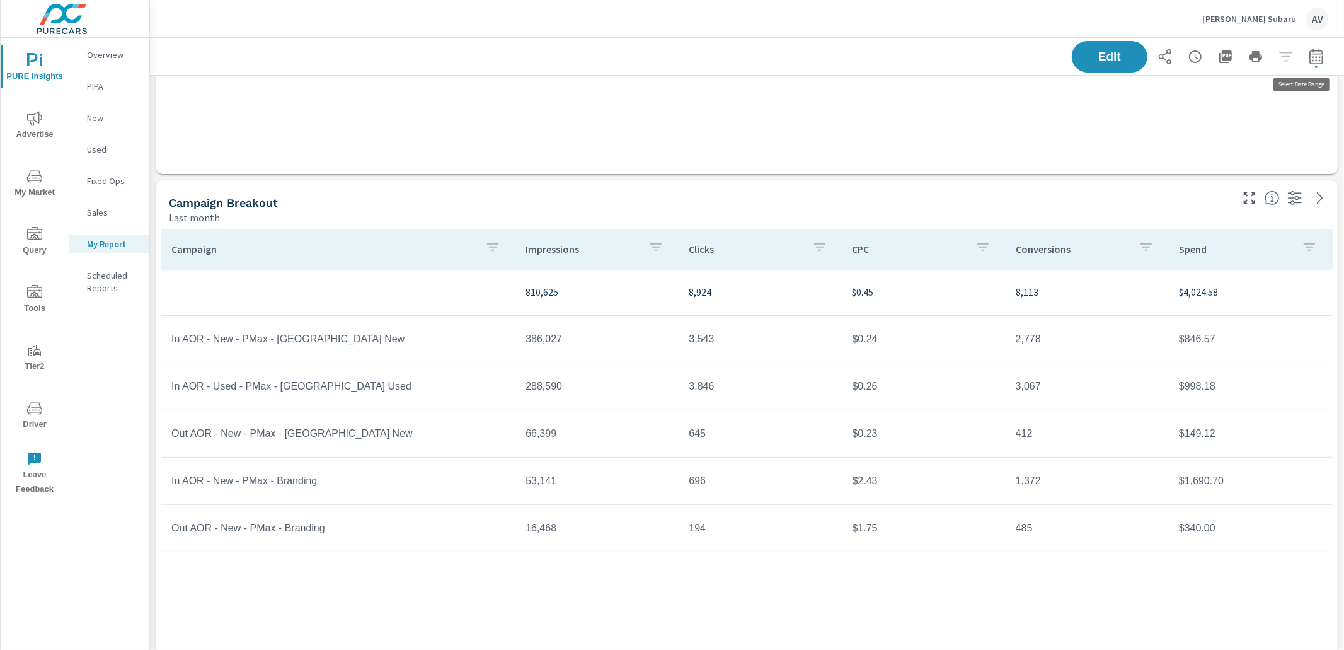
scroll to position [1767, 1206]
click at [1309, 55] on icon "button" at bounding box center [1316, 56] width 15 height 15
select select "Last month"
click at [1193, 142] on p "+ Add comparison" at bounding box center [1217, 141] width 161 height 15
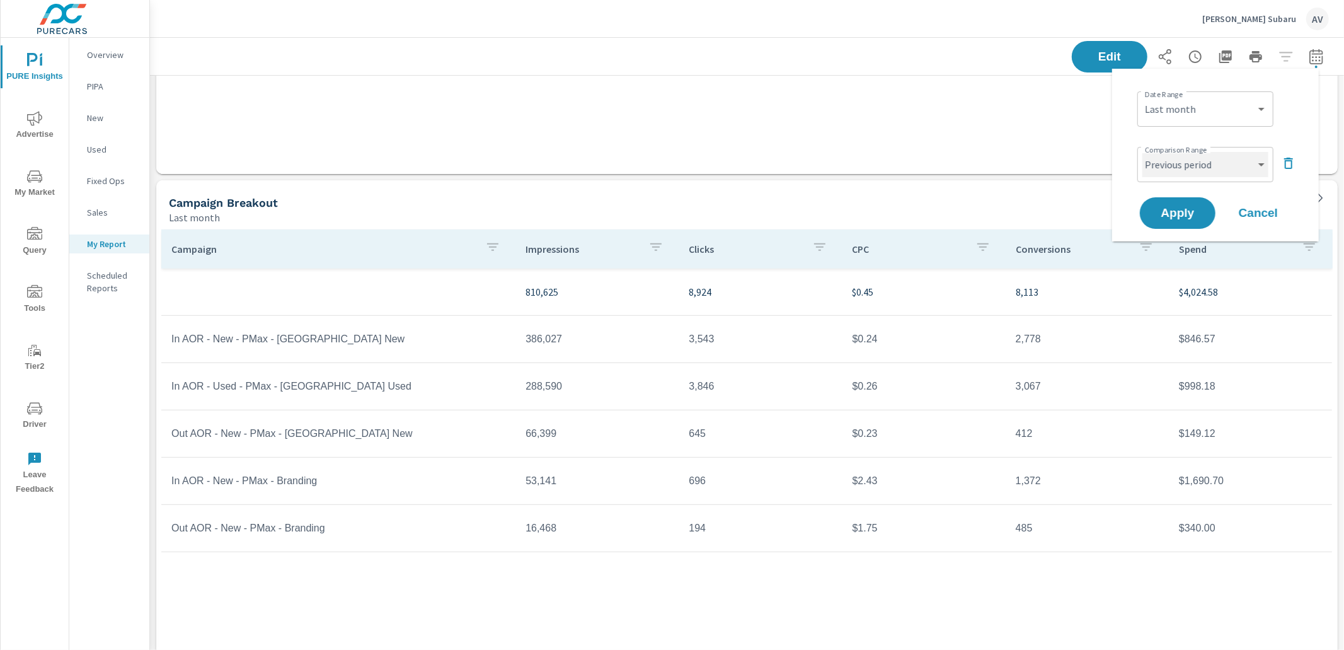
click at [1182, 165] on select "Custom Previous period Previous month Previous year" at bounding box center [1205, 164] width 126 height 25
click at [1142, 152] on select "Custom Previous period Previous month Previous year" at bounding box center [1205, 164] width 126 height 25
select select "Previous month"
click at [1174, 215] on span "Apply" at bounding box center [1178, 213] width 52 height 12
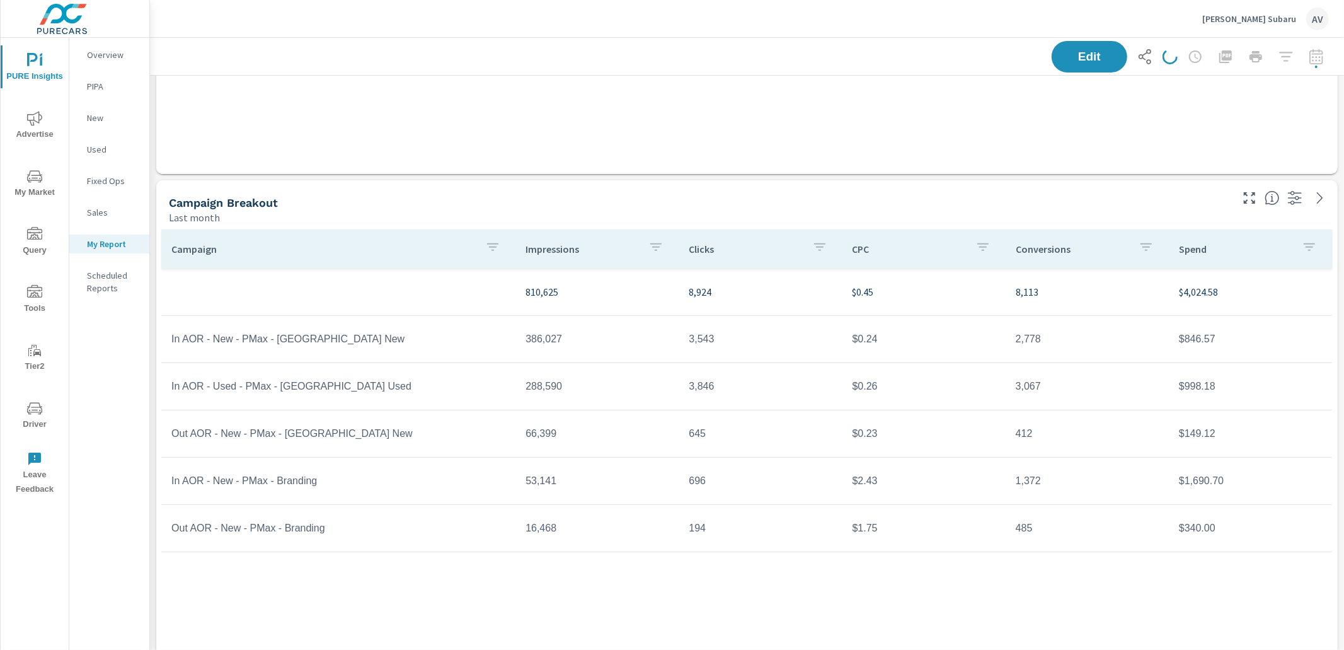
scroll to position [1767, 1206]
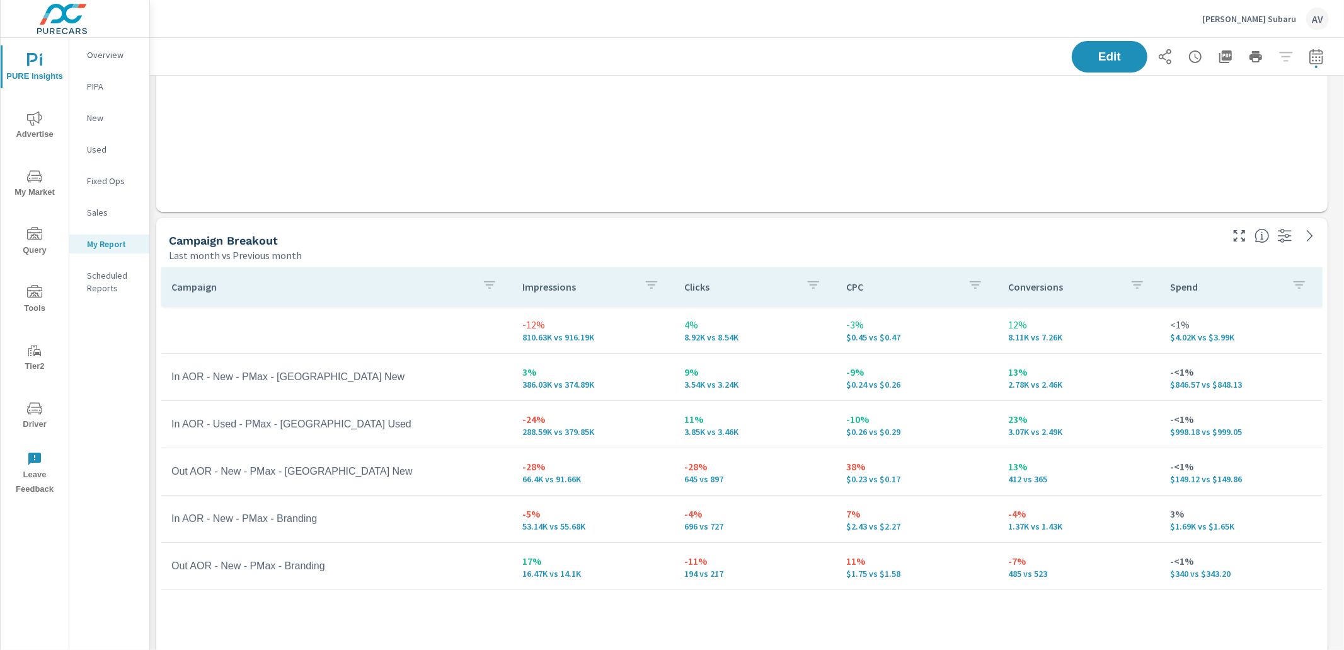
click at [507, 372] on td "In AOR - New - PMax - [GEOGRAPHIC_DATA] New" at bounding box center [336, 377] width 351 height 32
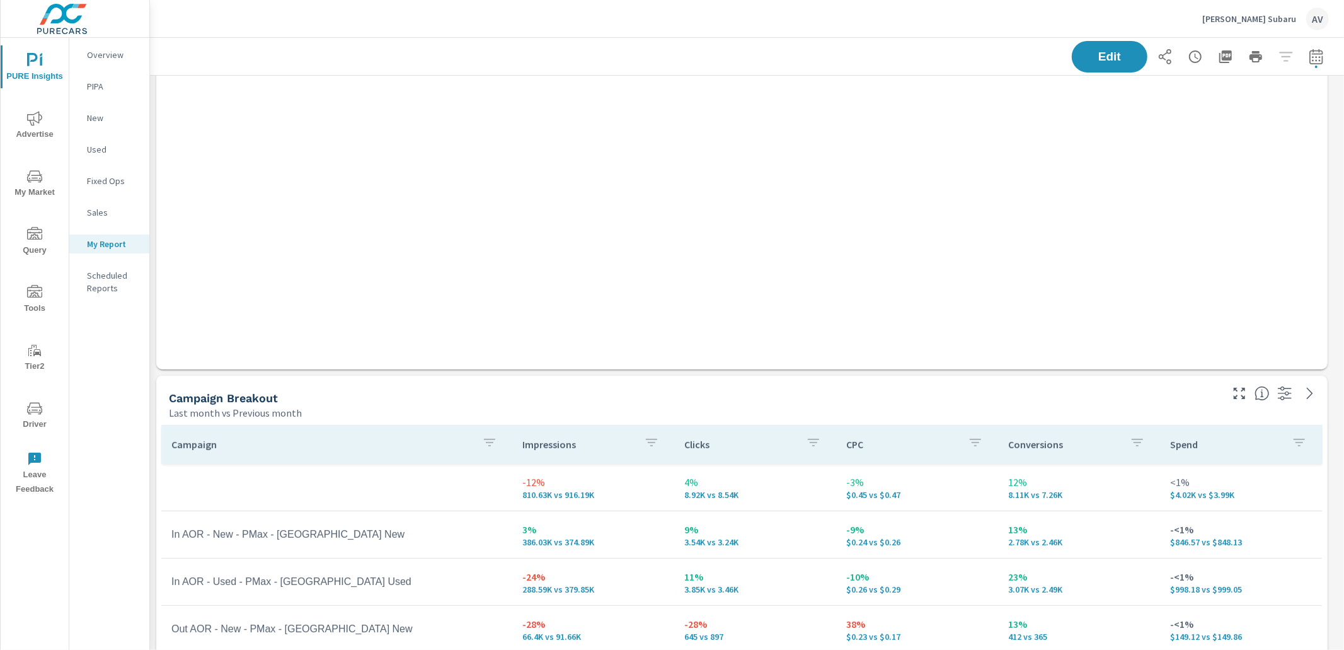
scroll to position [0, 0]
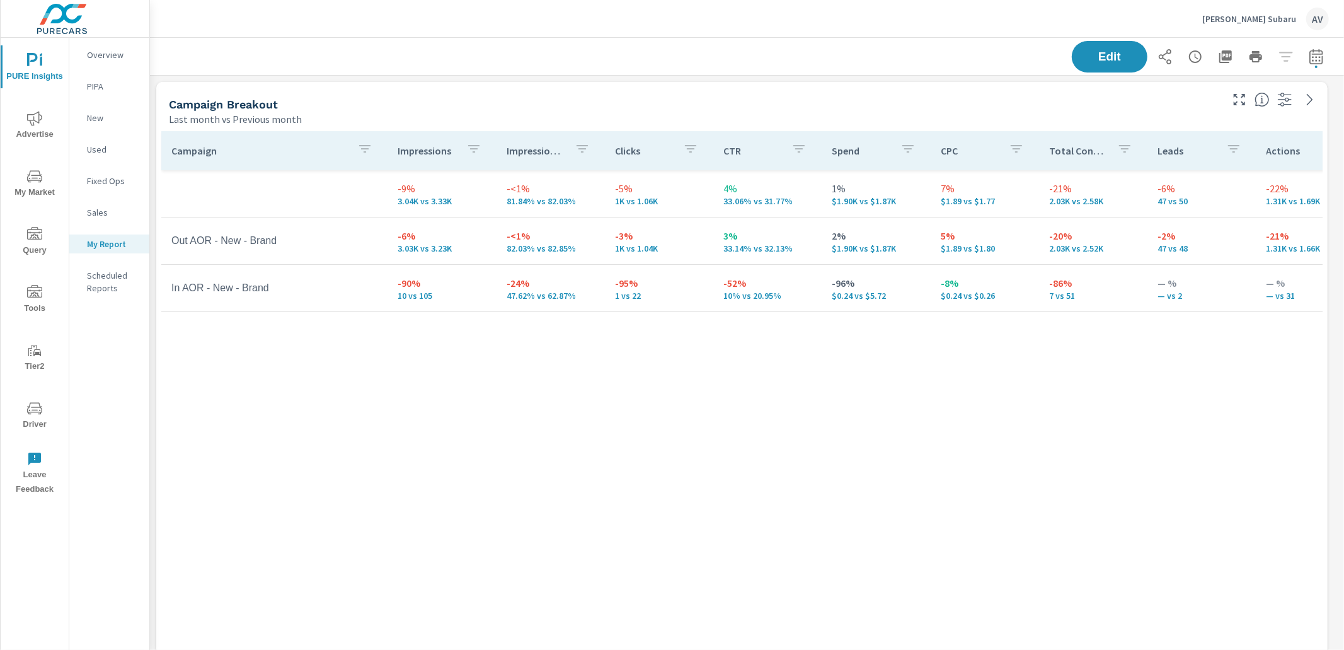
click at [873, 365] on div "Campaign Impressions Impression Share Clicks CTR Spend CPC Total Conversions Le…" at bounding box center [741, 381] width 1161 height 500
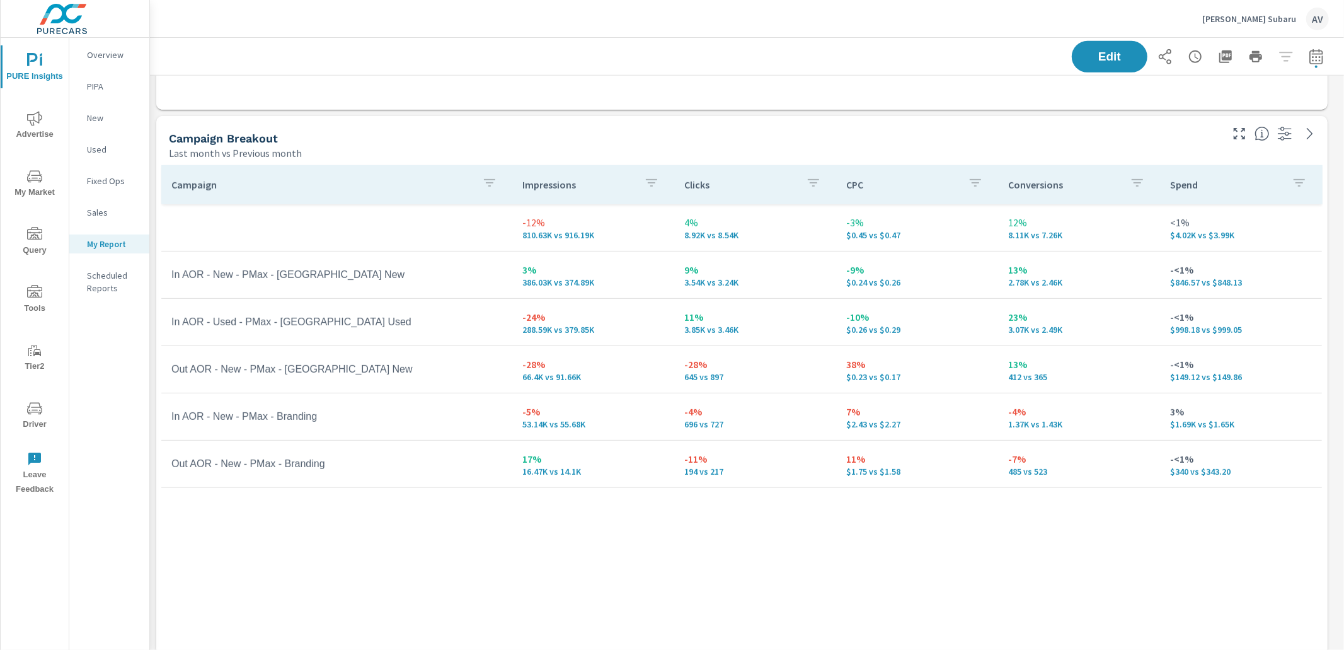
scroll to position [552, 0]
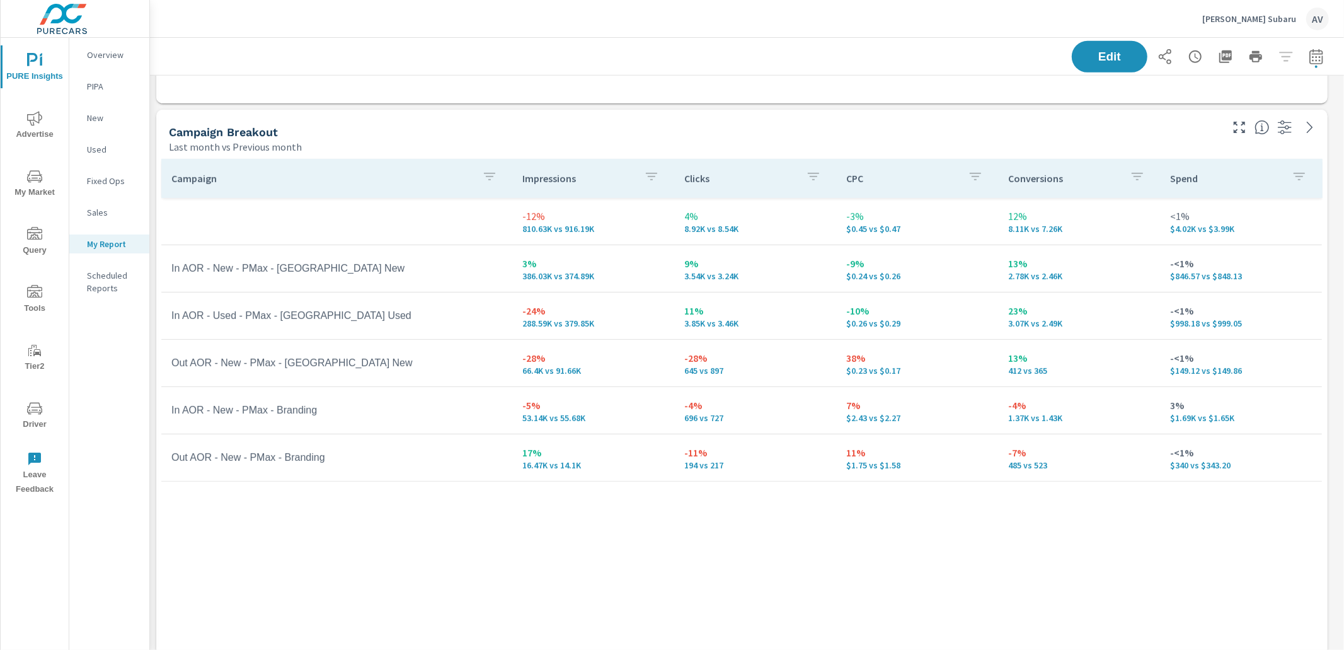
drag, startPoint x: 597, startPoint y: 114, endPoint x: 600, endPoint y: 123, distance: 10.0
click at [597, 115] on div "Campaign Breakout Last month vs Previous month" at bounding box center [690, 132] width 1068 height 45
click at [1309, 63] on icon "button" at bounding box center [1316, 56] width 15 height 15
select select "Last month"
select select "Previous month"
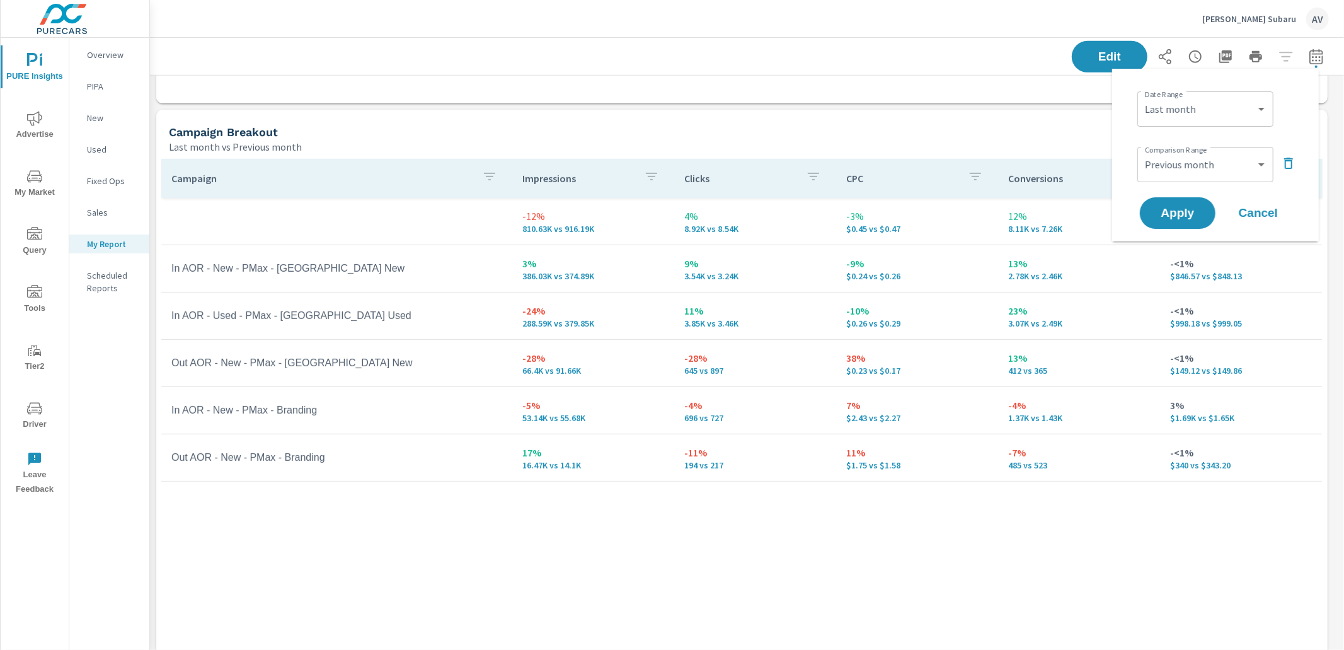
scroll to position [1767, 1206]
click at [837, 127] on div "Campaign Breakout" at bounding box center [694, 132] width 1050 height 14
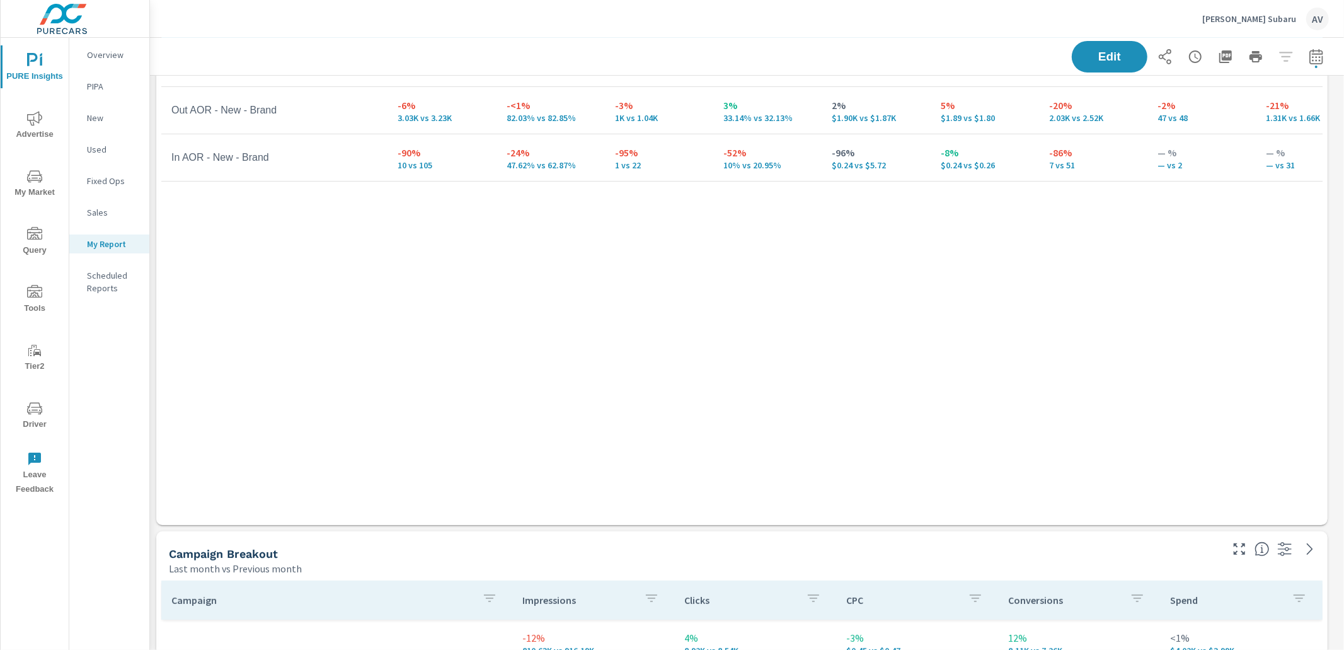
scroll to position [118, 0]
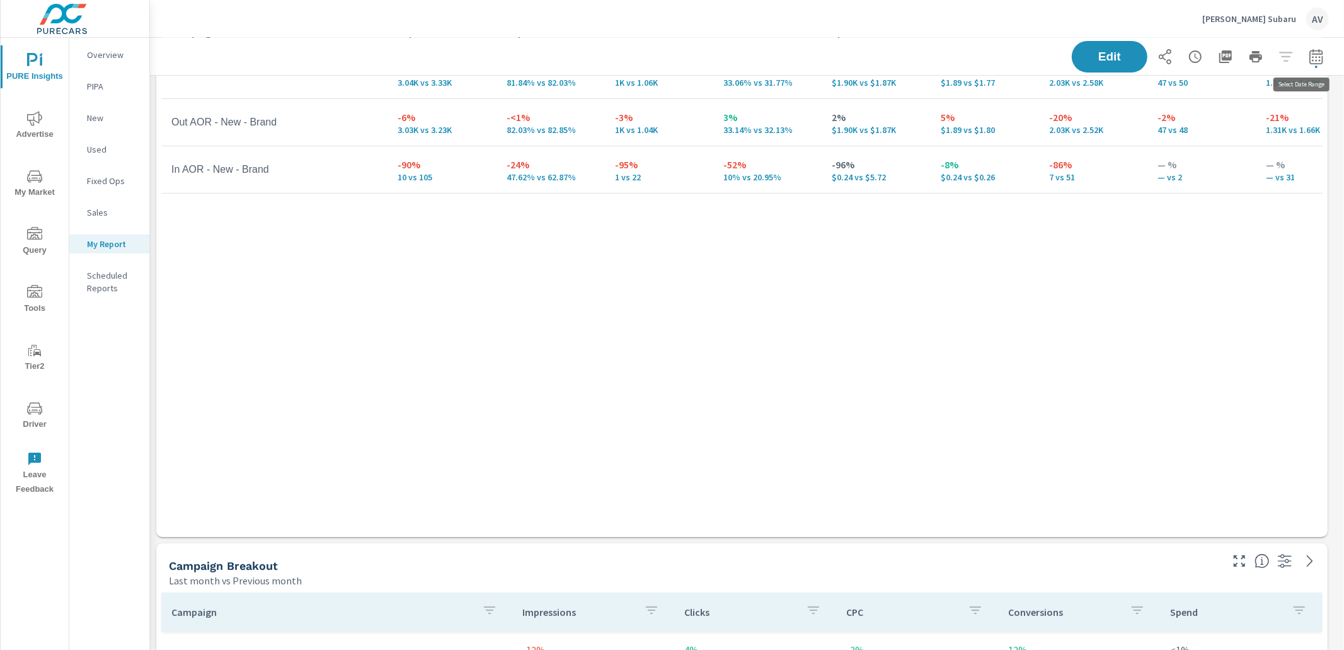
click at [1312, 56] on icon "button" at bounding box center [1316, 58] width 8 height 5
select select "Last month"
select select "Previous month"
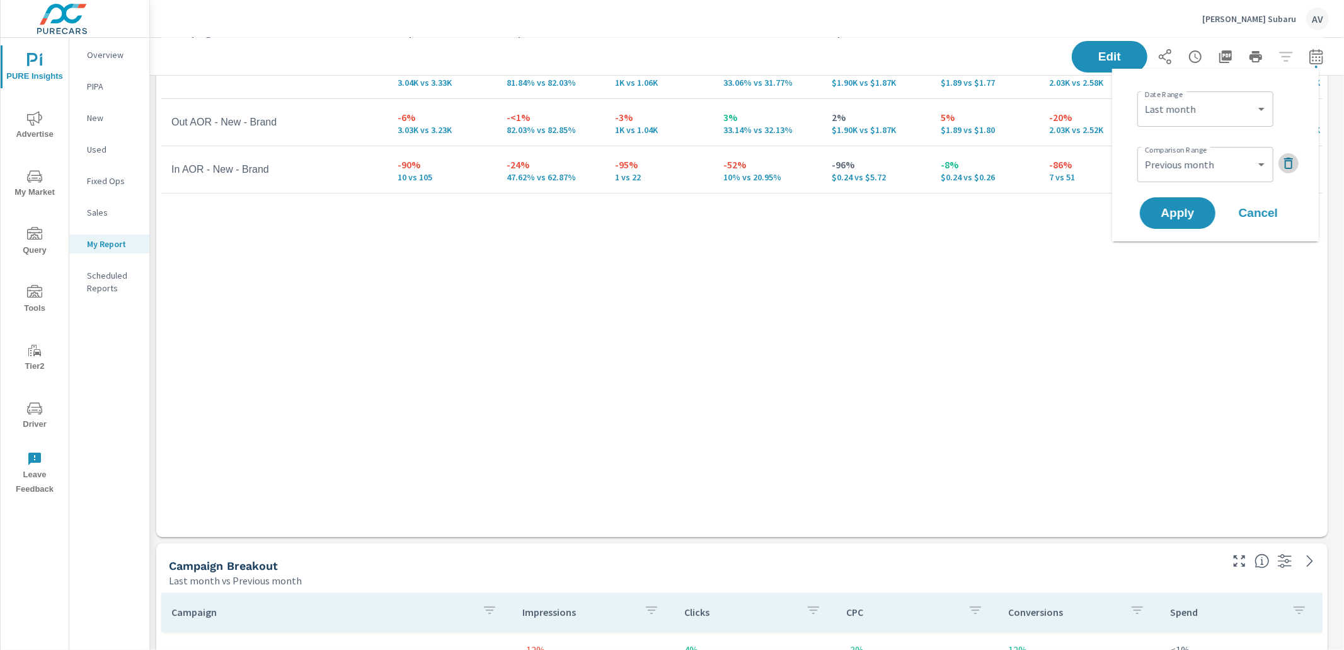
click at [1283, 163] on icon "button" at bounding box center [1288, 163] width 15 height 15
click at [1180, 174] on span "Apply" at bounding box center [1178, 178] width 52 height 12
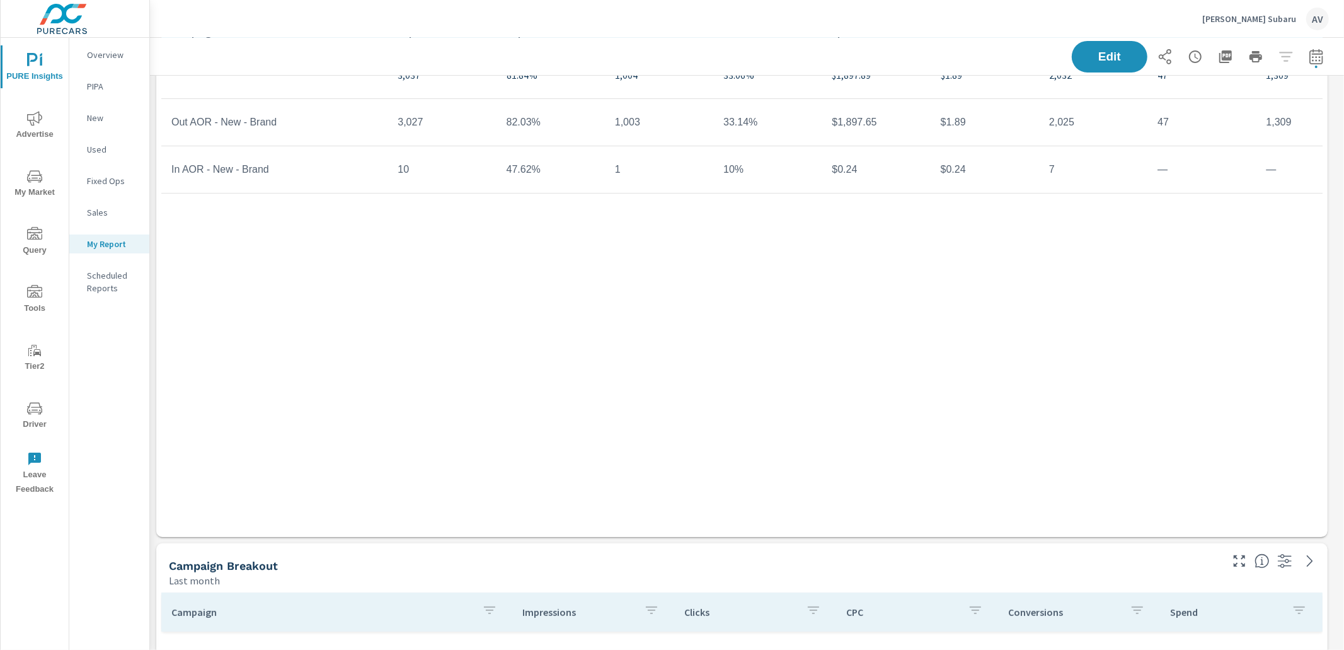
scroll to position [1767, 1206]
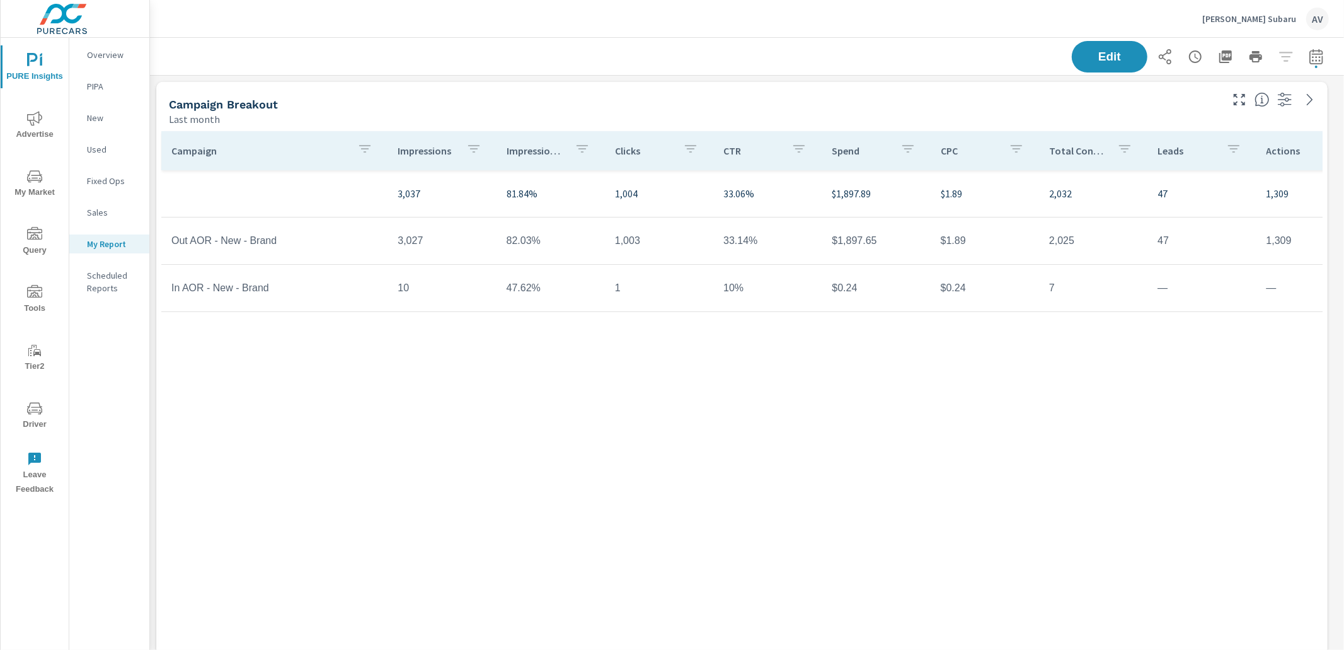
scroll to position [3, 0]
click at [752, 389] on div "Campaign Impressions Impression Share Clicks CTR Spend CPC Total Conversions Le…" at bounding box center [741, 379] width 1161 height 500
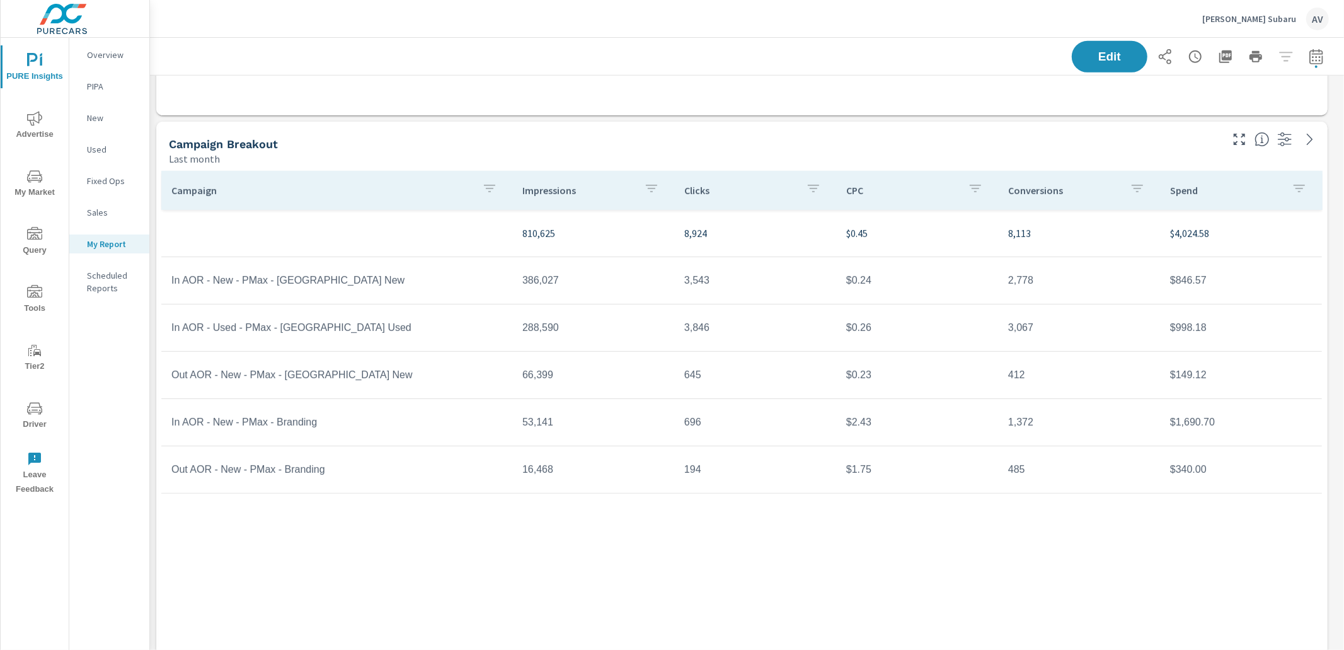
scroll to position [539, 0]
click at [351, 166] on div "Last month" at bounding box center [694, 159] width 1050 height 15
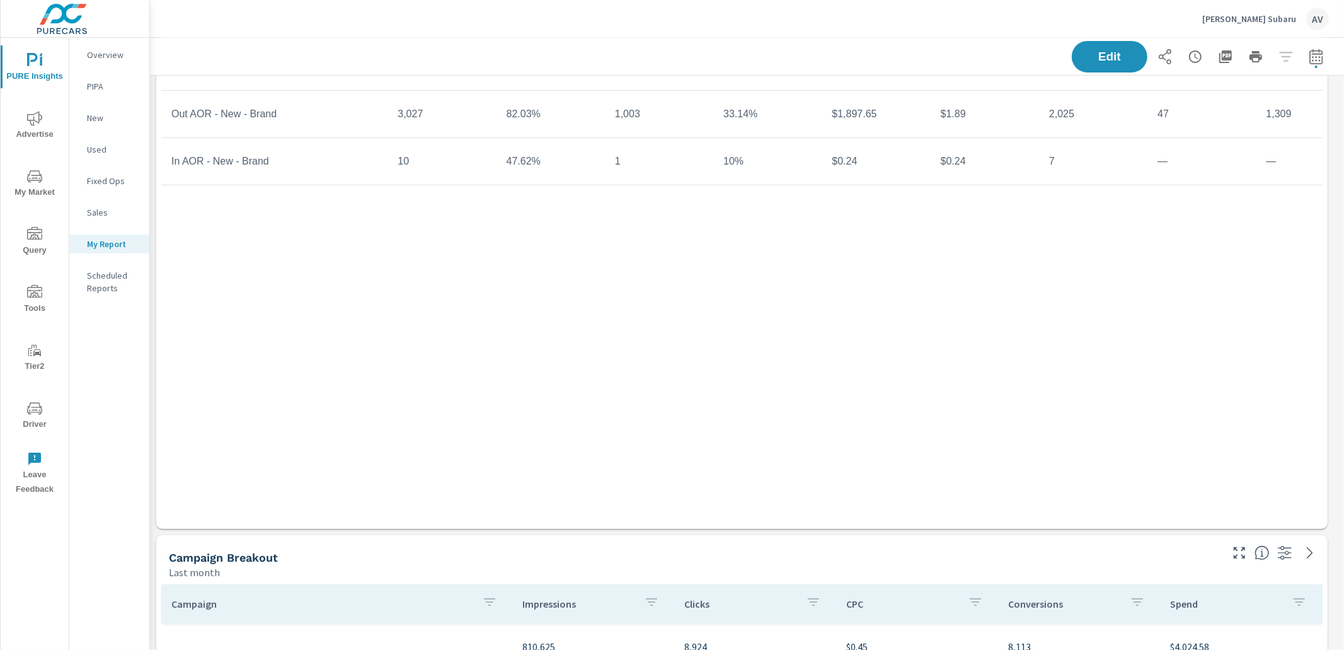
scroll to position [115, 0]
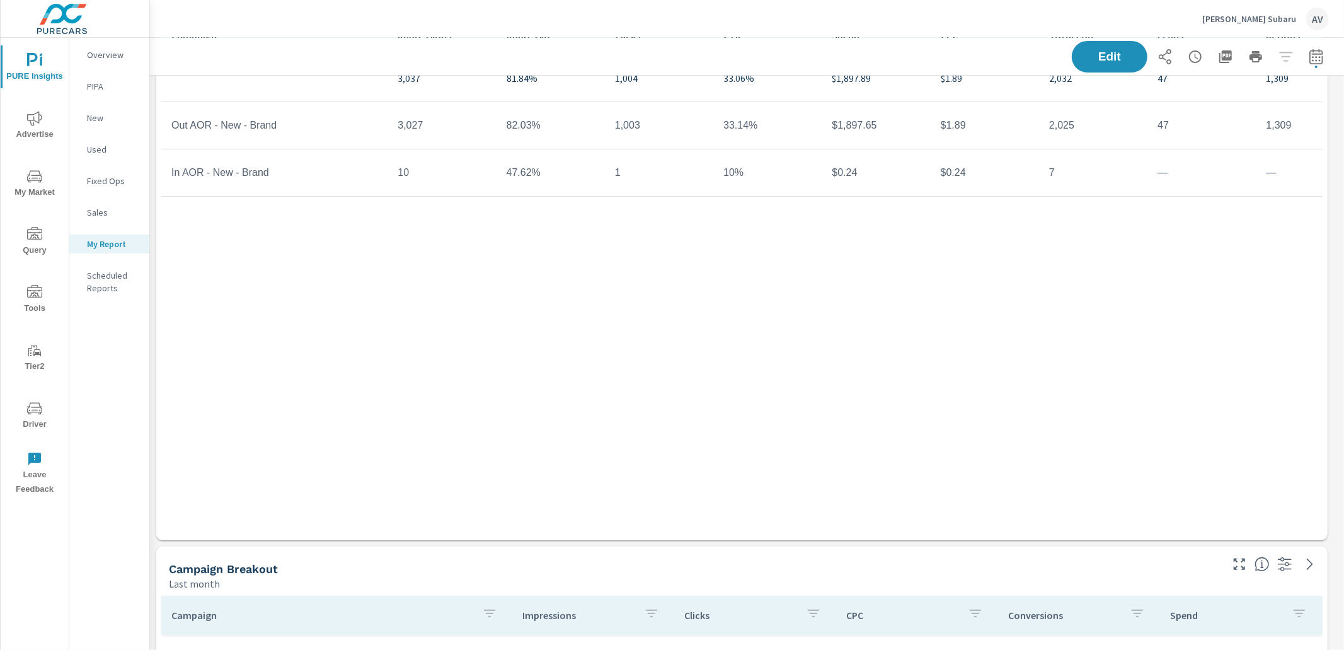
click at [199, 390] on div "Campaign Impressions Impression Share Clicks CTR Spend CPC Total Conversions Le…" at bounding box center [741, 266] width 1161 height 500
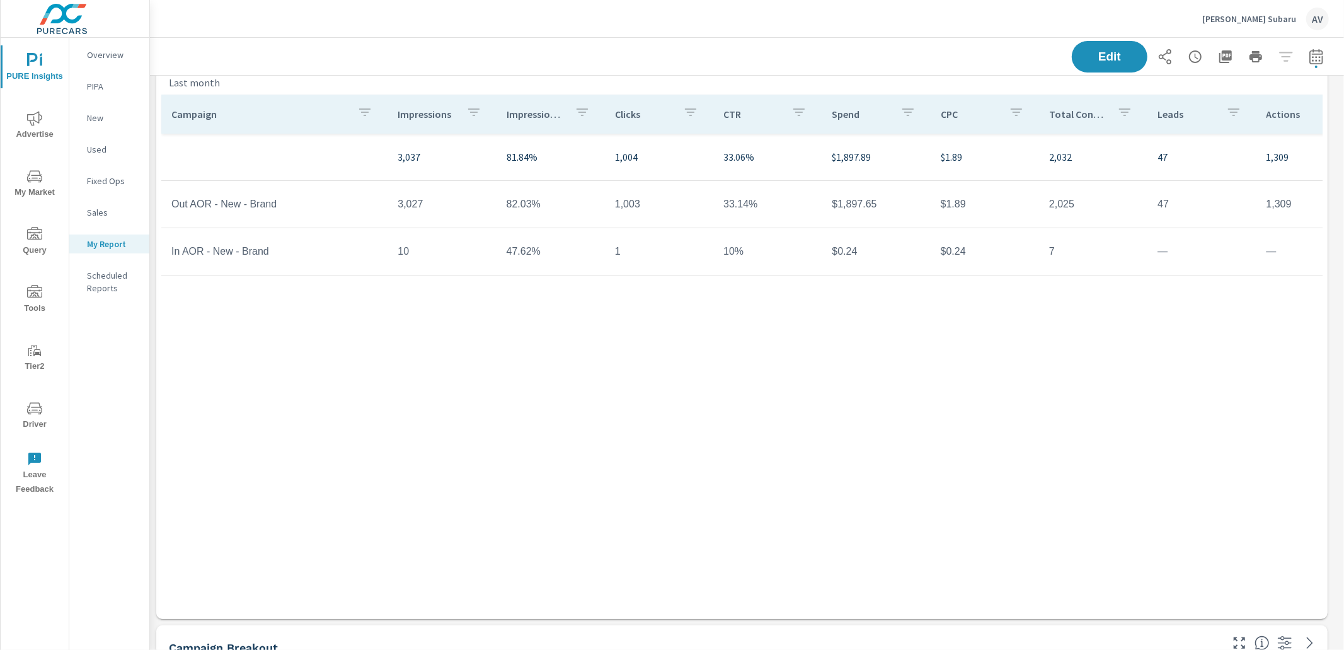
scroll to position [40, 0]
click at [1074, 469] on div "Campaign Impressions Impression Share Clicks CTR Spend CPC Total Conversions Le…" at bounding box center [741, 341] width 1161 height 500
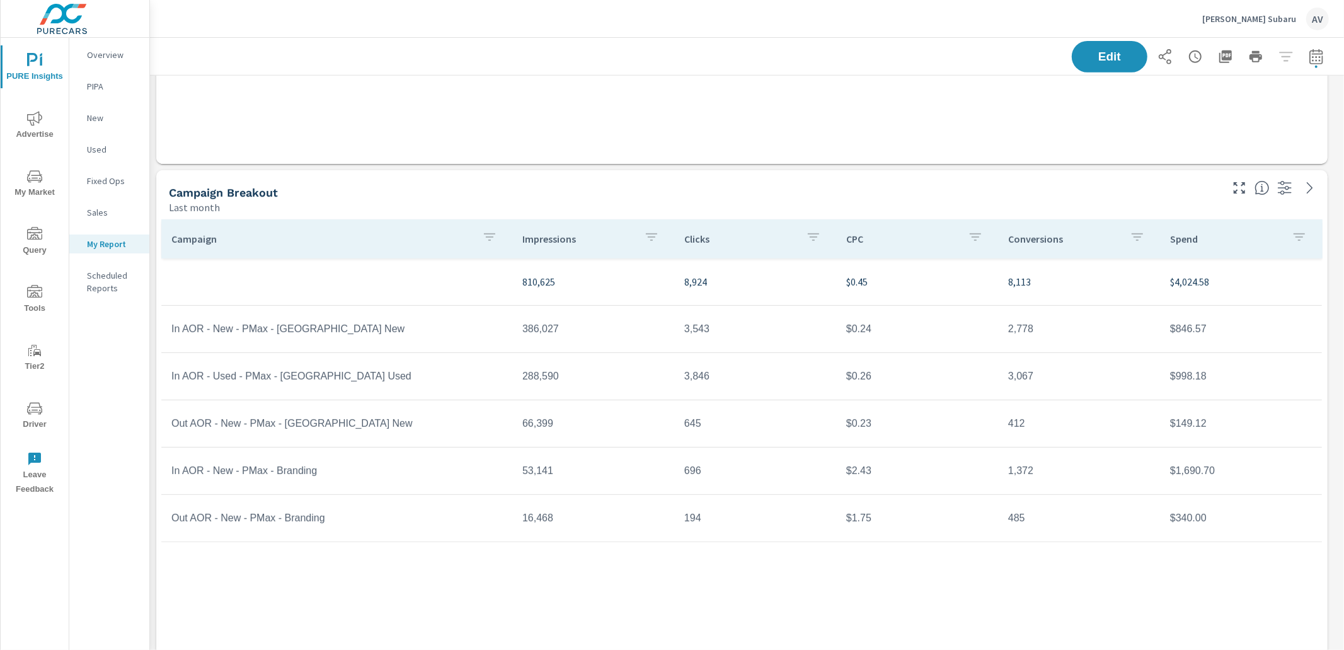
scroll to position [503, 0]
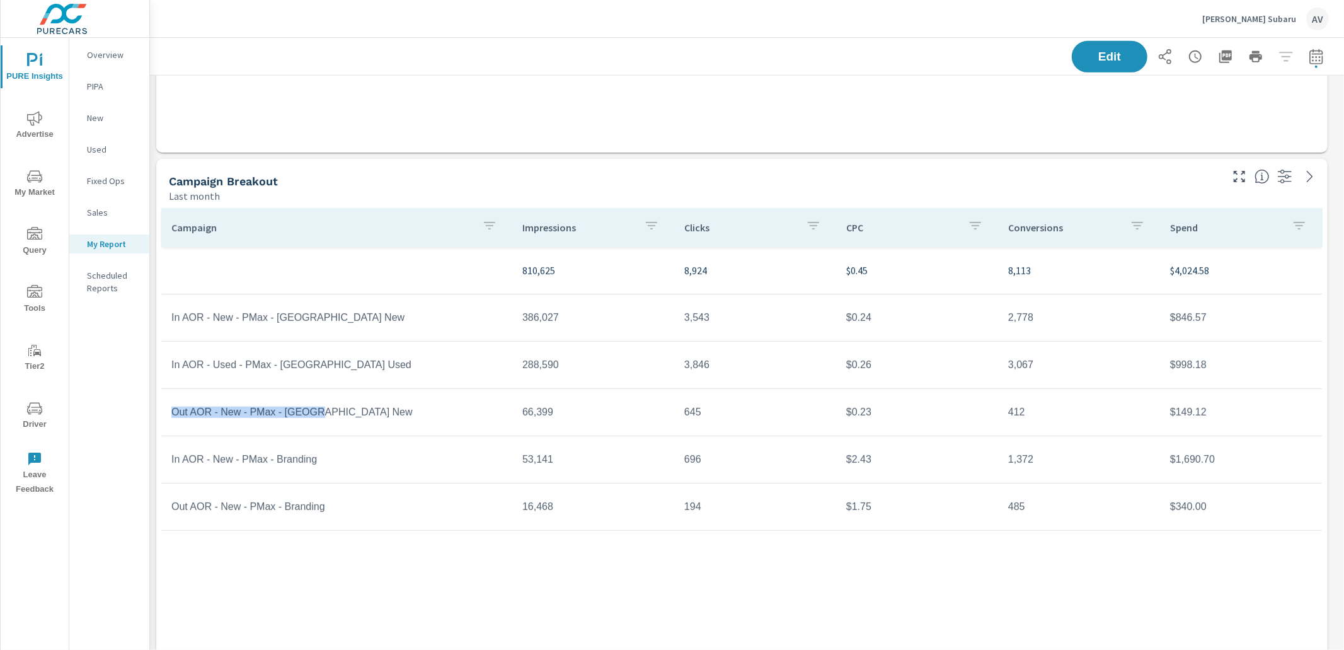
drag, startPoint x: 169, startPoint y: 414, endPoint x: 259, endPoint y: 413, distance: 90.1
click at [278, 419] on td "Out AOR - New - PMax - [GEOGRAPHIC_DATA] New" at bounding box center [336, 412] width 351 height 32
click at [239, 416] on td "Out AOR - New - PMax - [GEOGRAPHIC_DATA] New" at bounding box center [336, 412] width 351 height 32
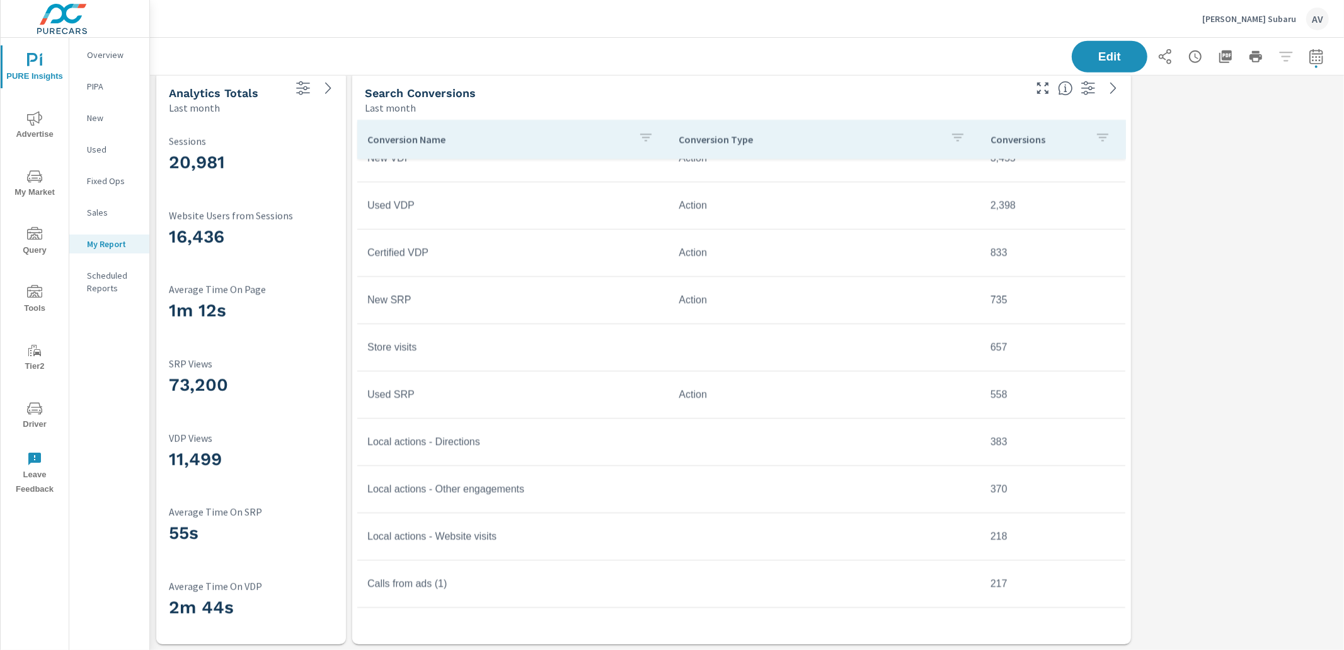
scroll to position [27, 0]
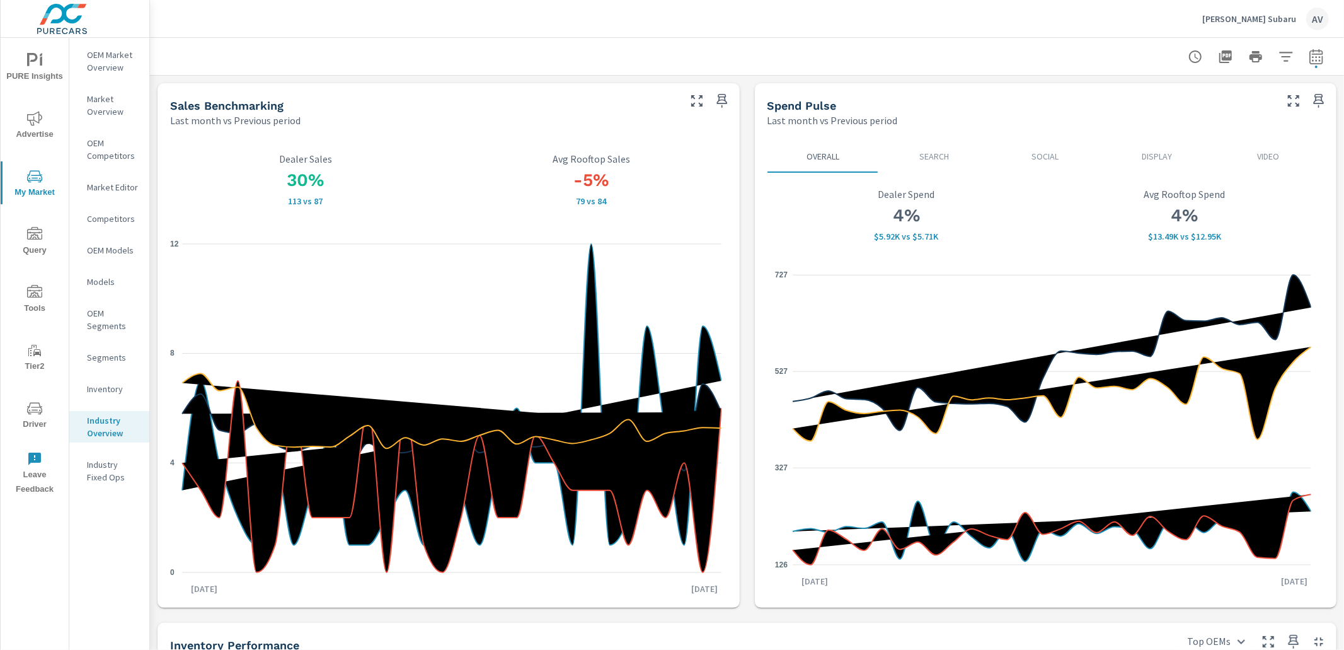
scroll to position [660, 0]
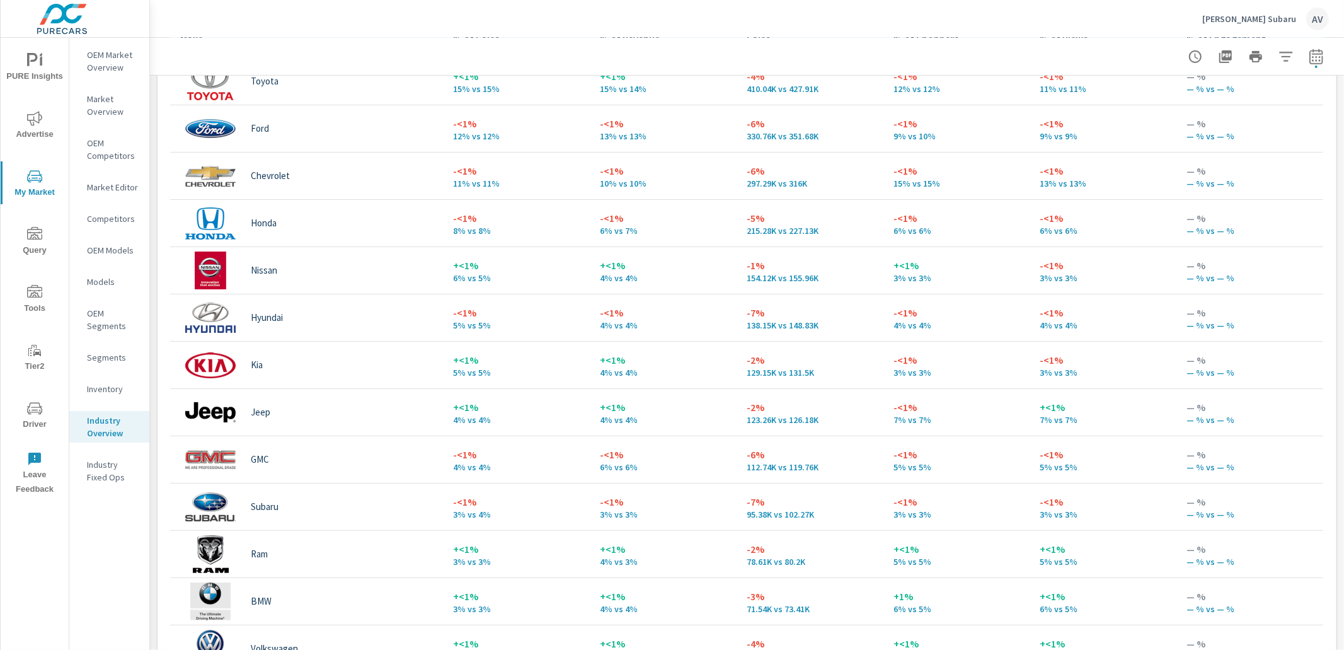
click at [152, 314] on div "Sales Benchmarking Last month vs Previous period 30% 113 vs 87 Dealer Sales -5%…" at bounding box center [747, 89] width 1194 height 1348
click at [1309, 54] on icon "button" at bounding box center [1315, 56] width 13 height 15
select select "Last month"
click at [1264, 167] on select "Custom Previous period Previous month Previous year" at bounding box center [1205, 164] width 126 height 25
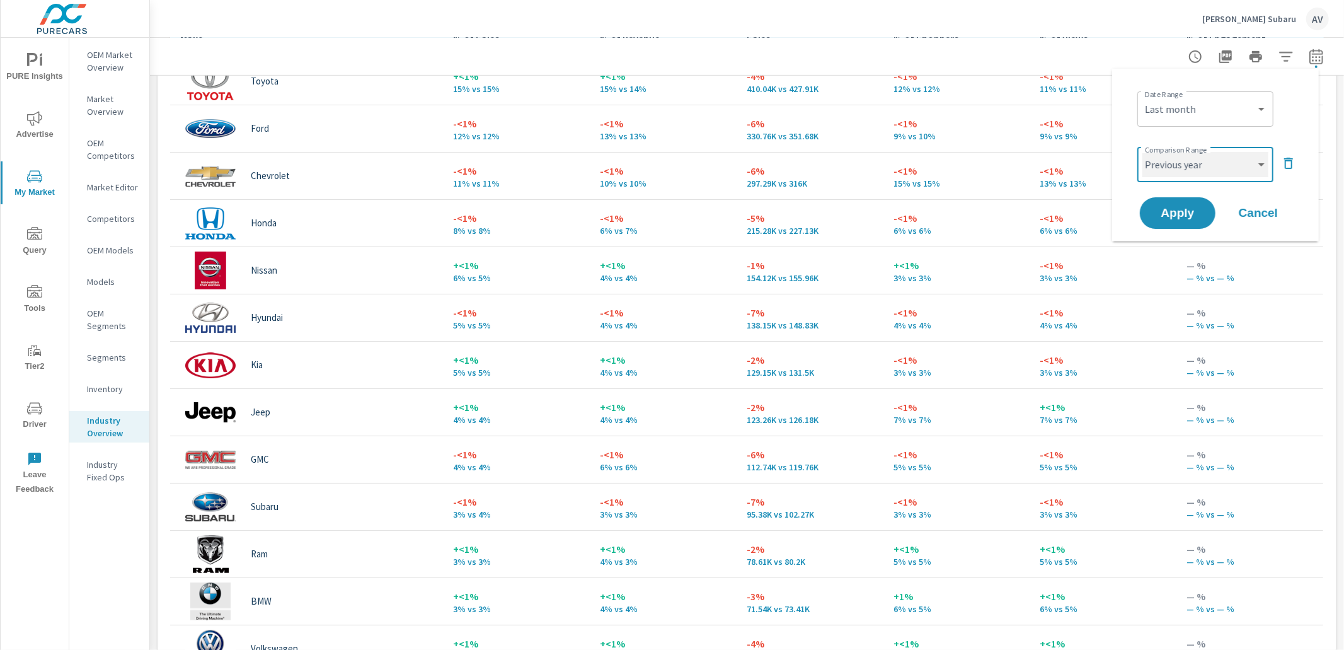
click at [1142, 152] on select "Custom Previous period Previous month Previous year" at bounding box center [1205, 164] width 126 height 25
select select "Previous year"
click at [1182, 215] on span "Apply" at bounding box center [1178, 213] width 52 height 12
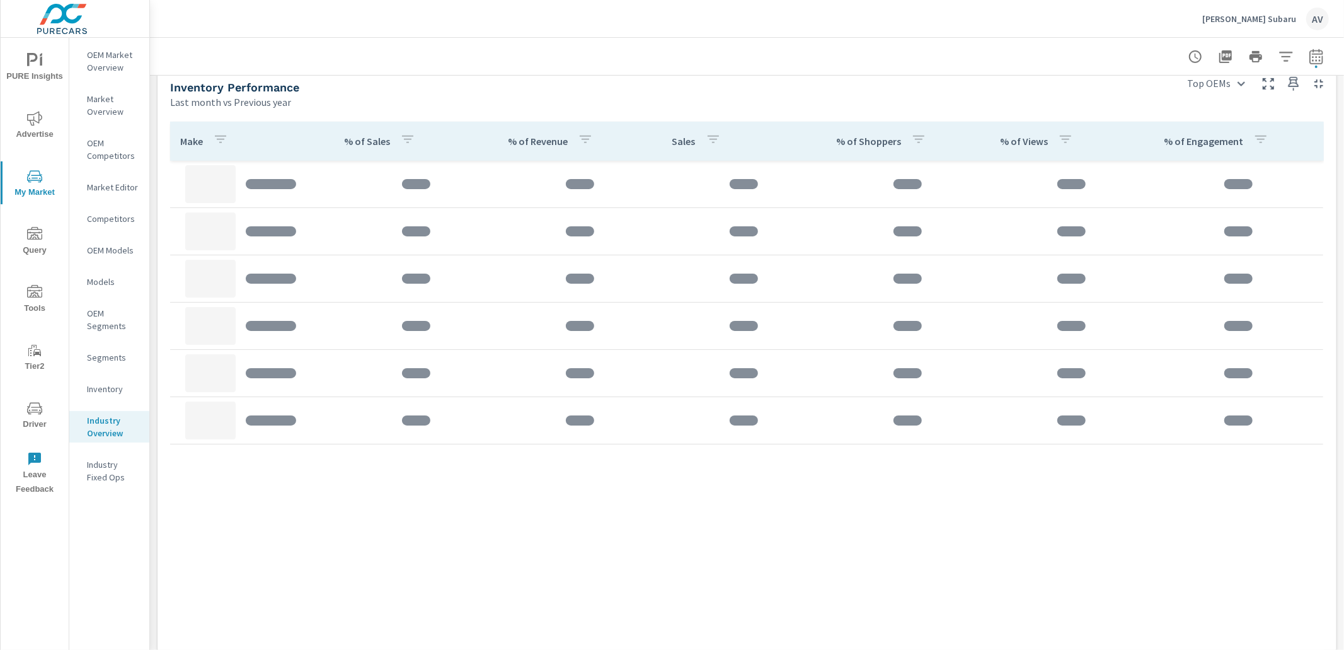
scroll to position [558, 0]
click at [171, 117] on div "Make % of Sales % of Revenue Sales % of Shoppers % of Views % of Engagement" at bounding box center [747, 483] width 1169 height 740
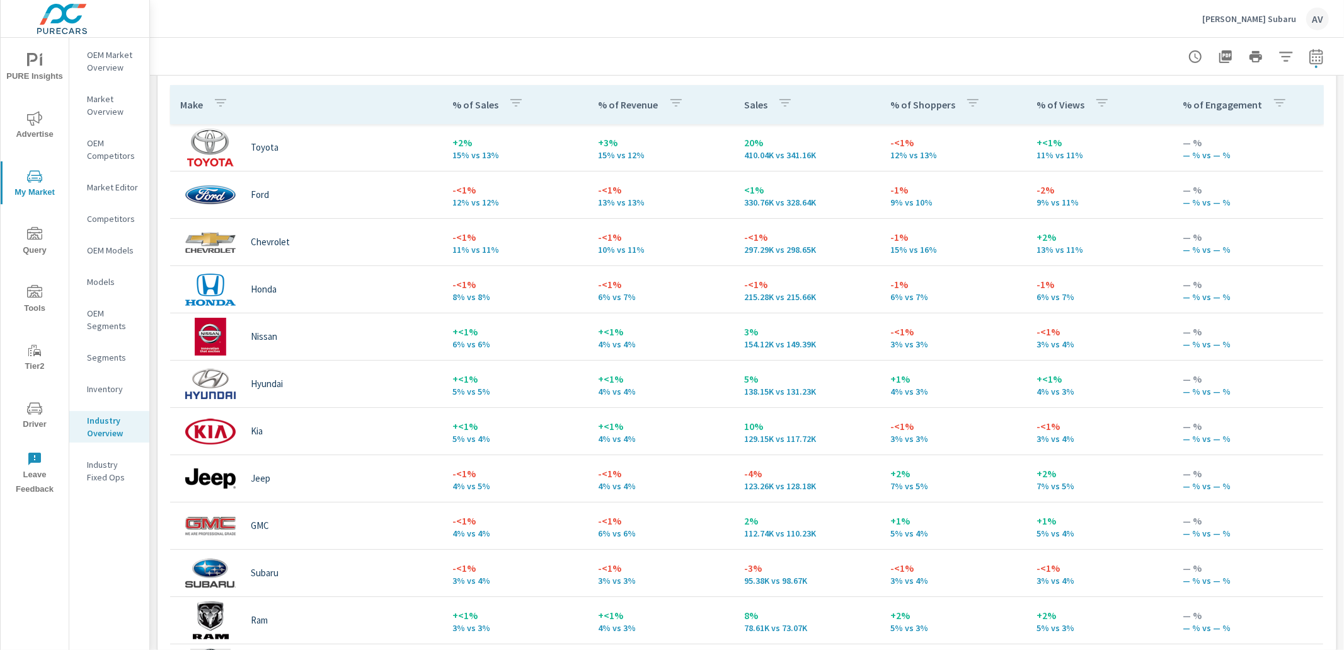
scroll to position [582, 0]
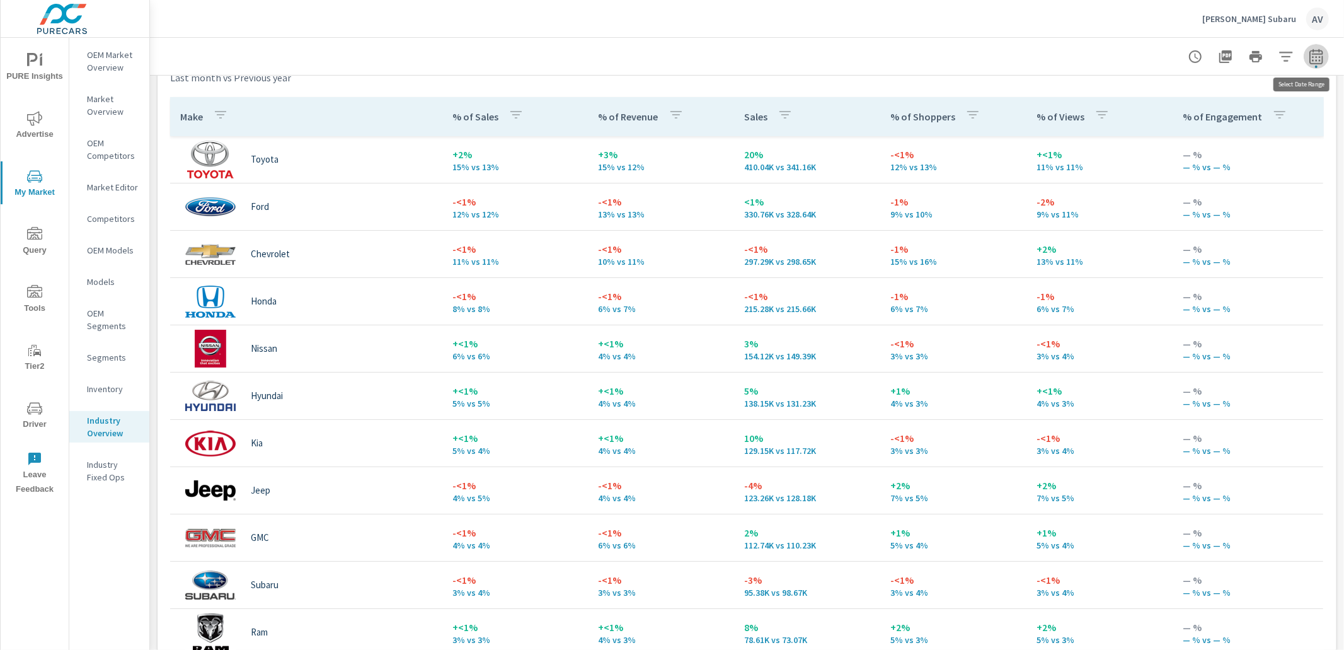
click at [1309, 57] on icon "button" at bounding box center [1316, 56] width 15 height 15
select select "Last month"
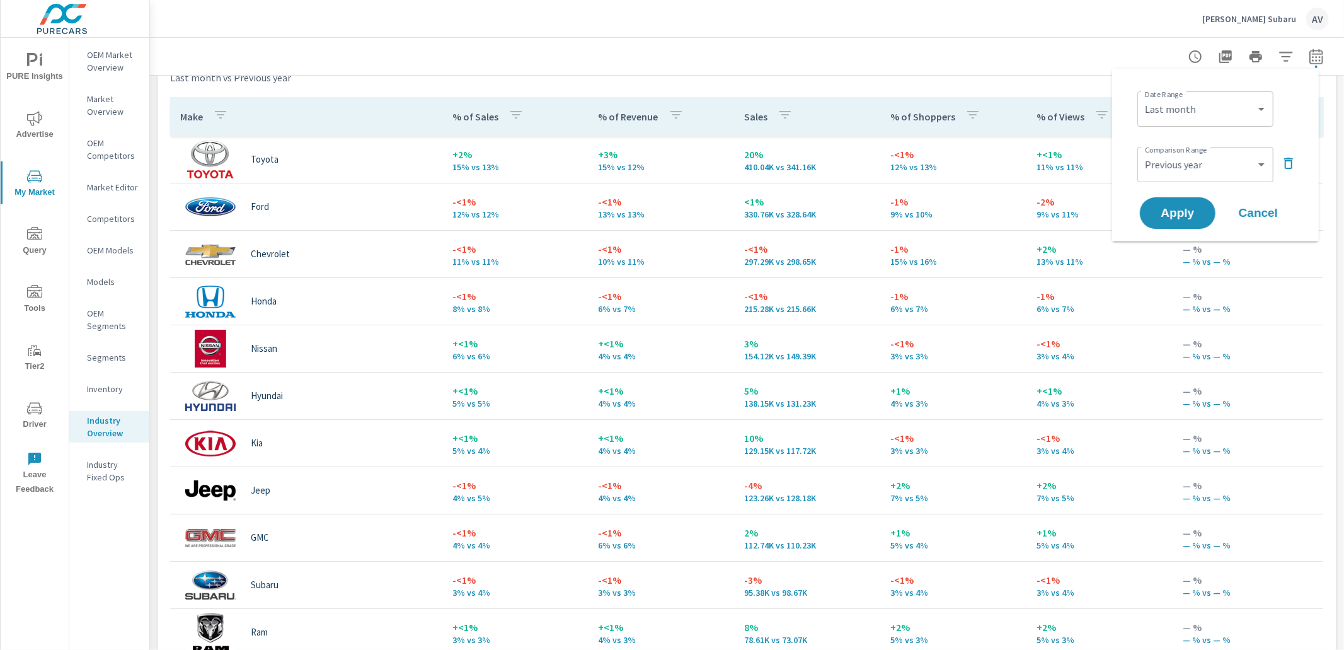
click at [1286, 114] on div "Date Range Custom [DATE] Last week Last 7 days Last 14 days Last 30 days Last 4…" at bounding box center [1217, 107] width 161 height 43
click at [1255, 172] on select "Custom Previous period Previous month Previous year" at bounding box center [1205, 164] width 126 height 25
click at [1142, 152] on select "Custom Previous period Previous month Previous year" at bounding box center [1205, 164] width 126 height 25
select select "Previous month"
click at [1197, 214] on span "Apply" at bounding box center [1178, 213] width 52 height 12
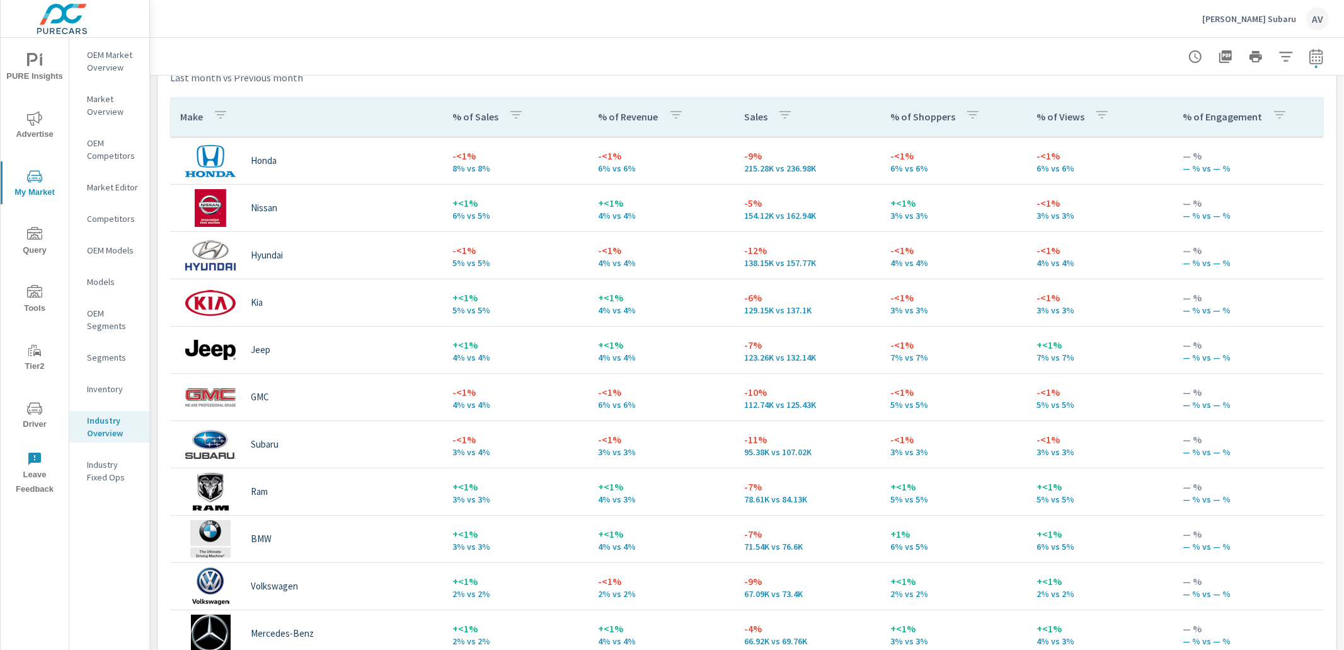
scroll to position [181, 0]
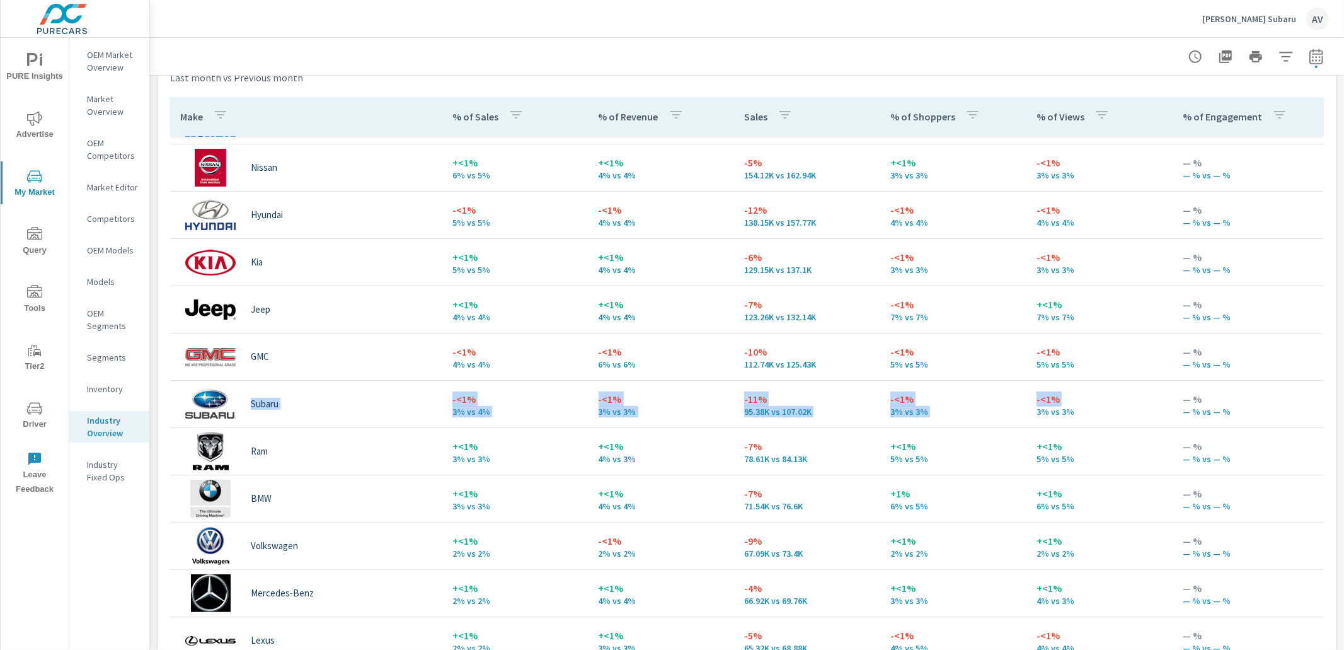
drag, startPoint x: 183, startPoint y: 404, endPoint x: 1097, endPoint y: 405, distance: 914.1
click at [1097, 405] on tr "Subaru -<1% 3% vs 4% -<1% 3% vs 3% -11% 95.38K vs 107.02K -<1% 3% vs 3% -<1% 3%…" at bounding box center [746, 404] width 1153 height 47
click at [1097, 406] on p "3% vs 3%" at bounding box center [1099, 411] width 126 height 10
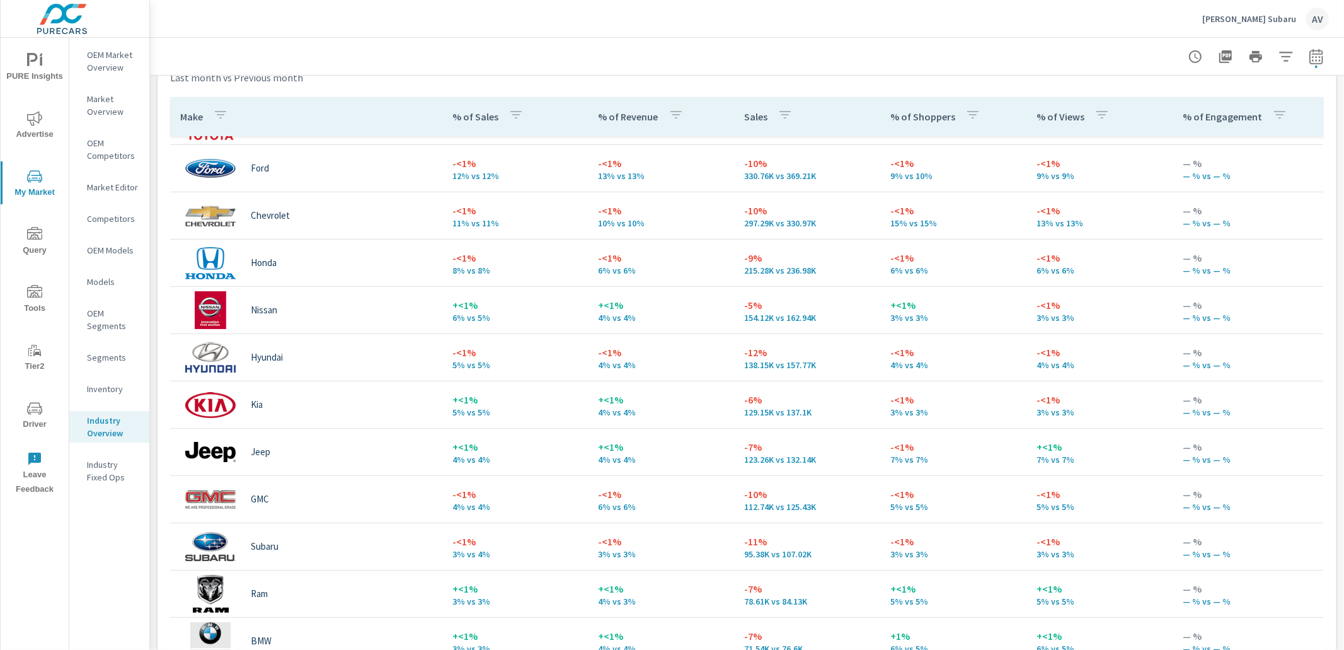
scroll to position [35, 0]
